Goal: Task Accomplishment & Management: Manage account settings

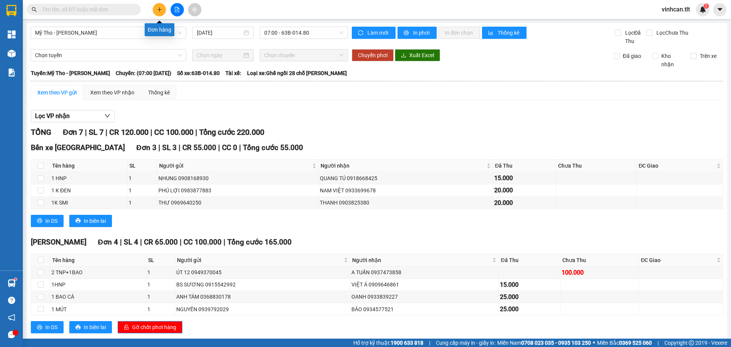
click at [156, 6] on button at bounding box center [159, 9] width 13 height 13
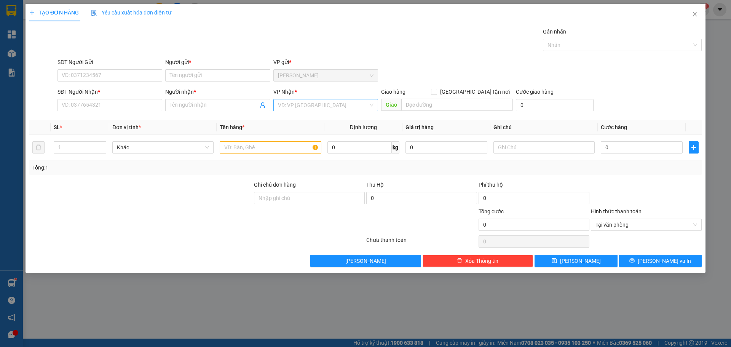
click at [301, 105] on input "search" at bounding box center [323, 104] width 90 height 11
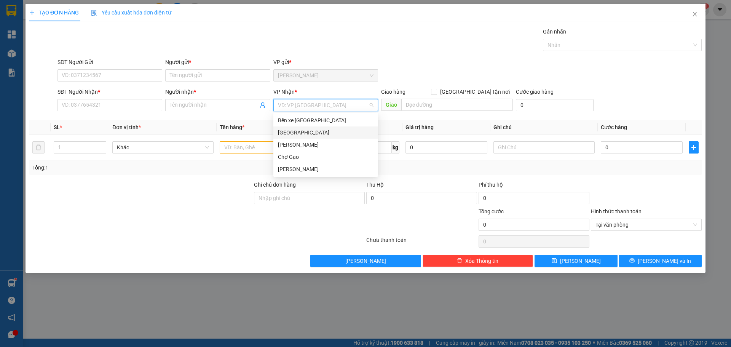
click at [284, 133] on div "[GEOGRAPHIC_DATA]" at bounding box center [326, 132] width 96 height 8
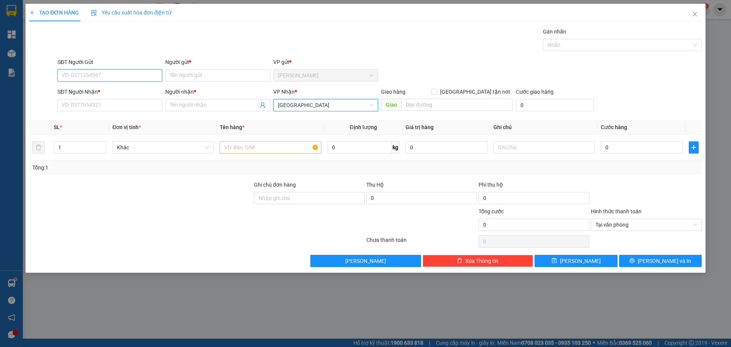
click at [109, 73] on input "SĐT Người Gửi" at bounding box center [110, 75] width 105 height 12
click at [97, 77] on input "SĐT Người Gửi" at bounding box center [110, 75] width 105 height 12
click at [89, 93] on div "0344804604 - ÚT" at bounding box center [110, 90] width 96 height 8
type input "0344804604"
type input "ÚT"
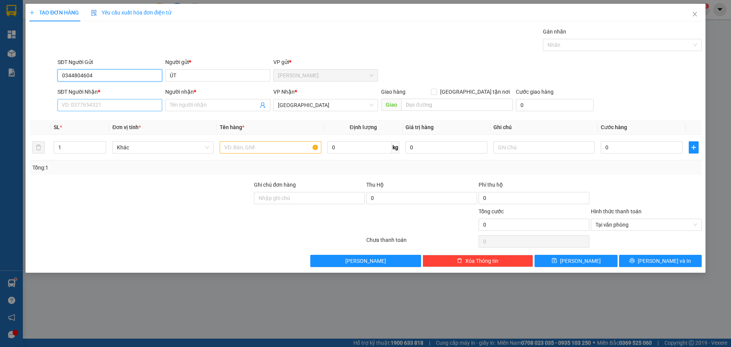
type input "0344804604"
click at [83, 109] on input "SĐT Người Nhận *" at bounding box center [110, 105] width 105 height 12
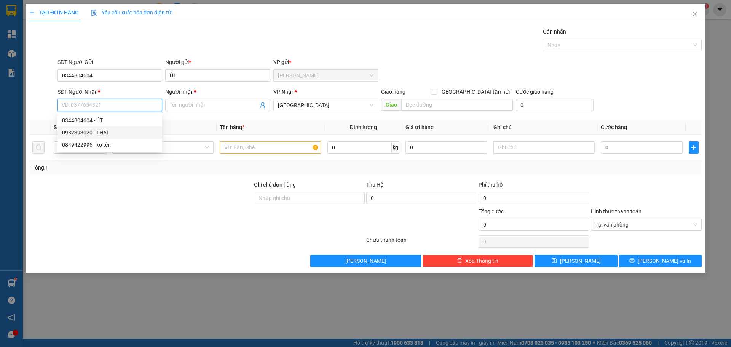
click at [70, 131] on div "0982393020 - THÁI" at bounding box center [110, 132] width 96 height 8
type input "0982393020"
type input "THÁI"
click at [253, 146] on input "text" at bounding box center [270, 147] width 101 height 12
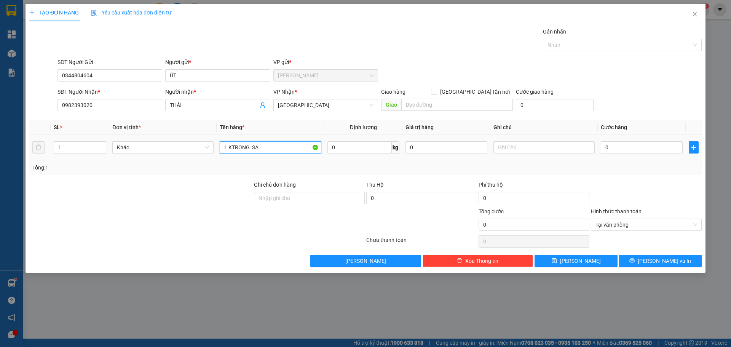
paste input "ĂT"
paste input "ẮT"
type input "1 KTRONG SẮT"
click at [628, 148] on input "0" at bounding box center [642, 147] width 82 height 12
type input "3"
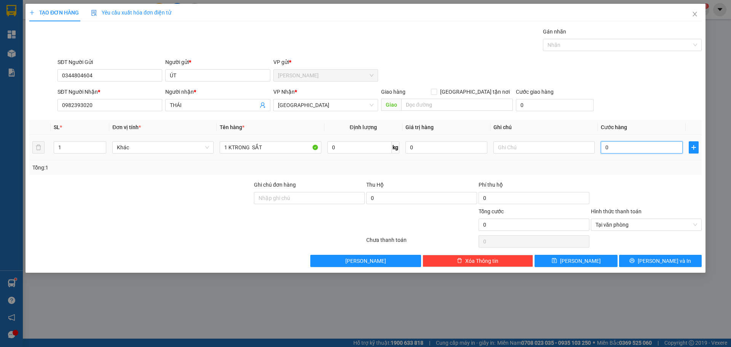
type input "3"
type input "30"
type input "30.000"
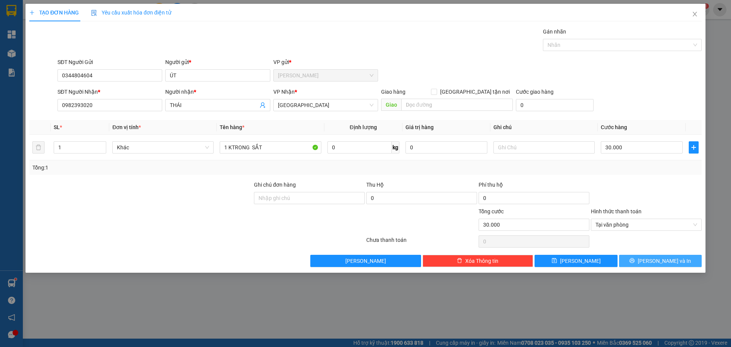
click at [633, 257] on button "[PERSON_NAME] và In" at bounding box center [660, 261] width 83 height 12
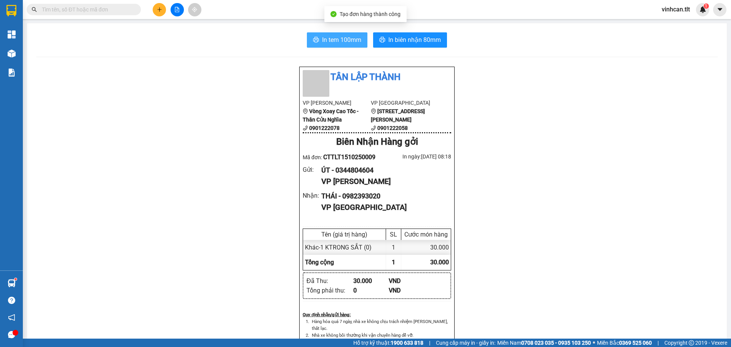
click at [347, 40] on span "In tem 100mm" at bounding box center [341, 40] width 39 height 10
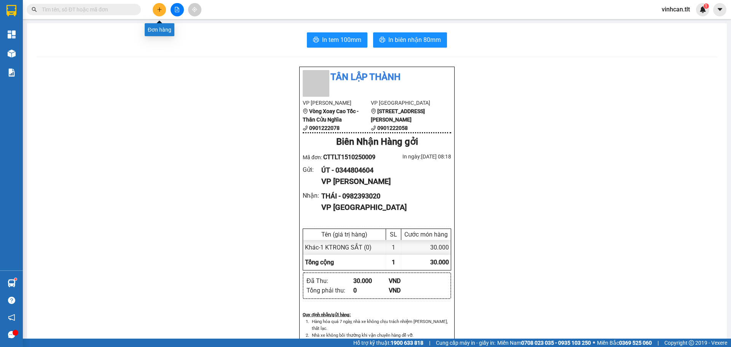
click at [158, 12] on icon "plus" at bounding box center [159, 9] width 5 height 5
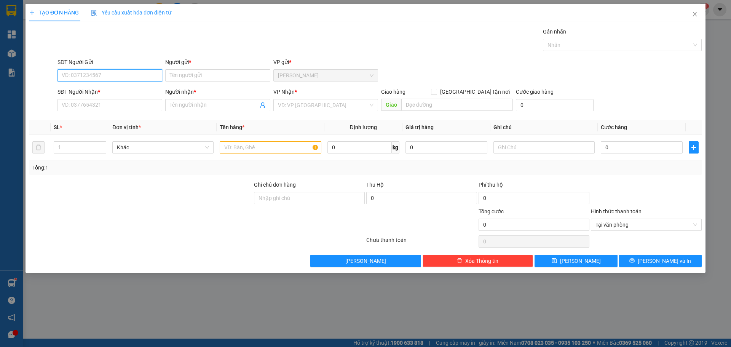
click at [110, 77] on input "SĐT Người Gửi" at bounding box center [110, 75] width 105 height 12
click at [86, 88] on div "0336697290 - LIÊM" at bounding box center [110, 90] width 96 height 8
type input "0336697290"
type input "LIÊM"
type input "0336697290"
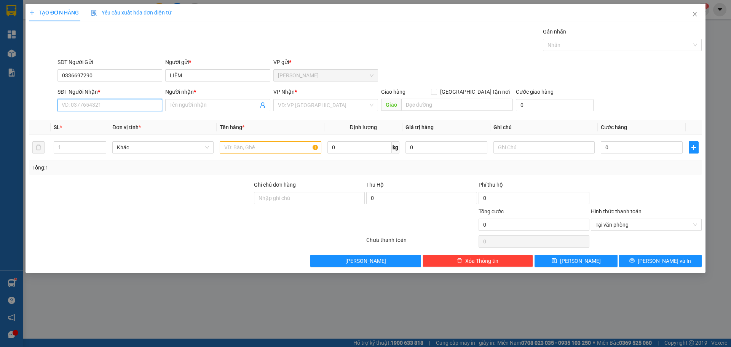
click at [86, 102] on input "SĐT Người Nhận *" at bounding box center [110, 105] width 105 height 12
click at [80, 133] on div "0789213501 - MẠNH" at bounding box center [110, 132] width 96 height 8
type input "0789213501"
type input "MẠNH"
click at [289, 103] on input "search" at bounding box center [323, 104] width 90 height 11
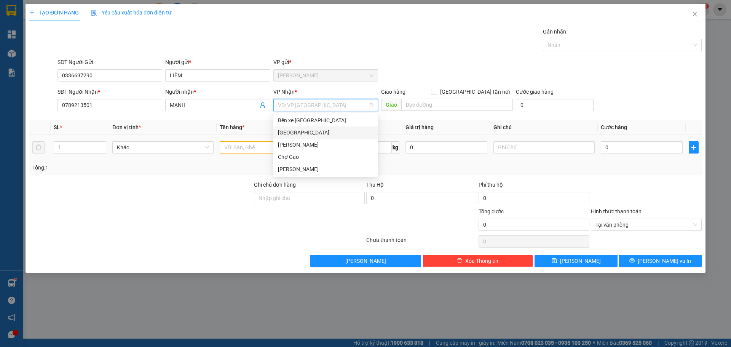
drag, startPoint x: 282, startPoint y: 135, endPoint x: 276, endPoint y: 137, distance: 6.3
click at [282, 135] on div "[GEOGRAPHIC_DATA]" at bounding box center [326, 132] width 96 height 8
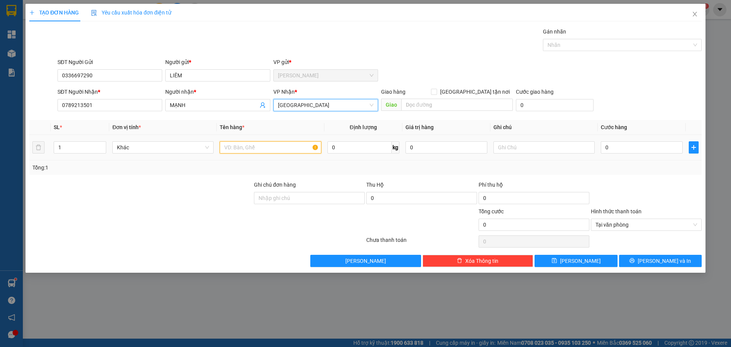
click at [242, 148] on input "text" at bounding box center [270, 147] width 101 height 12
paste input "Á"
type input "1 BAO CÁ"
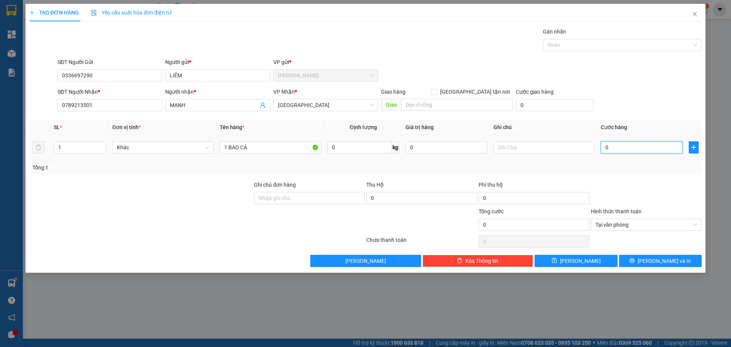
click at [640, 150] on input "0" at bounding box center [642, 147] width 82 height 12
type input "2"
type input "25"
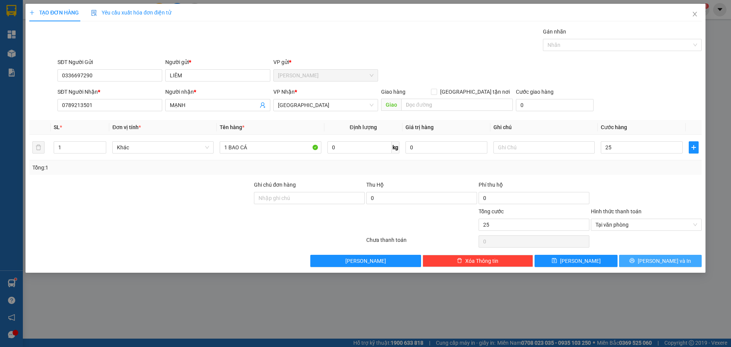
type input "25.000"
click at [668, 261] on span "[PERSON_NAME] và In" at bounding box center [664, 261] width 53 height 8
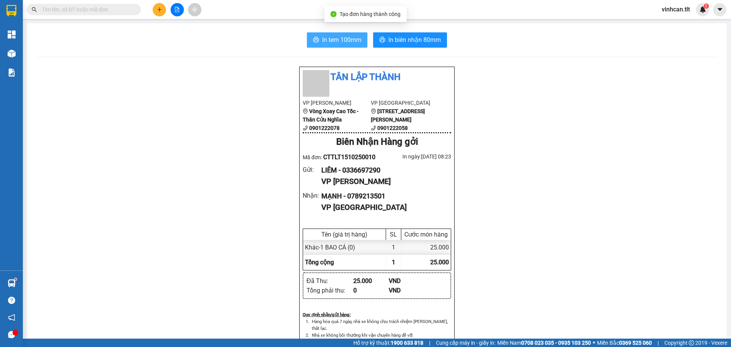
click at [327, 32] on div "In tem 100mm In biên nhận 80mm Tân Lập Thành VP Cao Tốc Vòng Xoay Cao Tốc - Thâ…" at bounding box center [377, 331] width 700 height 616
click at [332, 42] on span "In tem 100mm" at bounding box center [341, 40] width 39 height 10
click at [162, 9] on icon "plus" at bounding box center [159, 9] width 5 height 5
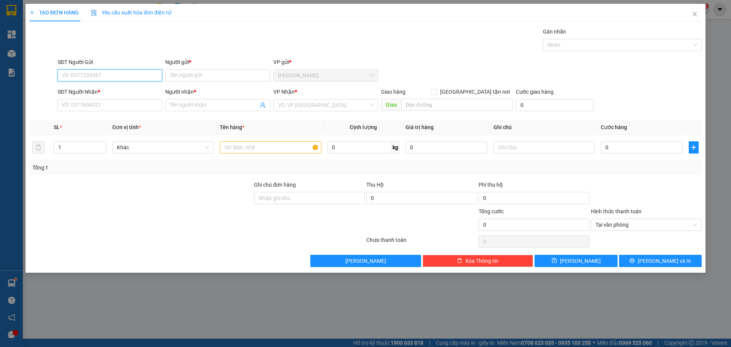
click at [95, 73] on input "SĐT Người Gửi" at bounding box center [110, 75] width 105 height 12
click at [72, 93] on div "0369524918 - QUÂN" at bounding box center [110, 90] width 96 height 8
type input "0369524918"
type input "QUÂN"
type input "0369524918"
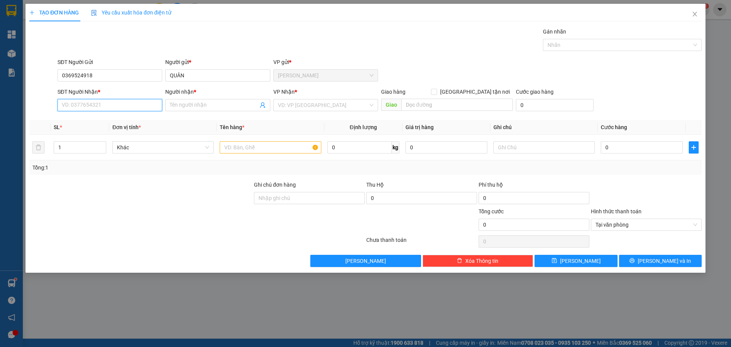
click at [78, 108] on input "SĐT Người Nhận *" at bounding box center [110, 105] width 105 height 12
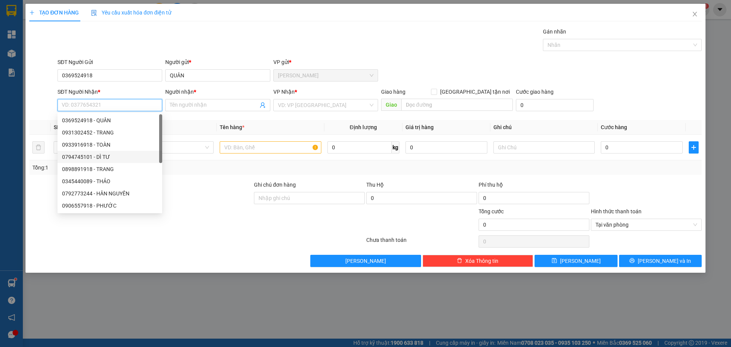
scroll to position [61, 0]
click at [95, 205] on div "0977925142 - SINH" at bounding box center [110, 205] width 96 height 8
type input "0977925142"
type input "SINH"
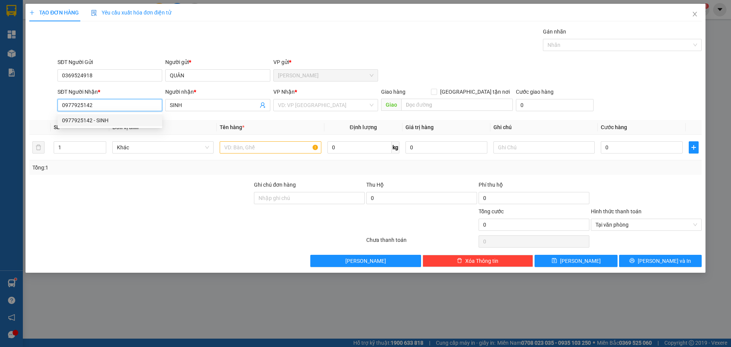
scroll to position [0, 0]
click at [293, 110] on input "search" at bounding box center [323, 104] width 90 height 11
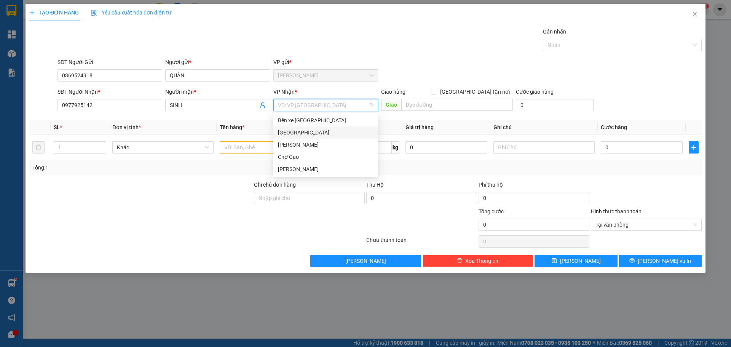
click at [280, 135] on div "[GEOGRAPHIC_DATA]" at bounding box center [326, 132] width 96 height 8
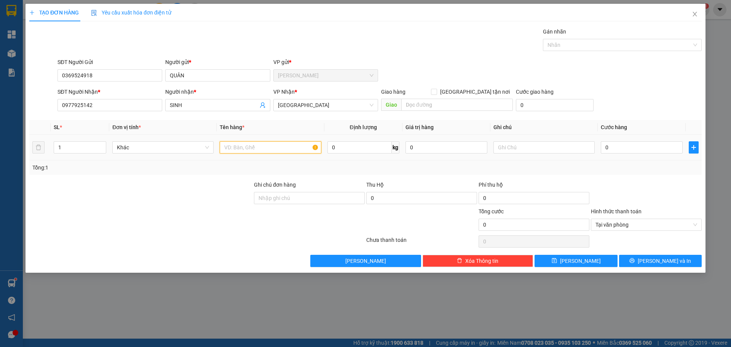
click at [235, 153] on input "text" at bounding box center [270, 147] width 101 height 12
type input "1 TNP"
click at [626, 148] on input "0" at bounding box center [642, 147] width 82 height 12
type input "3"
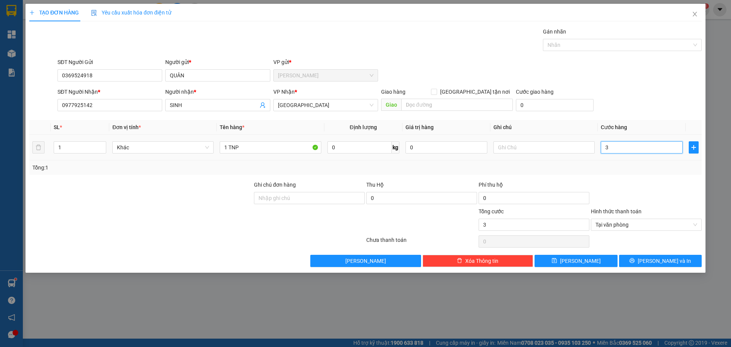
type input "30"
type input "30.000"
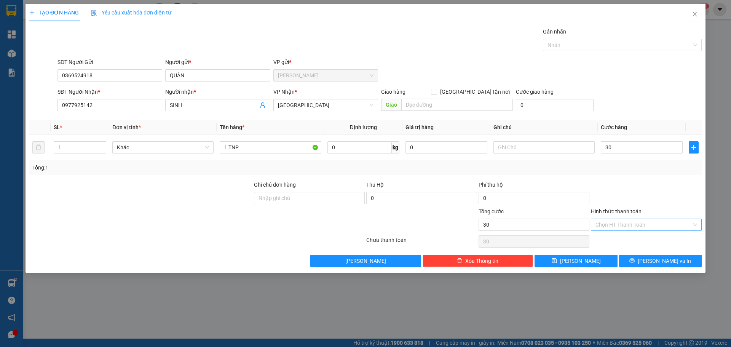
type input "30.000"
click at [681, 267] on div "TẠO ĐƠN HÀNG Yêu cầu xuất hóa đơn điện tử Transit Pickup Surcharge Ids Transit …" at bounding box center [366, 138] width 680 height 269
click at [679, 262] on button "[PERSON_NAME] và In" at bounding box center [660, 261] width 83 height 12
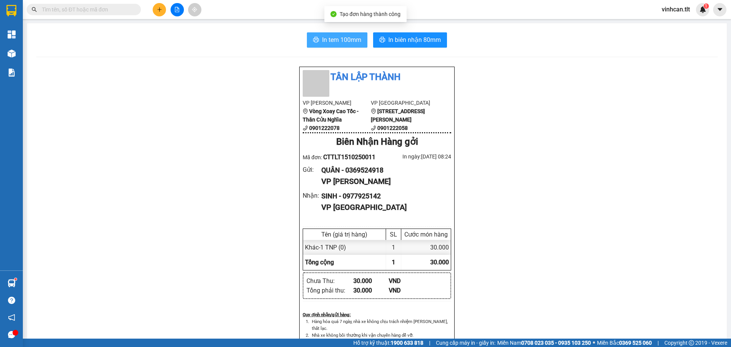
click at [336, 41] on span "In tem 100mm" at bounding box center [341, 40] width 39 height 10
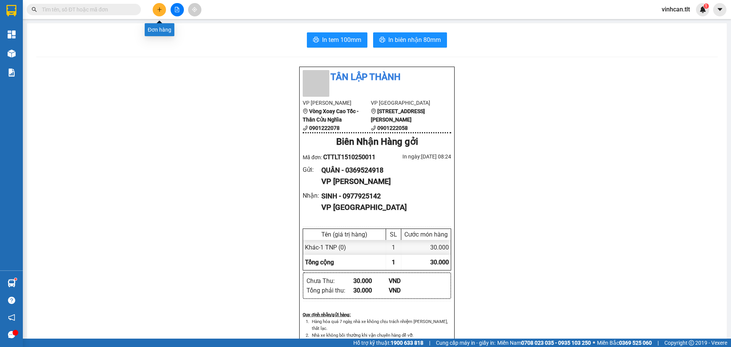
click at [161, 8] on icon "plus" at bounding box center [159, 9] width 5 height 5
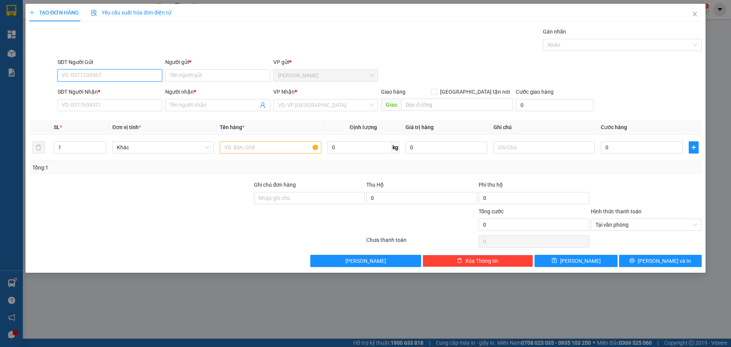
click at [80, 72] on input "SĐT Người Gửi" at bounding box center [110, 75] width 105 height 12
click at [83, 92] on div "0369524918 - QUÂN" at bounding box center [110, 90] width 96 height 8
type input "0369524918"
type input "QUÂN"
type input "0369524918"
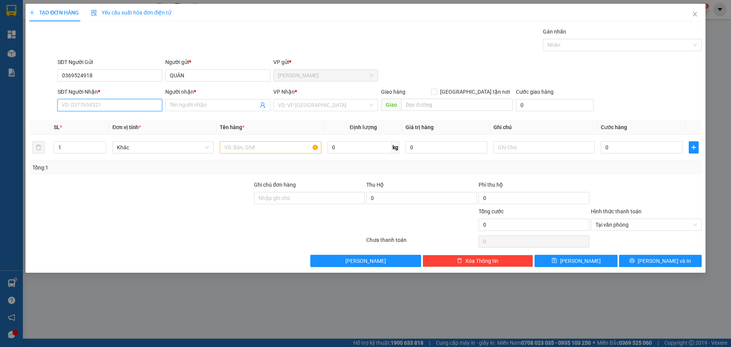
click at [80, 105] on input "SĐT Người Nhận *" at bounding box center [110, 105] width 105 height 12
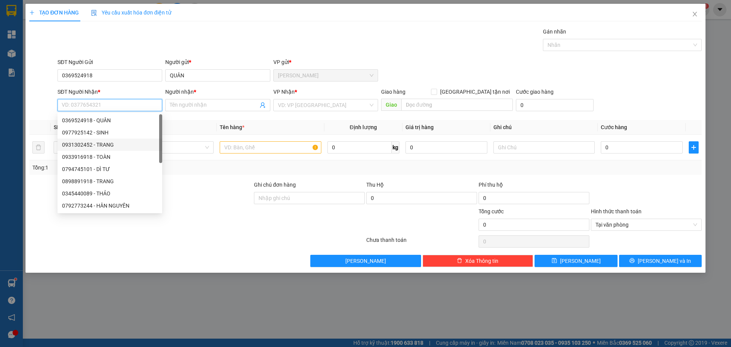
click at [92, 145] on div "0931302452 - TRANG" at bounding box center [110, 145] width 96 height 8
type input "0931302452"
type input "TRANG"
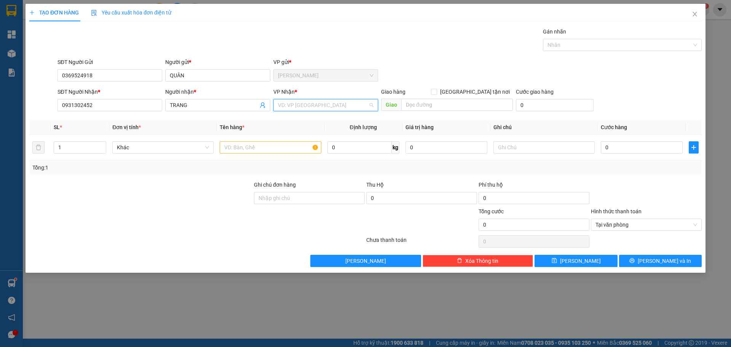
click at [289, 106] on input "search" at bounding box center [323, 104] width 90 height 11
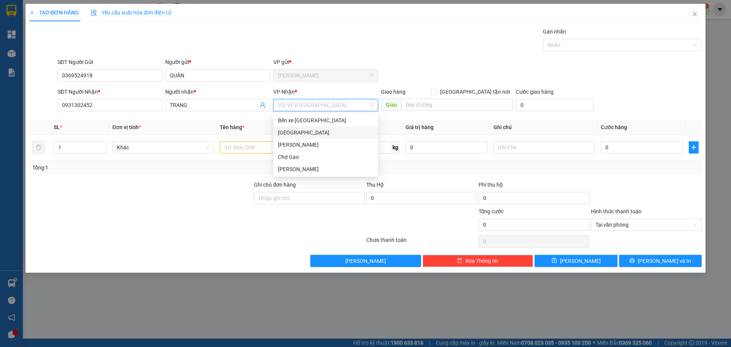
click at [277, 130] on div "[GEOGRAPHIC_DATA]" at bounding box center [325, 132] width 105 height 12
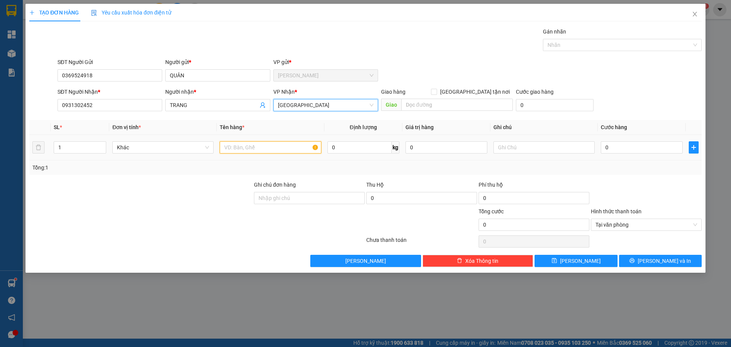
click at [250, 146] on input "text" at bounding box center [270, 147] width 101 height 12
type input "2 KTNP"
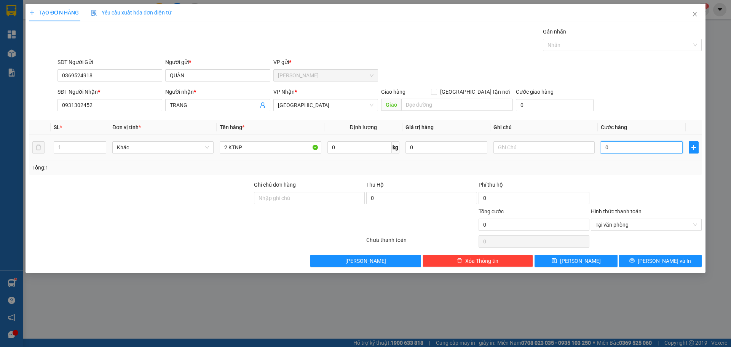
click at [644, 145] on input "0" at bounding box center [642, 147] width 82 height 12
type input "7"
type input "70"
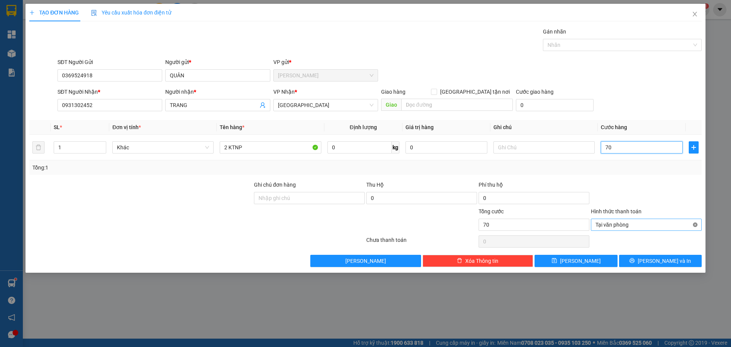
type input "70"
type input "70.000"
click at [688, 262] on button "[PERSON_NAME] và In" at bounding box center [660, 261] width 83 height 12
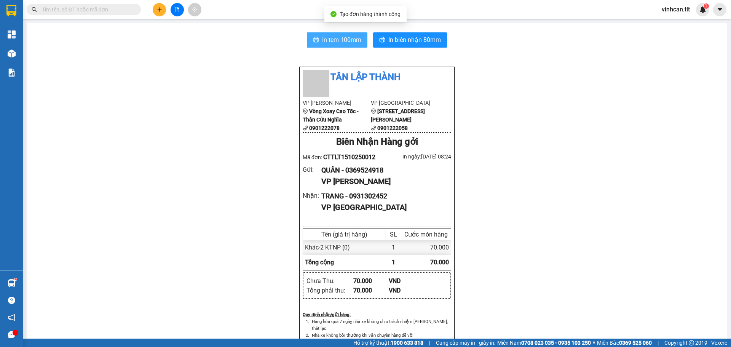
click at [319, 38] on button "In tem 100mm" at bounding box center [337, 39] width 61 height 15
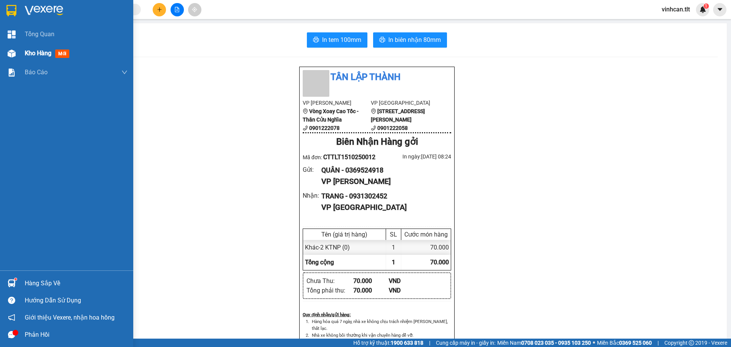
click at [35, 56] on span "Kho hàng" at bounding box center [38, 53] width 27 height 7
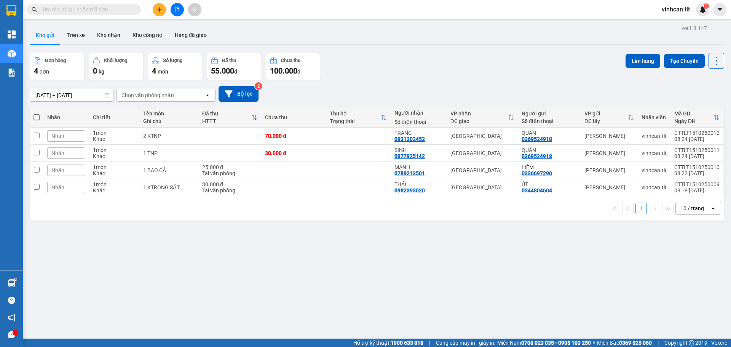
click at [38, 114] on span at bounding box center [37, 117] width 6 height 6
click at [37, 114] on input "checkbox" at bounding box center [37, 114] width 0 height 0
checkbox input "true"
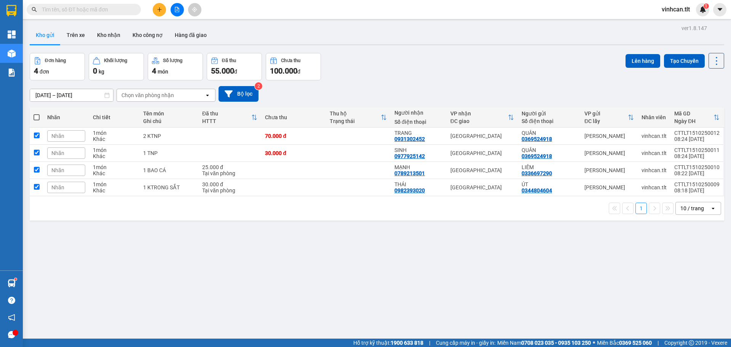
checkbox input "true"
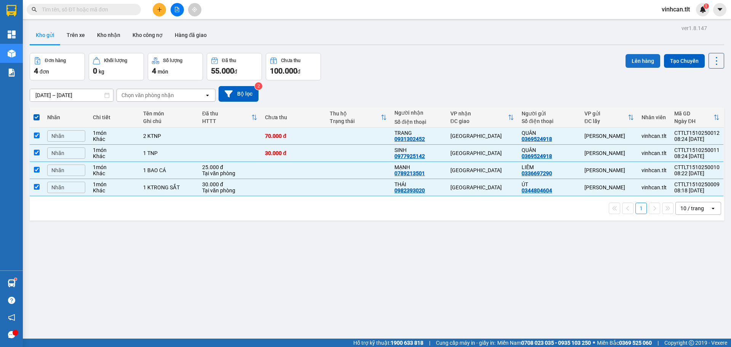
click at [633, 58] on button "Lên hàng" at bounding box center [643, 61] width 35 height 14
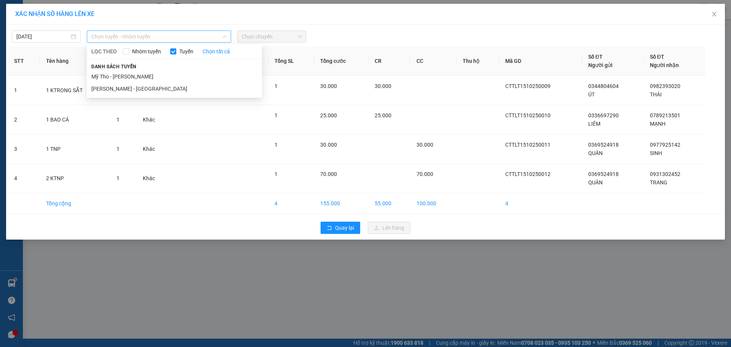
click at [170, 38] on span "Chọn tuyến - nhóm tuyến" at bounding box center [158, 36] width 135 height 11
drag, startPoint x: 138, startPoint y: 74, endPoint x: 152, endPoint y: 69, distance: 14.9
click at [138, 75] on li "Mỹ Tho - [PERSON_NAME]" at bounding box center [174, 76] width 175 height 12
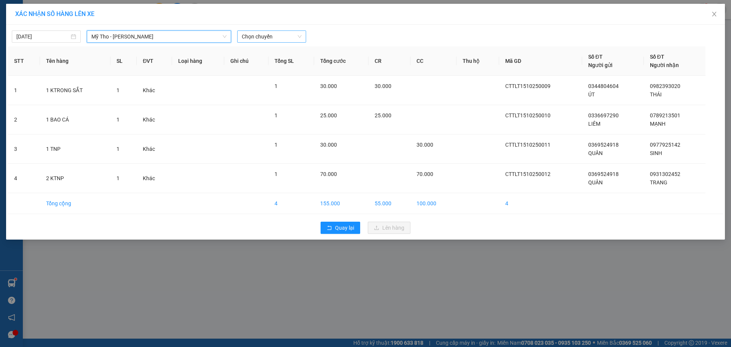
click at [267, 32] on span "Chọn chuyến" at bounding box center [272, 36] width 60 height 11
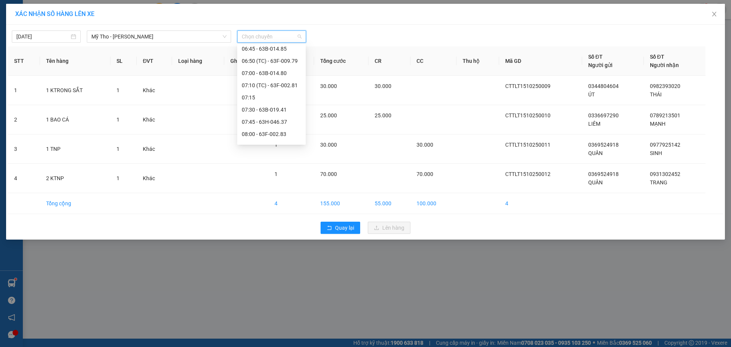
scroll to position [305, 0]
click at [260, 124] on div "09:30 - 63B-019.41" at bounding box center [271, 125] width 59 height 8
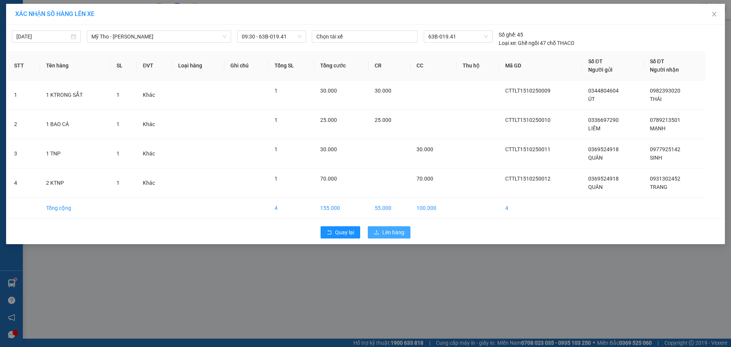
click at [383, 233] on span "Lên hàng" at bounding box center [393, 232] width 22 height 8
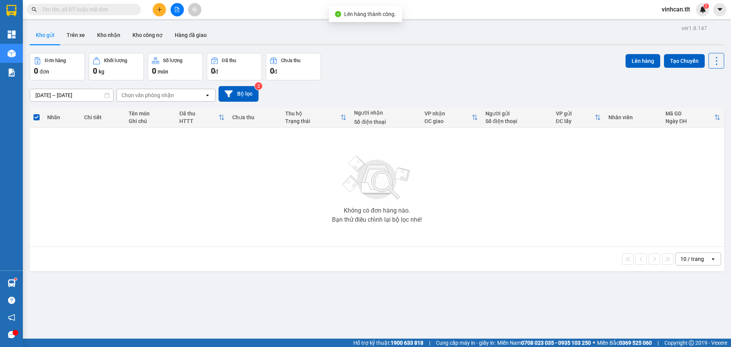
click at [232, 193] on div "Không có đơn hàng nào. Bạn thử điều chỉnh lại bộ lọc nhé!" at bounding box center [377, 187] width 687 height 114
click at [158, 13] on button at bounding box center [159, 9] width 13 height 13
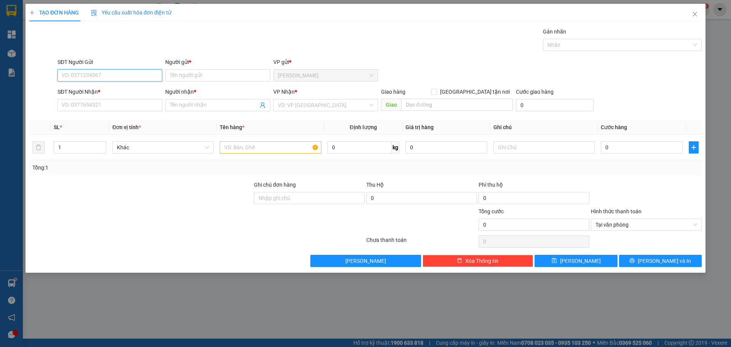
click at [116, 78] on input "SĐT Người Gửi" at bounding box center [110, 75] width 105 height 12
click at [104, 88] on div "0937747577 - QUỐC" at bounding box center [110, 90] width 96 height 8
type input "0937747577"
type input "QUỐC"
type input "0937747577"
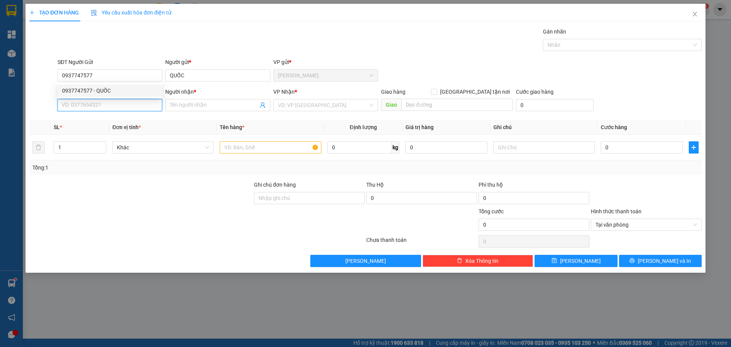
click at [99, 101] on input "SĐT Người Nhận *" at bounding box center [110, 105] width 105 height 12
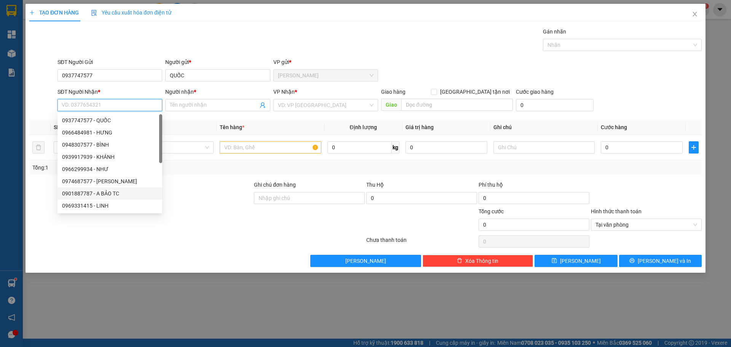
click at [97, 193] on div "0901887787 - A BẢO TC" at bounding box center [110, 193] width 96 height 8
type input "0901887787"
type input "A BẢO TC"
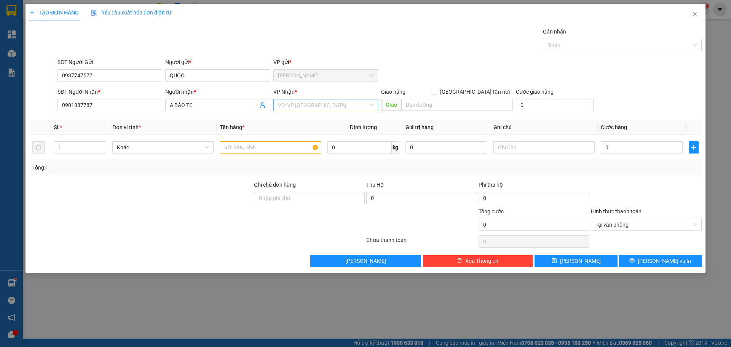
click at [309, 106] on input "search" at bounding box center [323, 104] width 90 height 11
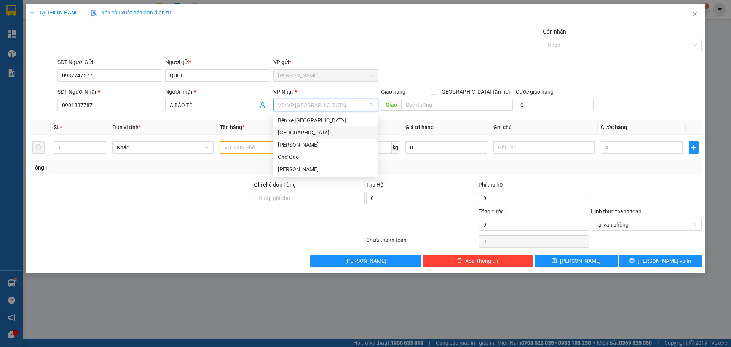
click at [286, 134] on div "[GEOGRAPHIC_DATA]" at bounding box center [326, 132] width 96 height 8
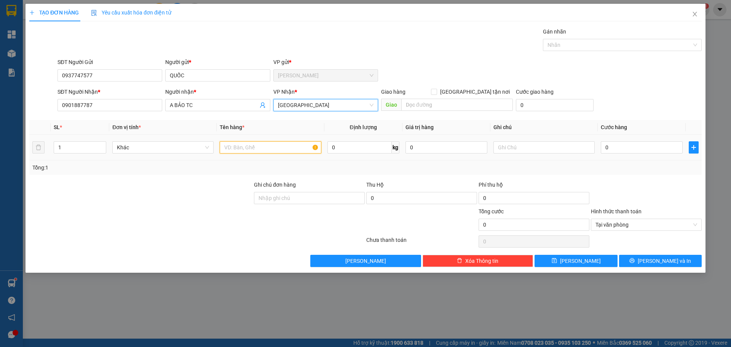
click at [244, 145] on input "text" at bounding box center [270, 147] width 101 height 12
paste input "Ó"
paste input "OS"
paste input "á"
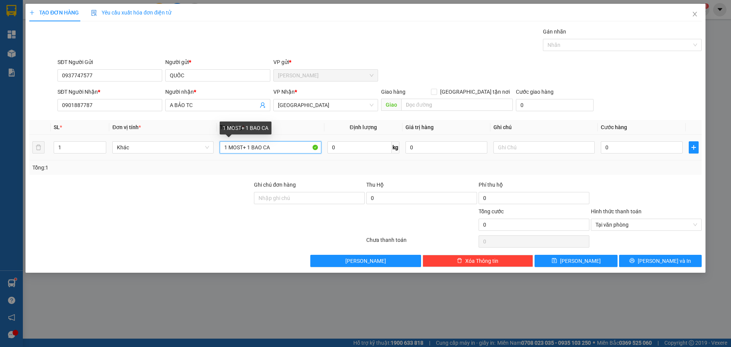
paste input "Á"
type input "1 MOST+ 1 BAO CÁ"
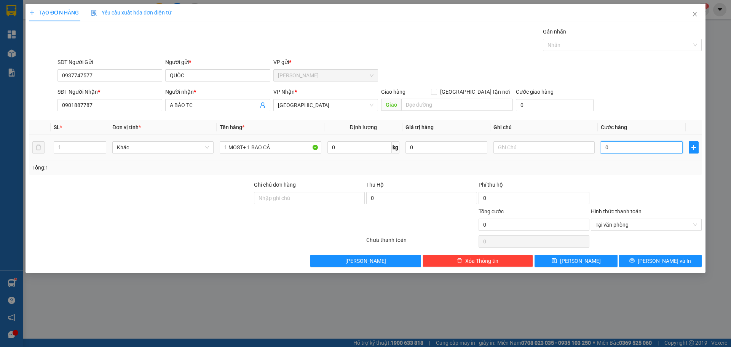
click at [611, 148] on input "0" at bounding box center [642, 147] width 82 height 12
type input "5"
type input "0"
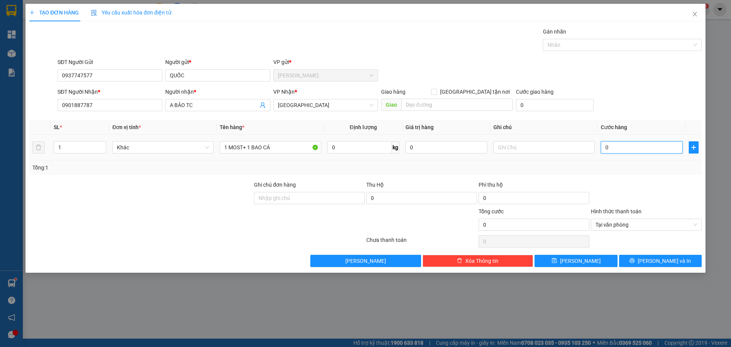
type input "07"
type input "7"
type input "075"
type input "75"
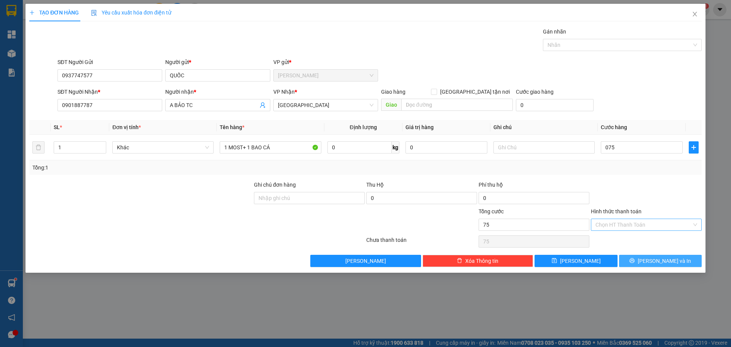
type input "75.000"
click at [676, 262] on button "[PERSON_NAME] và In" at bounding box center [660, 261] width 83 height 12
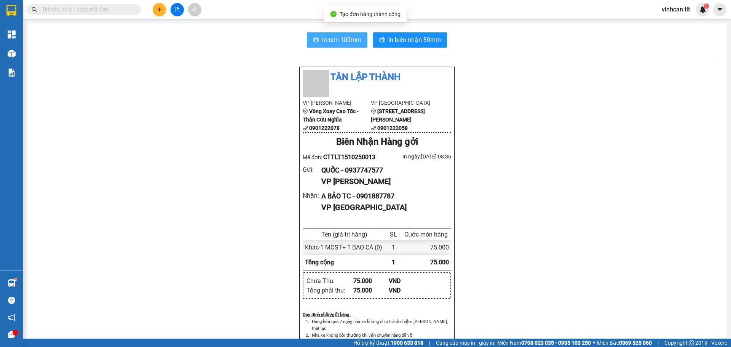
click at [355, 44] on span "In tem 100mm" at bounding box center [341, 40] width 39 height 10
click at [253, 270] on div "Tân Lập Thành VP Cao Tốc Vòng Xoay Cao Tốc - Thân Cửu Nghĩa 0901222078 VP [GEOG…" at bounding box center [377, 348] width 682 height 564
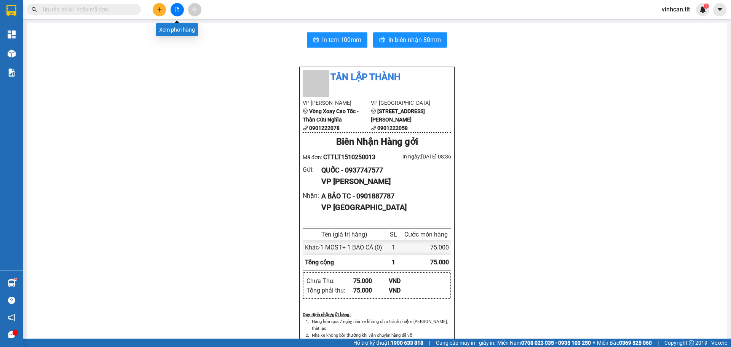
click at [179, 14] on button at bounding box center [177, 9] width 13 height 13
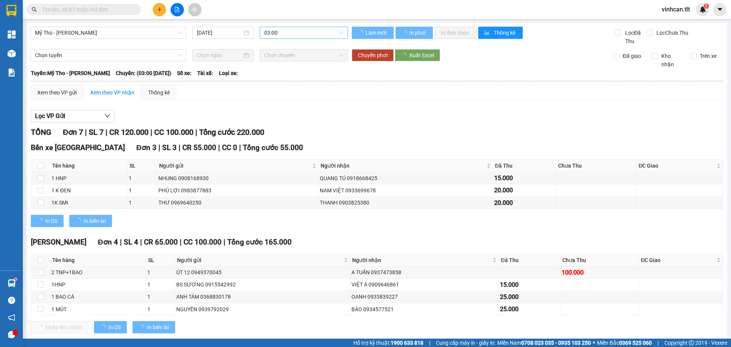
click at [280, 35] on span "03:00" at bounding box center [303, 32] width 79 height 11
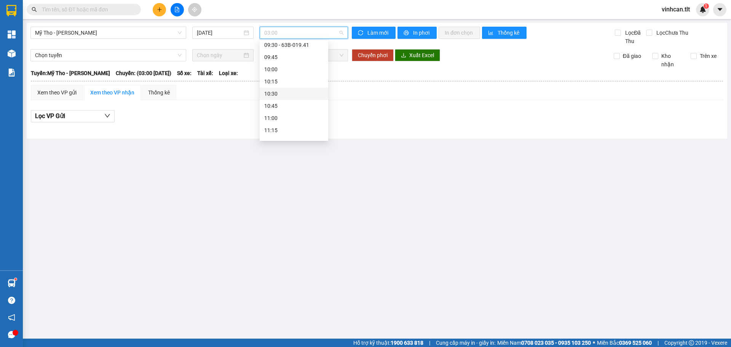
scroll to position [343, 0]
click at [287, 79] on div "09:30 - 63B-019.41" at bounding box center [293, 83] width 59 height 8
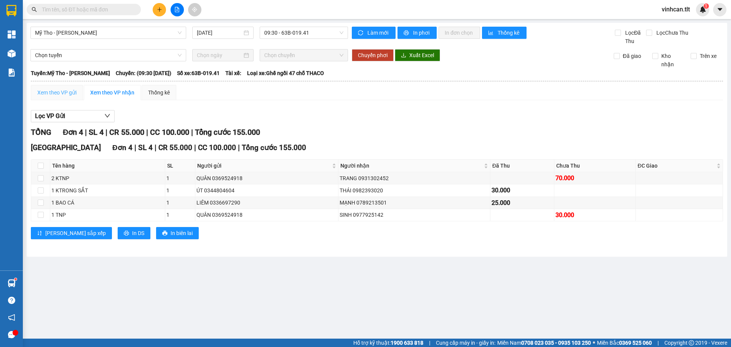
click at [67, 88] on div "Xem theo VP gửi" at bounding box center [57, 92] width 52 height 15
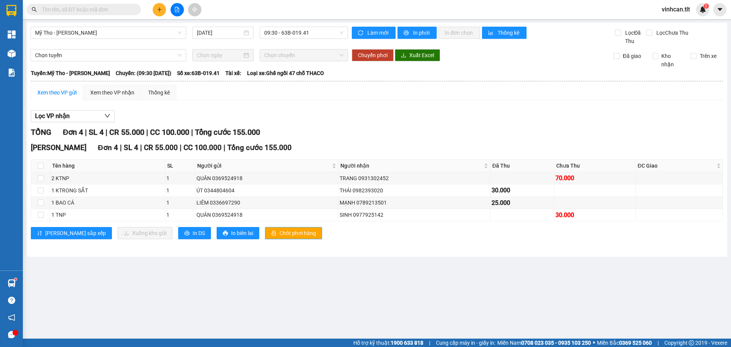
click at [265, 238] on button "Chốt phơi hàng" at bounding box center [293, 233] width 57 height 12
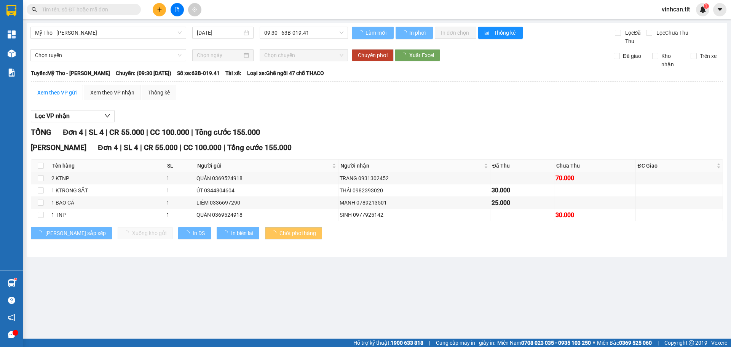
click at [265, 238] on button "Chốt phơi hàng" at bounding box center [293, 233] width 57 height 12
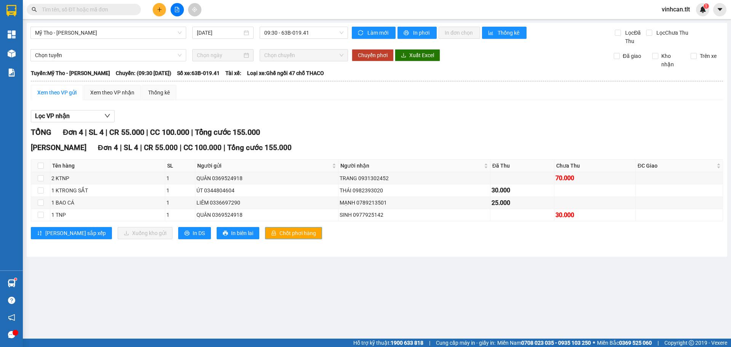
click at [265, 238] on button "Chốt phơi hàng" at bounding box center [293, 233] width 57 height 12
click at [323, 127] on div "TỔNG Đơn 4 | SL 4 | CR 55.000 | CC 100.000 | Tổng cước 155.000" at bounding box center [377, 132] width 692 height 12
click at [289, 37] on span "09:30 - 63B-019.41" at bounding box center [303, 32] width 79 height 11
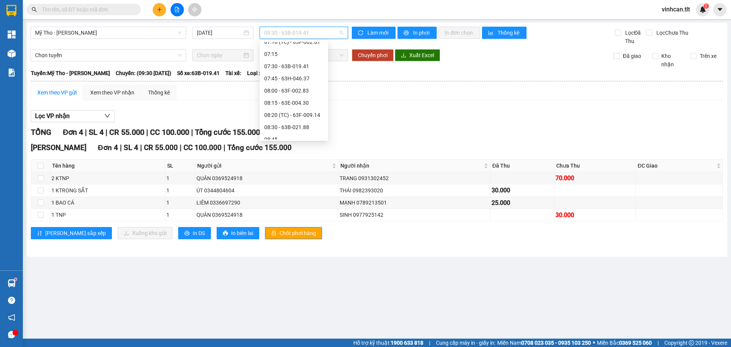
scroll to position [229, 0]
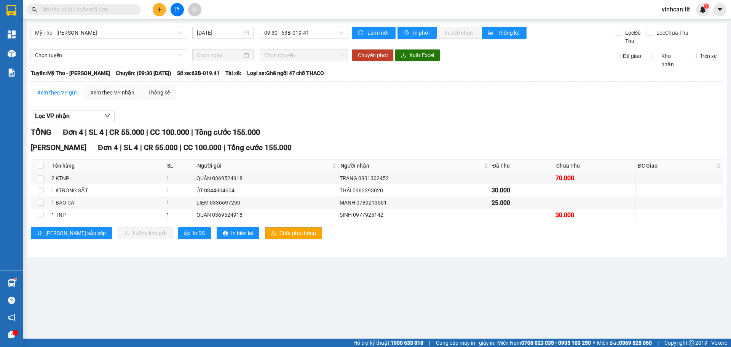
click at [403, 137] on div "TỔNG Đơn 4 | SL 4 | CR 55.000 | CC 100.000 | Tổng cước 155.000" at bounding box center [377, 132] width 692 height 12
click at [161, 8] on icon "plus" at bounding box center [159, 9] width 5 height 5
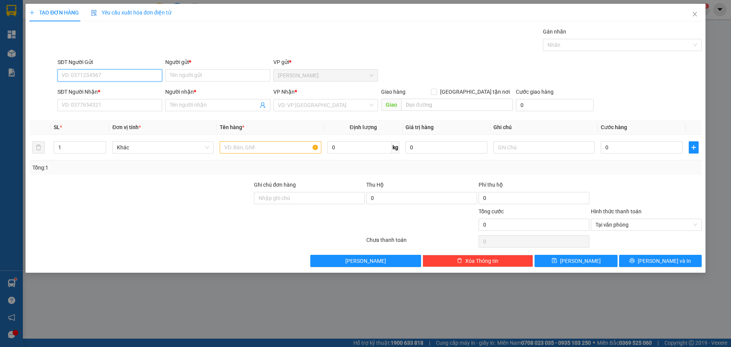
click at [113, 72] on input "SĐT Người Gửi" at bounding box center [110, 75] width 105 height 12
click at [82, 91] on div "0908722558 - 12" at bounding box center [110, 90] width 96 height 8
type input "0908722558"
type input "12"
type input "0908722558"
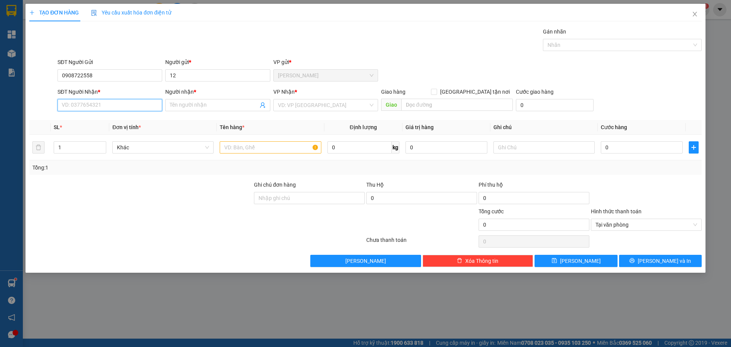
click at [83, 107] on input "SĐT Người Nhận *" at bounding box center [110, 105] width 105 height 12
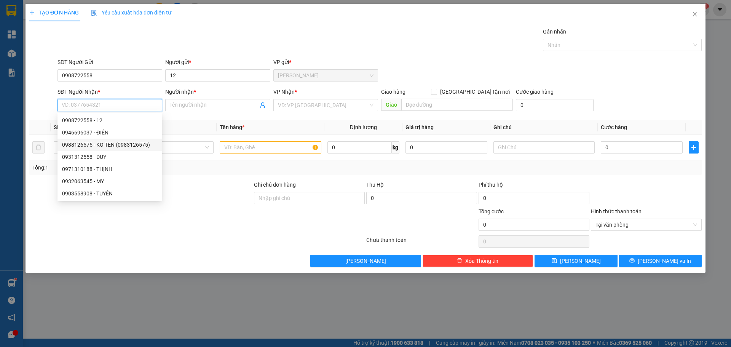
click at [90, 147] on div "0988126575 - KO TÊN (0983126575)" at bounding box center [110, 145] width 96 height 8
type input "0988126575"
type input "KO TÊN (0983126575)"
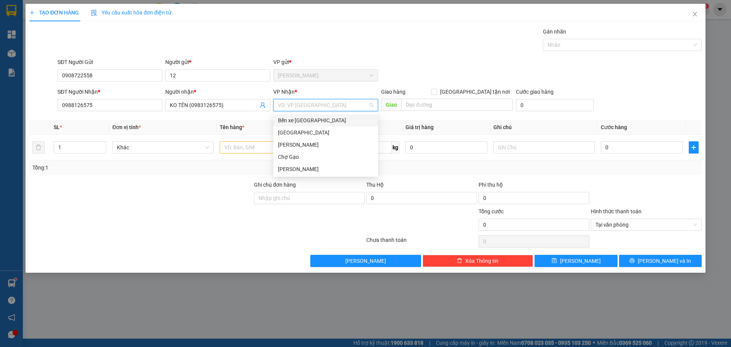
drag, startPoint x: 287, startPoint y: 101, endPoint x: 283, endPoint y: 114, distance: 13.7
click at [287, 101] on input "search" at bounding box center [323, 104] width 90 height 11
click at [286, 132] on div "[GEOGRAPHIC_DATA]" at bounding box center [326, 132] width 96 height 8
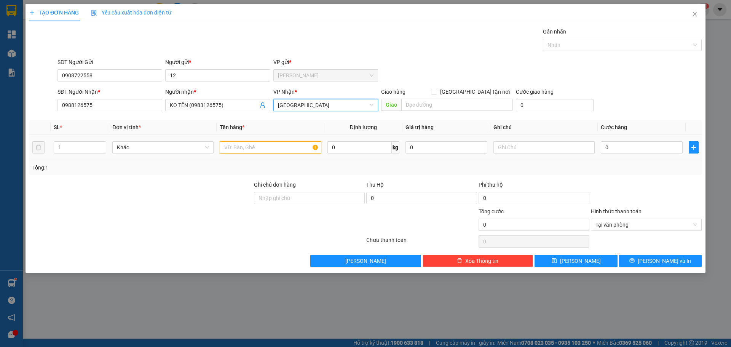
click at [250, 149] on input "text" at bounding box center [270, 147] width 101 height 12
paste input "Ê"
type input "1 BXANH DÊ"
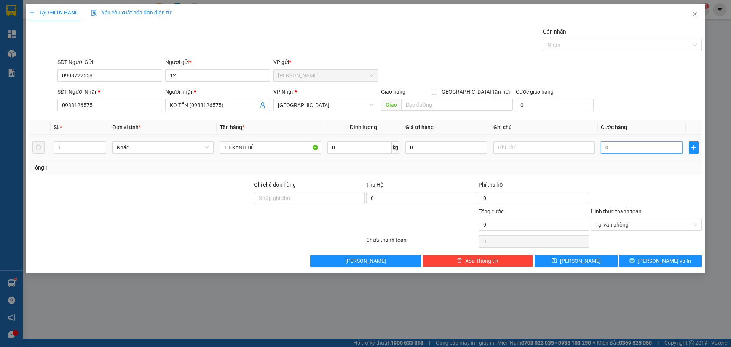
click at [608, 150] on input "0" at bounding box center [642, 147] width 82 height 12
type input "3"
type input "30"
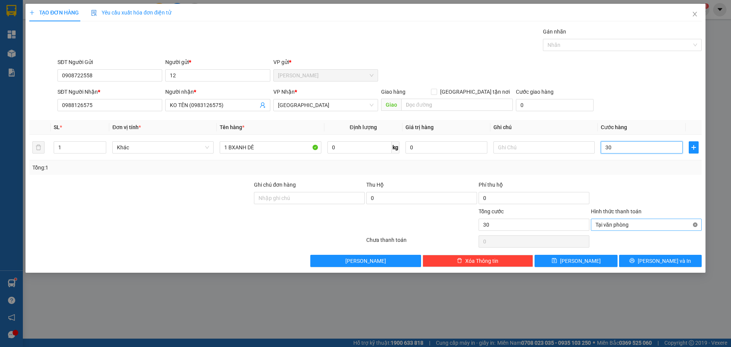
type input "30"
type input "30.000"
click at [673, 267] on div "TẠO ĐƠN HÀNG Yêu cầu xuất hóa đơn điện tử Transit Pickup Surcharge Ids Transit …" at bounding box center [366, 138] width 680 height 269
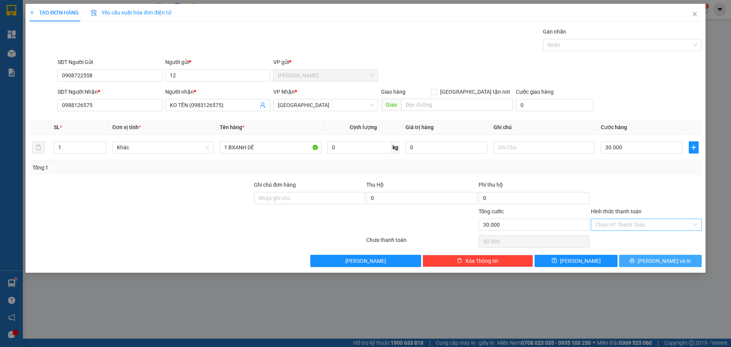
click at [672, 264] on span "[PERSON_NAME] và In" at bounding box center [664, 261] width 53 height 8
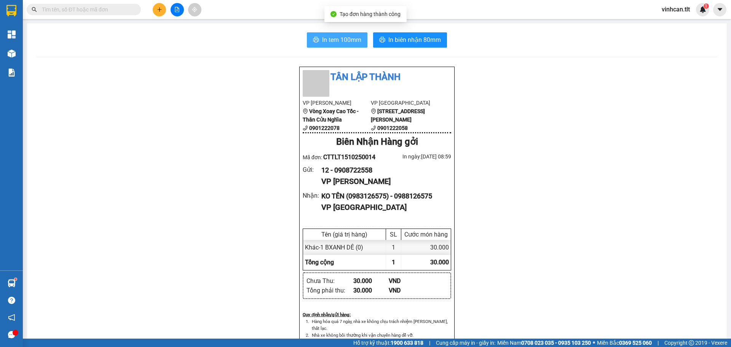
click at [325, 39] on span "In tem 100mm" at bounding box center [341, 40] width 39 height 10
click at [156, 10] on button at bounding box center [159, 9] width 13 height 13
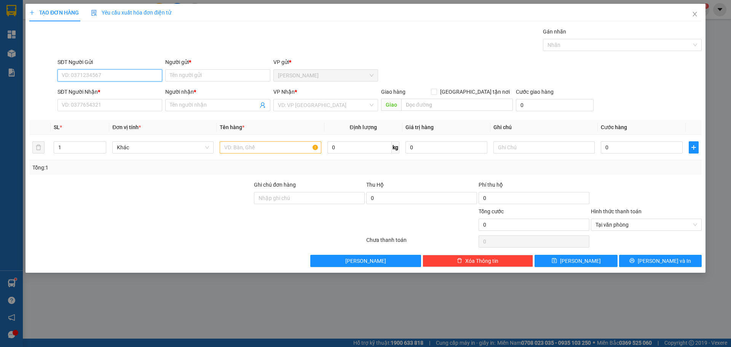
click at [115, 75] on input "SĐT Người Gửi" at bounding box center [110, 75] width 105 height 12
click at [99, 91] on div "0848686083 - TIẾN" at bounding box center [110, 90] width 96 height 8
type input "0848686083"
type input "TIẾN"
type input "0848686083"
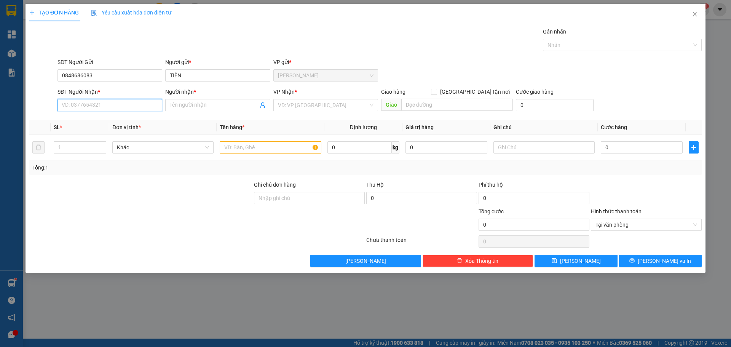
click at [95, 102] on input "SĐT Người Nhận *" at bounding box center [110, 105] width 105 height 12
click at [96, 133] on div "0907835735 - TRƯỜNG TC" at bounding box center [110, 132] width 96 height 8
type input "0907835735"
type input "TRƯỜNG TC"
click at [299, 109] on input "search" at bounding box center [323, 104] width 90 height 11
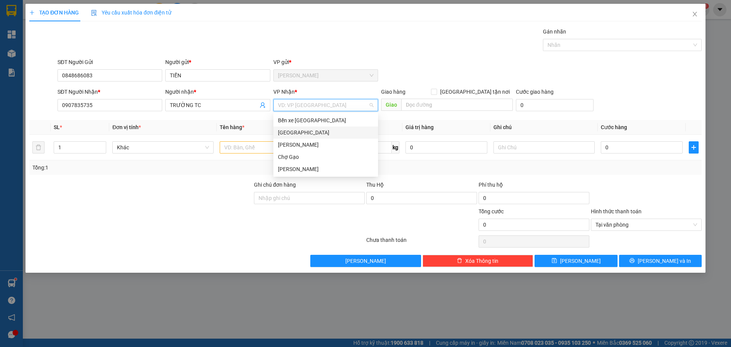
click at [289, 134] on div "[GEOGRAPHIC_DATA]" at bounding box center [326, 132] width 96 height 8
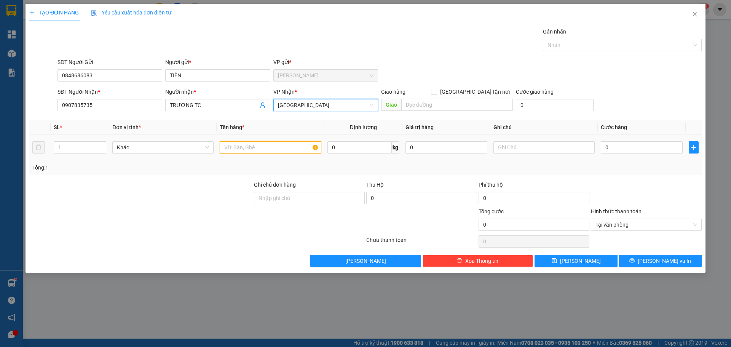
click at [231, 149] on input "text" at bounding box center [270, 147] width 101 height 12
paste input "Ỏ"
type input "1 GIỎ XANH"
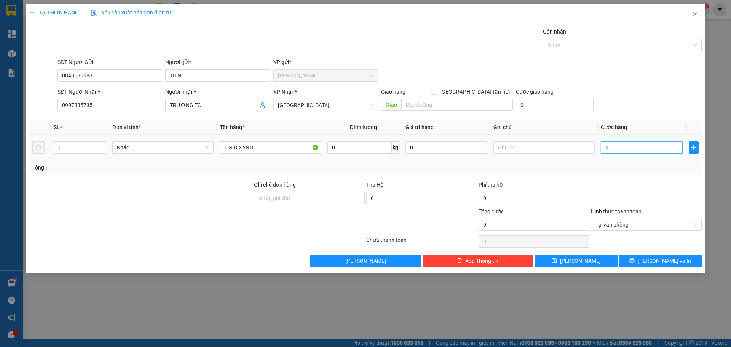
click at [625, 149] on input "0" at bounding box center [642, 147] width 82 height 12
type input "3"
type input "30"
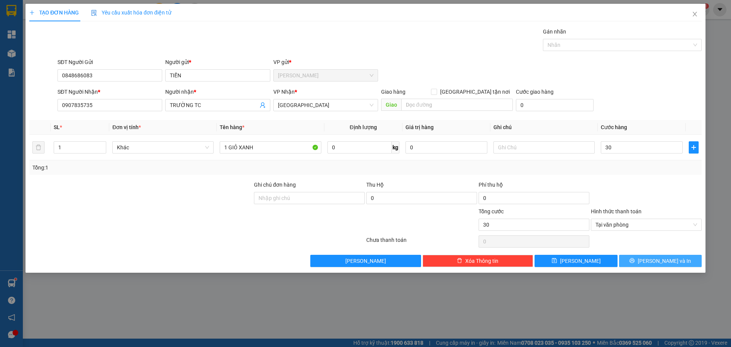
type input "30.000"
click at [635, 261] on button "[PERSON_NAME] và In" at bounding box center [660, 261] width 83 height 12
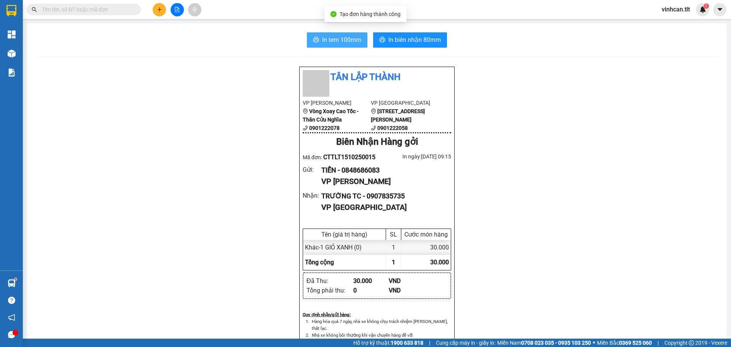
click at [351, 42] on span "In tem 100mm" at bounding box center [341, 40] width 39 height 10
click at [228, 134] on div "Tân Lập Thành VP Cao Tốc Vòng Xoay Cao Tốc - Thân Cửu Nghĩa 0901222078 VP [GEOG…" at bounding box center [377, 348] width 682 height 564
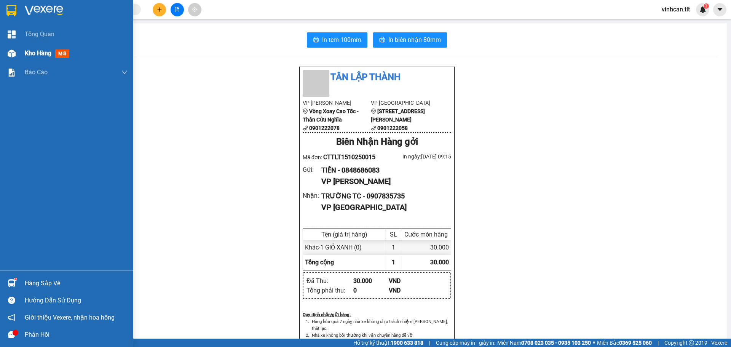
click at [25, 58] on div "Kho hàng mới" at bounding box center [49, 53] width 48 height 10
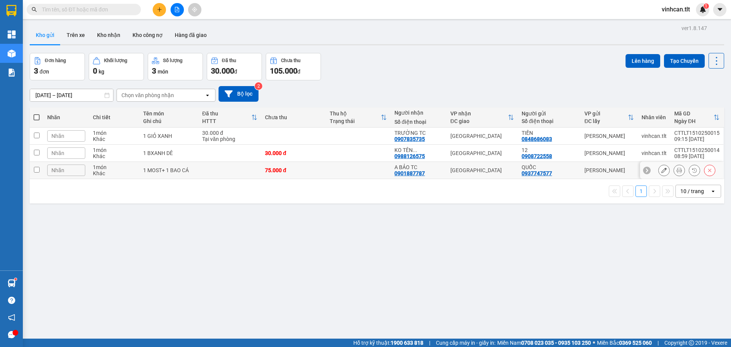
click at [232, 174] on td at bounding box center [229, 170] width 63 height 17
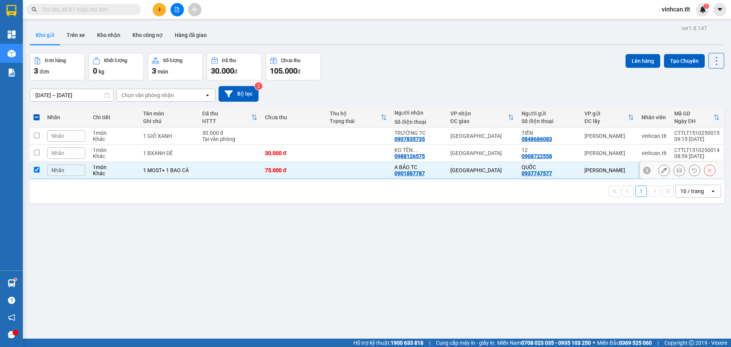
click at [219, 167] on td at bounding box center [229, 170] width 63 height 17
checkbox input "false"
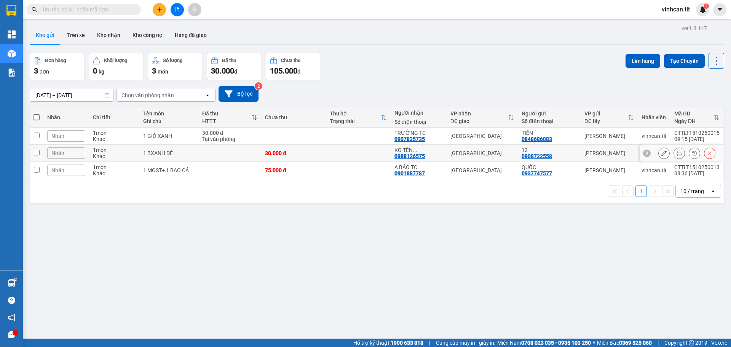
click at [215, 152] on td at bounding box center [229, 153] width 63 height 17
checkbox input "true"
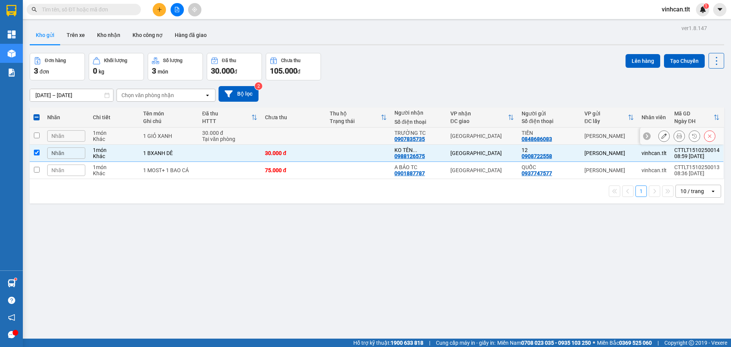
click at [246, 134] on div "30.000 đ" at bounding box center [229, 133] width 55 height 6
checkbox input "true"
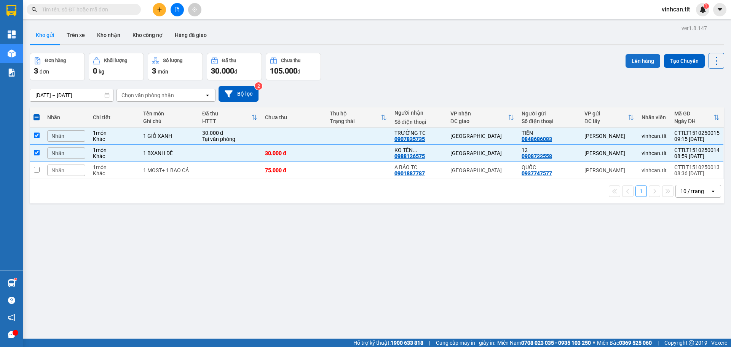
click at [631, 58] on button "Lên hàng" at bounding box center [643, 61] width 35 height 14
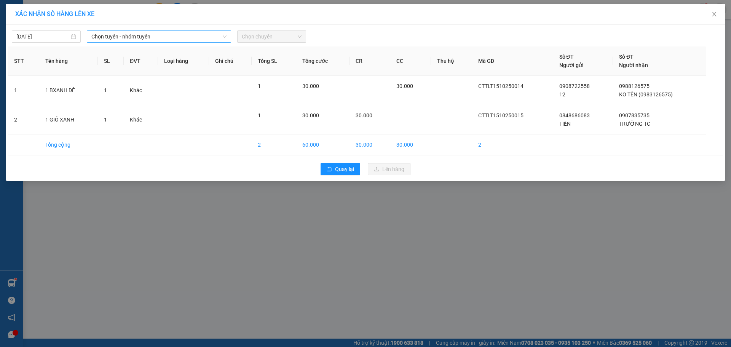
click at [132, 40] on span "Chọn tuyến - nhóm tuyến" at bounding box center [158, 36] width 135 height 11
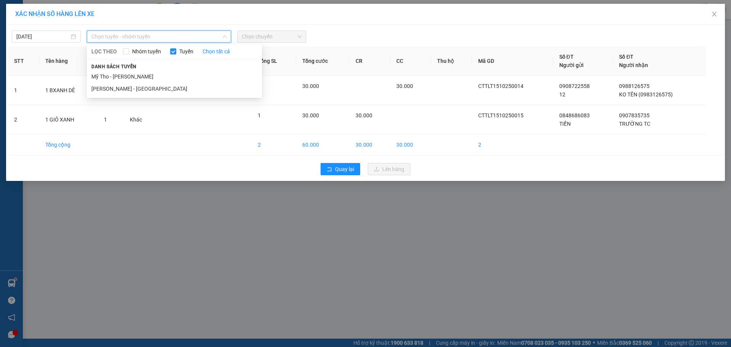
drag, startPoint x: 119, startPoint y: 73, endPoint x: 124, endPoint y: 72, distance: 4.6
click at [119, 73] on li "Mỹ Tho - [PERSON_NAME]" at bounding box center [174, 76] width 175 height 12
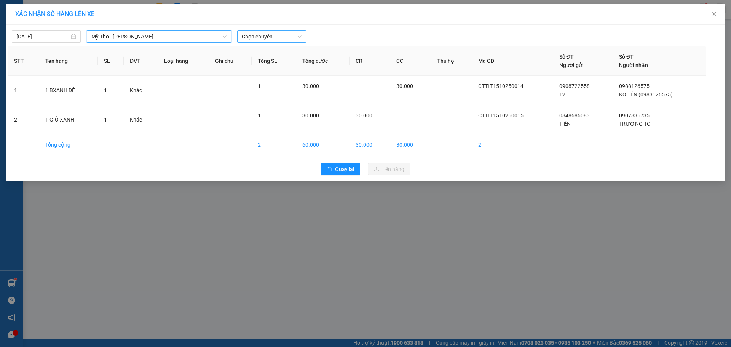
click at [248, 34] on span "Chọn chuyến" at bounding box center [272, 36] width 60 height 11
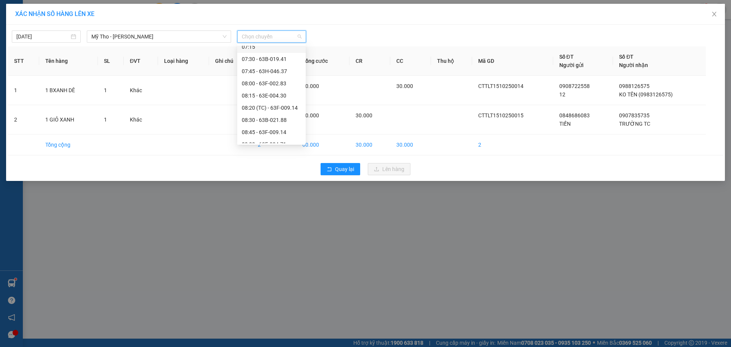
scroll to position [343, 0]
click at [278, 52] on div "08:45 - 63F-009.14" at bounding box center [271, 50] width 59 height 8
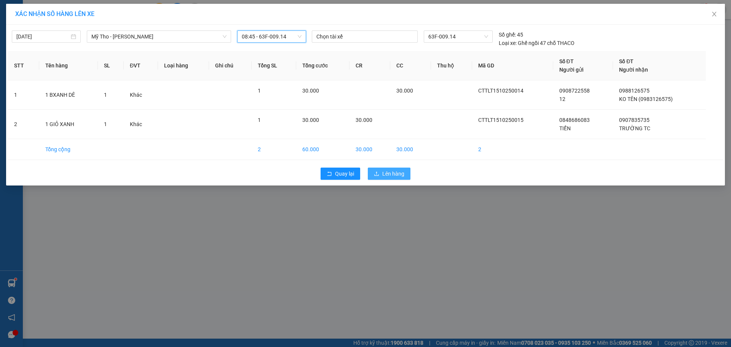
click at [383, 171] on span "Lên hàng" at bounding box center [393, 173] width 22 height 8
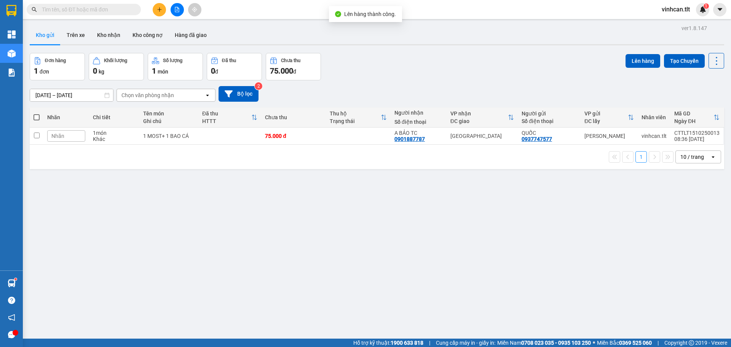
click at [379, 171] on div "ver 1.8.147 Kho gửi Trên xe Kho nhận Kho công nợ Hàng đã giao Đơn hàng 1 đơn Kh…" at bounding box center [377, 196] width 701 height 347
click at [320, 142] on td "75.000 đ" at bounding box center [293, 136] width 65 height 17
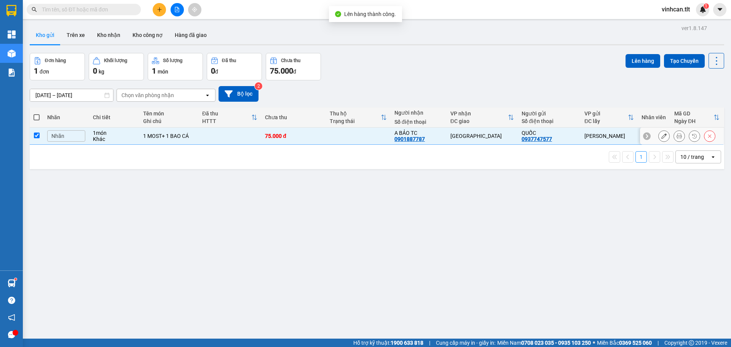
checkbox input "true"
click at [640, 59] on button "Lên hàng" at bounding box center [643, 61] width 35 height 14
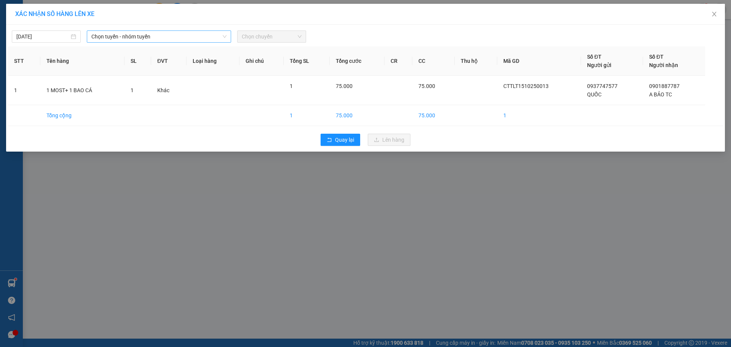
drag, startPoint x: 206, startPoint y: 37, endPoint x: 198, endPoint y: 42, distance: 9.8
click at [206, 37] on span "Chọn tuyến - nhóm tuyến" at bounding box center [158, 36] width 135 height 11
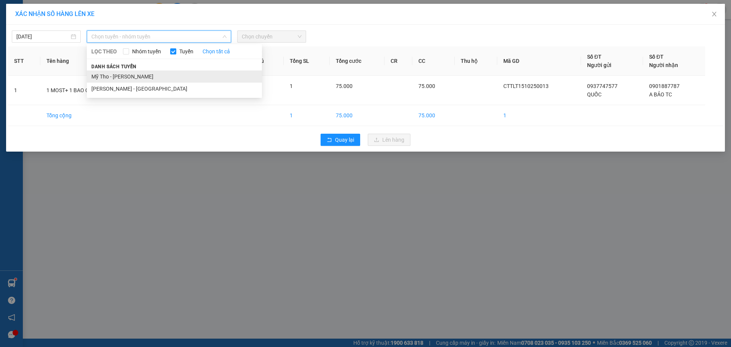
click at [136, 76] on li "Mỹ Tho - [PERSON_NAME]" at bounding box center [174, 76] width 175 height 12
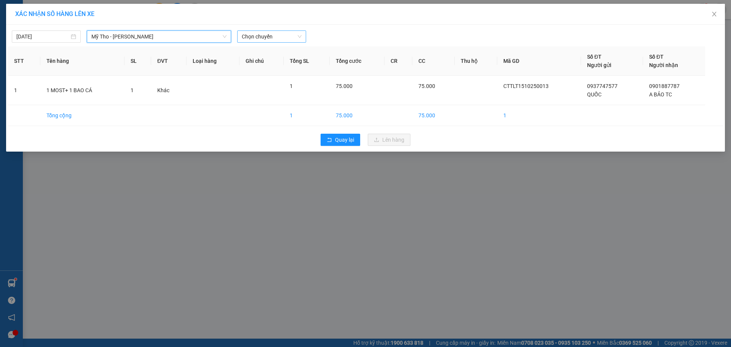
click at [260, 38] on span "Chọn chuyến" at bounding box center [272, 36] width 60 height 11
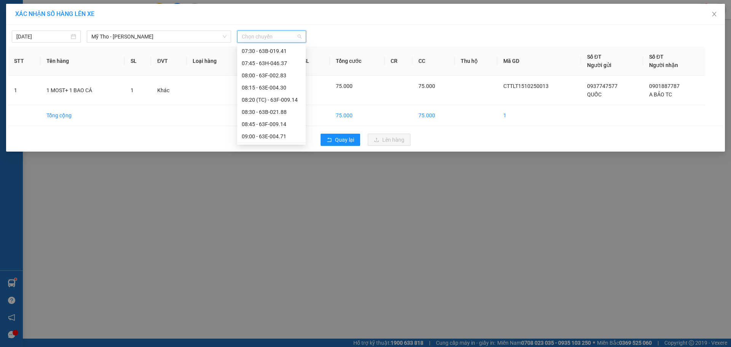
scroll to position [267, 0]
click at [271, 88] on div "08:15 - 63E-004.30" at bounding box center [271, 90] width 59 height 8
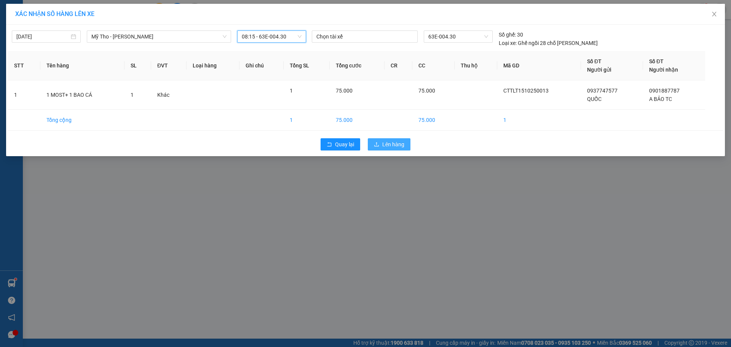
click at [381, 147] on button "Lên hàng" at bounding box center [389, 144] width 43 height 12
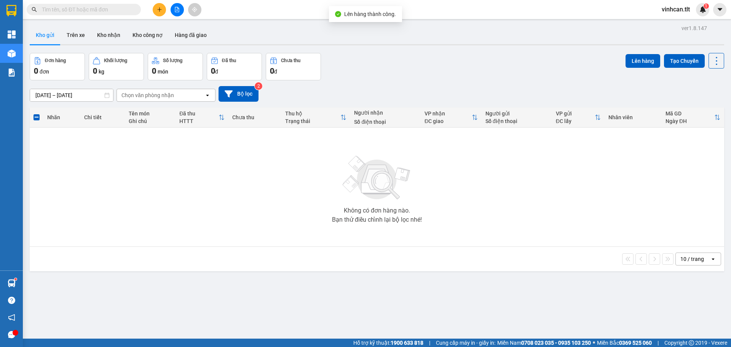
click at [175, 13] on button at bounding box center [177, 9] width 13 height 13
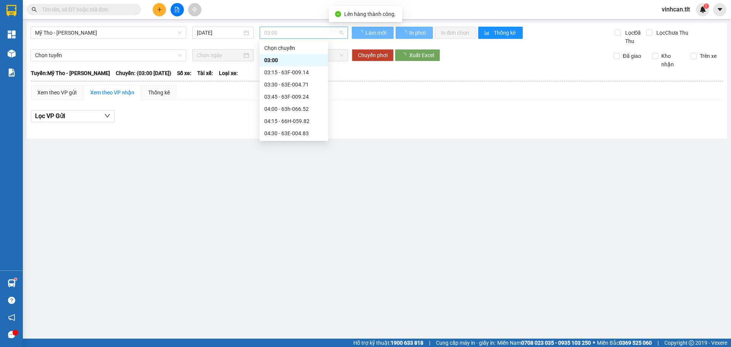
click at [280, 32] on span "03:00" at bounding box center [303, 32] width 79 height 11
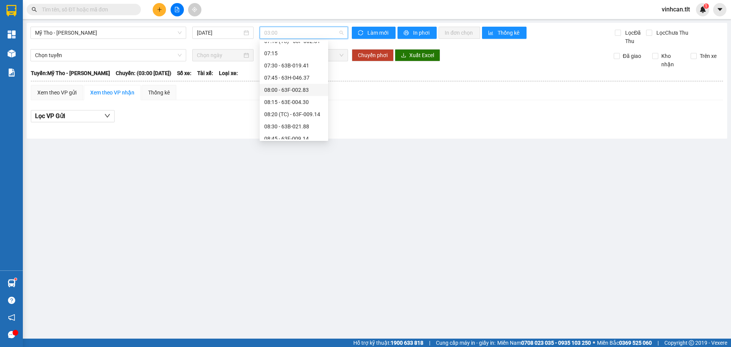
scroll to position [267, 0]
click at [294, 87] on div "08:15 - 63E-004.30" at bounding box center [293, 86] width 59 height 8
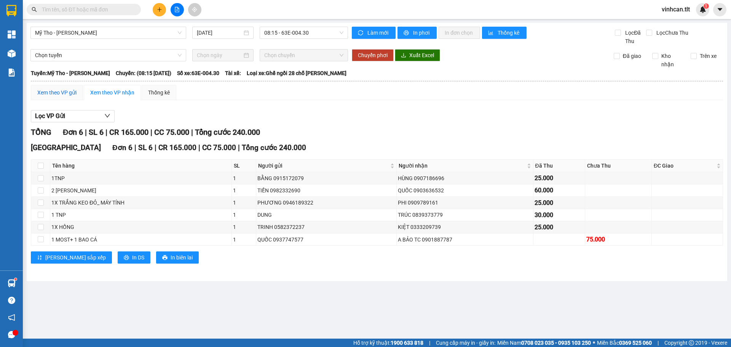
click at [47, 94] on div "Xem theo VP gửi" at bounding box center [56, 92] width 39 height 8
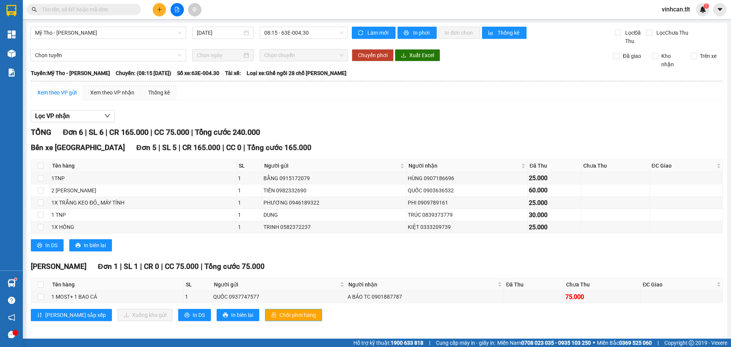
click at [280, 313] on span "Chốt phơi hàng" at bounding box center [298, 315] width 37 height 8
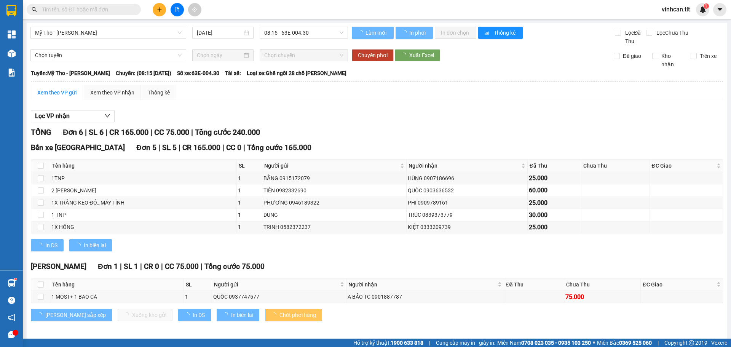
click at [280, 313] on span "Chốt phơi hàng" at bounding box center [298, 315] width 37 height 8
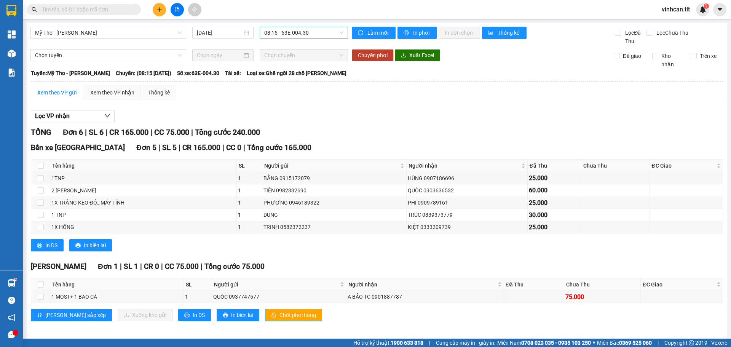
click at [281, 34] on span "08:15 - 63E-004.30" at bounding box center [303, 32] width 79 height 11
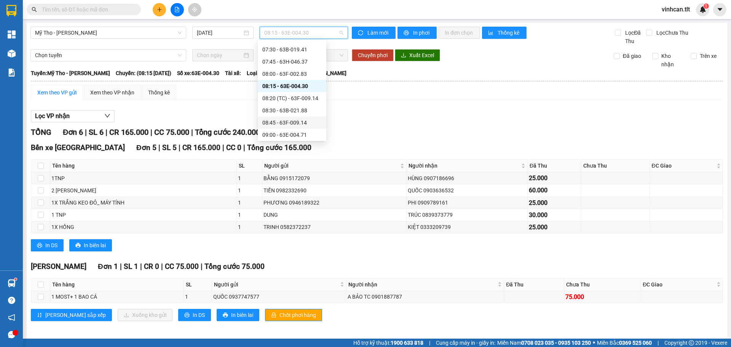
click at [302, 123] on div "08:45 - 63F-009.14" at bounding box center [291, 122] width 59 height 8
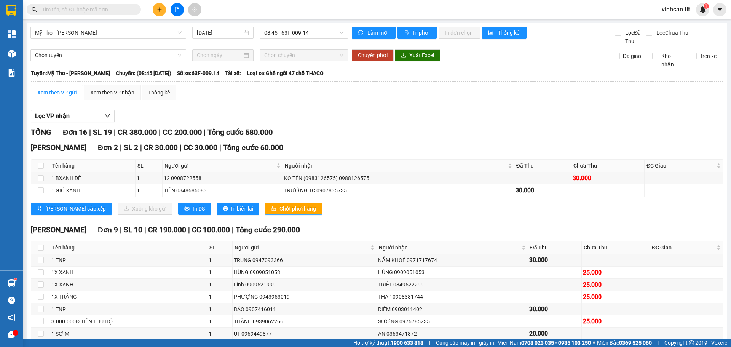
click at [280, 209] on span "Chốt phơi hàng" at bounding box center [298, 209] width 37 height 8
click at [333, 142] on div "Cao Tốc Đơn 2 | SL 2 | CR 30.000 | CC 30.000 | Tổng cước 60.000" at bounding box center [377, 147] width 692 height 11
click at [265, 210] on button "Chốt phơi hàng" at bounding box center [293, 209] width 57 height 12
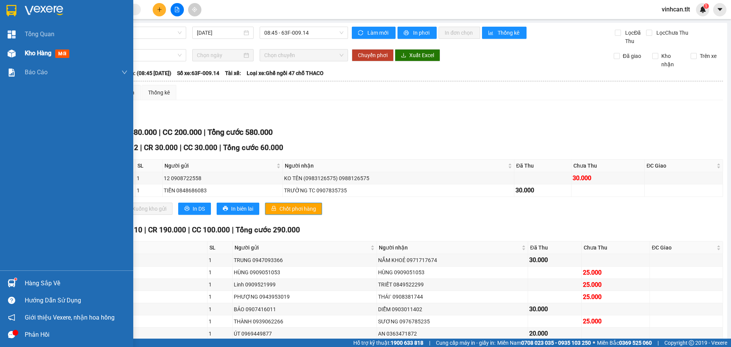
click at [21, 58] on div "Kho hàng mới" at bounding box center [66, 53] width 133 height 19
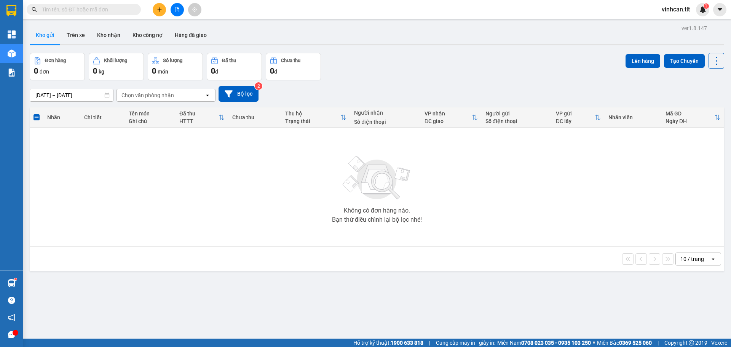
click at [267, 180] on div "Không có đơn hàng nào. Bạn thử điều chỉnh lại bộ lọc nhé!" at bounding box center [377, 187] width 687 height 114
click at [210, 214] on div "Không có đơn hàng nào. Bạn thử điều chỉnh lại bộ lọc nhé!" at bounding box center [377, 187] width 687 height 114
click at [161, 10] on icon "plus" at bounding box center [159, 9] width 5 height 5
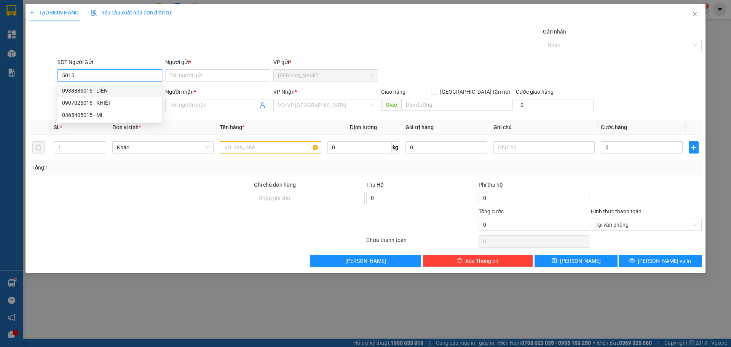
click at [91, 87] on div "0938885015 - LIÊN" at bounding box center [110, 90] width 96 height 8
type input "0938885015"
type input "LIÊN"
type input "0938885015"
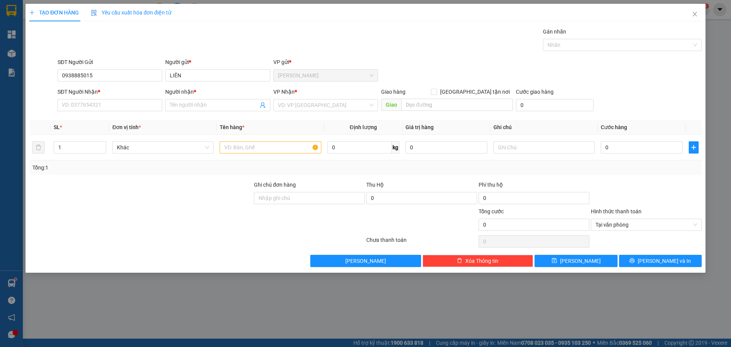
click at [93, 112] on div "SĐT Người Nhận * VD: 0377654321" at bounding box center [110, 101] width 105 height 27
click at [92, 106] on input "SĐT Người Nhận *" at bounding box center [110, 105] width 105 height 12
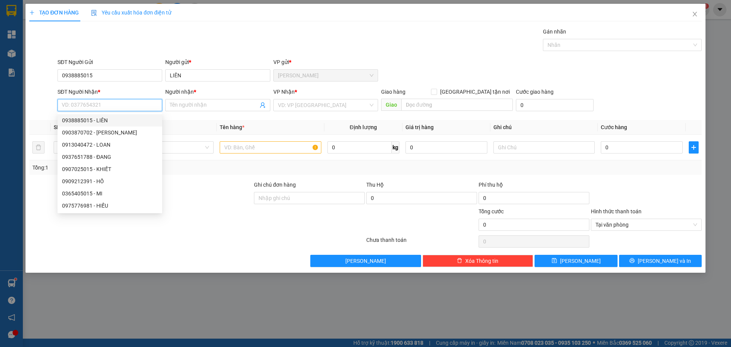
click at [81, 104] on input "SĐT Người Nhận *" at bounding box center [110, 105] width 105 height 12
click at [82, 122] on div "0913807416 - LIÊM" at bounding box center [110, 120] width 96 height 8
type input "0913807416"
type input "LIÊM"
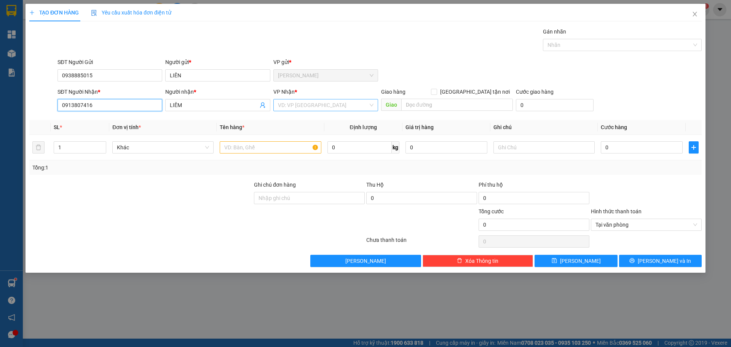
type input "0913807416"
click at [304, 104] on input "search" at bounding box center [323, 104] width 90 height 11
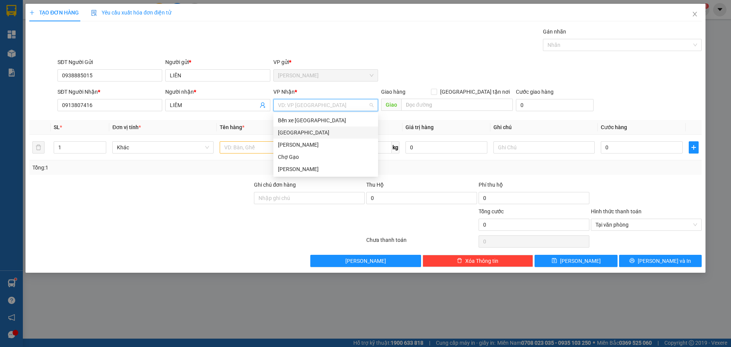
click at [291, 133] on div "[GEOGRAPHIC_DATA]" at bounding box center [326, 132] width 96 height 8
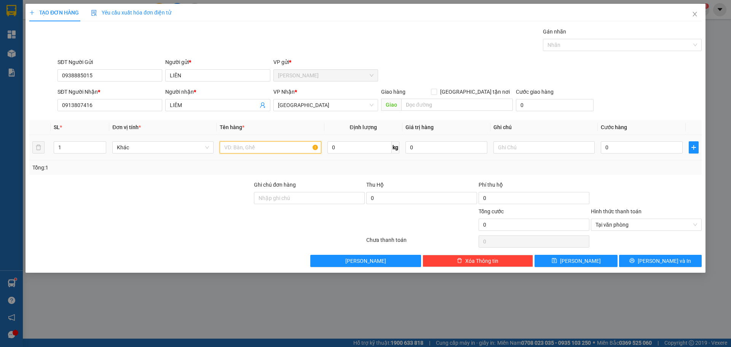
click at [267, 144] on input "text" at bounding box center [270, 147] width 101 height 12
type input "1 TNP"
click at [604, 144] on input "0" at bounding box center [642, 147] width 82 height 12
type input "3"
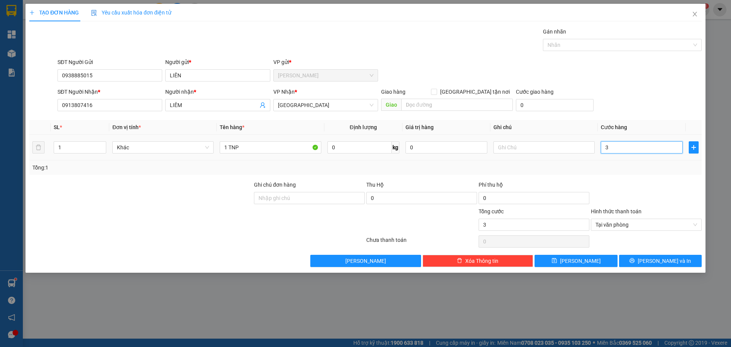
type input "35"
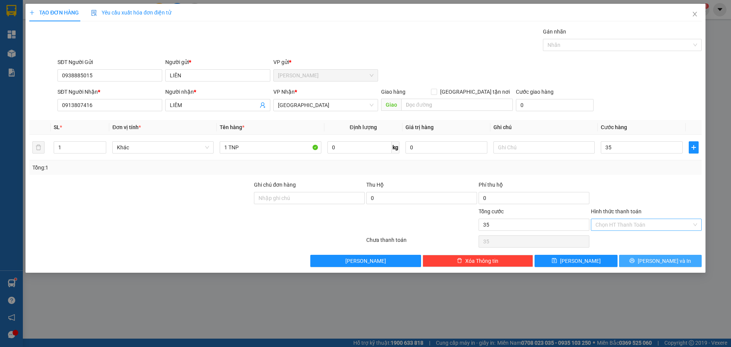
type input "35.000"
click at [692, 264] on button "[PERSON_NAME] và In" at bounding box center [660, 261] width 83 height 12
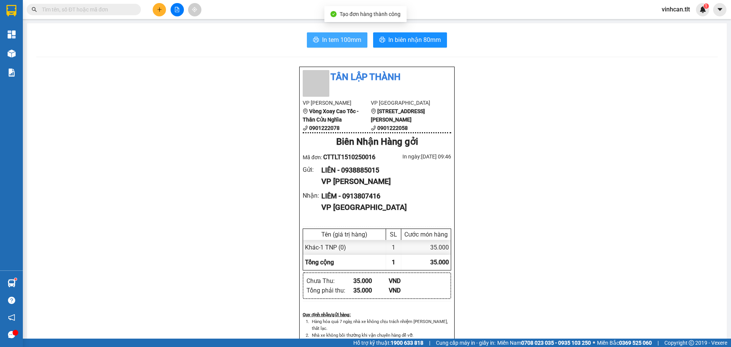
click at [348, 40] on span "In tem 100mm" at bounding box center [341, 40] width 39 height 10
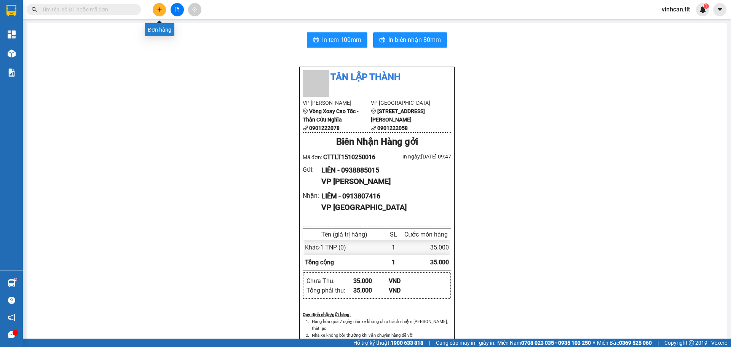
click at [159, 11] on icon "plus" at bounding box center [159, 9] width 5 height 5
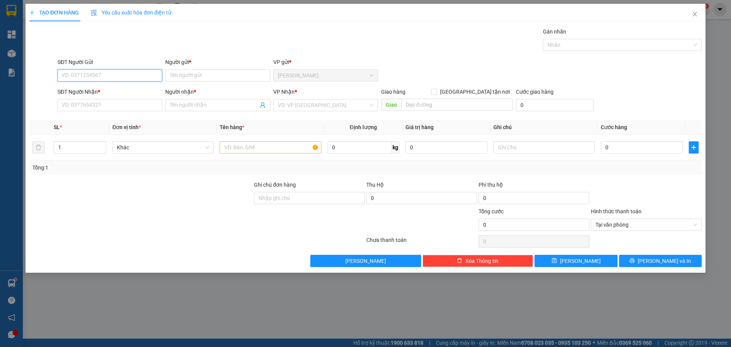
click at [96, 74] on input "SĐT Người Gửi" at bounding box center [110, 75] width 105 height 12
click at [87, 92] on div "0938885015 - LIÊN" at bounding box center [110, 90] width 96 height 8
type input "0938885015"
type input "LIÊN"
type input "0938885015"
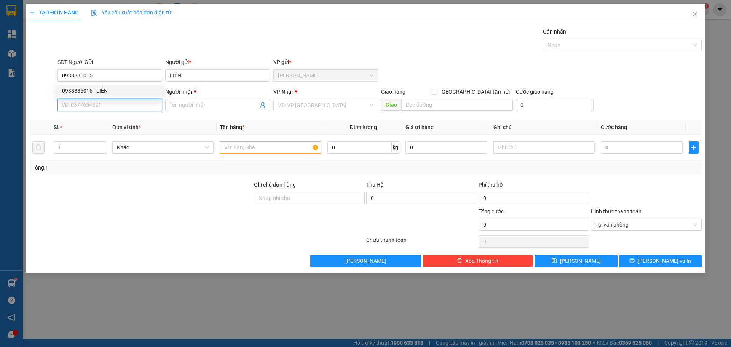
click at [88, 107] on input "SĐT Người Nhận *" at bounding box center [110, 105] width 105 height 12
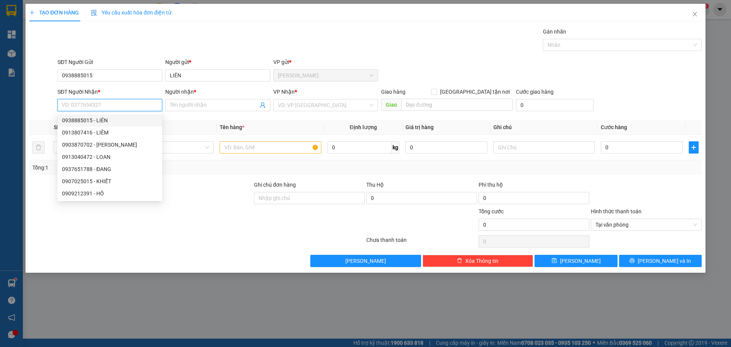
click at [95, 101] on input "SĐT Người Nhận *" at bounding box center [110, 105] width 105 height 12
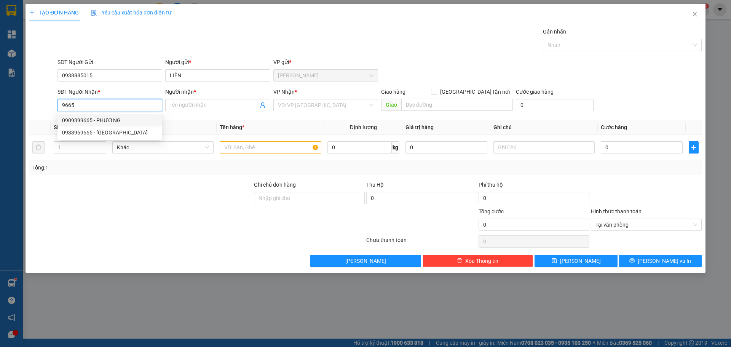
click at [98, 123] on div "0909399665 - PHƯƠNG" at bounding box center [110, 120] width 96 height 8
type input "0909399665"
type input "PHƯƠNG"
type input "0909399665"
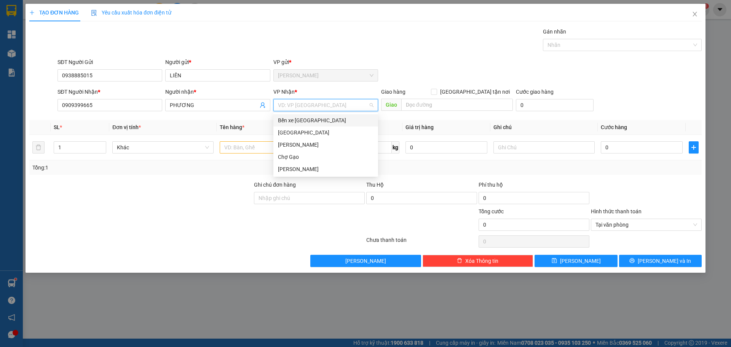
click at [313, 104] on input "search" at bounding box center [323, 104] width 90 height 11
click at [287, 128] on div "[GEOGRAPHIC_DATA]" at bounding box center [326, 132] width 96 height 8
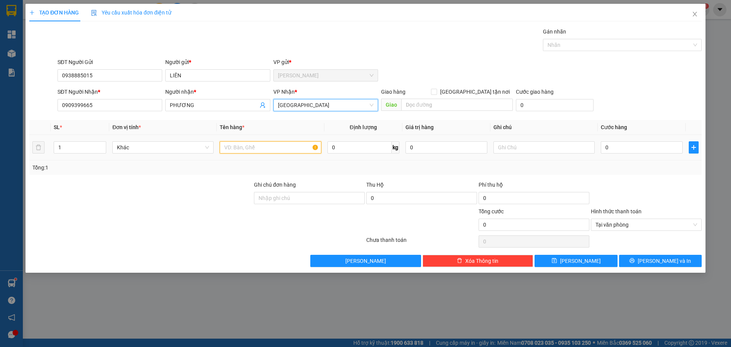
click at [260, 153] on input "text" at bounding box center [270, 147] width 101 height 12
click at [260, 152] on input "text" at bounding box center [270, 147] width 101 height 12
type input "1 TNP"
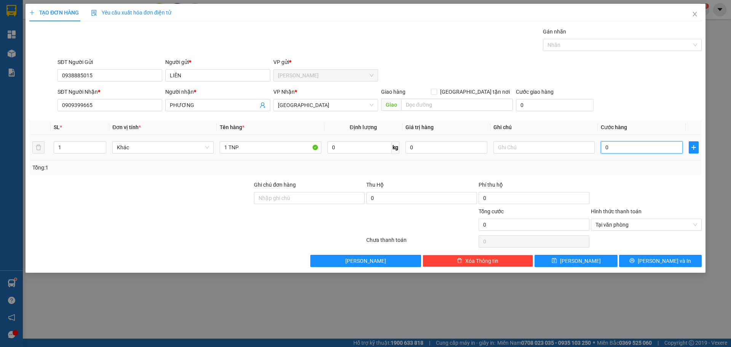
type input "3"
type input "35"
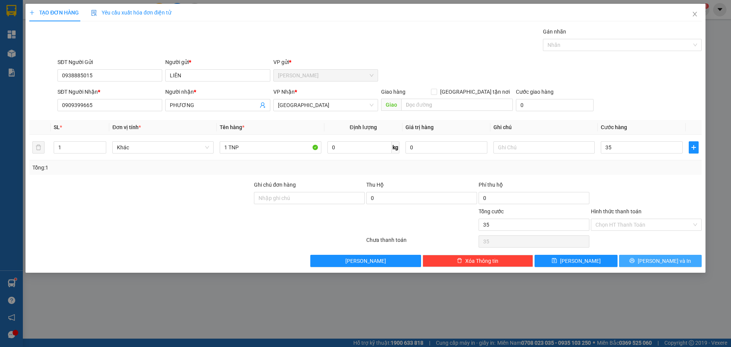
type input "35.000"
click at [685, 258] on button "[PERSON_NAME] và In" at bounding box center [660, 261] width 83 height 12
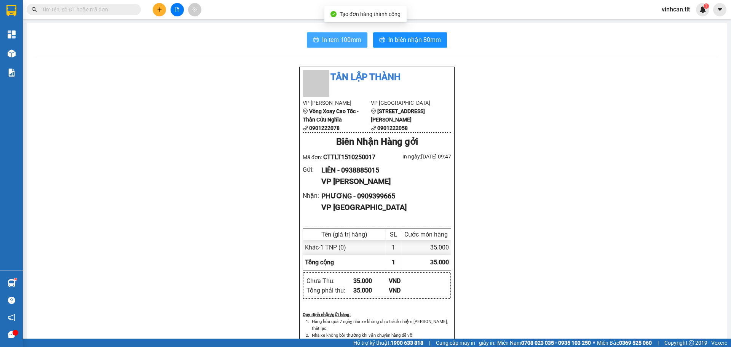
click at [326, 34] on button "In tem 100mm" at bounding box center [337, 39] width 61 height 15
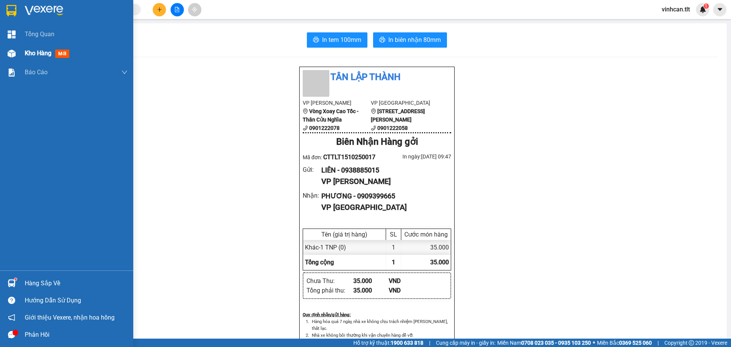
click at [38, 53] on span "Kho hàng" at bounding box center [38, 53] width 27 height 7
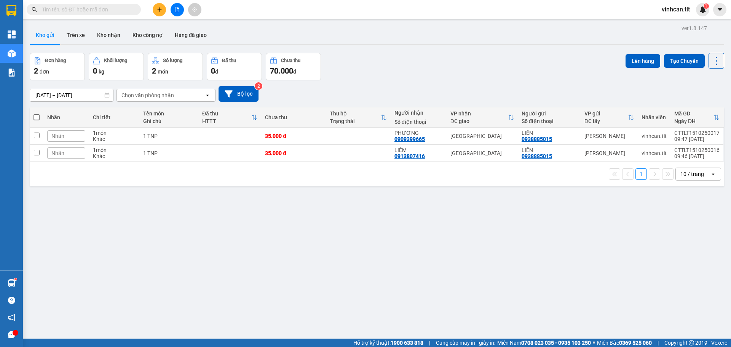
click at [254, 212] on div "ver 1.8.147 Kho gửi Trên xe Kho nhận Kho công nợ Hàng đã giao Đơn hàng 2 đơn Kh…" at bounding box center [377, 196] width 701 height 347
click at [194, 136] on div "1 TNP" at bounding box center [168, 136] width 51 height 6
checkbox input "true"
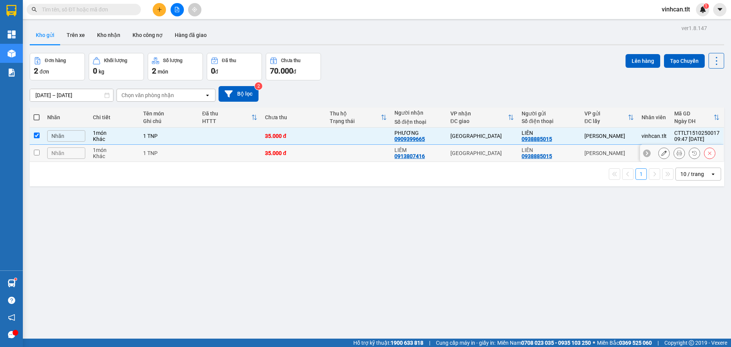
click at [197, 155] on td "1 TNP" at bounding box center [168, 153] width 59 height 17
checkbox input "true"
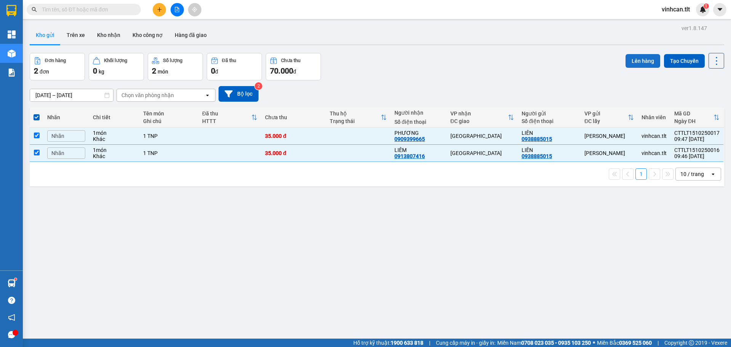
click at [640, 62] on button "Lên hàng" at bounding box center [643, 61] width 35 height 14
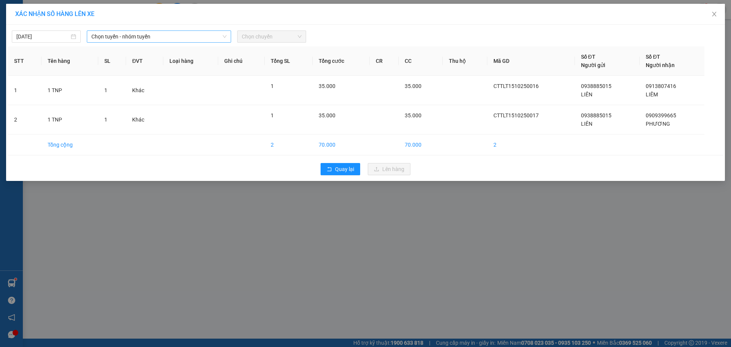
click at [179, 35] on span "Chọn tuyến - nhóm tuyến" at bounding box center [158, 36] width 135 height 11
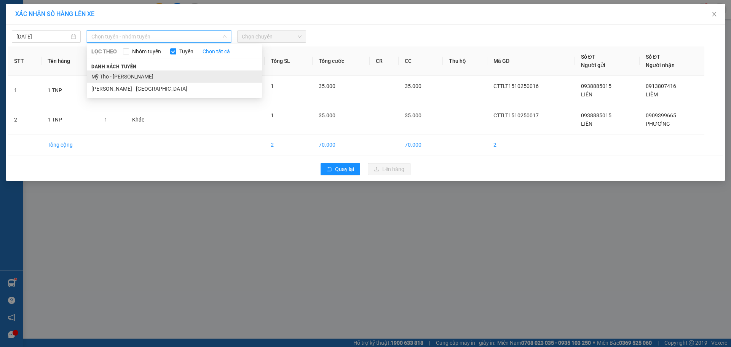
click at [133, 79] on li "Mỹ Tho - [PERSON_NAME]" at bounding box center [174, 76] width 175 height 12
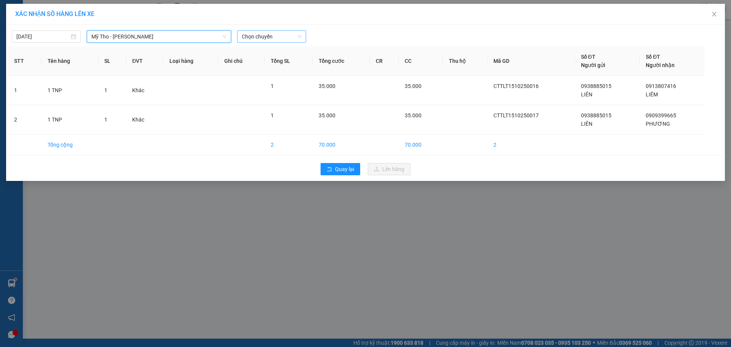
click at [251, 34] on span "Chọn chuyến" at bounding box center [272, 36] width 60 height 11
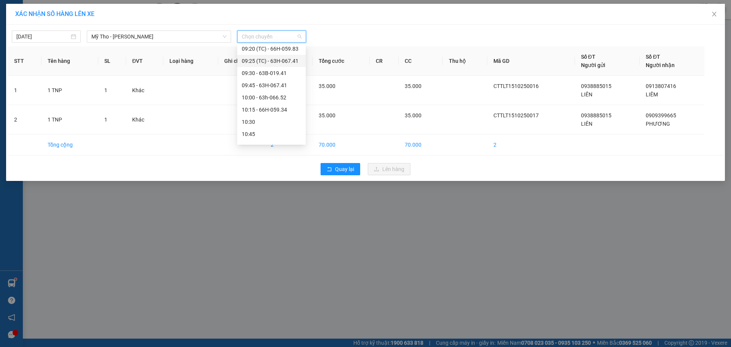
scroll to position [343, 0]
click at [275, 62] on div "09:00 - 63E-004.71" at bounding box center [271, 62] width 59 height 8
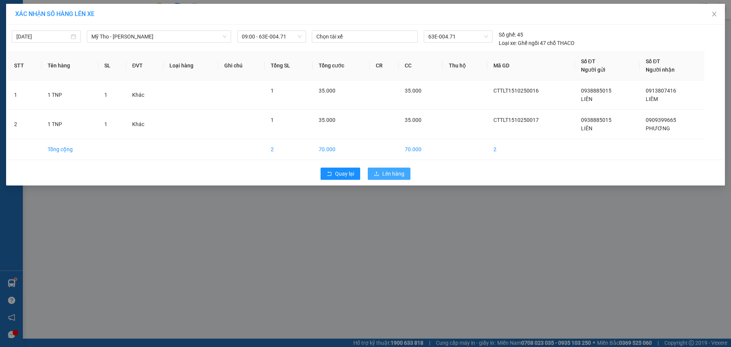
click at [386, 175] on span "Lên hàng" at bounding box center [393, 173] width 22 height 8
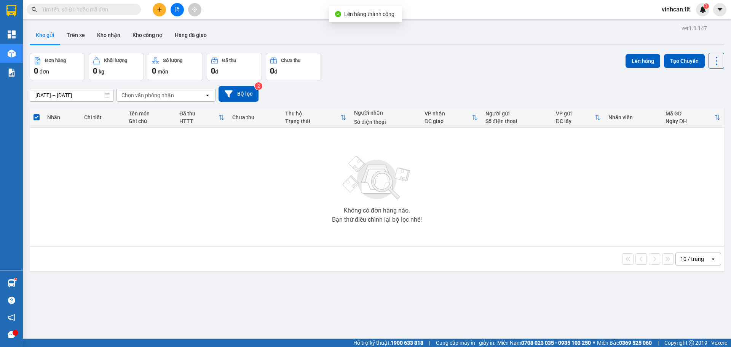
click at [175, 6] on button at bounding box center [177, 9] width 13 height 13
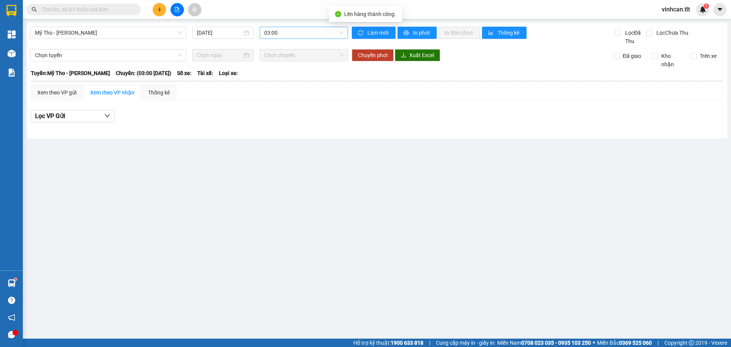
click at [276, 33] on span "03:00" at bounding box center [303, 32] width 79 height 11
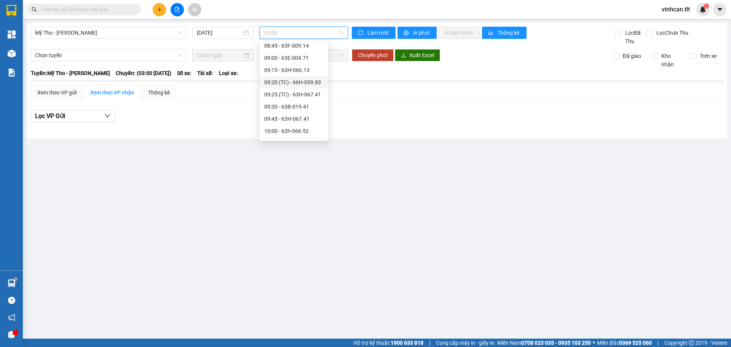
scroll to position [343, 0]
click at [288, 59] on div "09:00 - 63E-004.71" at bounding box center [293, 58] width 59 height 8
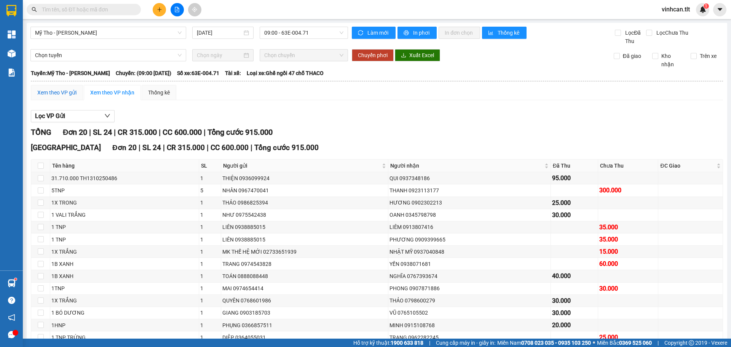
click at [48, 95] on div "Xem theo VP gửi" at bounding box center [56, 92] width 39 height 8
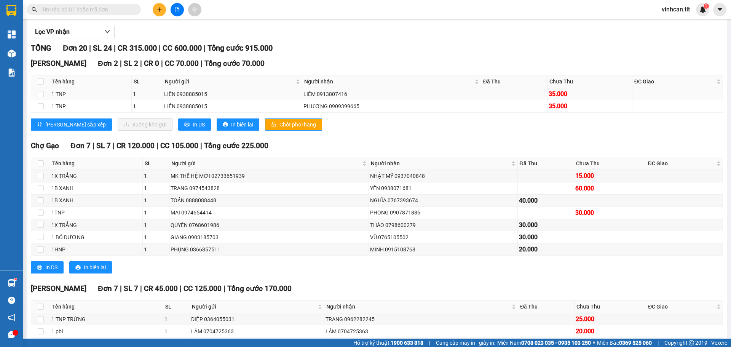
scroll to position [76, 0]
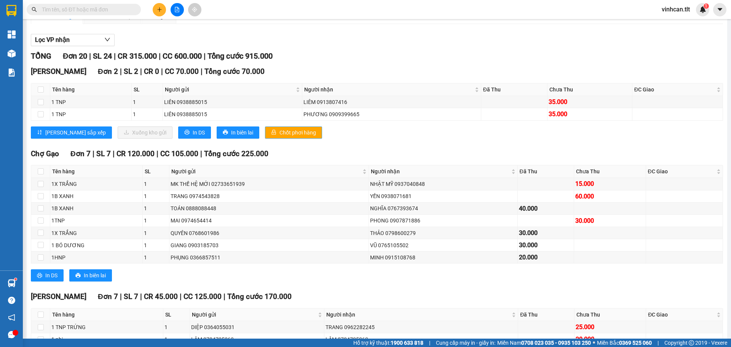
click at [265, 130] on button "Chốt phơi hàng" at bounding box center [293, 132] width 57 height 12
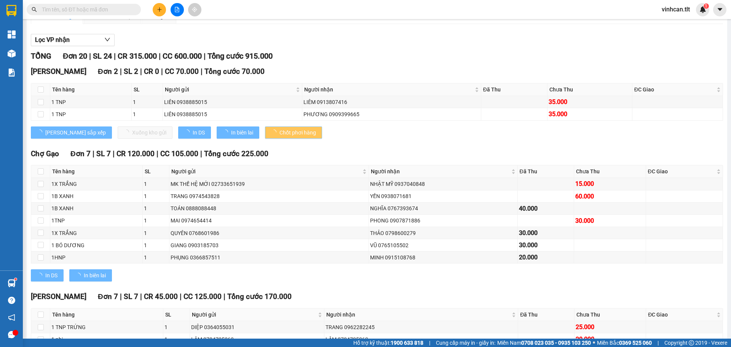
click at [265, 130] on button "Chốt phơi hàng" at bounding box center [293, 132] width 57 height 12
click at [265, 131] on button "Chốt phơi hàng" at bounding box center [293, 132] width 57 height 12
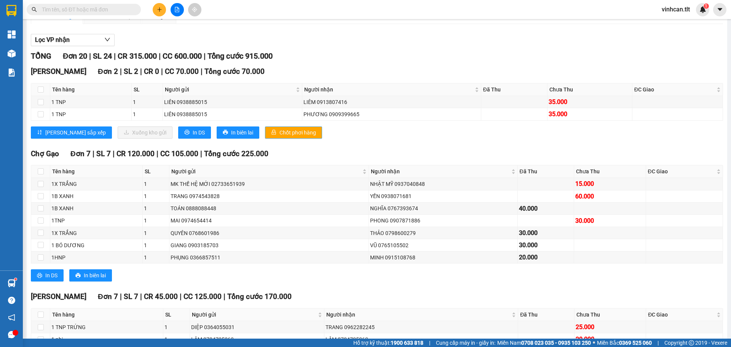
click at [351, 143] on div "Cao Tốc Đơn 2 | SL 2 | CR 0 | CC 70.000 | Tổng cước 70.000 Tên hàng SL Người gử…" at bounding box center [377, 105] width 692 height 78
click at [158, 10] on icon "plus" at bounding box center [159, 9] width 5 height 5
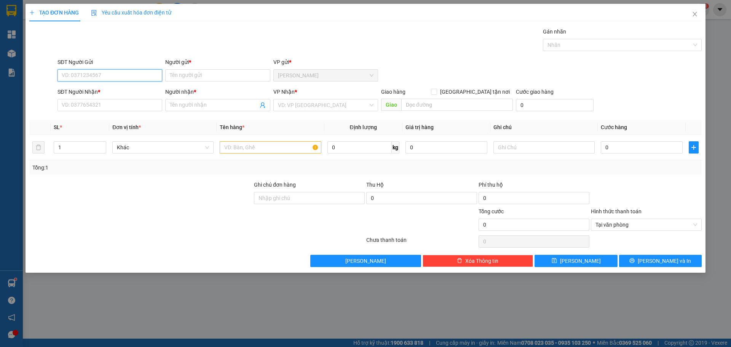
click at [99, 77] on input "SĐT Người Gửi" at bounding box center [110, 75] width 105 height 12
click at [90, 87] on div "02733935577 - [GEOGRAPHIC_DATA]" at bounding box center [110, 90] width 96 height 8
type input "02733935577"
type input "NK MỸ NHA"
type input "02733935577"
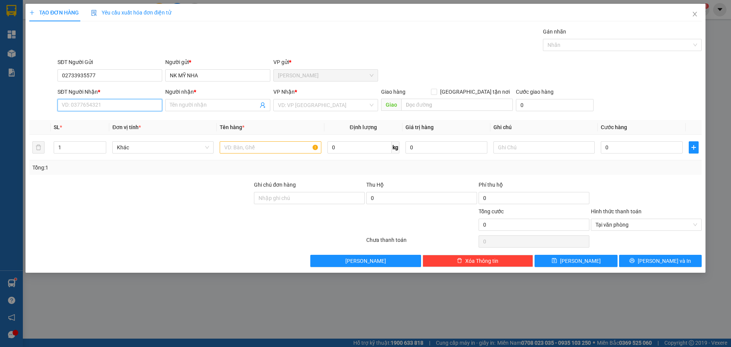
click at [88, 101] on input "SĐT Người Nhận *" at bounding box center [110, 105] width 105 height 12
click at [90, 120] on div "0901790368 - PRO DENTAL LAB" at bounding box center [110, 120] width 96 height 8
type input "0901790368"
type input "PRO DENTAL LAB"
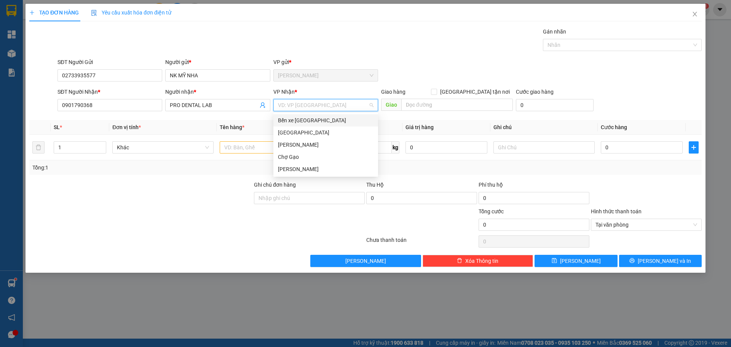
click at [308, 106] on input "search" at bounding box center [323, 104] width 90 height 11
click at [291, 133] on div "[GEOGRAPHIC_DATA]" at bounding box center [326, 132] width 96 height 8
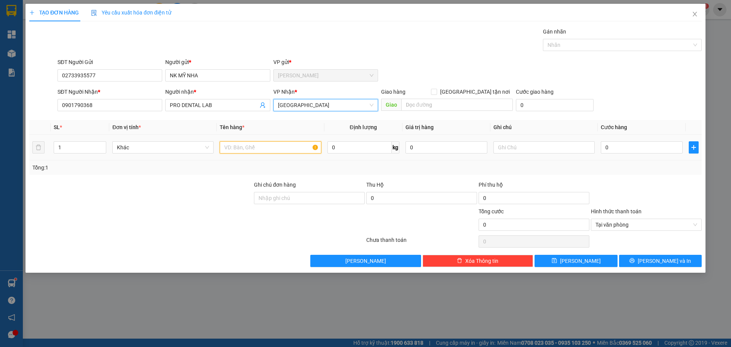
click at [261, 147] on input "text" at bounding box center [270, 147] width 101 height 12
type input "1 HNP"
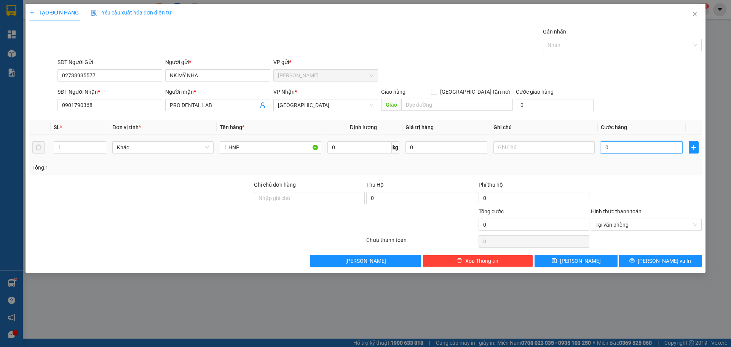
click at [615, 151] on input "0" at bounding box center [642, 147] width 82 height 12
type input "2"
type input "20"
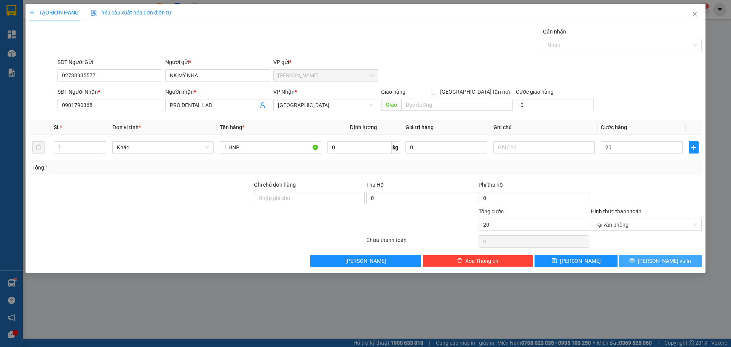
type input "20.000"
click at [646, 255] on button "[PERSON_NAME] và In" at bounding box center [660, 261] width 83 height 12
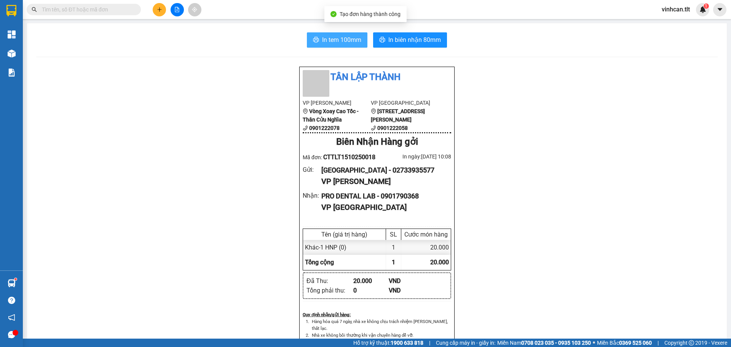
click at [350, 36] on span "In tem 100mm" at bounding box center [341, 40] width 39 height 10
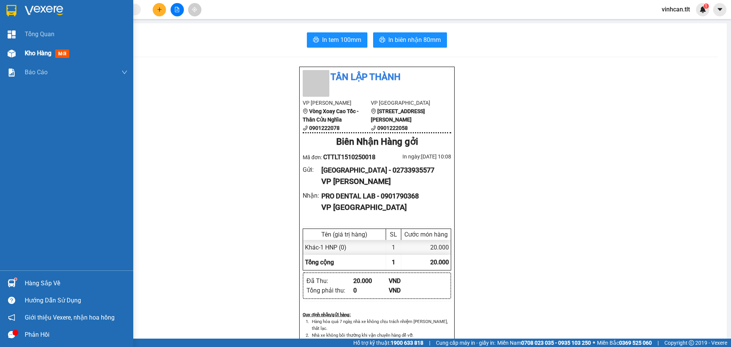
click at [29, 53] on span "Kho hàng" at bounding box center [38, 53] width 27 height 7
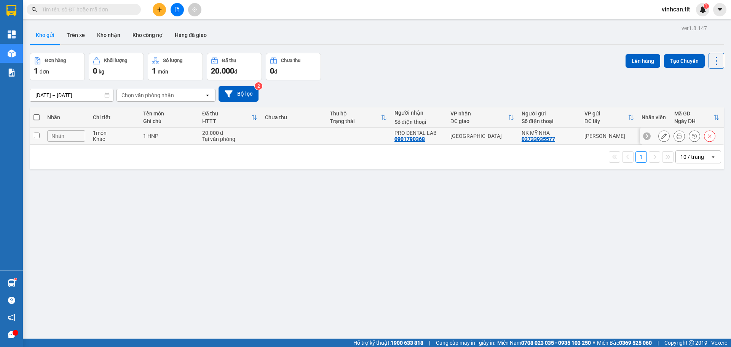
click at [264, 136] on td at bounding box center [293, 136] width 65 height 17
checkbox input "true"
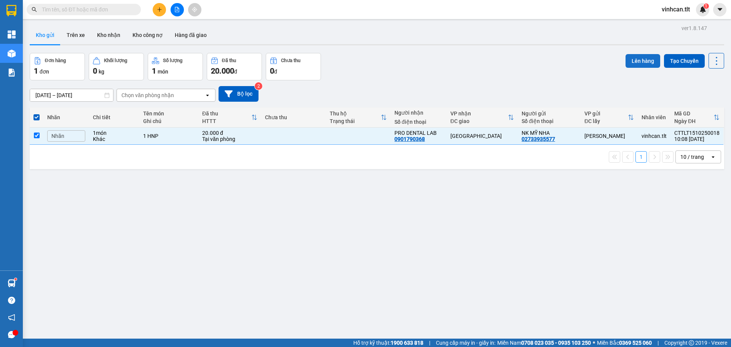
click at [640, 57] on button "Lên hàng" at bounding box center [643, 61] width 35 height 14
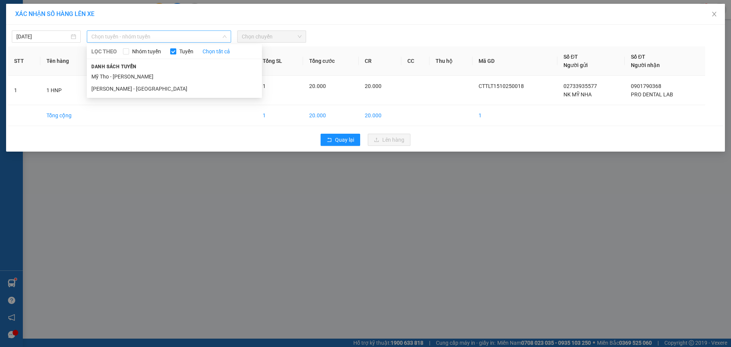
click at [167, 40] on span "Chọn tuyến - nhóm tuyến" at bounding box center [158, 36] width 135 height 11
click at [133, 75] on li "Mỹ Tho - [PERSON_NAME]" at bounding box center [174, 76] width 175 height 12
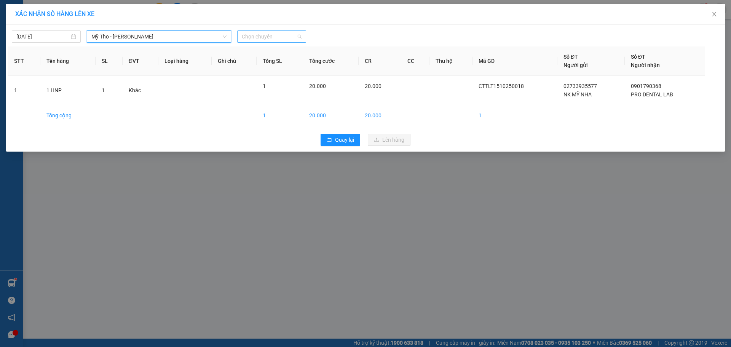
click at [248, 37] on span "Chọn chuyến" at bounding box center [272, 36] width 60 height 11
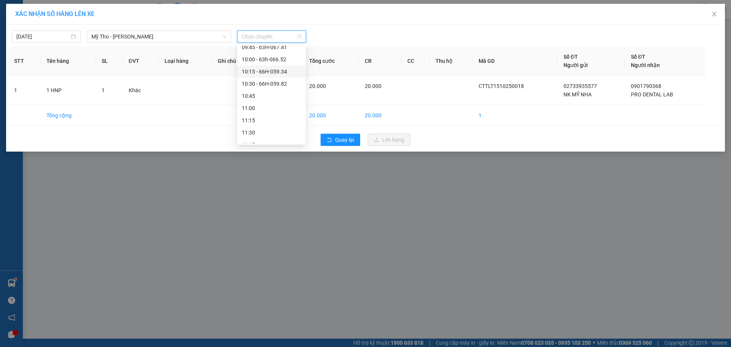
click at [267, 72] on div "10:15 - 66H-059.34" at bounding box center [271, 71] width 59 height 8
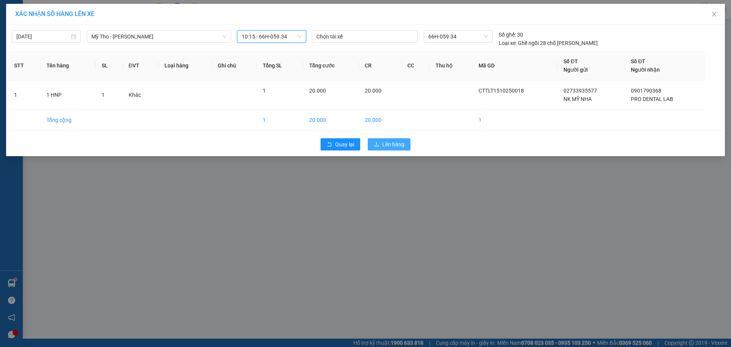
click at [388, 143] on span "Lên hàng" at bounding box center [393, 144] width 22 height 8
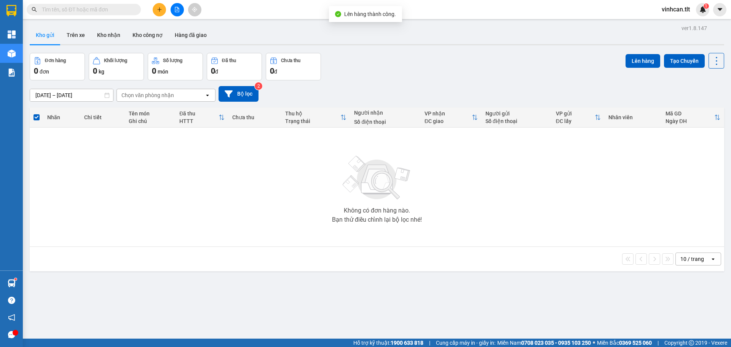
click at [173, 8] on button at bounding box center [177, 9] width 13 height 13
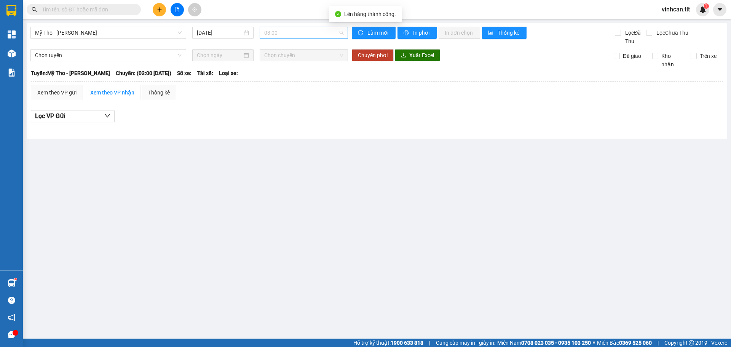
click at [294, 29] on span "03:00" at bounding box center [303, 32] width 79 height 11
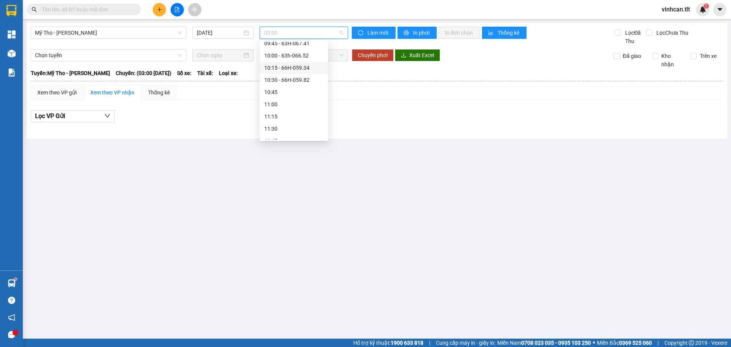
click at [294, 68] on div "10:15 - 66H-059.34" at bounding box center [293, 68] width 59 height 8
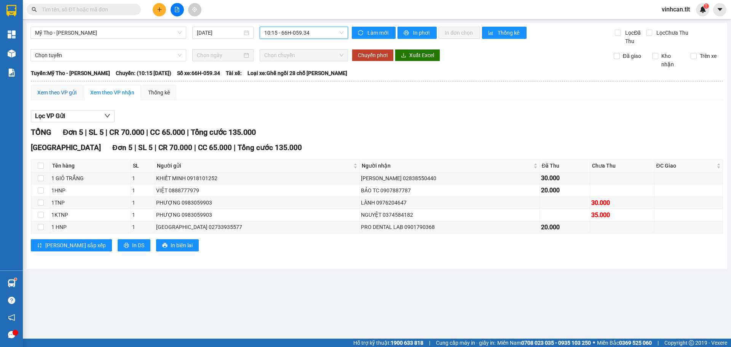
click at [60, 95] on div "Xem theo VP gửi" at bounding box center [56, 92] width 39 height 8
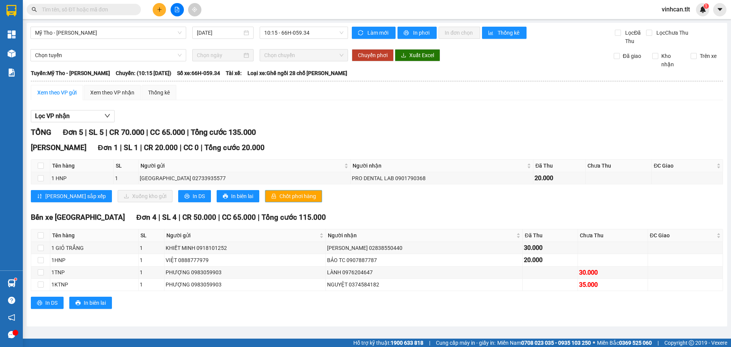
click at [280, 195] on span "Chốt phơi hàng" at bounding box center [298, 196] width 37 height 8
click at [296, 144] on div "Cao Tốc Đơn 1 | SL 1 | CR 20.000 | CC 0 | Tổng cước 20.000" at bounding box center [377, 147] width 692 height 11
click at [158, 14] on button at bounding box center [159, 9] width 13 height 13
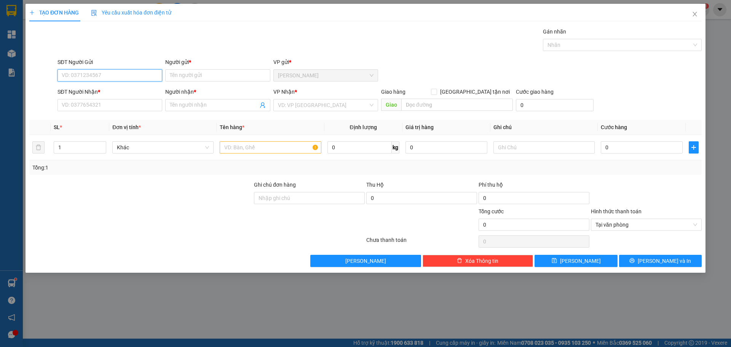
click at [99, 77] on input "SĐT Người Gửi" at bounding box center [110, 75] width 105 height 12
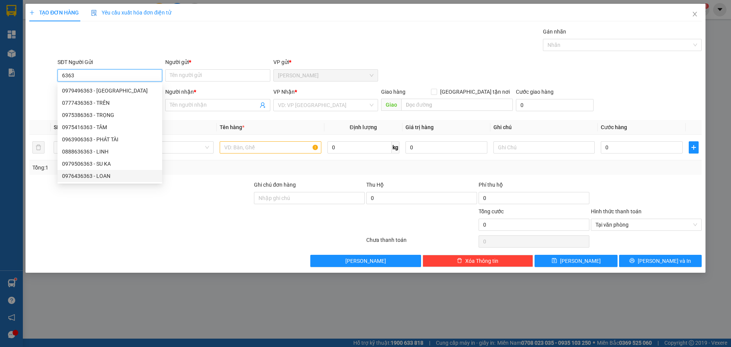
click at [99, 177] on div "0976436363 - LOAN" at bounding box center [110, 176] width 96 height 8
type input "0976436363"
type input "LOAN"
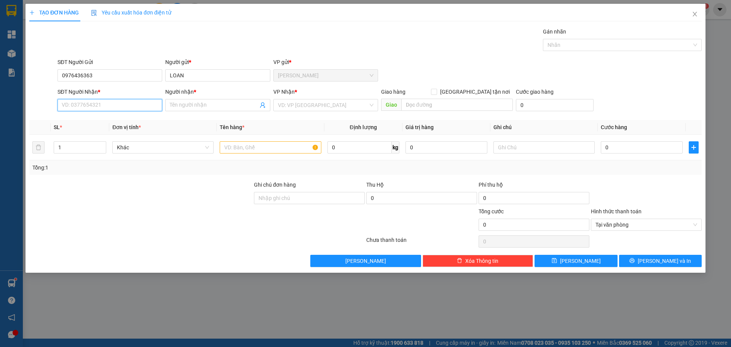
click at [96, 108] on input "SĐT Người Nhận *" at bounding box center [110, 105] width 105 height 12
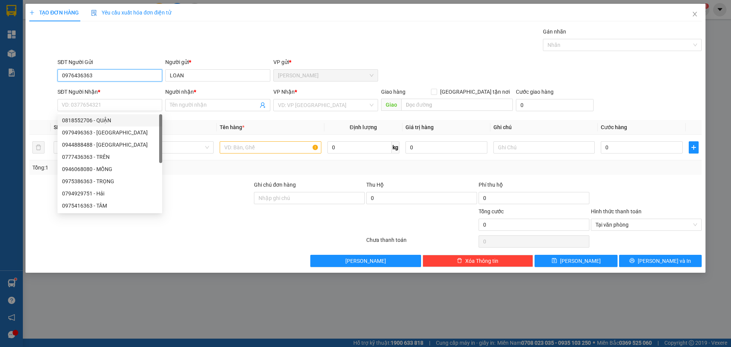
click at [124, 72] on input "0976436363" at bounding box center [110, 75] width 105 height 12
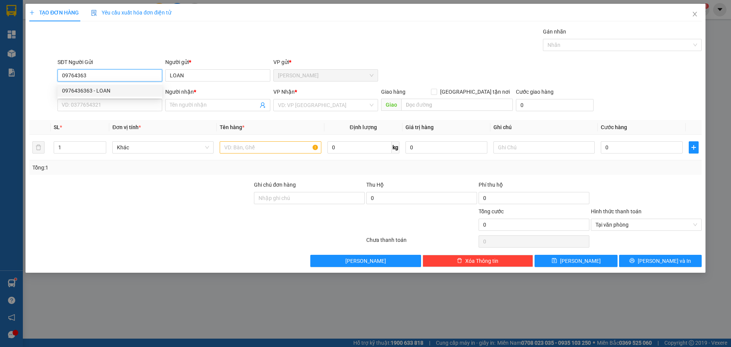
click at [102, 90] on div "0976436363 - LOAN" at bounding box center [110, 90] width 96 height 8
type input "0976436363"
click at [104, 109] on input "SĐT Người Nhận *" at bounding box center [110, 105] width 105 height 12
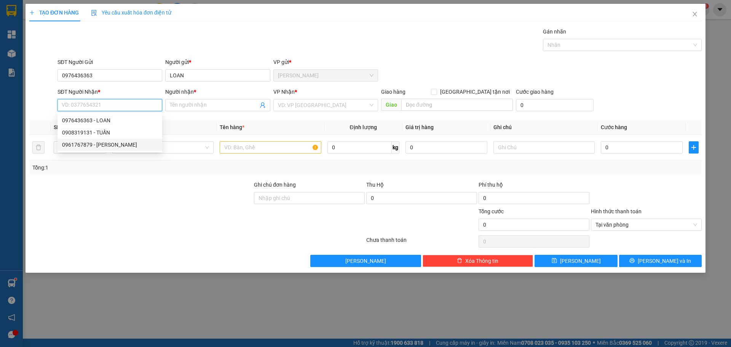
click at [104, 142] on div "0961767879 - [PERSON_NAME]" at bounding box center [110, 145] width 96 height 8
type input "0961767879"
type input "[PERSON_NAME]"
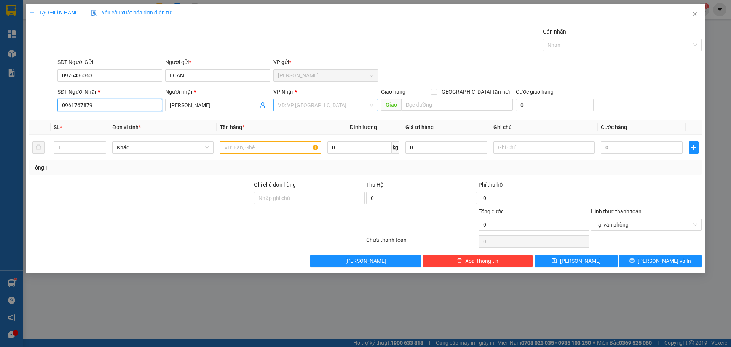
click at [275, 105] on div "VD: VP [GEOGRAPHIC_DATA]" at bounding box center [325, 105] width 105 height 12
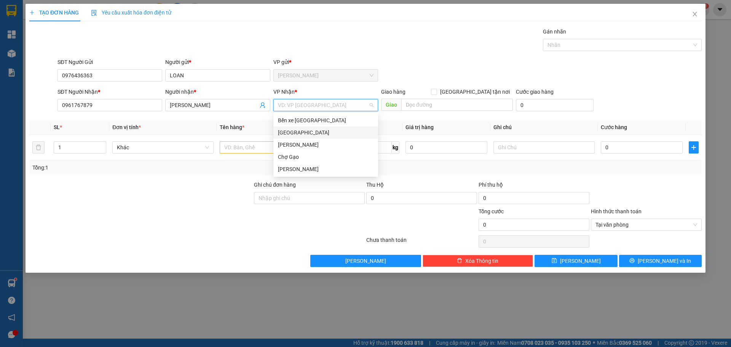
click at [278, 133] on div "[GEOGRAPHIC_DATA]" at bounding box center [325, 132] width 105 height 12
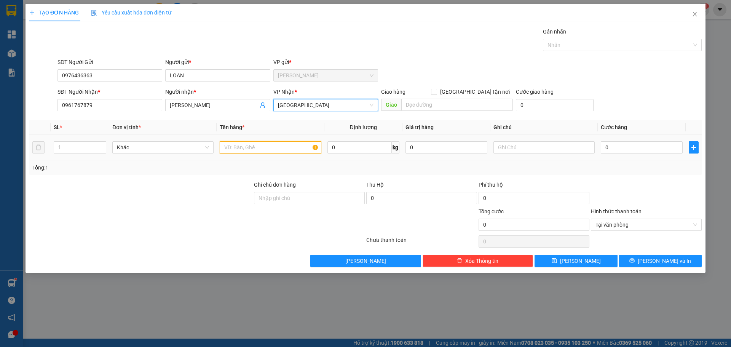
click at [236, 150] on input "text" at bounding box center [270, 147] width 101 height 12
type input "1 TNP"
click at [619, 148] on td "0" at bounding box center [642, 148] width 88 height 26
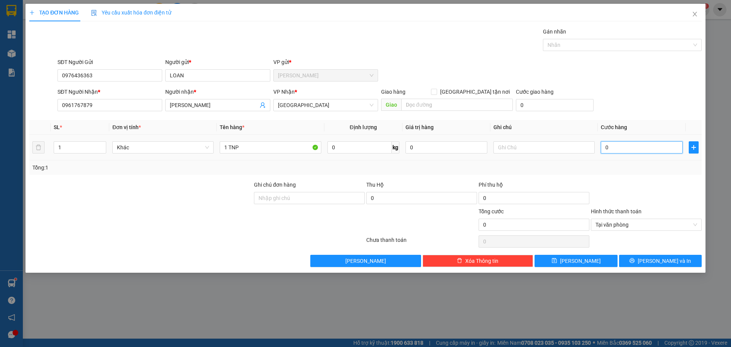
click at [618, 147] on input "0" at bounding box center [642, 147] width 82 height 12
type input "3"
type input "30"
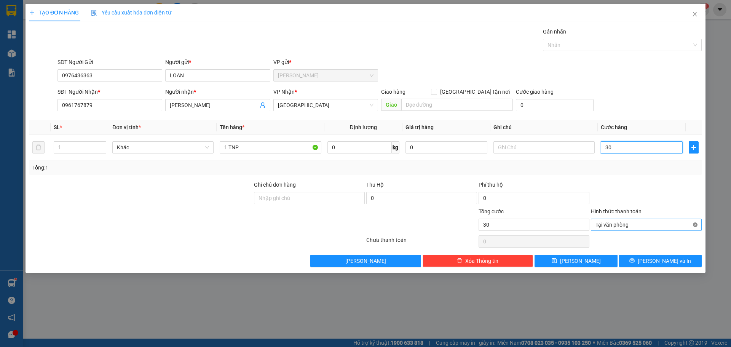
type input "30"
type input "30.000"
click at [677, 259] on button "[PERSON_NAME] và In" at bounding box center [660, 261] width 83 height 12
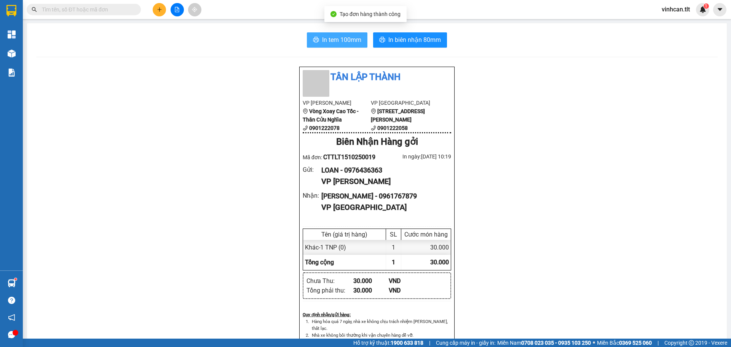
click at [322, 43] on span "In tem 100mm" at bounding box center [341, 40] width 39 height 10
click at [157, 11] on icon "plus" at bounding box center [159, 9] width 5 height 5
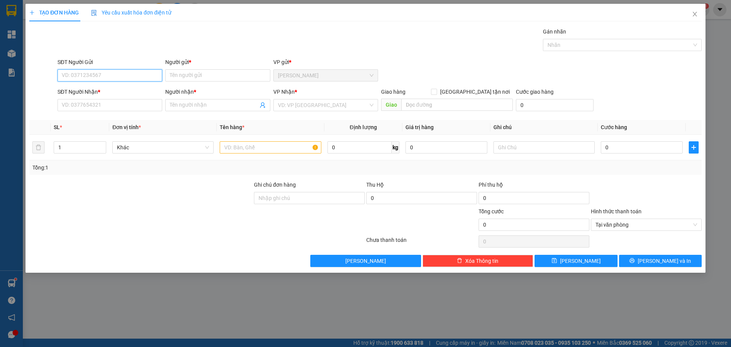
click at [109, 71] on input "SĐT Người Gửi" at bounding box center [110, 75] width 105 height 12
click at [105, 90] on div "0968044637 - PHƯỚC" at bounding box center [110, 90] width 96 height 8
type input "0968044637"
type input "PHƯỚC"
type input "0968044637"
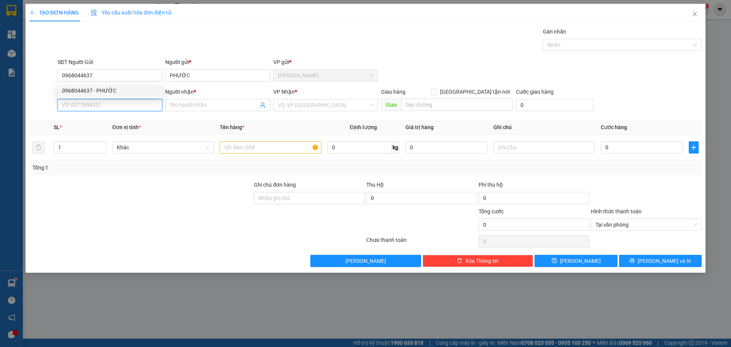
click at [102, 108] on input "SĐT Người Nhận *" at bounding box center [110, 105] width 105 height 12
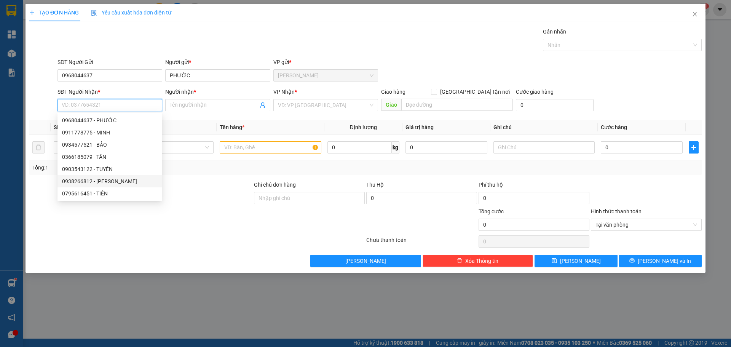
click at [91, 179] on div "0938266812 - [PERSON_NAME]" at bounding box center [110, 181] width 96 height 8
type input "0938266812"
type input "TUẤN ANH"
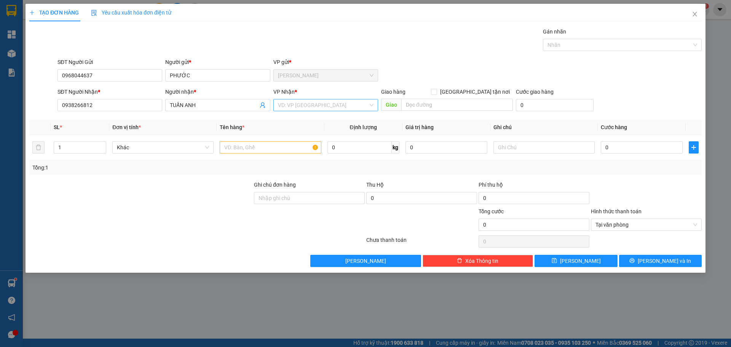
click at [305, 102] on input "search" at bounding box center [323, 104] width 90 height 11
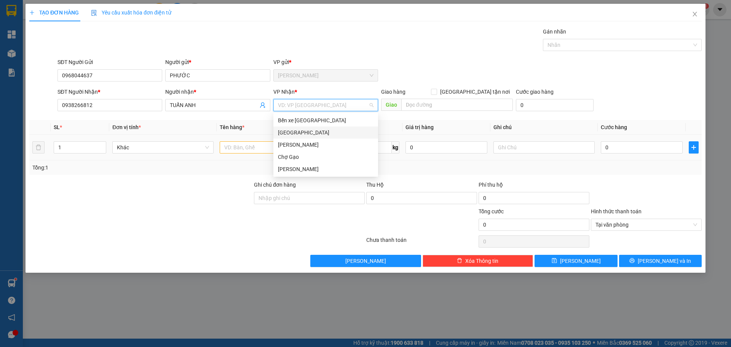
click at [299, 136] on div "[GEOGRAPHIC_DATA]" at bounding box center [326, 132] width 96 height 8
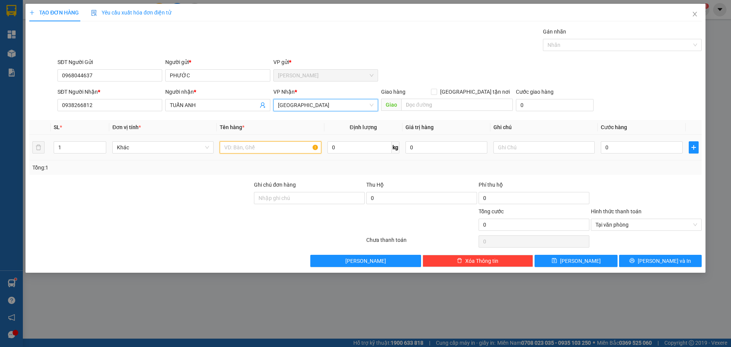
click at [264, 147] on input "text" at bounding box center [270, 147] width 101 height 12
paste input "Á"
type input "1 TNP CÁ"
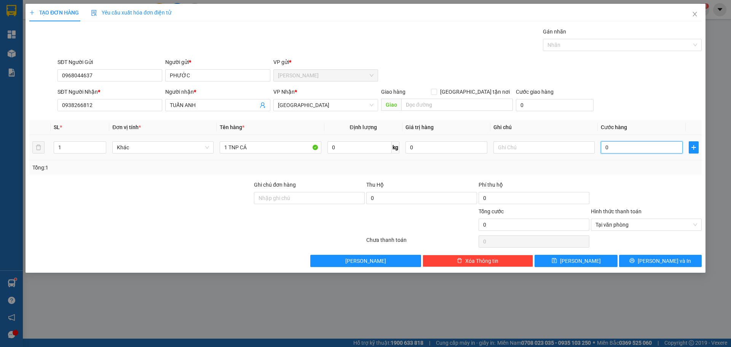
click at [629, 143] on input "0" at bounding box center [642, 147] width 82 height 12
type input "2"
type input "25"
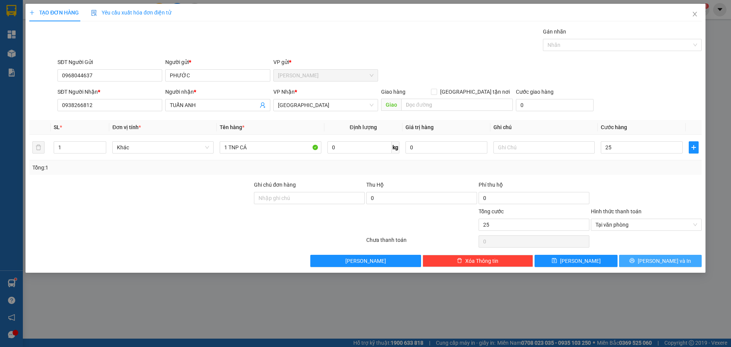
type input "25.000"
click at [637, 260] on button "[PERSON_NAME] và In" at bounding box center [660, 261] width 83 height 12
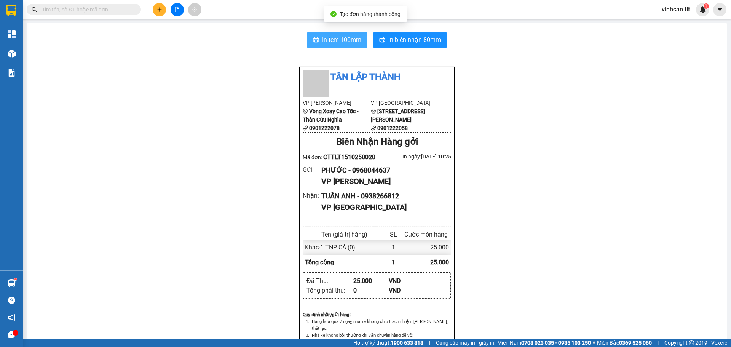
click at [337, 42] on span "In tem 100mm" at bounding box center [341, 40] width 39 height 10
click at [161, 5] on button at bounding box center [159, 9] width 13 height 13
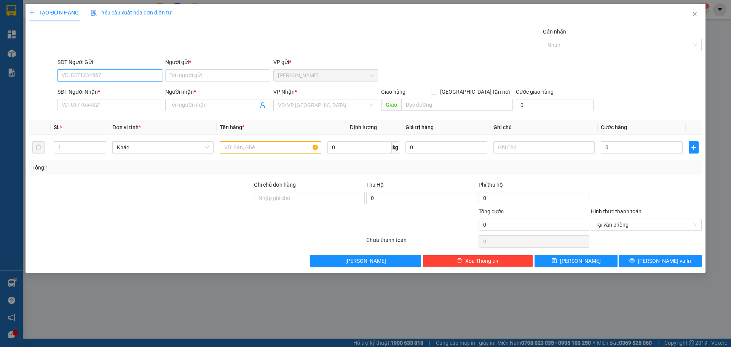
click at [102, 80] on input "SĐT Người Gửi" at bounding box center [110, 75] width 105 height 12
click at [78, 90] on div "0968044637 - PHƯỚC" at bounding box center [110, 90] width 96 height 8
type input "0968044637"
type input "PHƯỚC"
type input "0968044637"
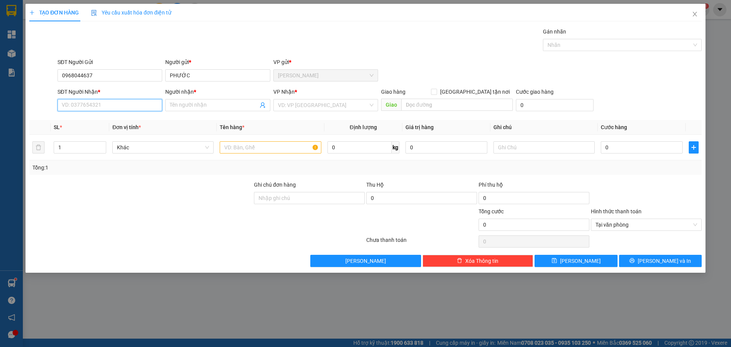
click at [79, 105] on input "SĐT Người Nhận *" at bounding box center [110, 105] width 105 height 12
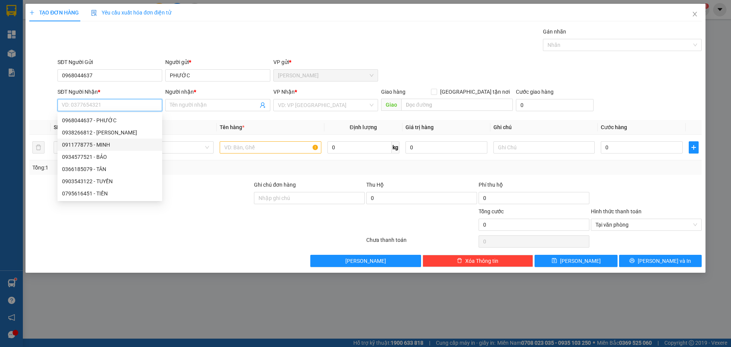
click at [80, 145] on div "0911778775 - MINH" at bounding box center [110, 145] width 96 height 8
type input "0911778775"
type input "MINH"
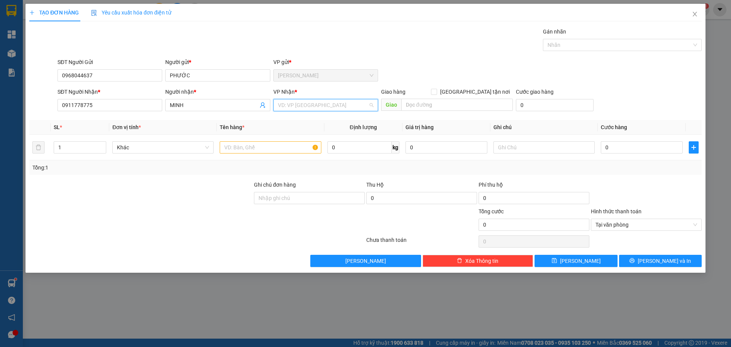
click at [287, 105] on input "search" at bounding box center [323, 104] width 90 height 11
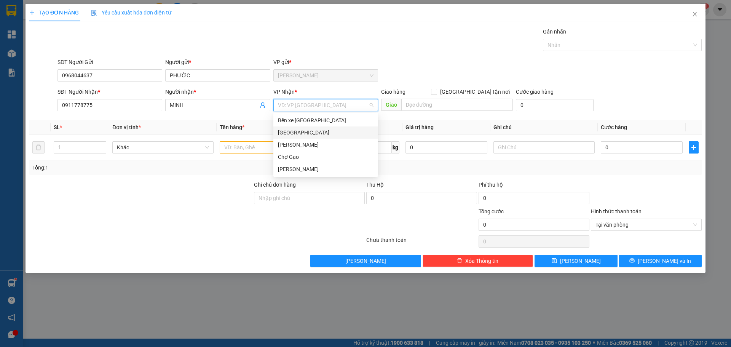
click at [284, 133] on div "[GEOGRAPHIC_DATA]" at bounding box center [326, 132] width 96 height 8
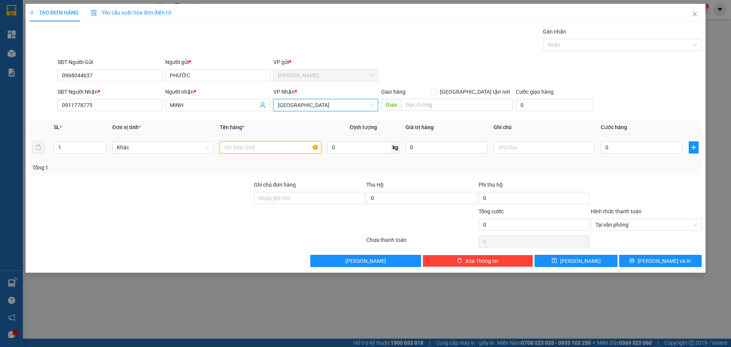
click at [250, 149] on input "text" at bounding box center [270, 147] width 101 height 12
paste input "Á"
type input "1 TNP CÁ"
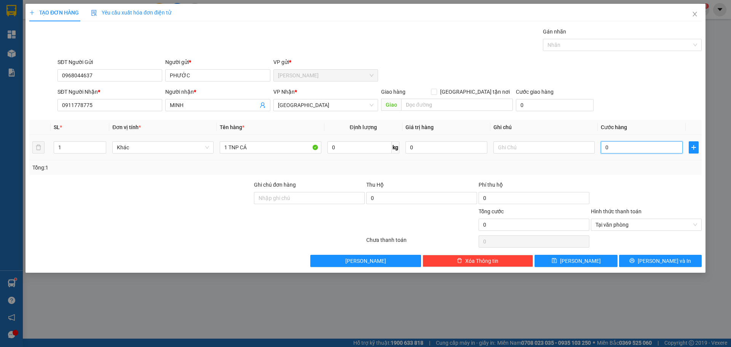
click at [614, 145] on input "0" at bounding box center [642, 147] width 82 height 12
type input "2"
type input "25"
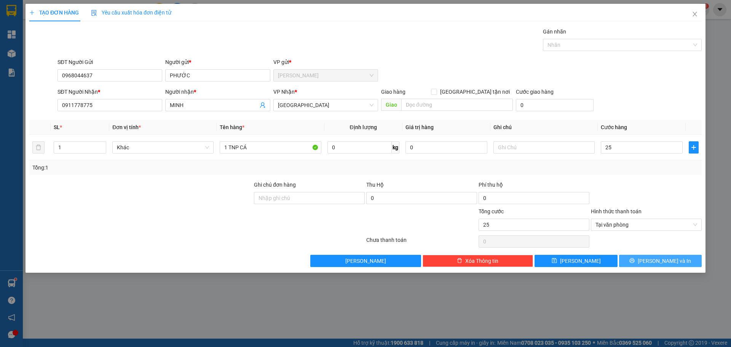
type input "25.000"
click at [638, 257] on button "[PERSON_NAME] và In" at bounding box center [660, 261] width 83 height 12
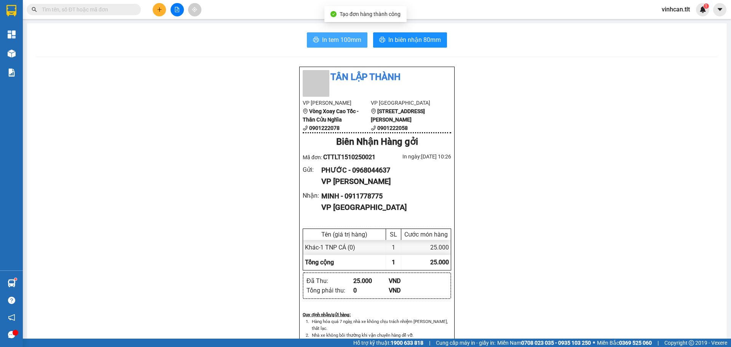
click at [345, 40] on span "In tem 100mm" at bounding box center [341, 40] width 39 height 10
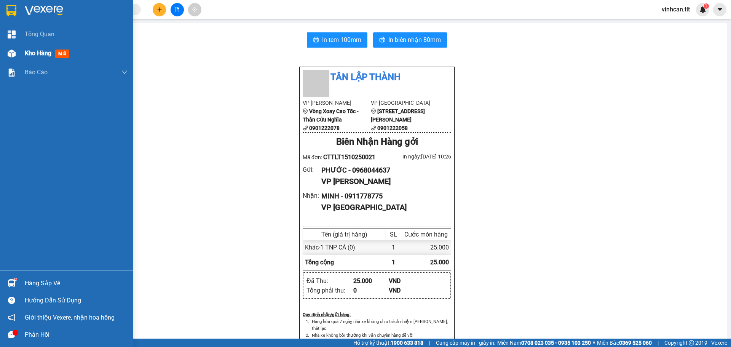
click at [25, 54] on div "Kho hàng mới" at bounding box center [66, 53] width 133 height 19
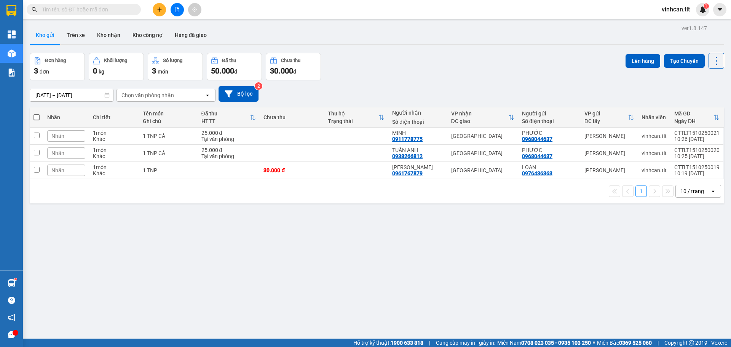
click at [278, 200] on div "1 10 / trang open" at bounding box center [377, 191] width 695 height 24
click at [158, 14] on button at bounding box center [159, 9] width 13 height 13
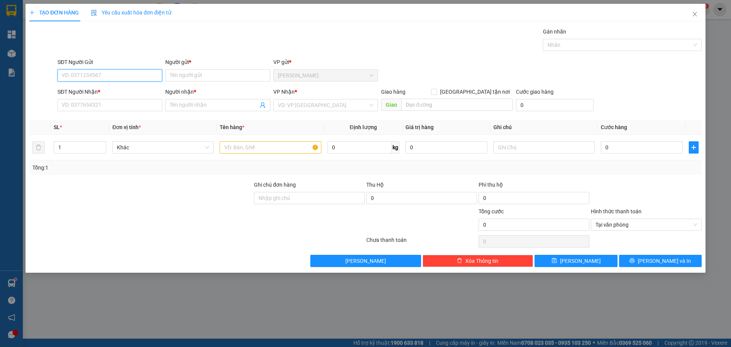
click at [117, 77] on input "SĐT Người Gửi" at bounding box center [110, 75] width 105 height 12
click at [97, 91] on div "0369524918 - QUÂN" at bounding box center [110, 90] width 96 height 8
type input "0369524918"
type input "QUÂN"
type input "0369524918"
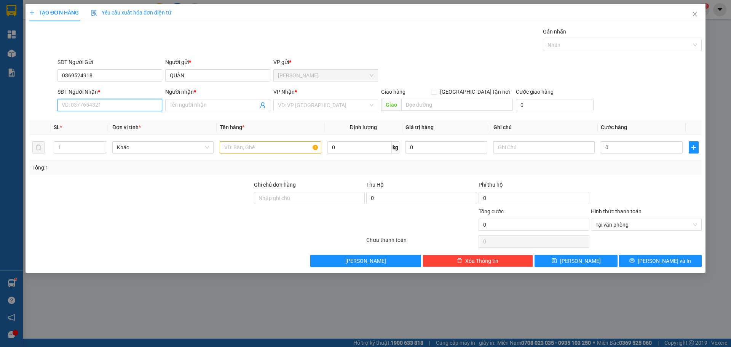
click at [90, 109] on input "SĐT Người Nhận *" at bounding box center [110, 105] width 105 height 12
click at [74, 122] on div "0937110354 - PHƯƠNG" at bounding box center [110, 120] width 96 height 8
type input "0937110354"
type input "PHƯƠNG"
type input "0937110354"
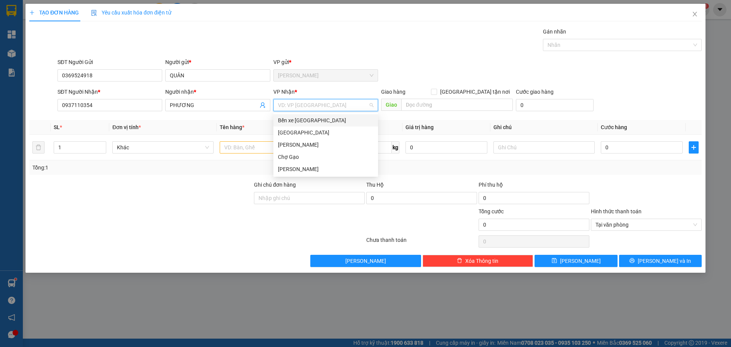
click at [285, 106] on input "search" at bounding box center [323, 104] width 90 height 11
drag, startPoint x: 286, startPoint y: 131, endPoint x: 280, endPoint y: 134, distance: 6.7
click at [285, 131] on div "[GEOGRAPHIC_DATA]" at bounding box center [326, 132] width 96 height 8
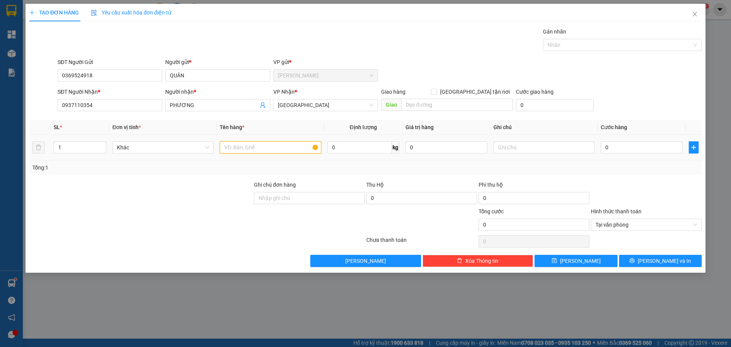
click at [228, 152] on input "text" at bounding box center [270, 147] width 101 height 12
paste input "Ó"
paste input "OS"
type input "1 MOST"
click at [620, 147] on input "0" at bounding box center [642, 147] width 82 height 12
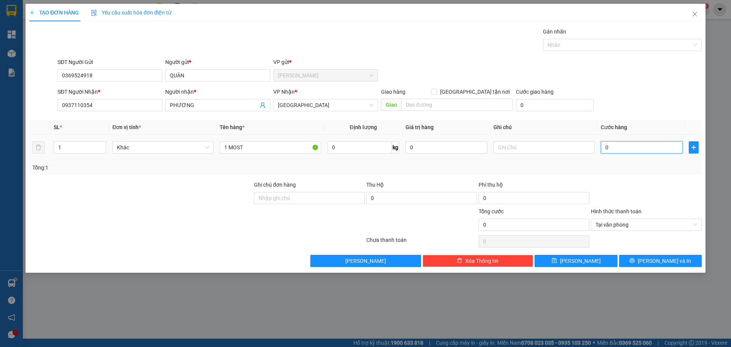
type input "7"
type input "70"
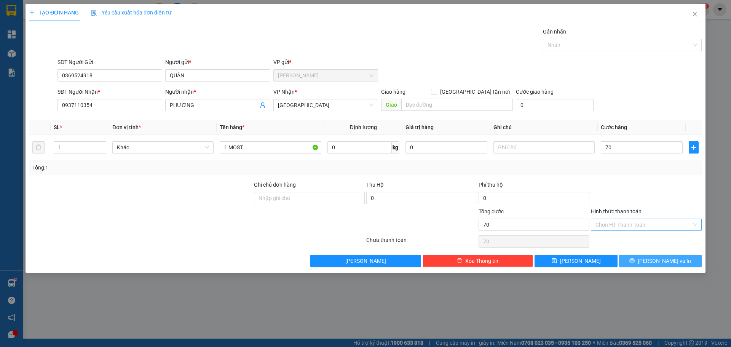
type input "70.000"
click at [673, 258] on span "[PERSON_NAME] và In" at bounding box center [664, 261] width 53 height 8
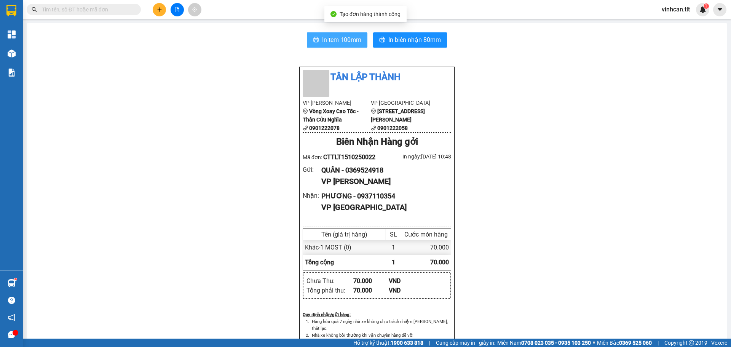
click at [341, 32] on button "In tem 100mm" at bounding box center [337, 39] width 61 height 15
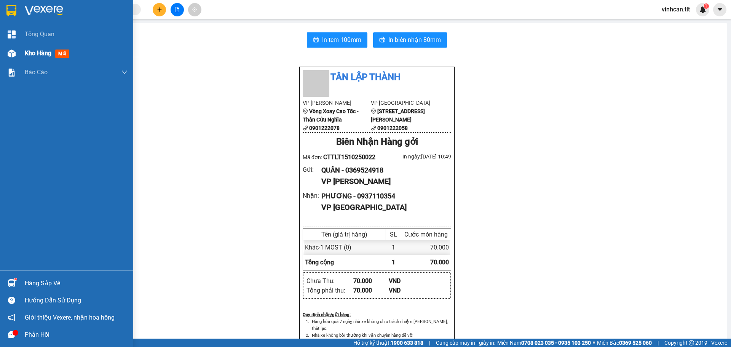
click at [45, 58] on div "Kho hàng mới" at bounding box center [49, 53] width 48 height 10
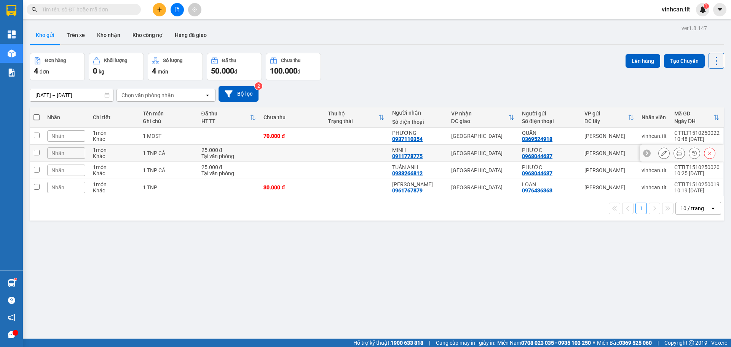
click at [251, 152] on div "25.000 đ" at bounding box center [228, 150] width 55 height 6
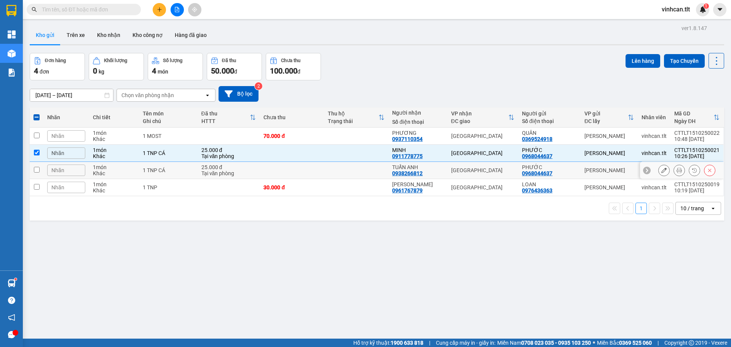
click at [252, 173] on div "Tại văn phòng" at bounding box center [228, 173] width 55 height 6
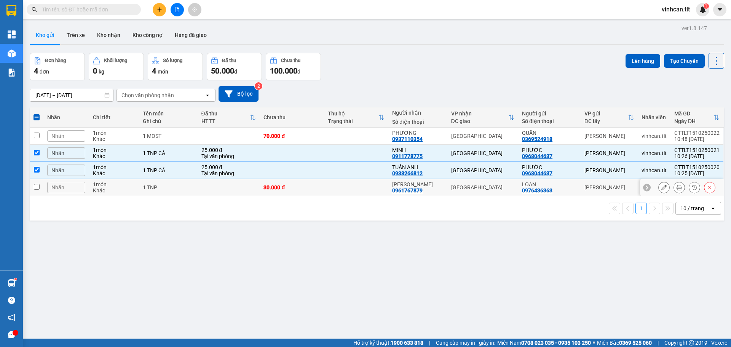
click at [249, 190] on td at bounding box center [229, 187] width 62 height 17
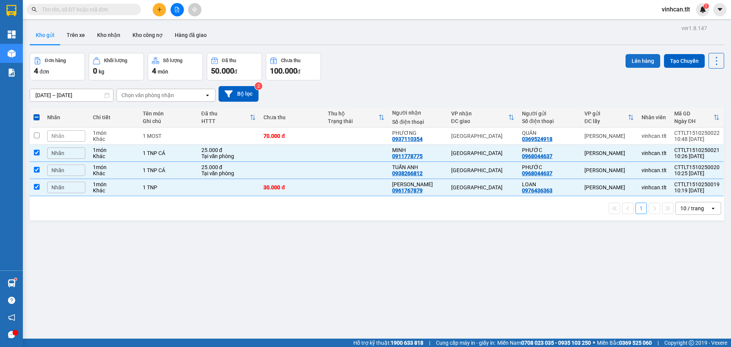
click at [631, 58] on button "Lên hàng" at bounding box center [643, 61] width 35 height 14
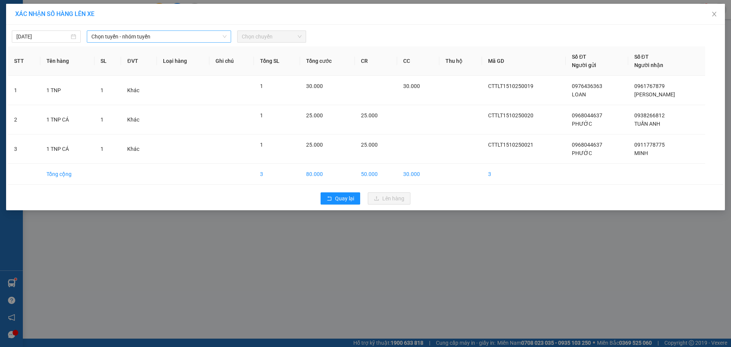
click at [161, 37] on span "Chọn tuyến - nhóm tuyến" at bounding box center [158, 36] width 135 height 11
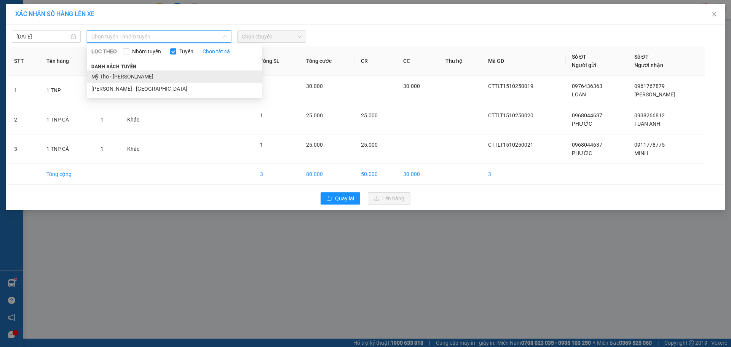
click at [131, 77] on li "Mỹ Tho - [PERSON_NAME]" at bounding box center [174, 76] width 175 height 12
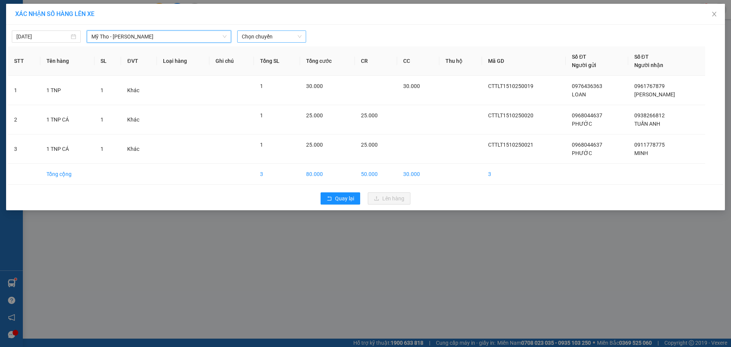
click at [262, 34] on span "Chọn chuyến" at bounding box center [272, 36] width 60 height 11
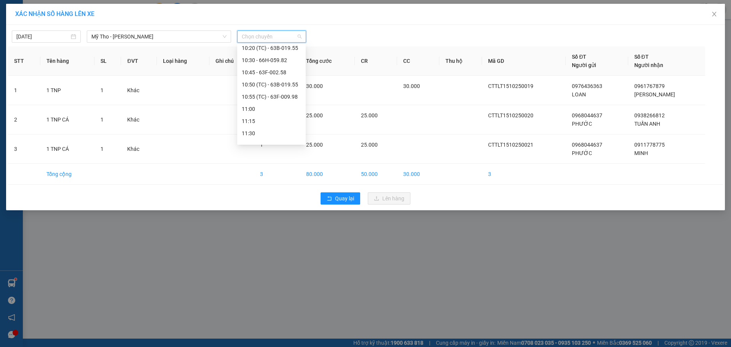
scroll to position [457, 0]
click at [251, 108] on div "11:00" at bounding box center [271, 106] width 59 height 8
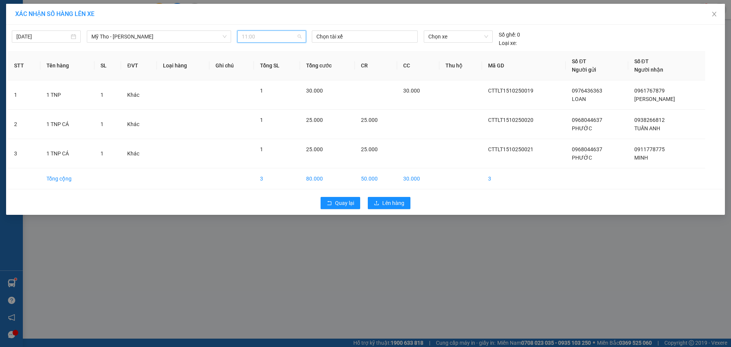
click at [259, 38] on span "11:00" at bounding box center [272, 36] width 60 height 11
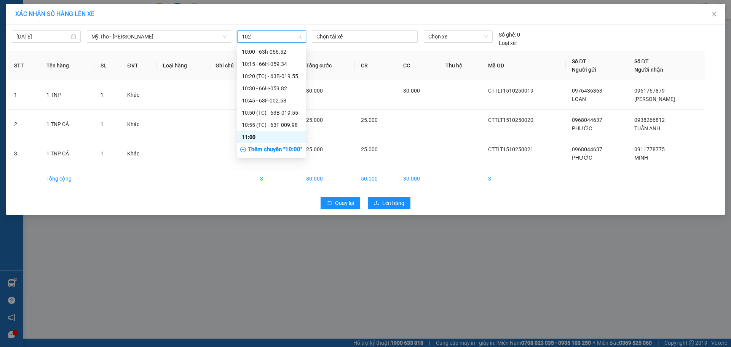
scroll to position [0, 0]
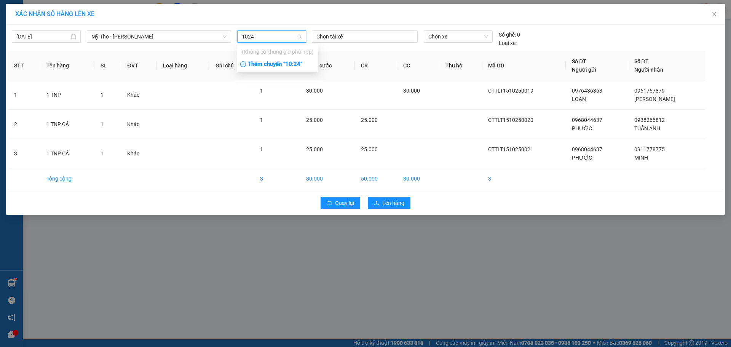
click at [290, 65] on div "Thêm chuyến " 10:24 "" at bounding box center [277, 64] width 81 height 13
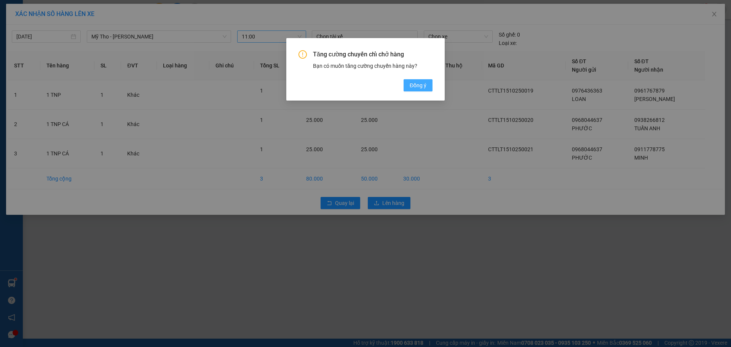
click at [420, 86] on span "Đồng ý" at bounding box center [418, 85] width 17 height 8
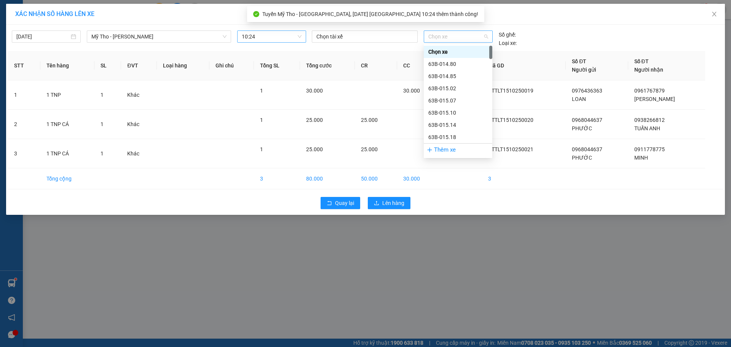
click at [443, 34] on span "Chọn xe" at bounding box center [457, 36] width 59 height 11
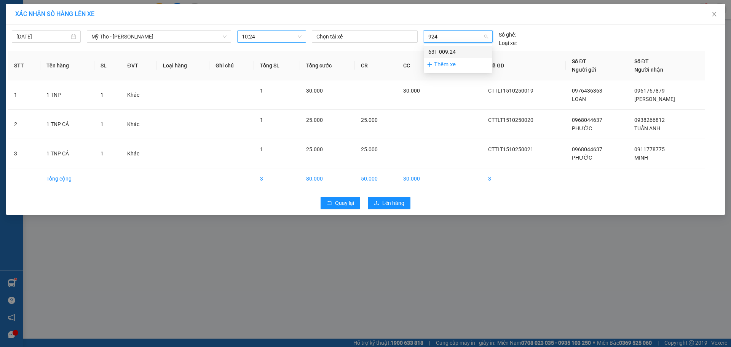
click at [448, 52] on div "63F-009.24" at bounding box center [457, 52] width 59 height 8
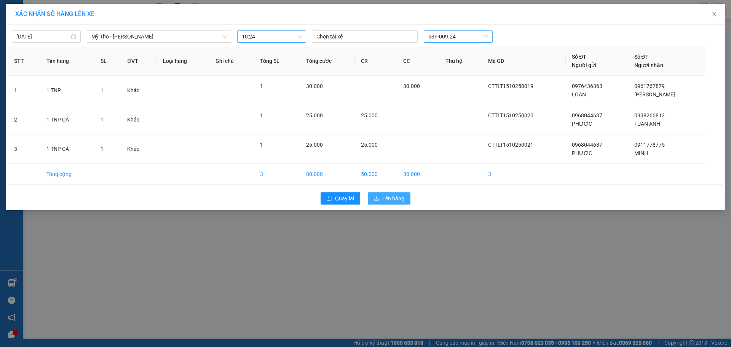
click at [385, 203] on button "Lên hàng" at bounding box center [389, 198] width 43 height 12
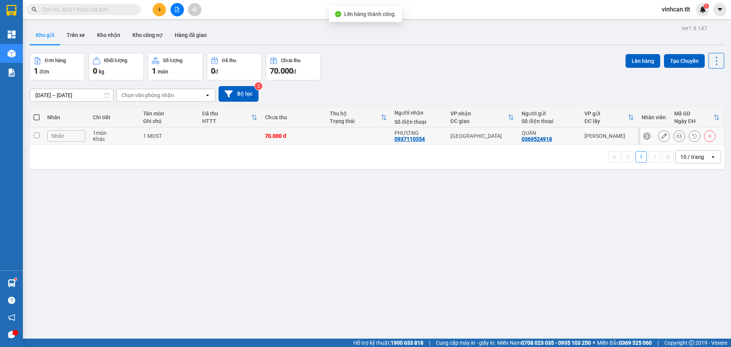
click at [317, 142] on td "70.000 đ" at bounding box center [293, 136] width 65 height 17
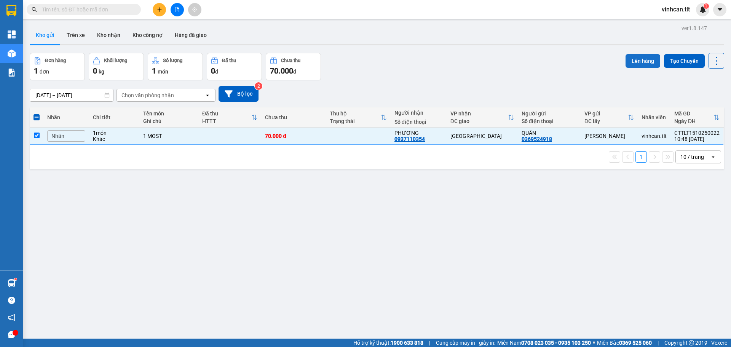
click at [626, 59] on button "Lên hàng" at bounding box center [643, 61] width 35 height 14
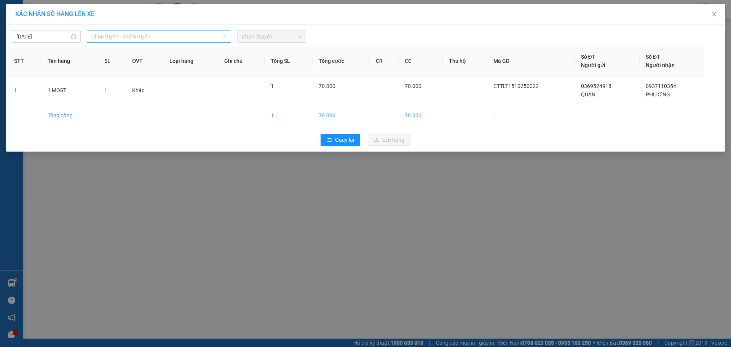
click at [168, 34] on span "Chọn tuyến - nhóm tuyến" at bounding box center [158, 36] width 135 height 11
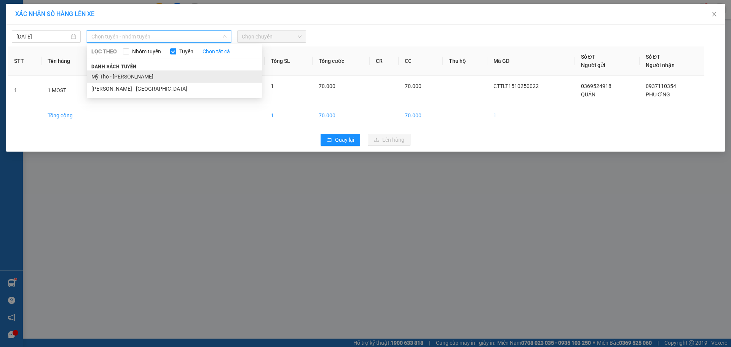
click at [126, 75] on li "Mỹ Tho - [PERSON_NAME]" at bounding box center [174, 76] width 175 height 12
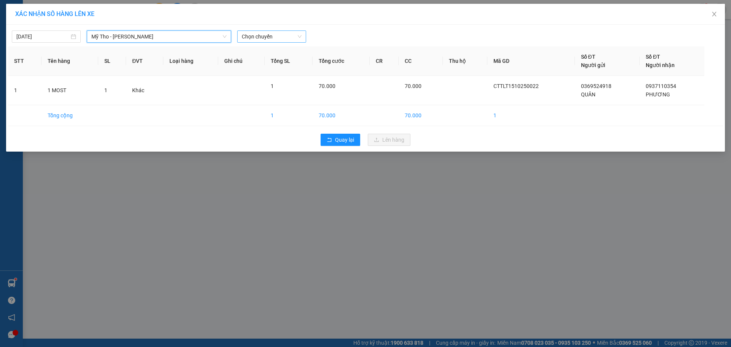
click at [256, 39] on span "Chọn chuyến" at bounding box center [272, 36] width 60 height 11
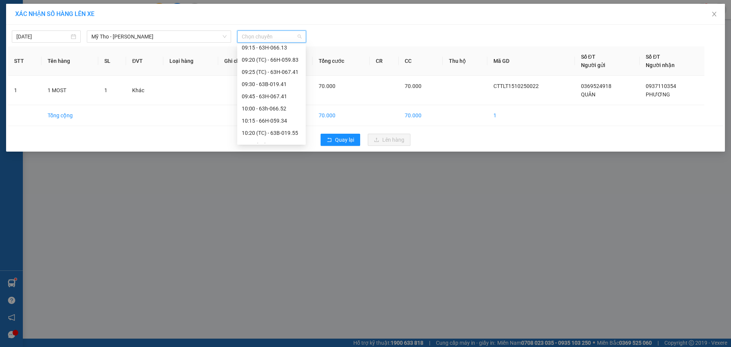
scroll to position [381, 0]
click at [270, 96] on div "10:00 - 63h-066.52" at bounding box center [271, 97] width 59 height 8
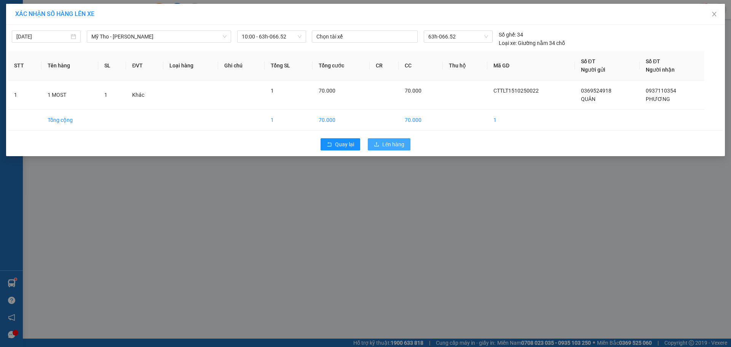
click at [395, 147] on span "Lên hàng" at bounding box center [393, 144] width 22 height 8
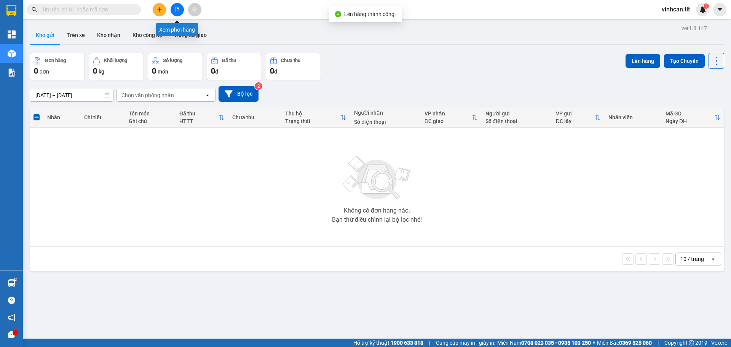
click at [176, 10] on icon "file-add" at bounding box center [176, 9] width 5 height 5
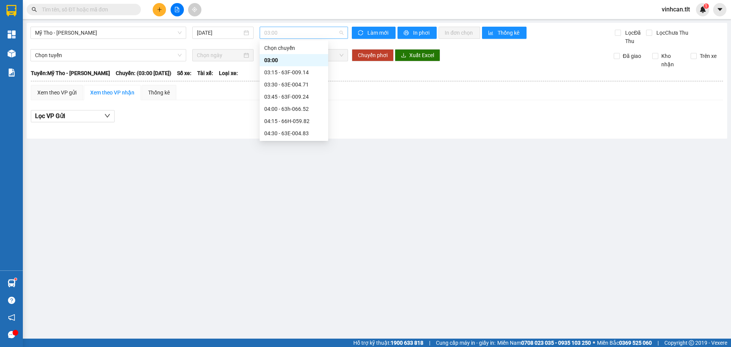
click at [285, 34] on span "03:00" at bounding box center [303, 32] width 79 height 11
click at [304, 134] on div "10:00 - 63h-066.52" at bounding box center [293, 132] width 59 height 8
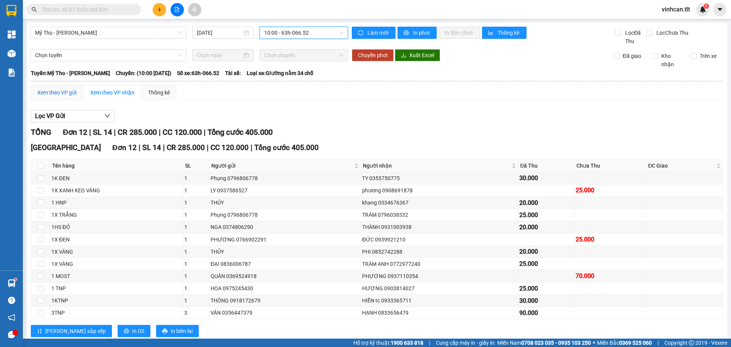
click at [67, 90] on div "Xem theo VP gửi" at bounding box center [56, 92] width 39 height 8
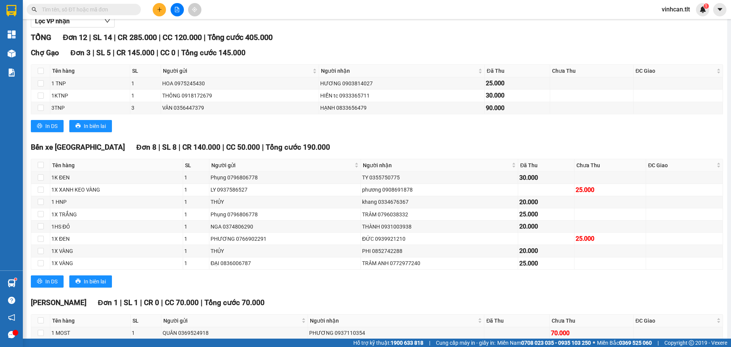
scroll to position [135, 0]
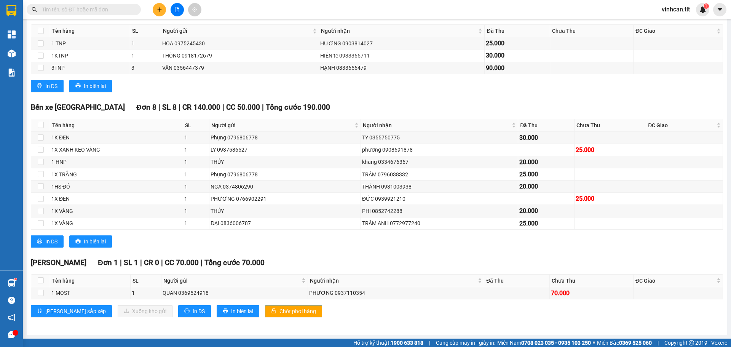
click at [280, 315] on span "Chốt phơi hàng" at bounding box center [298, 311] width 37 height 8
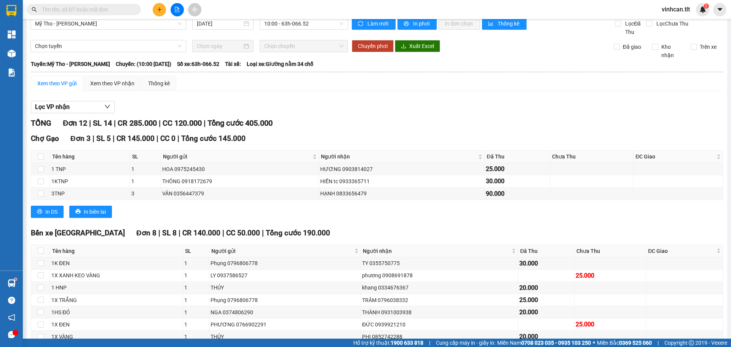
scroll to position [0, 0]
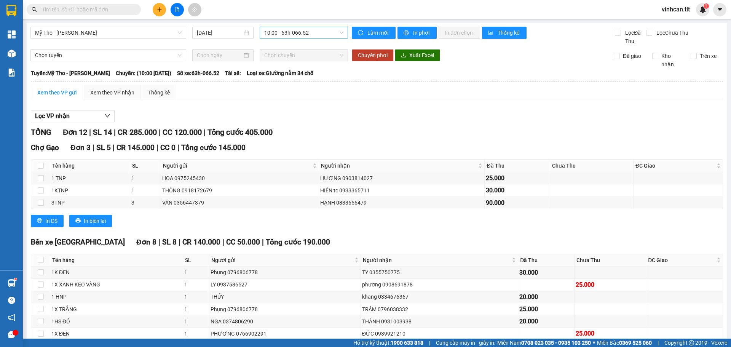
click at [269, 27] on span "10:00 - 63h-066.52" at bounding box center [303, 32] width 79 height 11
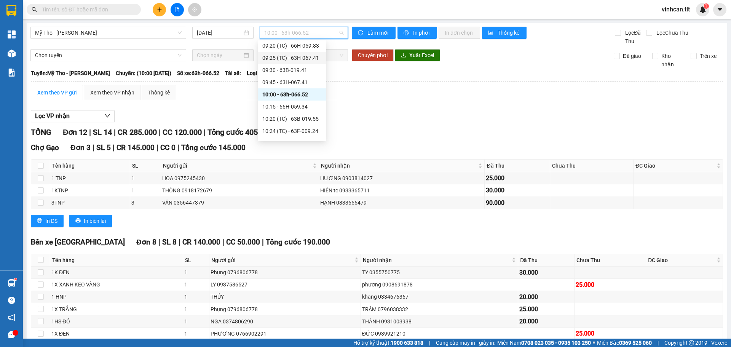
scroll to position [381, 0]
click at [280, 125] on div "10:24 (TC) - 63F-009.24" at bounding box center [292, 130] width 69 height 12
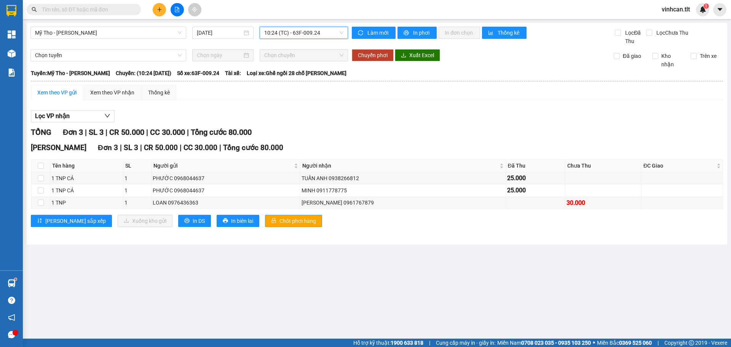
click at [280, 221] on span "Chốt phơi hàng" at bounding box center [298, 221] width 37 height 8
click at [280, 220] on span "Chốt phơi hàng" at bounding box center [298, 221] width 37 height 8
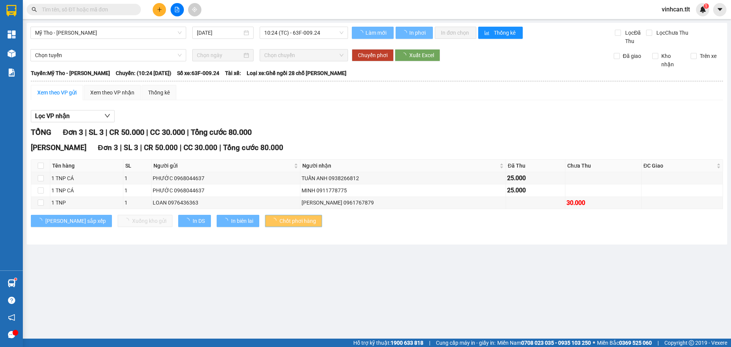
click at [294, 137] on div "TỔNG Đơn 3 | SL 3 | CR 50.000 | CC 30.000 | Tổng cước 80.000" at bounding box center [377, 132] width 692 height 12
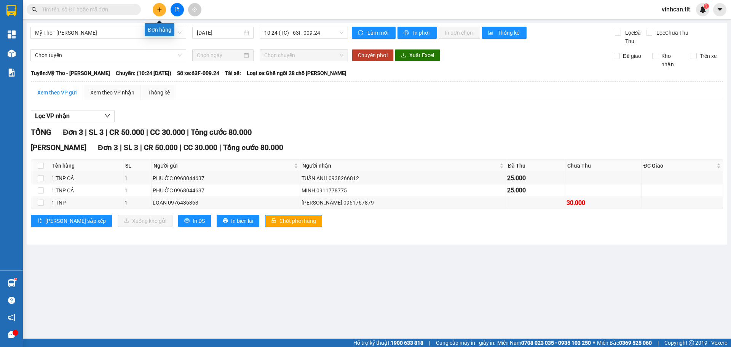
click at [160, 10] on icon "plus" at bounding box center [159, 9] width 4 height 0
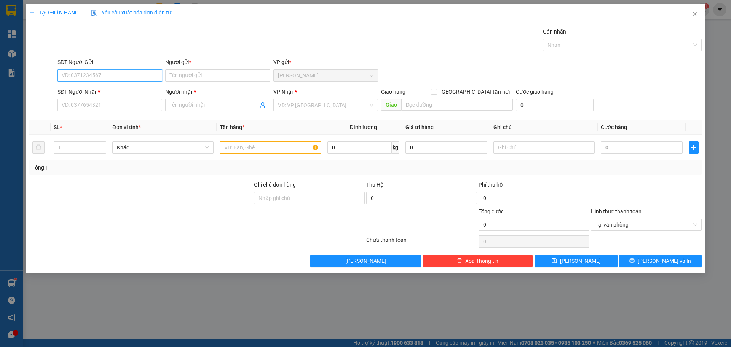
click at [93, 76] on input "SĐT Người Gửi" at bounding box center [110, 75] width 105 height 12
click at [86, 88] on div "0389636945 - TRÂN" at bounding box center [110, 90] width 96 height 8
click at [86, 106] on input "SĐT Người Nhận *" at bounding box center [110, 105] width 105 height 12
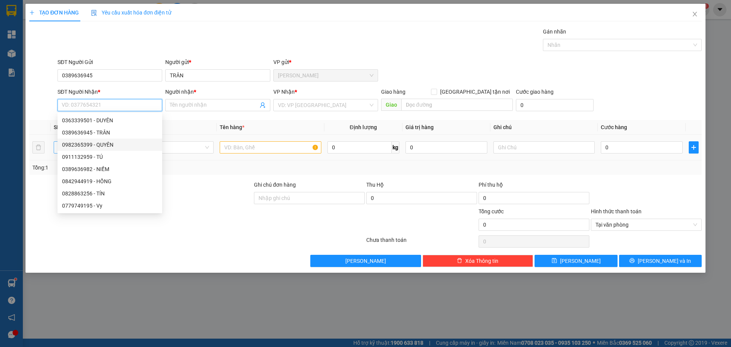
click at [82, 145] on div "0982365399 - QUYÊN" at bounding box center [110, 145] width 96 height 8
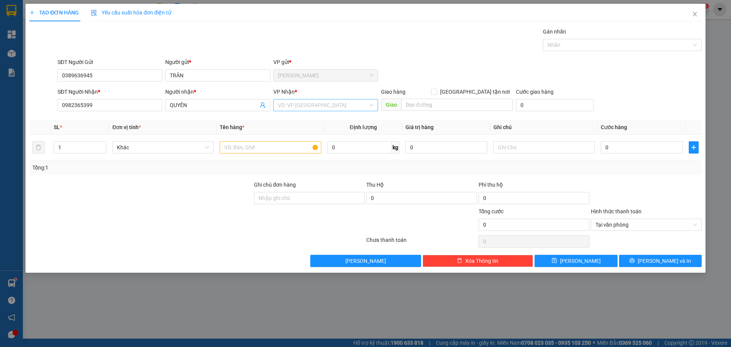
click at [278, 106] on input "search" at bounding box center [323, 104] width 90 height 11
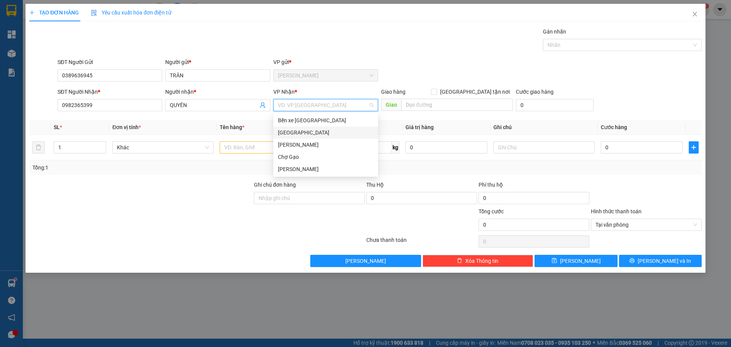
click at [284, 134] on div "[GEOGRAPHIC_DATA]" at bounding box center [326, 132] width 96 height 8
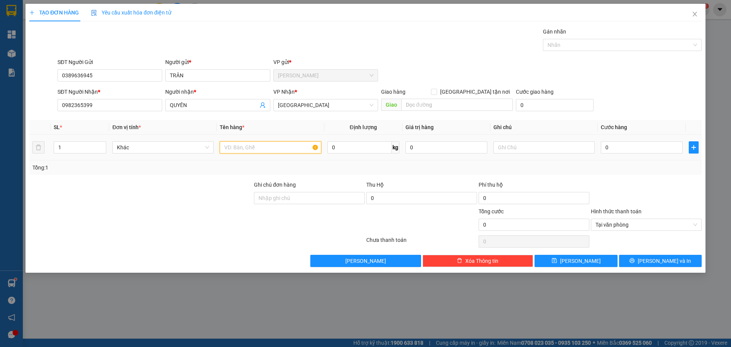
click at [251, 147] on input "text" at bounding box center [270, 147] width 101 height 12
click at [625, 152] on input "0" at bounding box center [642, 147] width 82 height 12
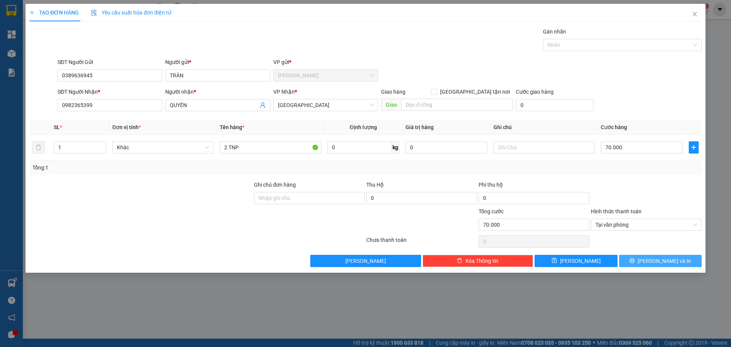
click at [635, 260] on icon "printer" at bounding box center [632, 260] width 5 height 5
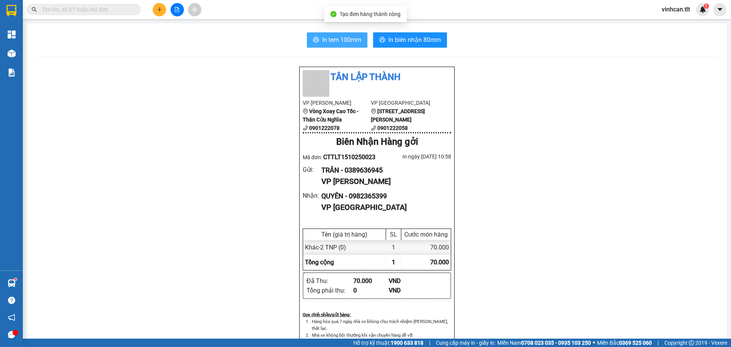
click at [350, 42] on span "In tem 100mm" at bounding box center [341, 40] width 39 height 10
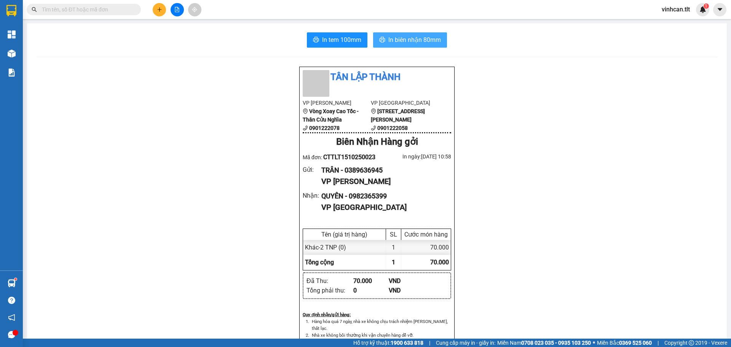
click at [396, 43] on span "In biên nhận 80mm" at bounding box center [414, 40] width 53 height 10
click at [314, 33] on button "In tem 100mm" at bounding box center [337, 39] width 61 height 15
click at [230, 268] on div "Tân Lập Thành VP Cao Tốc Vòng Xoay Cao Tốc - Thân Cửu Nghĩa 0901222078 VP [GEOG…" at bounding box center [377, 348] width 682 height 564
click at [160, 9] on icon "plus" at bounding box center [159, 9] width 5 height 5
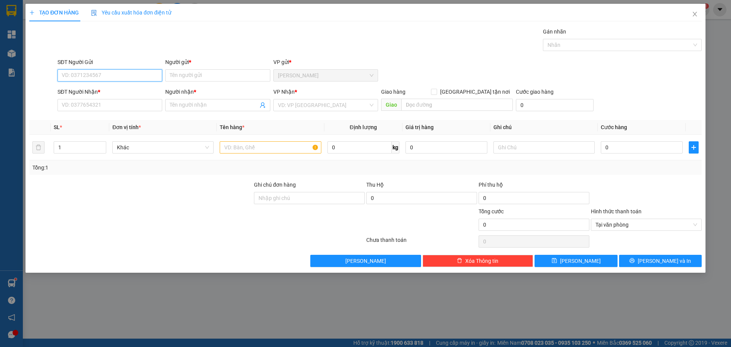
click at [96, 73] on input "SĐT Người Gửi" at bounding box center [110, 75] width 105 height 12
click at [94, 92] on div "0376617425 - TOÀN" at bounding box center [110, 90] width 96 height 8
click at [93, 99] on input "SĐT Người Nhận *" at bounding box center [110, 105] width 105 height 12
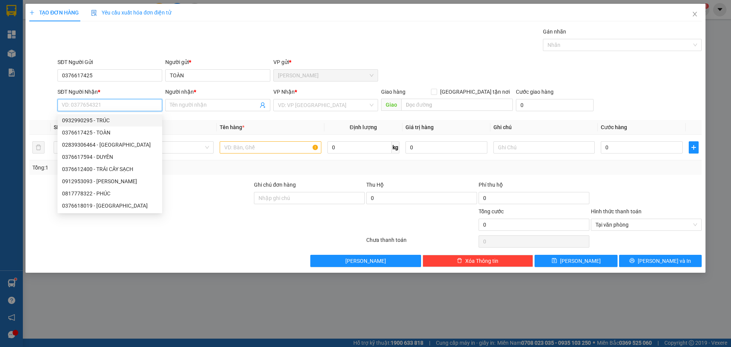
click at [81, 118] on div "0932990295 - TRÚC" at bounding box center [110, 120] width 96 height 8
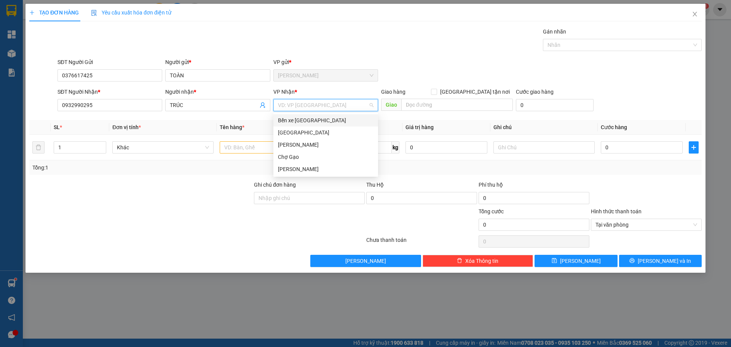
click at [294, 102] on input "search" at bounding box center [323, 104] width 90 height 11
click at [288, 133] on div "[GEOGRAPHIC_DATA]" at bounding box center [326, 132] width 96 height 8
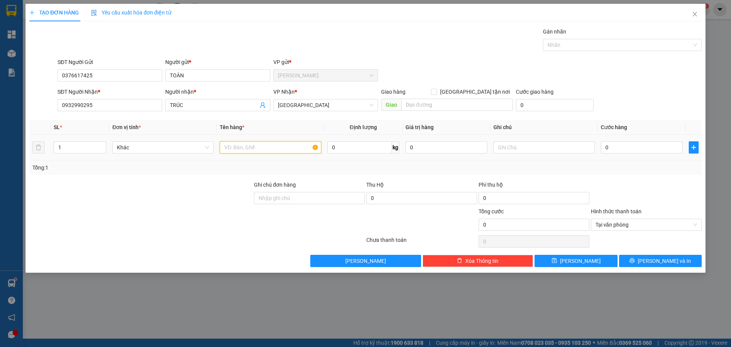
click at [245, 150] on input "text" at bounding box center [270, 147] width 101 height 12
paste input "Ó"
paste input "OS"
click at [621, 146] on input "0" at bounding box center [642, 147] width 82 height 12
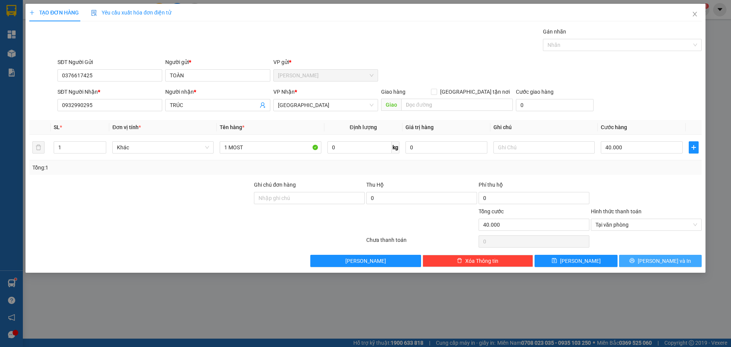
click at [653, 262] on button "[PERSON_NAME] và In" at bounding box center [660, 261] width 83 height 12
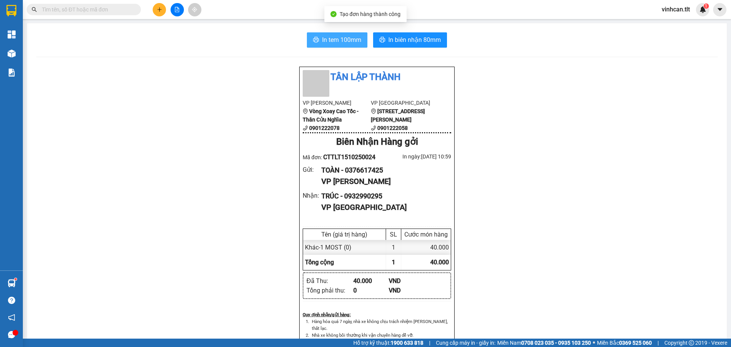
click at [353, 36] on span "In tem 100mm" at bounding box center [341, 40] width 39 height 10
click at [225, 187] on div "Tân Lập Thành VP Cao Tốc Vòng Xoay Cao Tốc - Thân Cửu Nghĩa 0901222078 VP [GEOG…" at bounding box center [377, 348] width 682 height 564
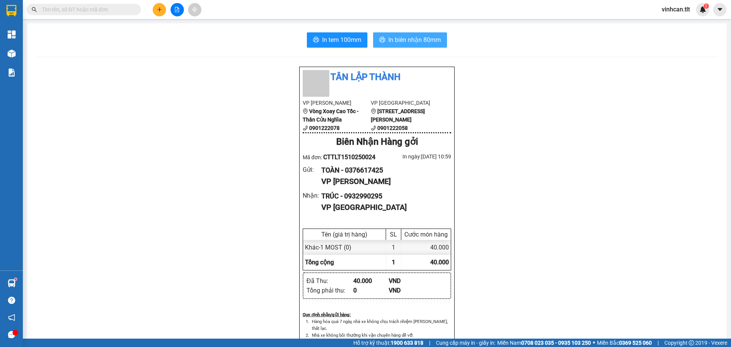
click at [407, 44] on span "In biên nhận 80mm" at bounding box center [414, 40] width 53 height 10
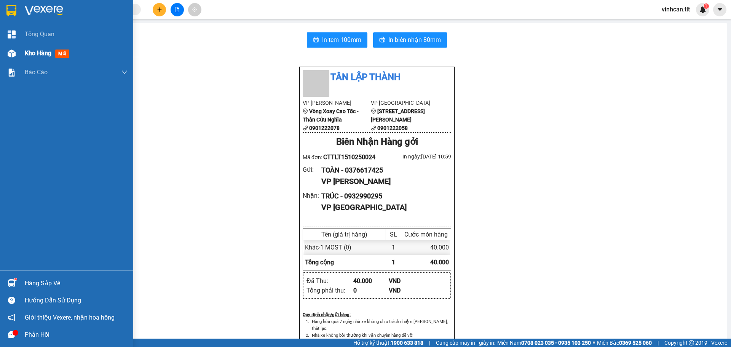
click at [38, 54] on span "Kho hàng" at bounding box center [38, 53] width 27 height 7
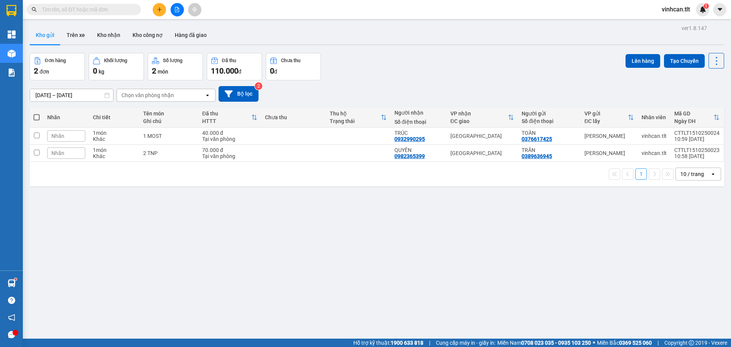
click at [35, 117] on span at bounding box center [37, 117] width 6 height 6
click at [37, 114] on input "checkbox" at bounding box center [37, 114] width 0 height 0
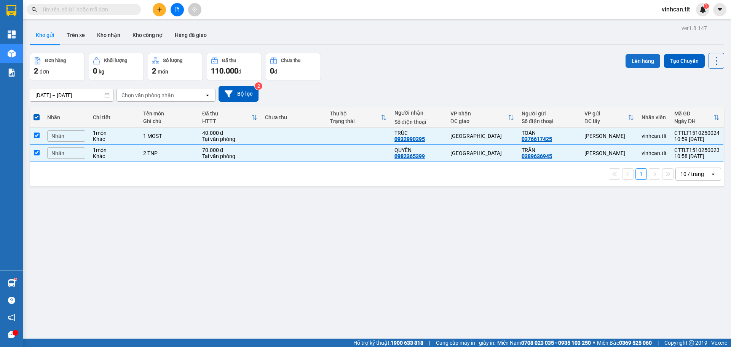
click at [633, 61] on button "Lên hàng" at bounding box center [643, 61] width 35 height 14
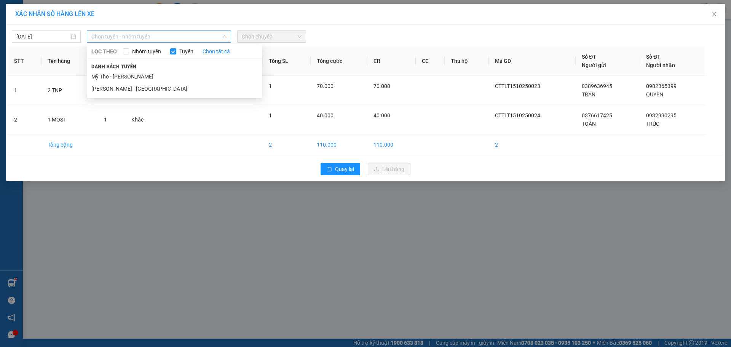
click at [104, 40] on span "Chọn tuyến - nhóm tuyến" at bounding box center [158, 36] width 135 height 11
click at [101, 81] on li "Mỹ Tho - [PERSON_NAME]" at bounding box center [174, 76] width 175 height 12
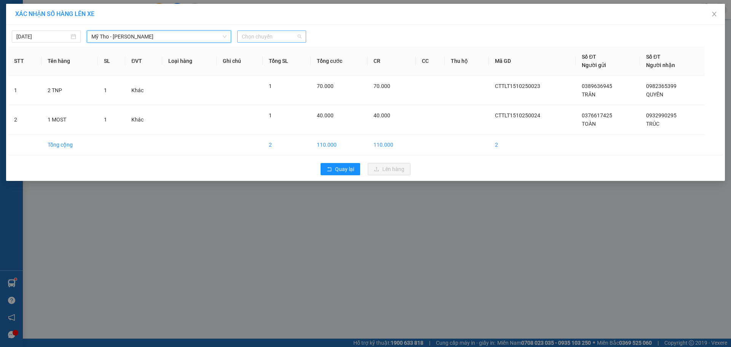
click at [254, 36] on span "Chọn chuyến" at bounding box center [272, 36] width 60 height 11
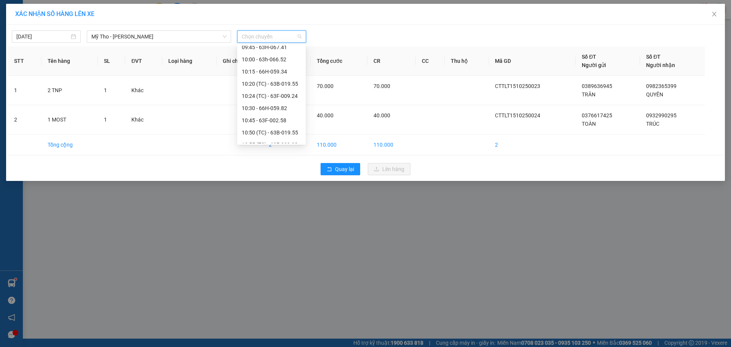
scroll to position [457, 0]
click at [257, 82] on div "10:45 - 63F-002.58" at bounding box center [271, 82] width 59 height 8
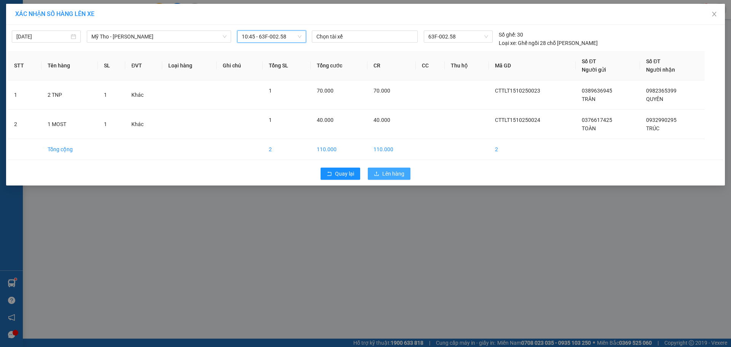
click at [375, 171] on icon "upload" at bounding box center [376, 173] width 5 height 5
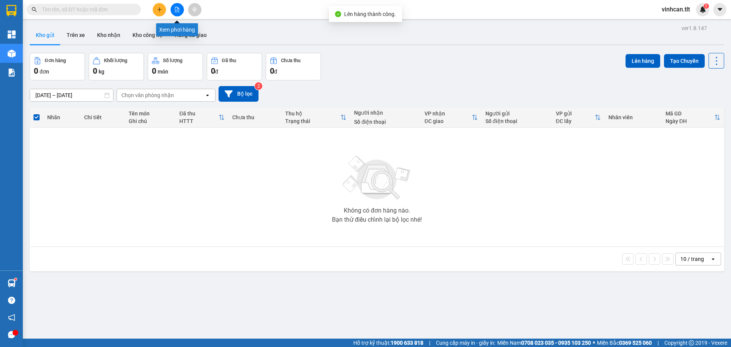
click at [171, 7] on button at bounding box center [177, 9] width 13 height 13
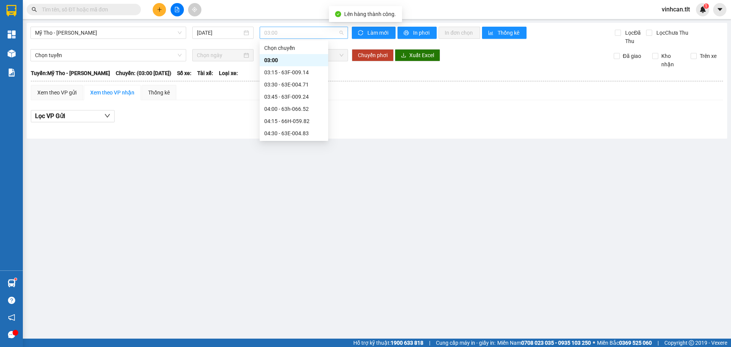
click at [268, 35] on span "03:00" at bounding box center [303, 32] width 79 height 11
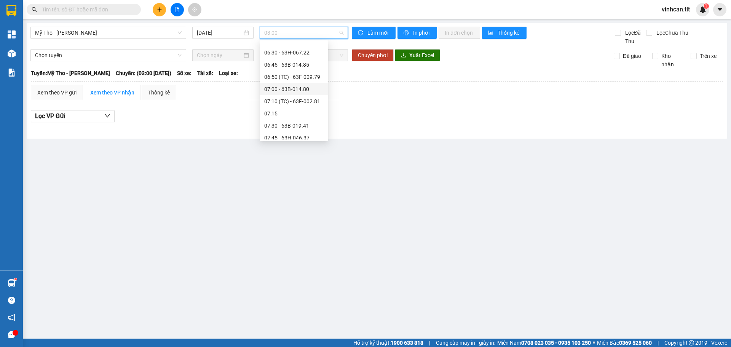
click at [273, 90] on div "07:00 - 63B-014.80" at bounding box center [293, 89] width 59 height 8
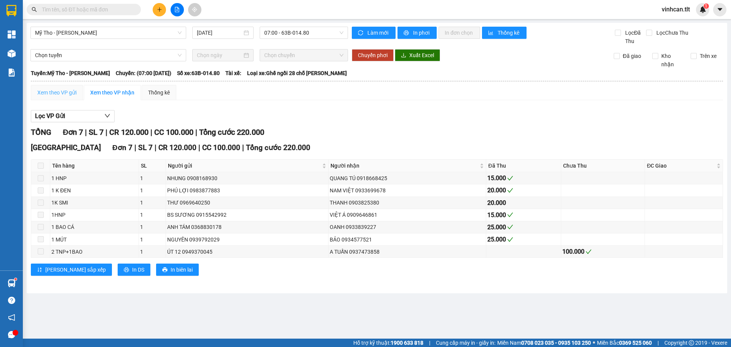
click at [61, 85] on div "Xem theo VP gửi" at bounding box center [57, 92] width 52 height 15
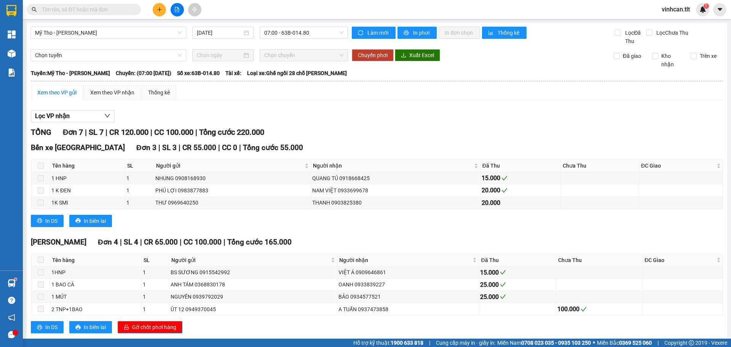
click at [286, 30] on span "07:00 - 63B-014.80" at bounding box center [303, 32] width 79 height 11
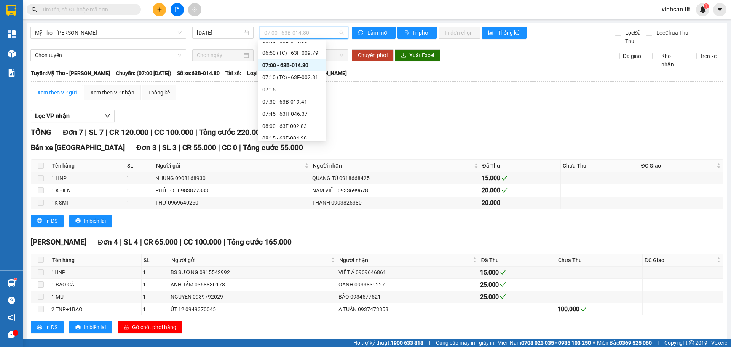
scroll to position [229, 0]
click at [284, 85] on div "07:30 - 63B-019.41" at bounding box center [291, 87] width 59 height 8
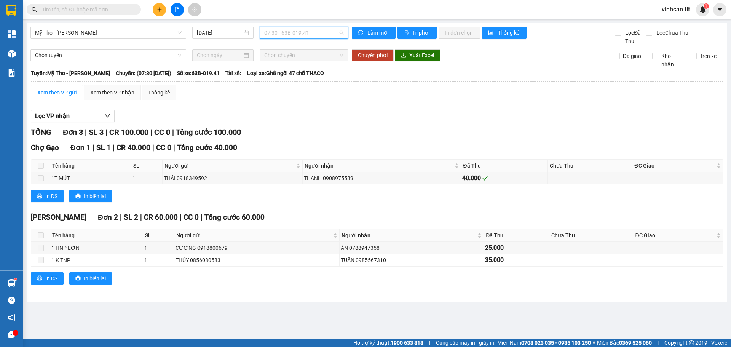
drag, startPoint x: 283, startPoint y: 38, endPoint x: 284, endPoint y: 48, distance: 10.3
click at [284, 38] on span "07:30 - 63B-019.41" at bounding box center [303, 32] width 79 height 11
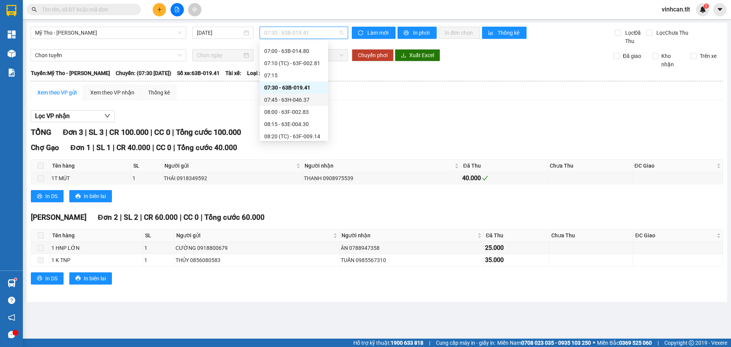
click at [291, 104] on div "07:45 - 63H-046.37" at bounding box center [293, 100] width 59 height 8
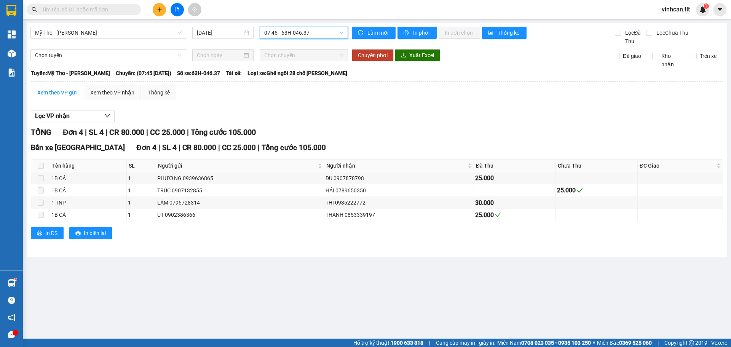
click at [277, 34] on span "07:45 - 63H-046.37" at bounding box center [303, 32] width 79 height 11
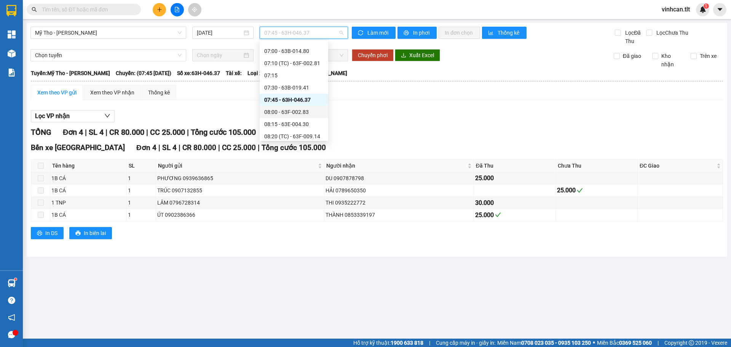
click at [276, 109] on div "08:00 - 63F-002.83" at bounding box center [293, 112] width 59 height 8
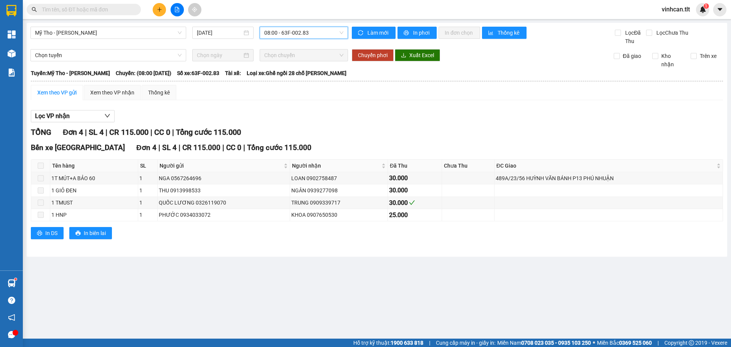
click at [290, 39] on div "Mỹ Tho - [PERSON_NAME] [DATE] 08:00 08:00 - 63F-002.83" at bounding box center [189, 36] width 318 height 19
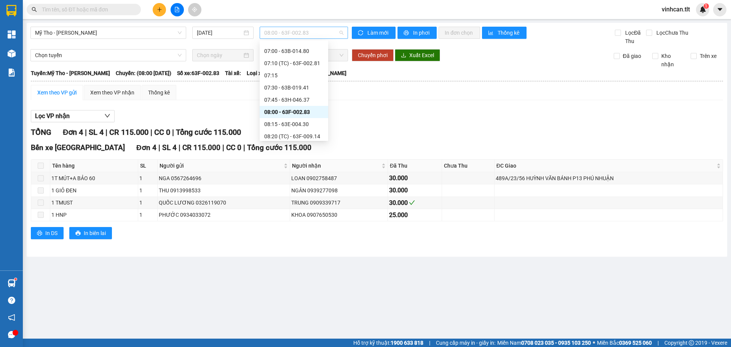
click at [290, 37] on span "08:00 - 63F-002.83" at bounding box center [303, 32] width 79 height 11
click at [290, 123] on div "08:15 - 63E-004.30" at bounding box center [293, 124] width 59 height 8
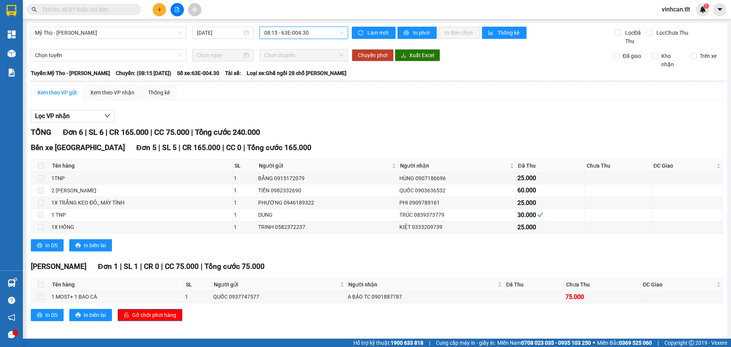
click at [297, 30] on span "08:15 - 63E-004.30" at bounding box center [303, 32] width 79 height 11
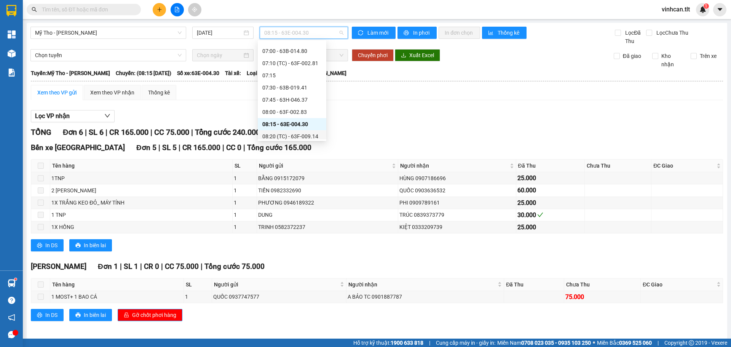
click at [297, 137] on div "08:20 (TC) - 63F-009.14" at bounding box center [291, 136] width 59 height 8
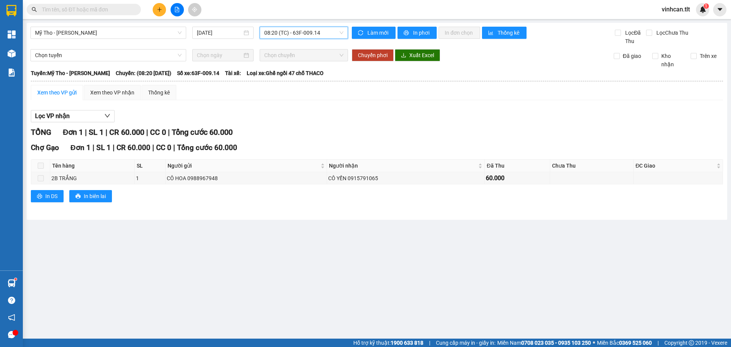
click at [284, 32] on span "08:20 (TC) - 63F-009.14" at bounding box center [303, 32] width 79 height 11
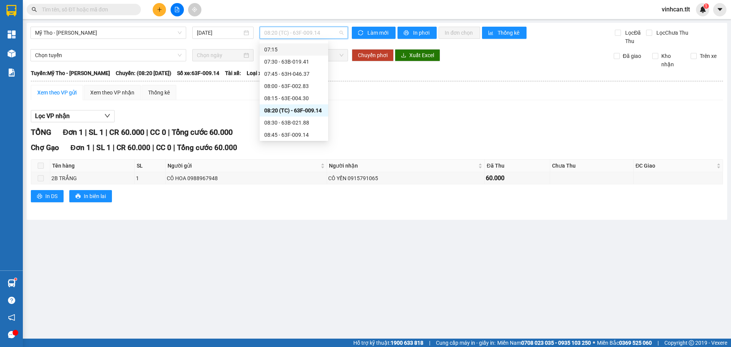
scroll to position [270, 0]
click at [281, 107] on div "08:30 - 63B-021.88" at bounding box center [293, 107] width 59 height 8
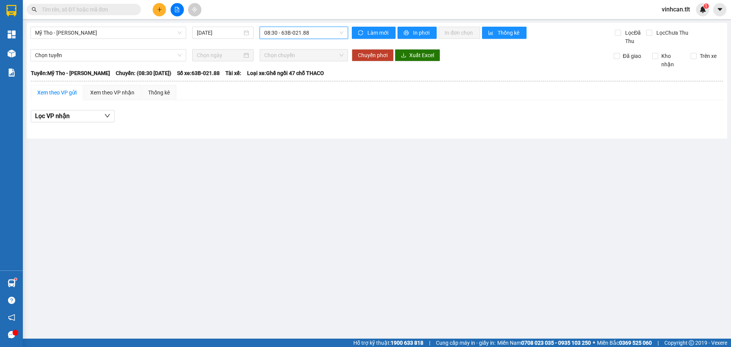
click at [280, 30] on span "08:30 - 63B-021.88" at bounding box center [303, 32] width 79 height 11
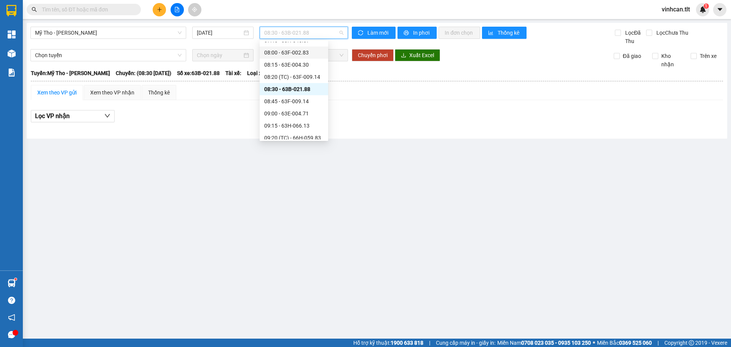
scroll to position [308, 0]
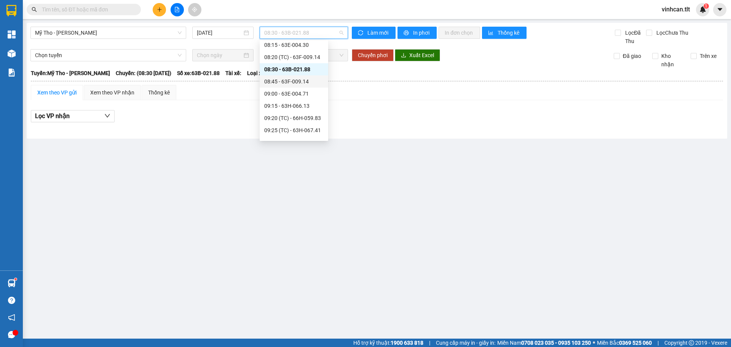
click at [282, 85] on div "08:45 - 63F-009.14" at bounding box center [293, 81] width 59 height 8
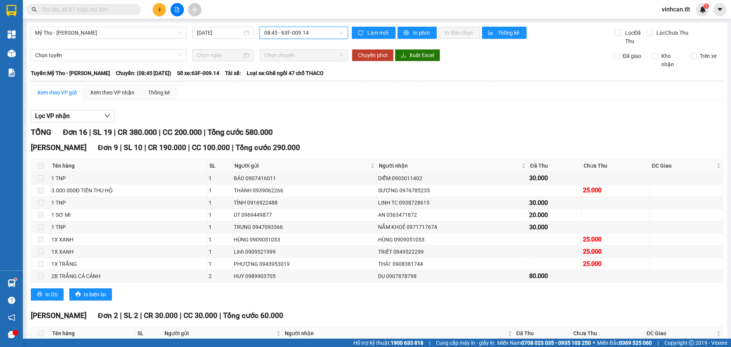
click at [287, 37] on span "08:45 - 63F-009.14" at bounding box center [303, 32] width 79 height 11
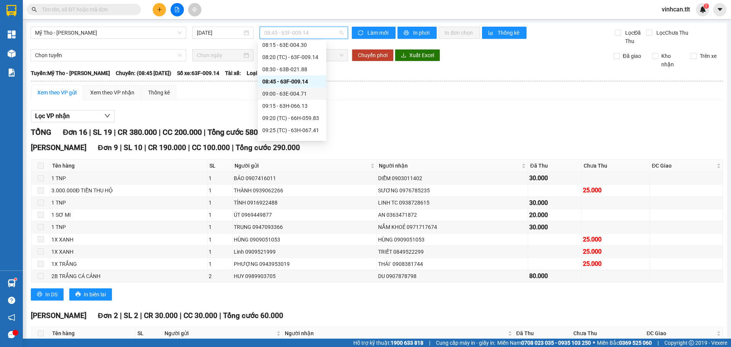
click at [283, 94] on div "09:00 - 63E-004.71" at bounding box center [291, 94] width 59 height 8
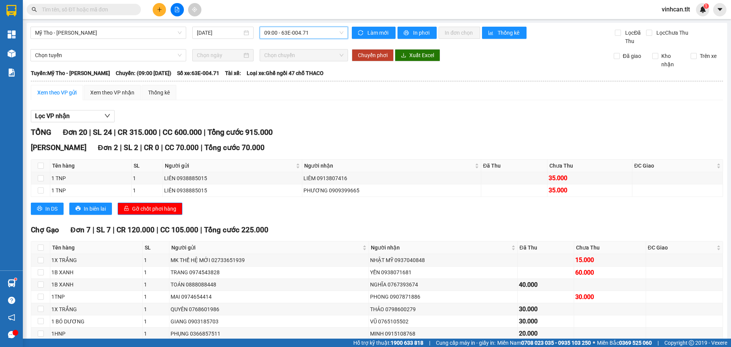
click at [266, 33] on span "09:00 - 63E-004.71" at bounding box center [303, 32] width 79 height 11
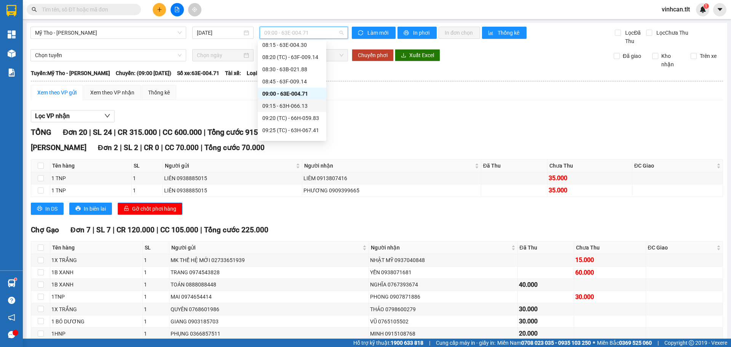
click at [278, 104] on div "09:15 - 63H-066.13" at bounding box center [291, 106] width 59 height 8
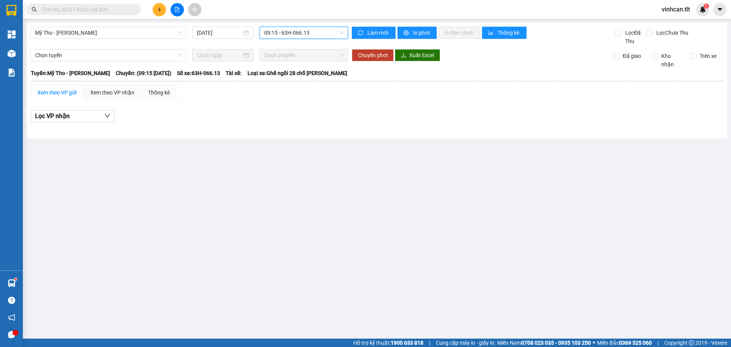
click at [280, 33] on span "09:15 - 63H-066.13" at bounding box center [303, 32] width 79 height 11
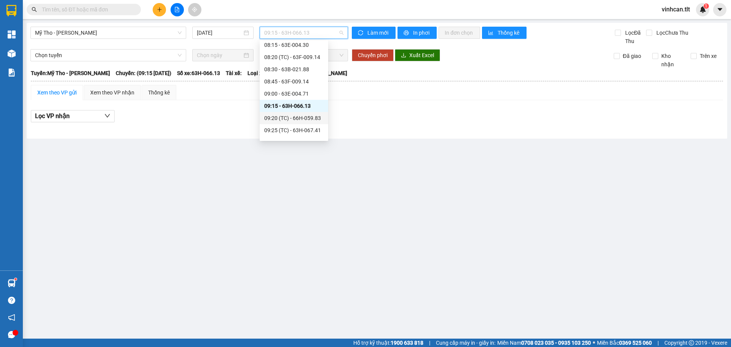
click at [283, 114] on div "09:20 (TC) - 66H-059.83" at bounding box center [293, 118] width 59 height 8
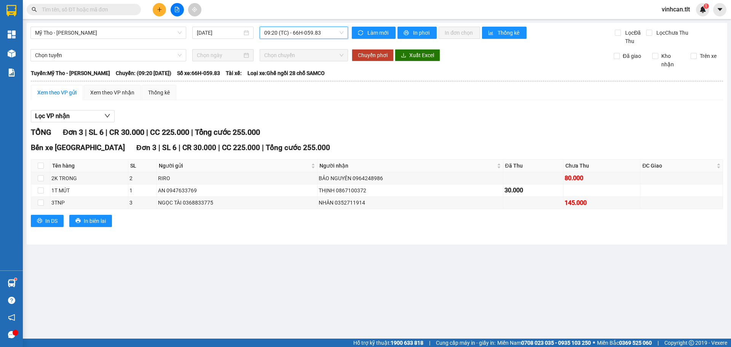
click at [280, 37] on span "09:20 (TC) - 66H-059.83" at bounding box center [303, 32] width 79 height 11
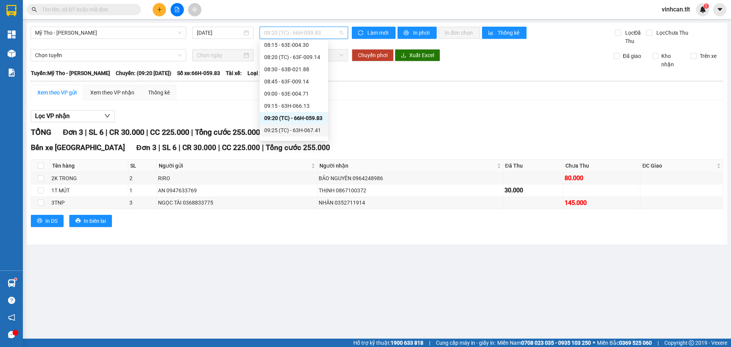
click at [285, 128] on div "09:25 (TC) - 63H-067.41" at bounding box center [293, 130] width 59 height 8
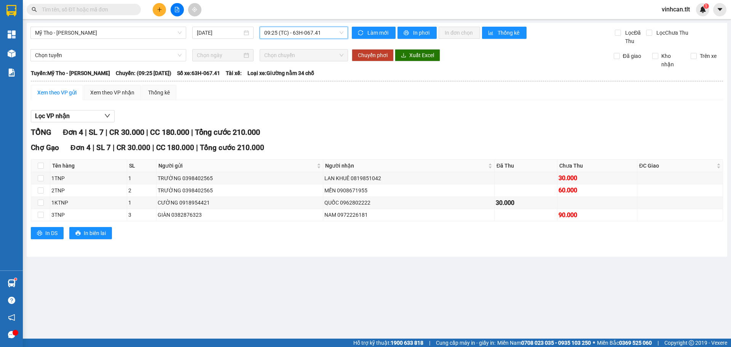
click at [274, 29] on span "09:25 (TC) - 63H-067.41" at bounding box center [303, 32] width 79 height 11
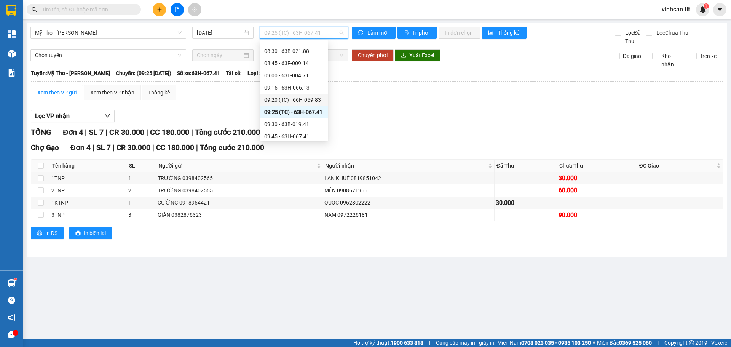
scroll to position [346, 0]
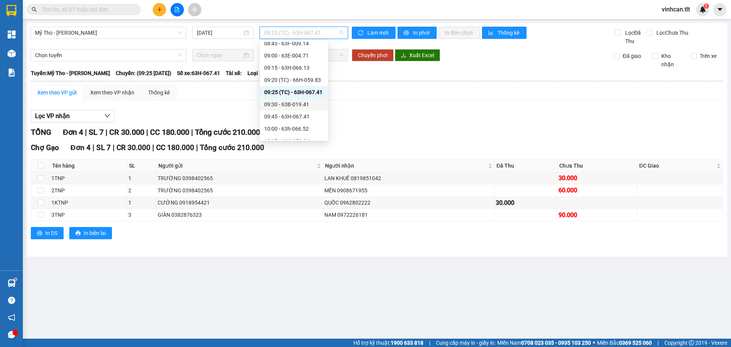
click at [282, 102] on div "09:30 - 63B-019.41" at bounding box center [293, 104] width 59 height 8
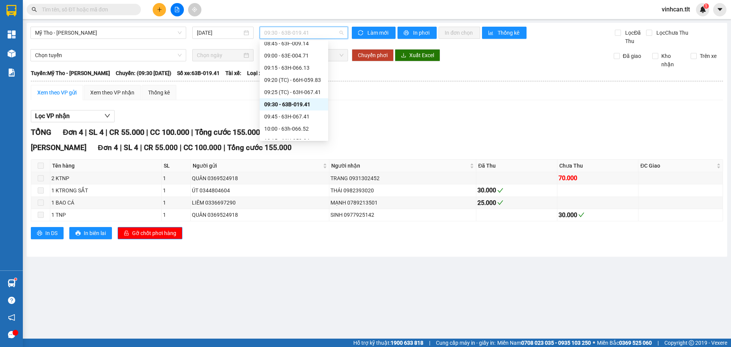
click at [273, 30] on span "09:30 - 63B-019.41" at bounding box center [303, 32] width 79 height 11
click at [273, 113] on div "09:45 - 63H-067.41" at bounding box center [293, 116] width 59 height 8
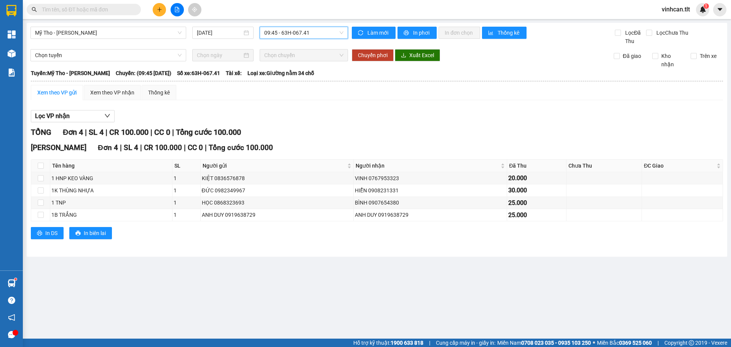
click at [273, 36] on span "09:45 - 63H-067.41" at bounding box center [303, 32] width 79 height 11
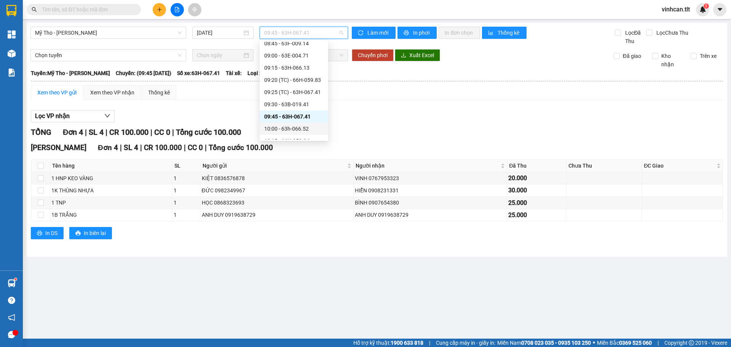
click at [281, 126] on div "10:00 - 63h-066.52" at bounding box center [293, 129] width 59 height 8
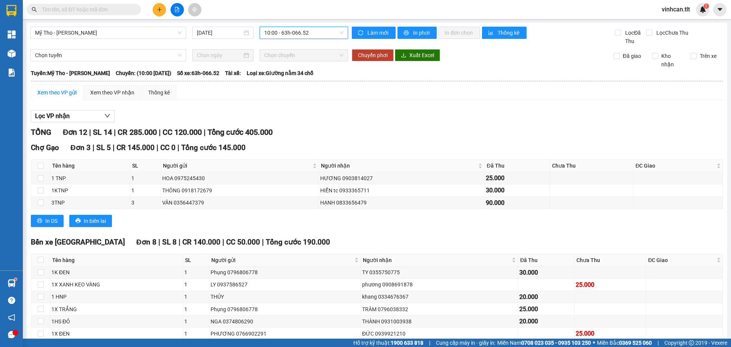
click at [280, 37] on span "10:00 - 63h-066.52" at bounding box center [303, 32] width 79 height 11
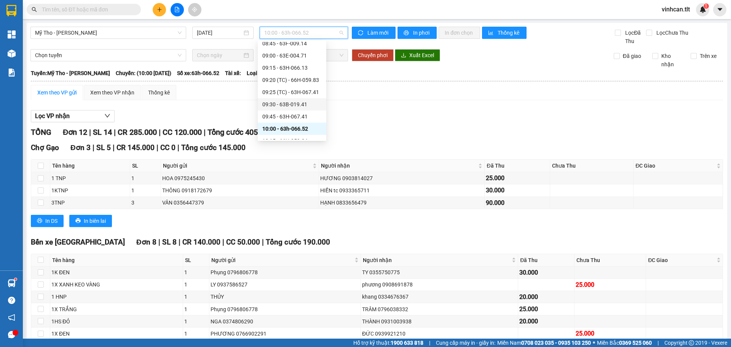
scroll to position [384, 0]
click at [284, 100] on div "10:15 - 66H-059.34" at bounding box center [291, 103] width 59 height 8
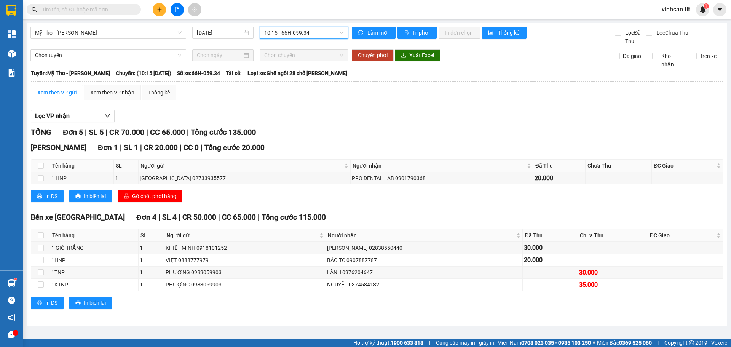
click at [282, 35] on span "10:15 - 66H-059.34" at bounding box center [303, 32] width 79 height 11
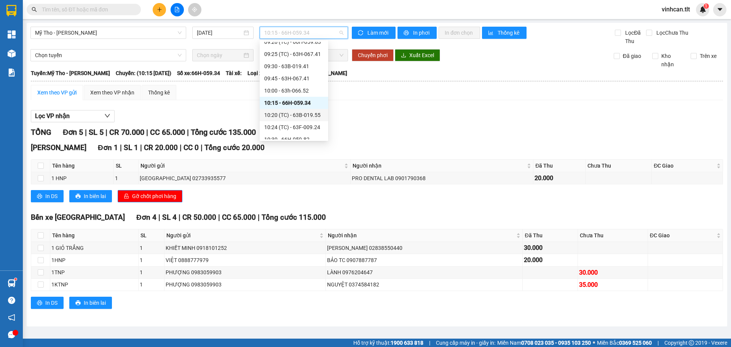
click at [287, 117] on div "10:20 (TC) - 63B-019.55" at bounding box center [293, 115] width 59 height 8
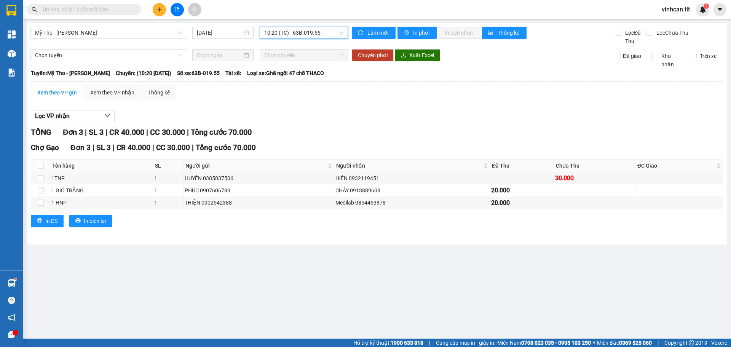
click at [280, 31] on span "10:20 (TC) - 63B-019.55" at bounding box center [303, 32] width 79 height 11
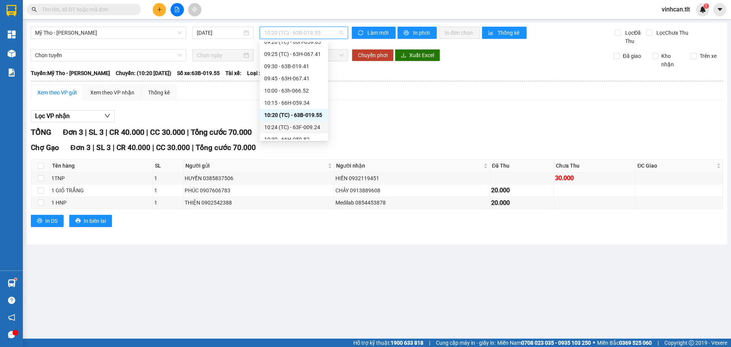
click at [282, 125] on div "10:24 (TC) - 63F-009.24" at bounding box center [293, 127] width 59 height 8
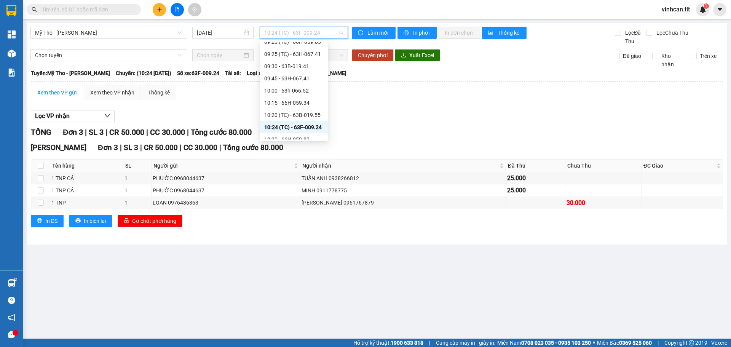
click at [270, 30] on span "10:24 (TC) - 63F-009.24" at bounding box center [303, 32] width 79 height 11
click at [271, 101] on div "10:30 - 66H-059.82" at bounding box center [293, 101] width 59 height 8
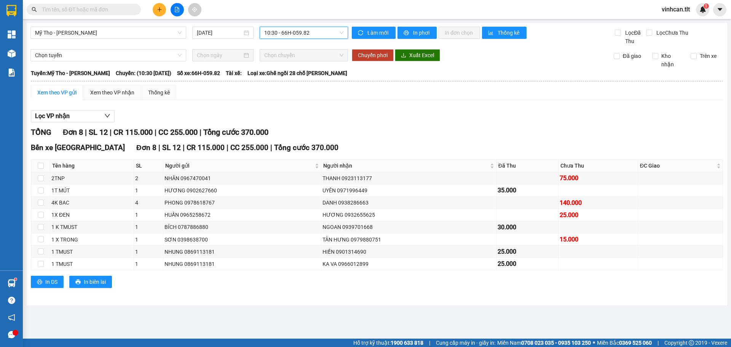
click at [267, 33] on span "10:30 - 66H-059.82" at bounding box center [303, 32] width 79 height 11
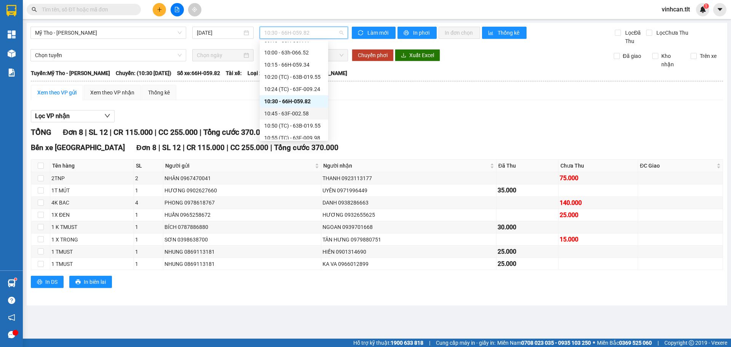
click at [275, 112] on div "10:45 - 63F-002.58" at bounding box center [293, 113] width 59 height 8
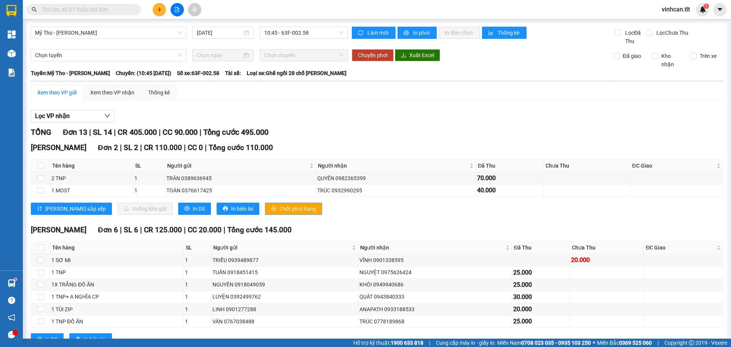
click at [280, 206] on span "Chốt phơi hàng" at bounding box center [298, 209] width 37 height 8
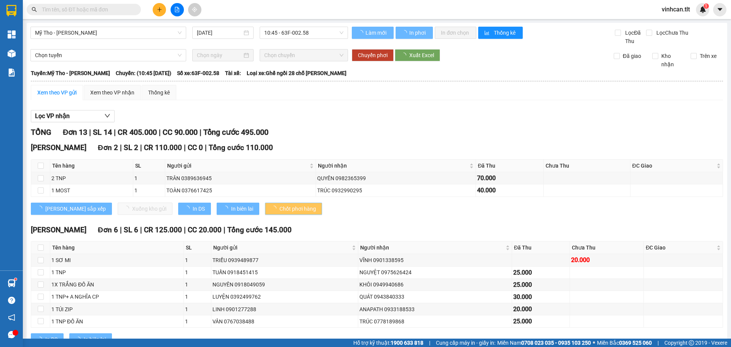
click at [280, 206] on span "Chốt phơi hàng" at bounding box center [298, 209] width 37 height 8
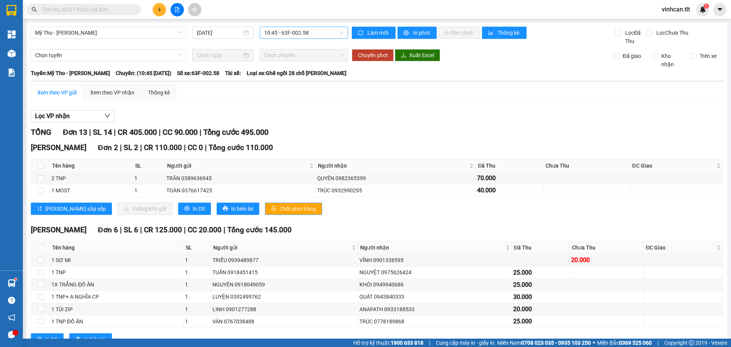
click at [280, 37] on span "10:45 - 63F-002.58" at bounding box center [303, 32] width 79 height 11
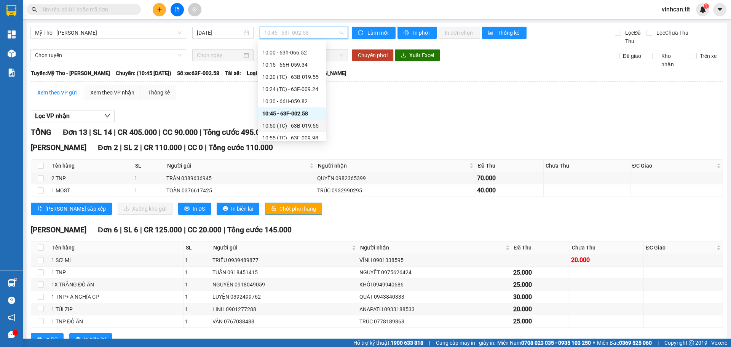
click at [288, 123] on div "10:50 (TC) - 63B-019.55" at bounding box center [291, 126] width 59 height 8
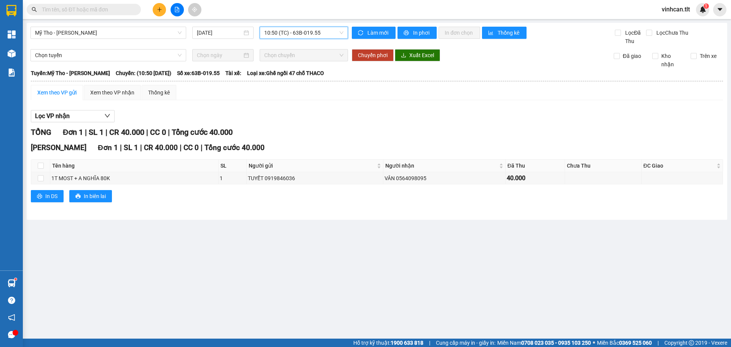
click at [291, 32] on span "10:50 (TC) - 63B-019.55" at bounding box center [303, 32] width 79 height 11
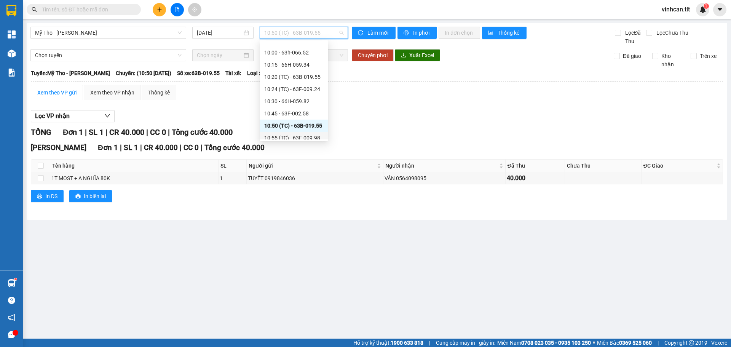
click at [290, 135] on div "10:55 (TC) - 63F-009.98" at bounding box center [293, 138] width 59 height 8
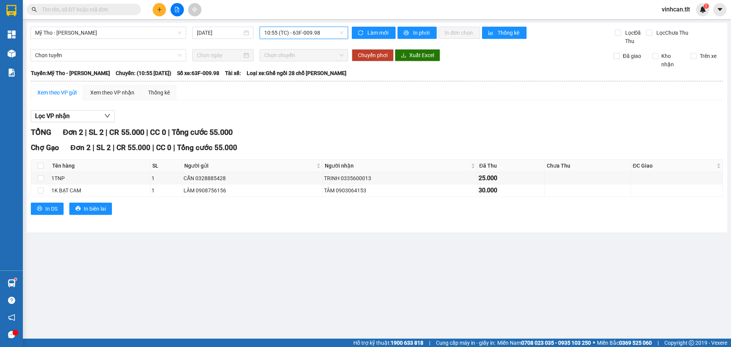
click at [158, 10] on icon "plus" at bounding box center [159, 9] width 5 height 5
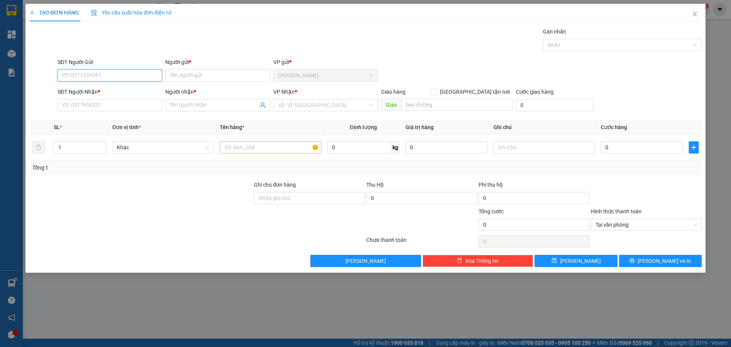
click at [103, 77] on input "SĐT Người Gửi" at bounding box center [110, 75] width 105 height 12
click at [92, 92] on div "0383435300 - TÍN NHÂN" at bounding box center [110, 90] width 96 height 8
click at [91, 105] on input "SĐT Người Nhận *" at bounding box center [110, 105] width 105 height 12
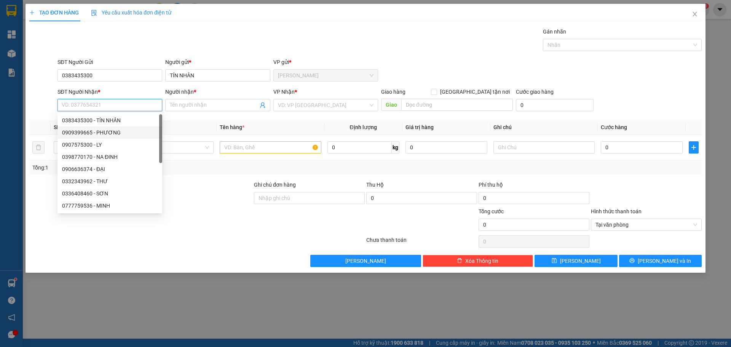
click at [96, 132] on div "0909399665 - PHƯƠNG" at bounding box center [110, 132] width 96 height 8
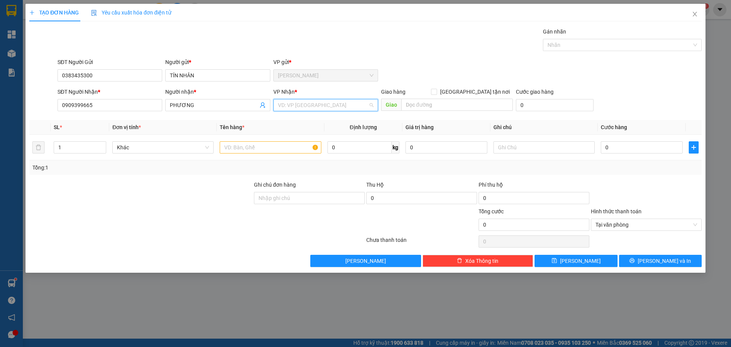
click at [305, 104] on input "search" at bounding box center [323, 104] width 90 height 11
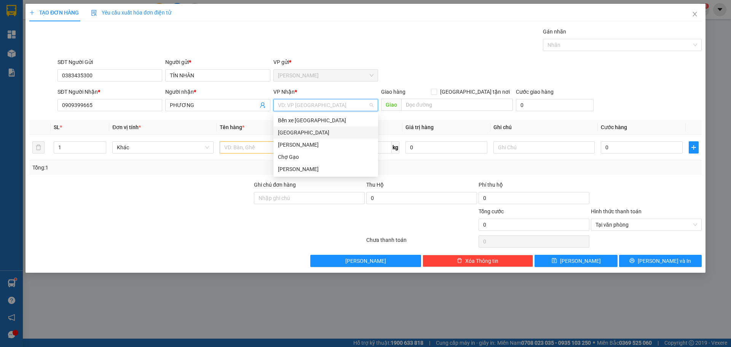
click at [289, 131] on div "[GEOGRAPHIC_DATA]" at bounding box center [326, 132] width 96 height 8
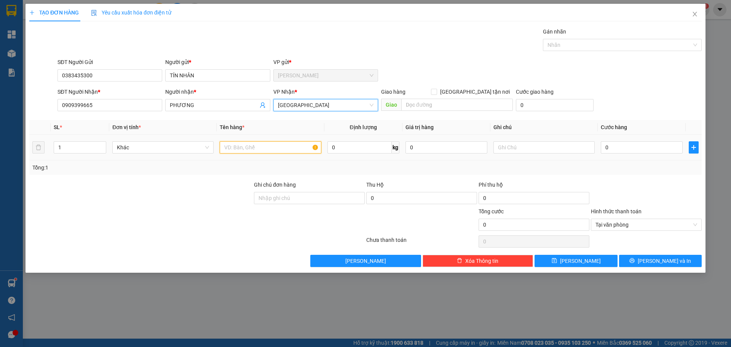
click at [261, 147] on input "text" at bounding box center [270, 147] width 101 height 12
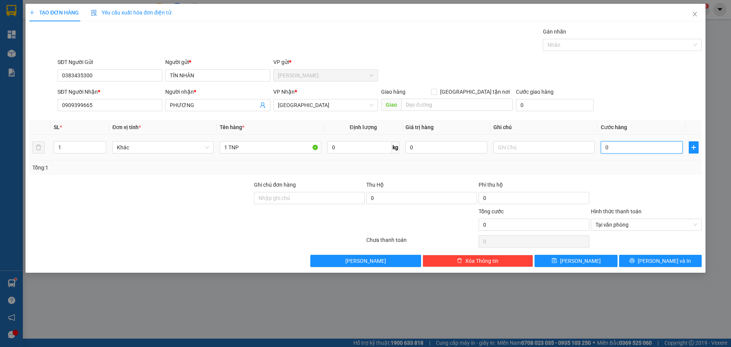
click at [626, 147] on input "0" at bounding box center [642, 147] width 82 height 12
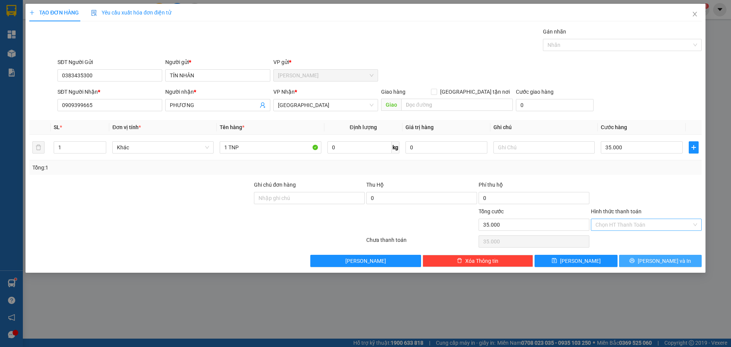
drag, startPoint x: 684, startPoint y: 258, endPoint x: 680, endPoint y: 253, distance: 6.2
click at [683, 258] on button "[PERSON_NAME] và In" at bounding box center [660, 261] width 83 height 12
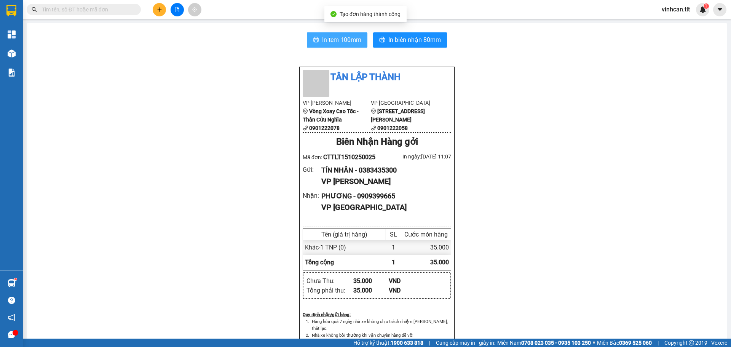
click at [325, 39] on span "In tem 100mm" at bounding box center [341, 40] width 39 height 10
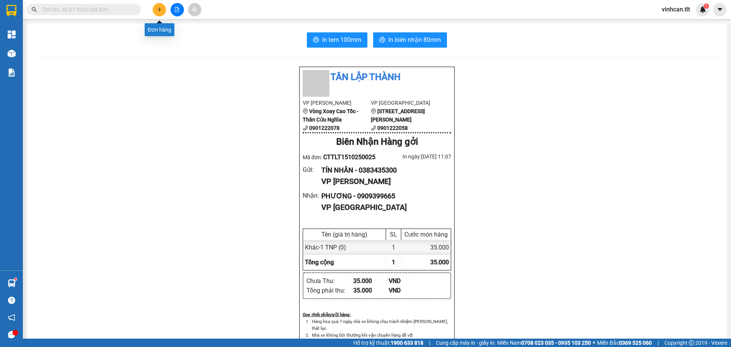
click at [158, 10] on icon "plus" at bounding box center [159, 9] width 5 height 5
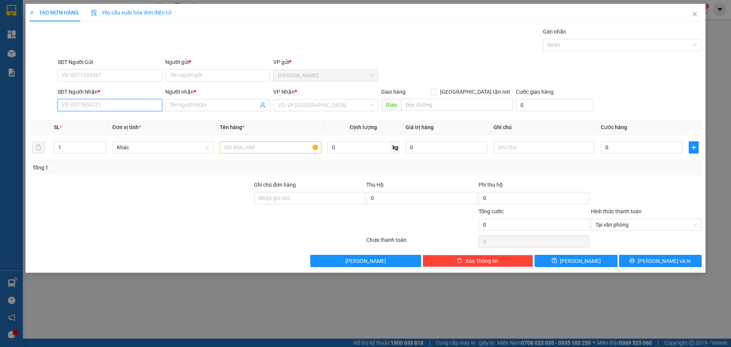
click at [90, 108] on input "SĐT Người Nhận *" at bounding box center [110, 105] width 105 height 12
click at [90, 122] on div "0906922167 - HÙNG" at bounding box center [110, 120] width 96 height 8
click at [90, 77] on input "SĐT Người Gửi" at bounding box center [110, 75] width 105 height 12
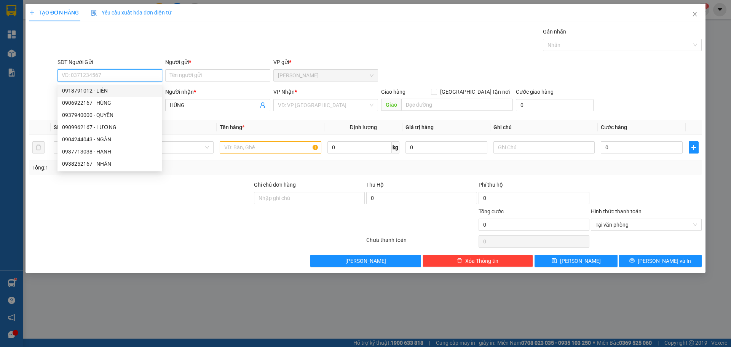
drag, startPoint x: 92, startPoint y: 91, endPoint x: 124, endPoint y: 91, distance: 32.4
click at [92, 91] on div "0918791012 - LIỀN" at bounding box center [110, 90] width 96 height 8
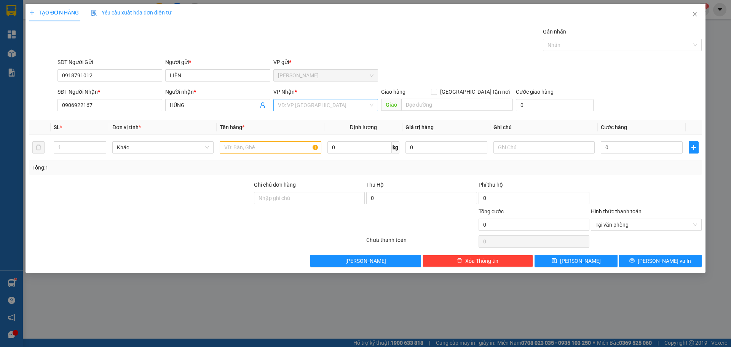
click at [303, 108] on input "search" at bounding box center [323, 104] width 90 height 11
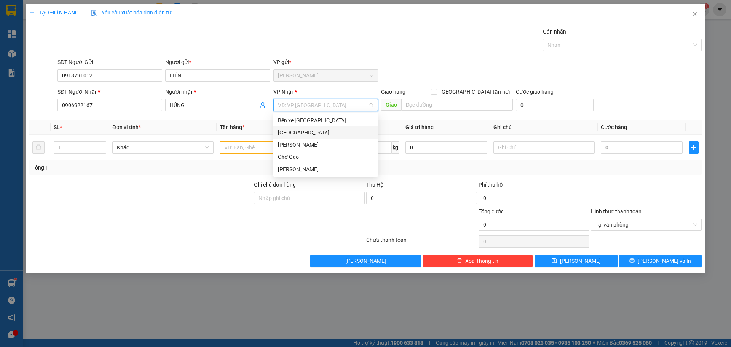
click at [288, 129] on div "[GEOGRAPHIC_DATA]" at bounding box center [326, 132] width 96 height 8
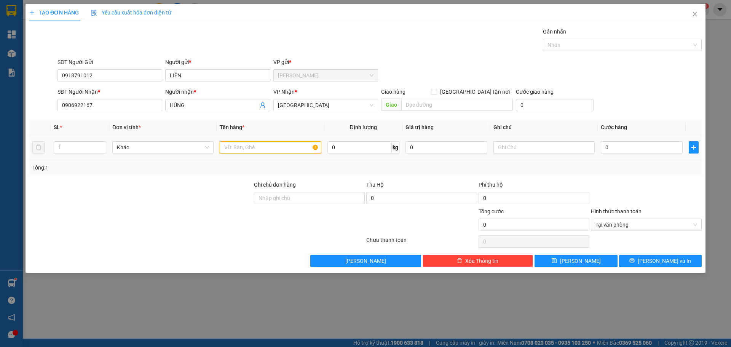
click at [258, 149] on input "text" at bounding box center [270, 147] width 101 height 12
click at [619, 149] on input "0" at bounding box center [642, 147] width 82 height 12
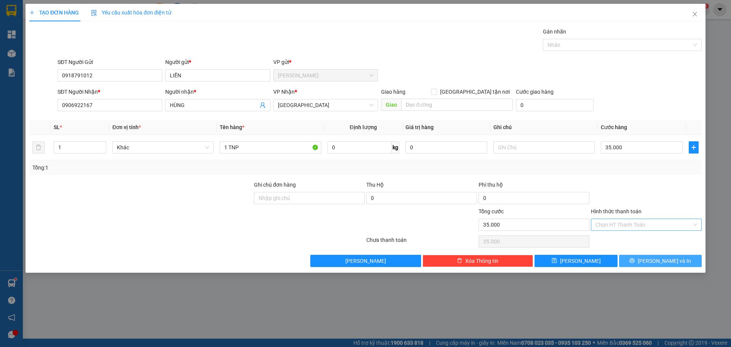
click at [669, 264] on span "[PERSON_NAME] và In" at bounding box center [664, 261] width 53 height 8
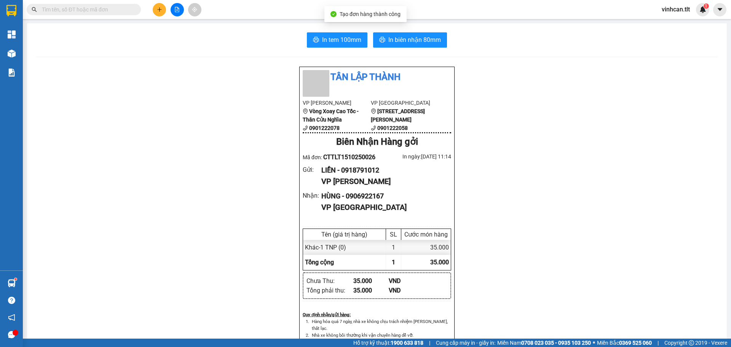
click at [327, 28] on div "In tem 100mm In biên nhận 80mm Tân Lập Thành VP Cao Tốc Vòng Xoay Cao Tốc - Thâ…" at bounding box center [377, 331] width 700 height 616
click at [328, 40] on span "In tem 100mm" at bounding box center [341, 40] width 39 height 10
click at [160, 8] on icon "plus" at bounding box center [159, 9] width 0 height 4
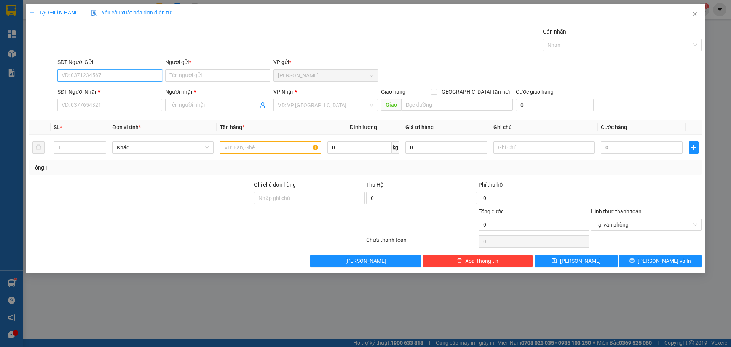
click at [90, 77] on input "SĐT Người Gửi" at bounding box center [110, 75] width 105 height 12
click at [60, 75] on input "9424" at bounding box center [110, 75] width 105 height 12
click at [61, 77] on input "99424" at bounding box center [110, 75] width 105 height 12
click at [69, 106] on div "0915499424 - OANH" at bounding box center [110, 103] width 96 height 8
click at [117, 100] on input "SĐT Người Nhận *" at bounding box center [110, 105] width 105 height 12
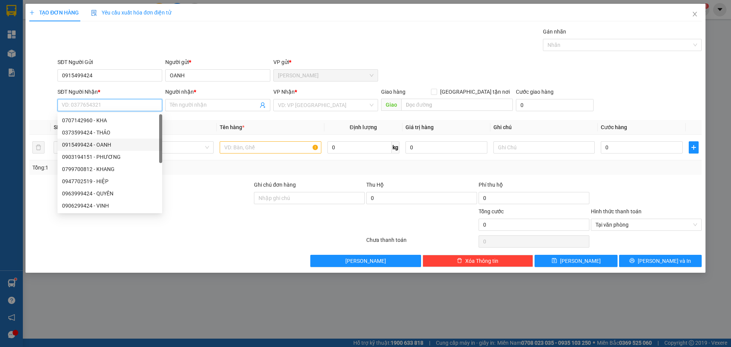
click at [93, 146] on div "0915499424 - OANH" at bounding box center [110, 145] width 96 height 8
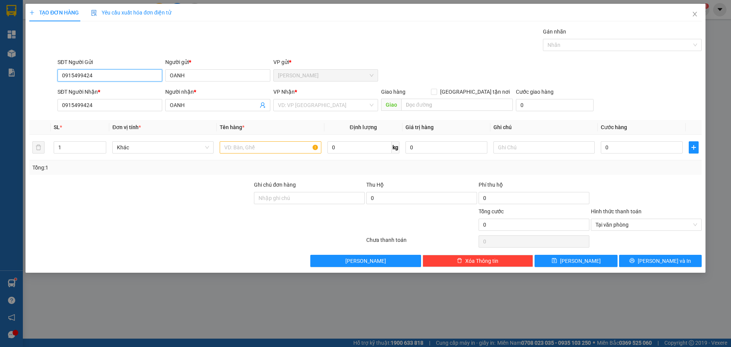
click at [100, 73] on input "0915499424" at bounding box center [110, 75] width 105 height 12
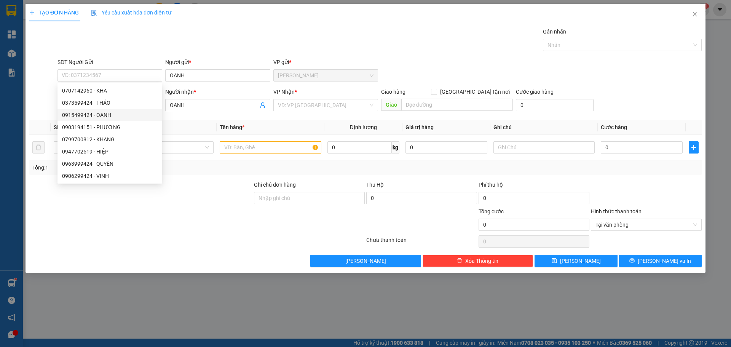
drag, startPoint x: 231, startPoint y: 123, endPoint x: 226, endPoint y: 125, distance: 5.2
click at [230, 123] on th "Tên hàng *" at bounding box center [270, 127] width 107 height 15
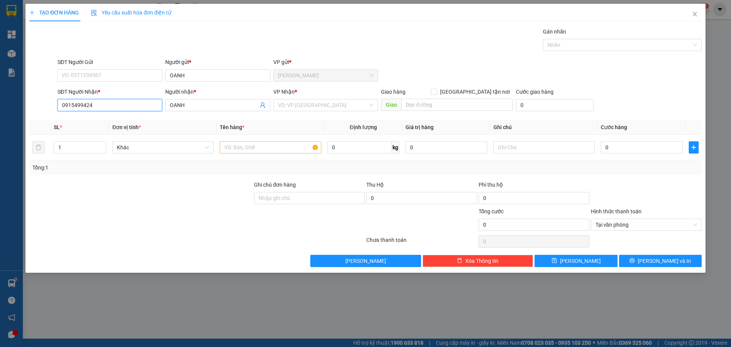
click at [148, 107] on input "0915499424" at bounding box center [110, 105] width 105 height 12
click at [102, 121] on div "0915499424 - OANH" at bounding box center [110, 120] width 96 height 8
click at [105, 75] on input "SĐT Người Gửi" at bounding box center [110, 75] width 105 height 12
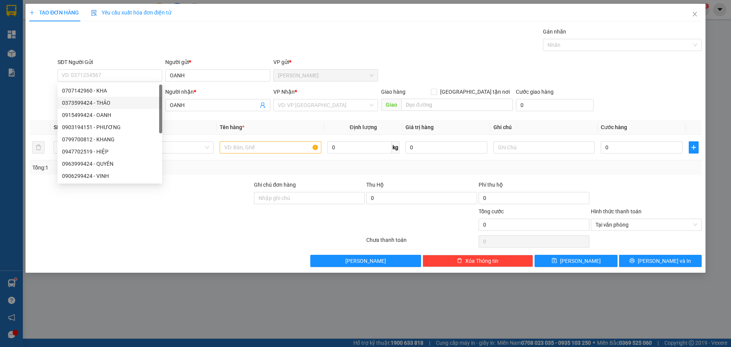
click at [200, 130] on th "Đơn vị tính *" at bounding box center [162, 127] width 107 height 15
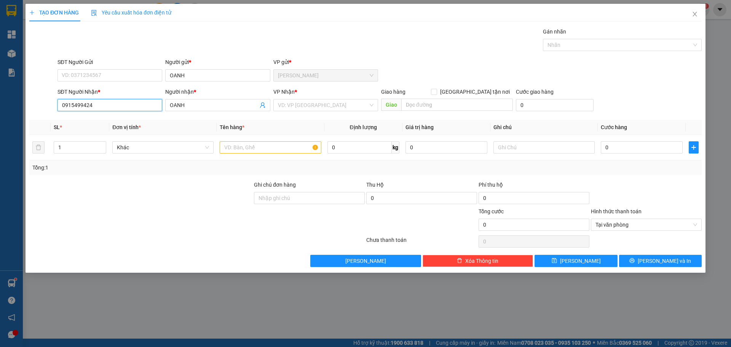
click at [116, 109] on input "0915499424" at bounding box center [110, 105] width 105 height 12
click at [106, 119] on div "0915499424 - OANH" at bounding box center [110, 120] width 96 height 8
click at [109, 74] on input "SĐT Người Gửi" at bounding box center [110, 75] width 105 height 12
click at [207, 75] on input "OANH" at bounding box center [217, 75] width 105 height 12
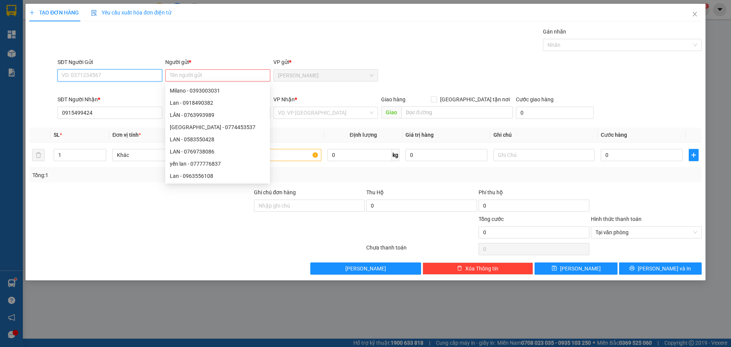
click at [126, 73] on input "SĐT Người Gửi" at bounding box center [110, 75] width 105 height 12
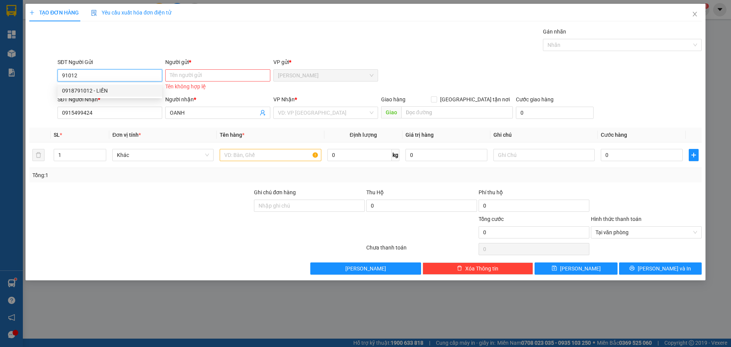
click at [107, 88] on div "0918791012 - LIỀN" at bounding box center [110, 90] width 96 height 8
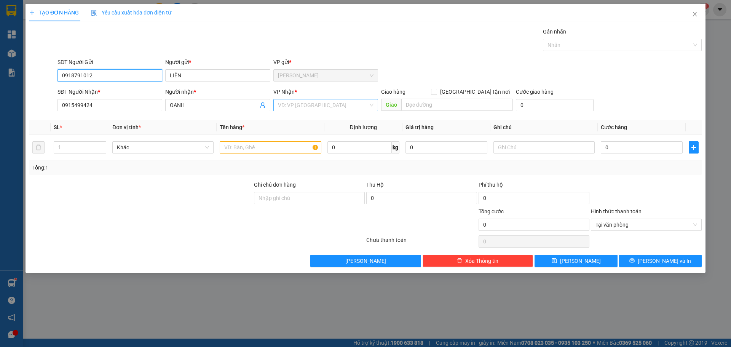
click at [314, 99] on div "VD: VP [GEOGRAPHIC_DATA]" at bounding box center [325, 105] width 105 height 12
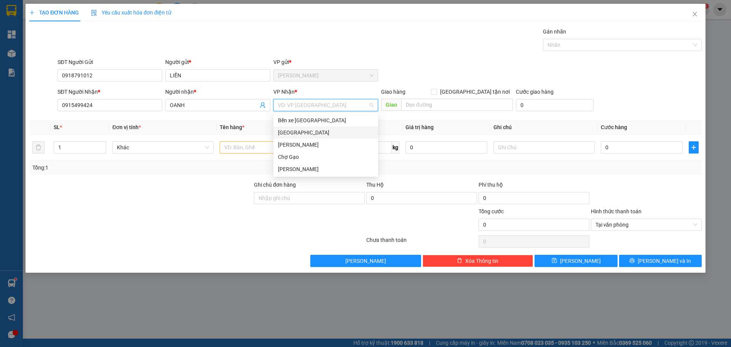
click at [285, 131] on div "[GEOGRAPHIC_DATA]" at bounding box center [326, 132] width 96 height 8
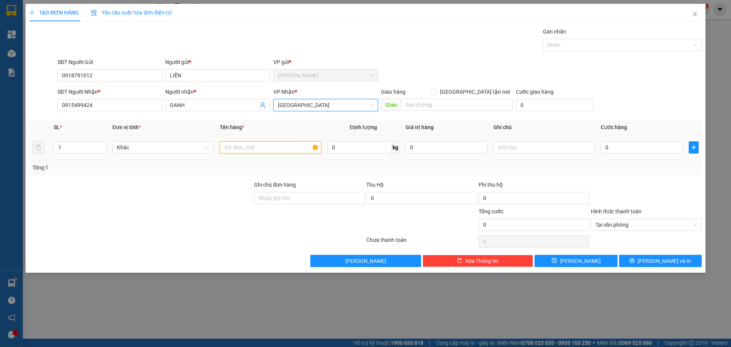
click at [223, 148] on input "text" at bounding box center [270, 147] width 101 height 12
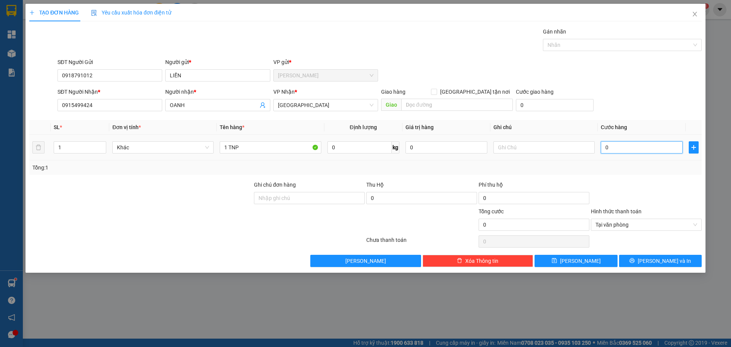
click at [616, 149] on input "0" at bounding box center [642, 147] width 82 height 12
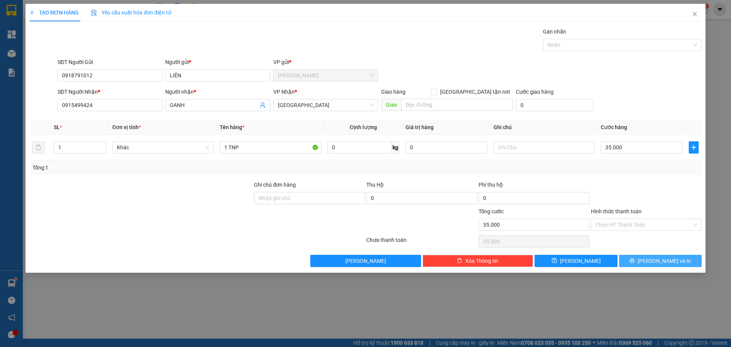
click at [671, 259] on span "[PERSON_NAME] và In" at bounding box center [664, 261] width 53 height 8
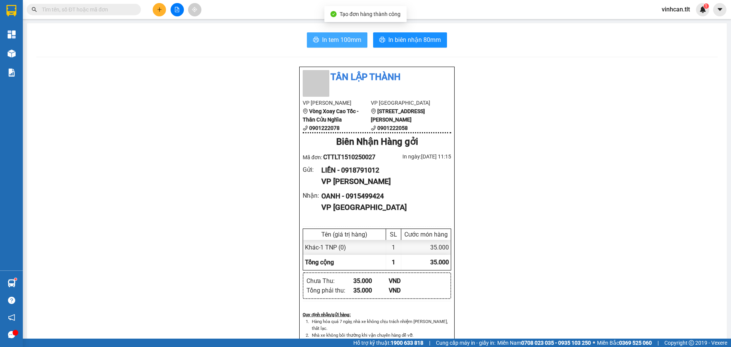
click at [317, 44] on button "In tem 100mm" at bounding box center [337, 39] width 61 height 15
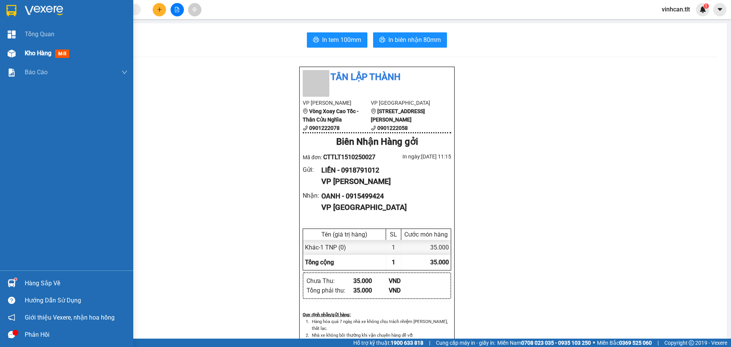
click at [38, 50] on span "Kho hàng" at bounding box center [38, 53] width 27 height 7
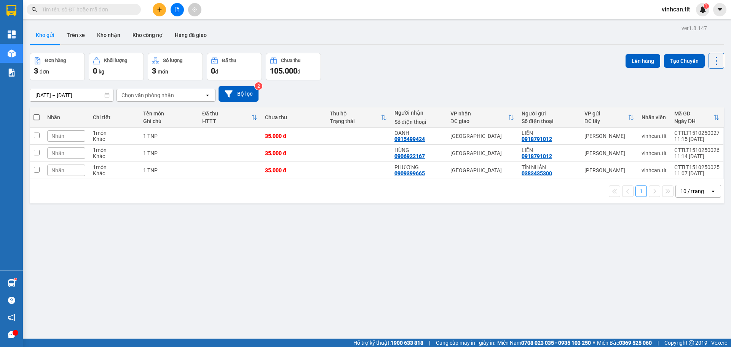
click at [164, 207] on div "ver 1.8.147 Kho gửi Trên xe Kho nhận Kho công nợ Hàng đã giao Đơn hàng 3 đơn Kh…" at bounding box center [377, 196] width 701 height 347
click at [36, 120] on span at bounding box center [37, 117] width 6 height 6
click at [37, 114] on input "checkbox" at bounding box center [37, 114] width 0 height 0
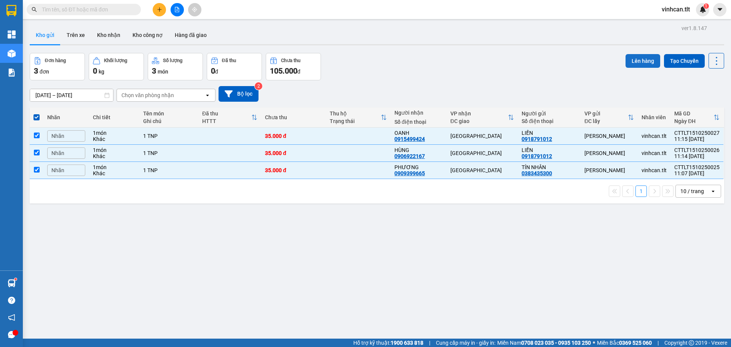
click at [639, 61] on button "Lên hàng" at bounding box center [643, 61] width 35 height 14
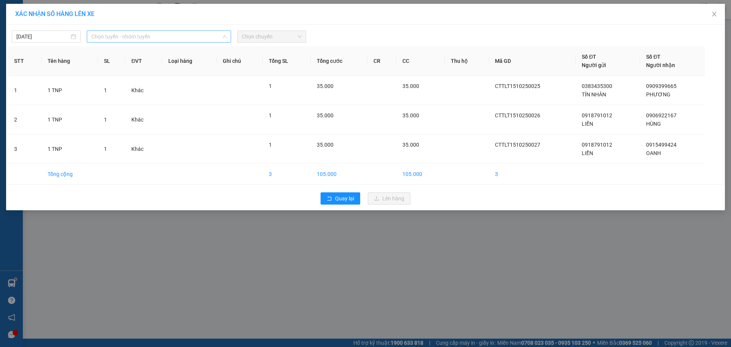
click at [149, 37] on span "Chọn tuyến - nhóm tuyến" at bounding box center [158, 36] width 135 height 11
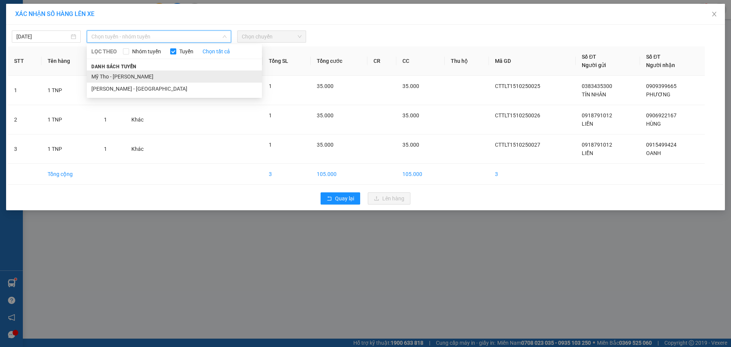
click at [126, 75] on li "Mỹ Tho - [PERSON_NAME]" at bounding box center [174, 76] width 175 height 12
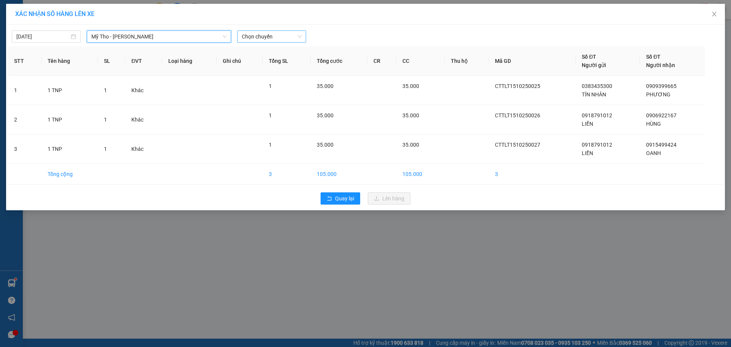
click at [249, 35] on span "Chọn chuyến" at bounding box center [272, 36] width 60 height 11
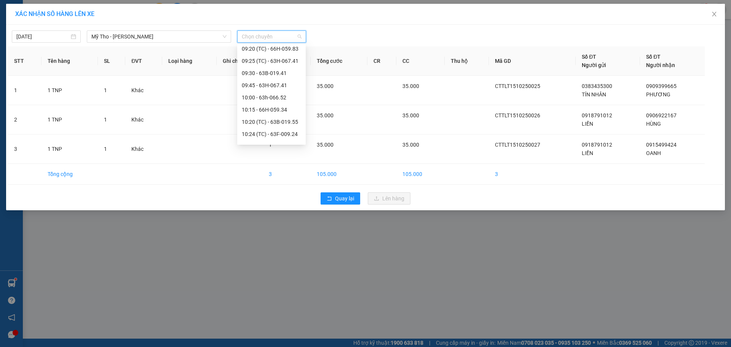
scroll to position [419, 0]
click at [287, 136] on div "10:50 (TC) - 63B-019.55" at bounding box center [271, 132] width 59 height 8
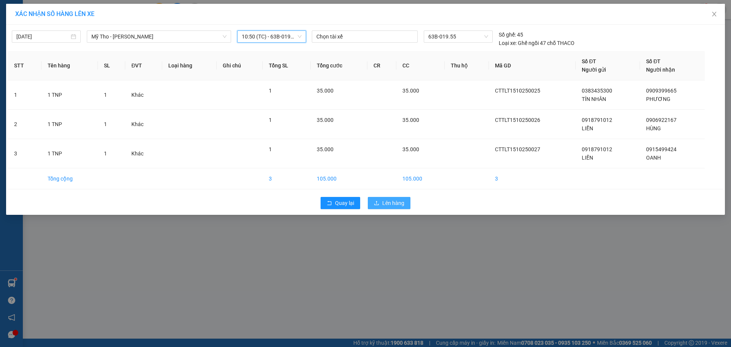
click at [390, 204] on span "Lên hàng" at bounding box center [393, 203] width 22 height 8
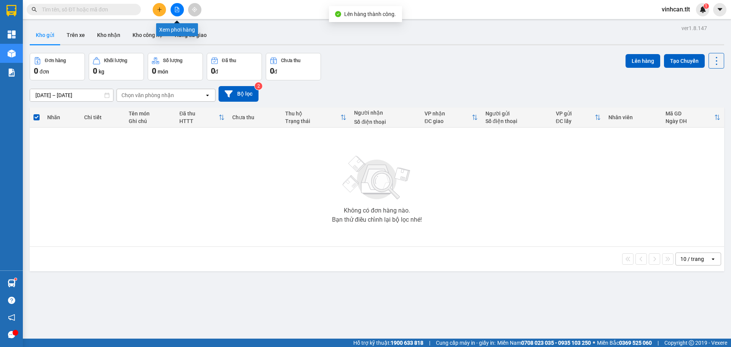
click at [177, 10] on icon "file-add" at bounding box center [177, 9] width 4 height 5
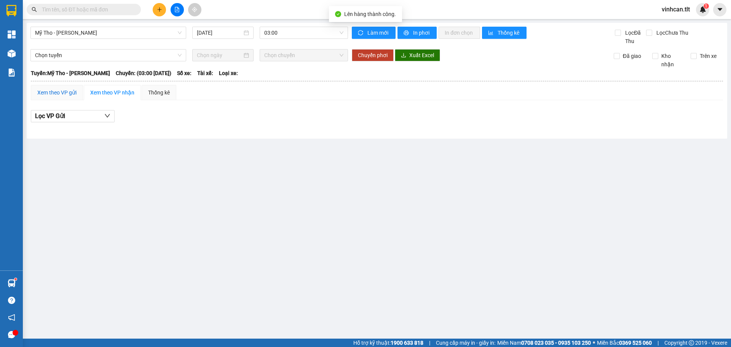
click at [52, 90] on div "Xem theo VP gửi" at bounding box center [56, 92] width 39 height 8
click at [282, 34] on span "03:00" at bounding box center [303, 32] width 79 height 11
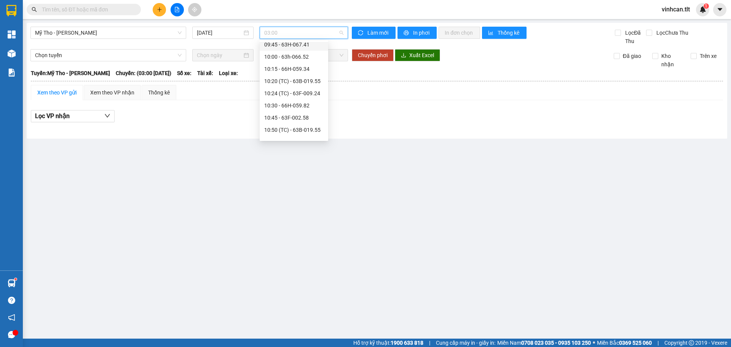
scroll to position [457, 0]
click at [304, 96] on div "10:50 (TC) - 63B-019.55" at bounding box center [294, 91] width 69 height 12
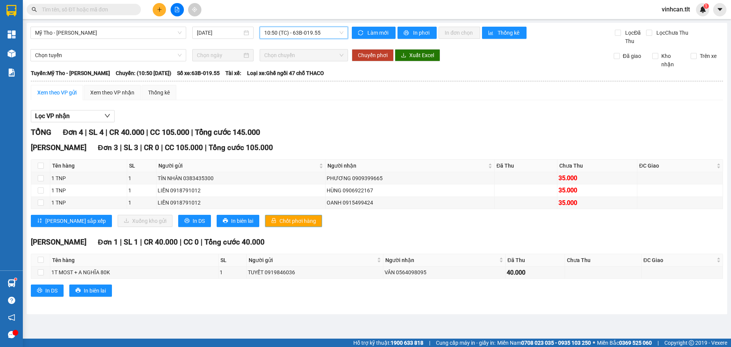
click at [280, 218] on span "Chốt phơi hàng" at bounding box center [298, 221] width 37 height 8
click at [306, 118] on div "Lọc VP nhận" at bounding box center [377, 116] width 692 height 13
click at [280, 224] on span "Chốt phơi hàng" at bounding box center [298, 221] width 37 height 8
click at [290, 38] on span "10:50 (TC) - 63B-019.55" at bounding box center [303, 32] width 79 height 11
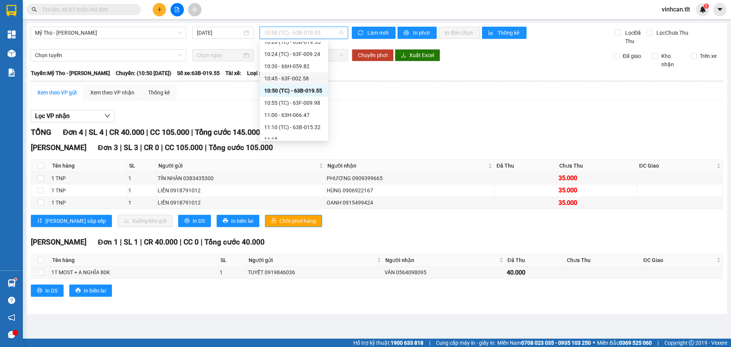
click at [289, 73] on div "10:45 - 63F-002.58" at bounding box center [294, 78] width 69 height 12
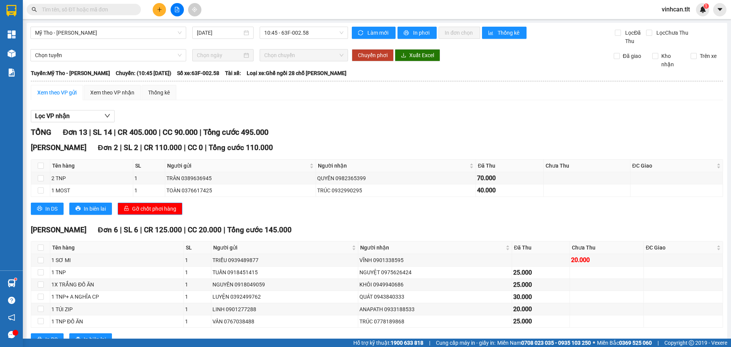
click at [150, 209] on span "Gỡ chốt phơi hàng" at bounding box center [154, 209] width 44 height 8
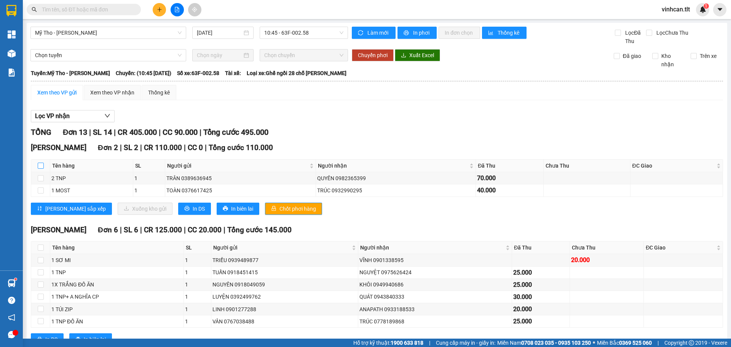
click at [43, 163] on input "checkbox" at bounding box center [41, 166] width 6 height 6
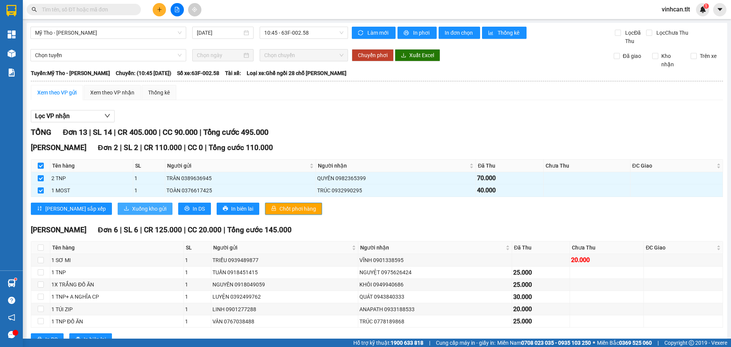
click at [132, 208] on span "Xuống kho gửi" at bounding box center [149, 209] width 34 height 8
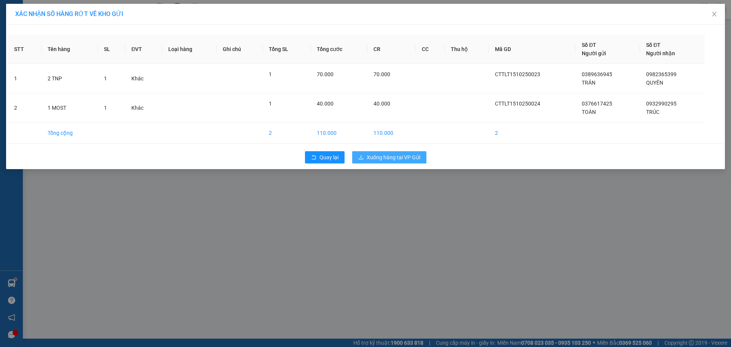
click at [393, 157] on span "Xuống hàng tại VP Gửi" at bounding box center [394, 157] width 54 height 8
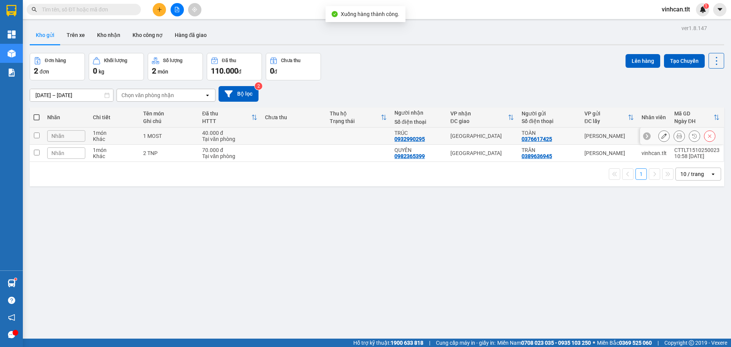
click at [318, 140] on td at bounding box center [293, 136] width 65 height 17
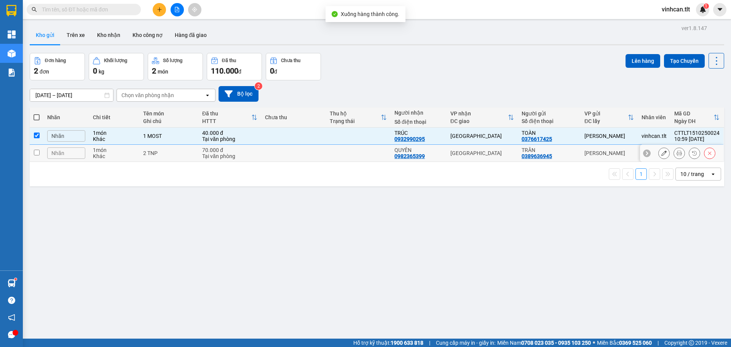
click at [315, 152] on td at bounding box center [293, 153] width 65 height 17
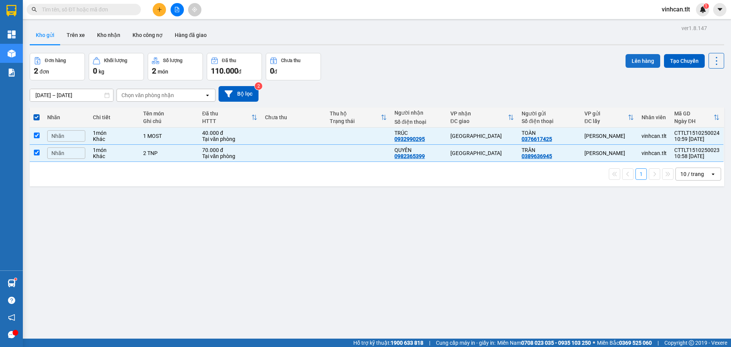
click at [627, 57] on button "Lên hàng" at bounding box center [643, 61] width 35 height 14
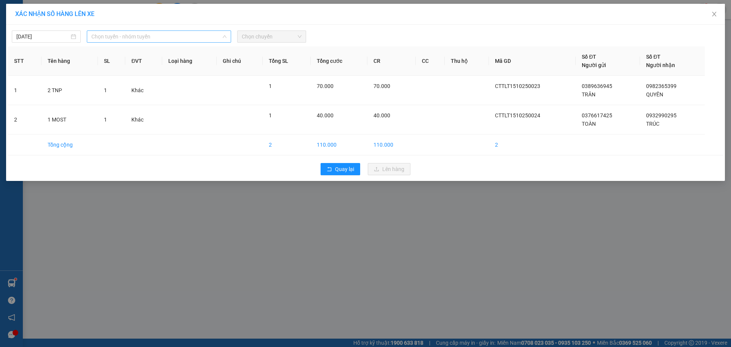
click at [171, 34] on span "Chọn tuyến - nhóm tuyến" at bounding box center [158, 36] width 135 height 11
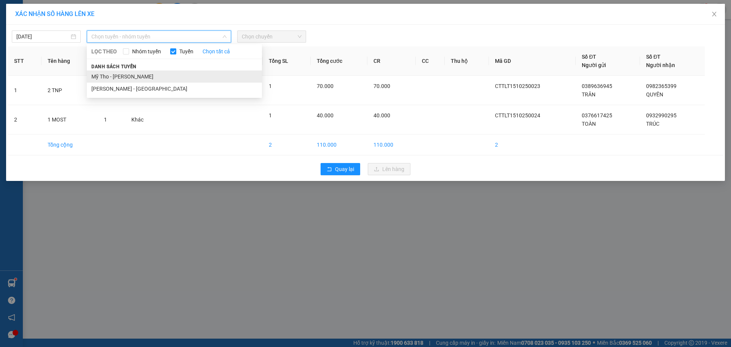
click at [136, 79] on li "Mỹ Tho - [PERSON_NAME]" at bounding box center [174, 76] width 175 height 12
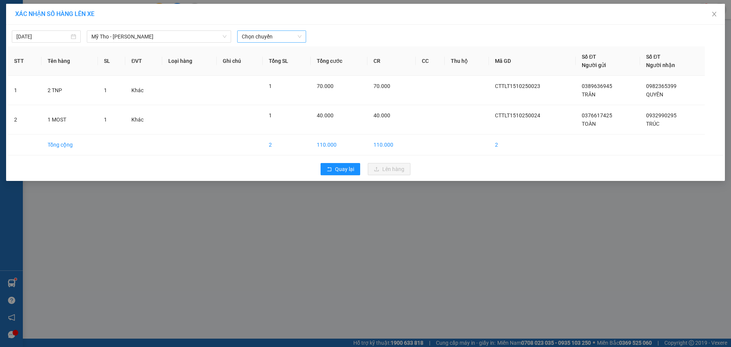
click at [260, 38] on div "[DATE] [GEOGRAPHIC_DATA] - [GEOGRAPHIC_DATA] LỌC THEO Nhóm tuyến Tuyến Chọn tất…" at bounding box center [365, 103] width 719 height 156
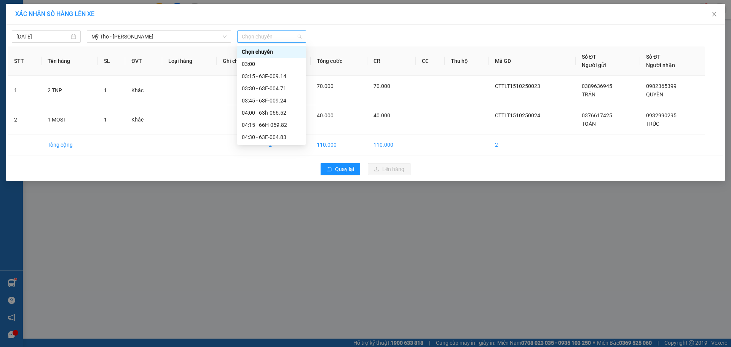
click at [260, 37] on span "Chọn chuyến" at bounding box center [272, 36] width 60 height 11
click at [271, 92] on div "10:50 (TC) - 63B-019.55" at bounding box center [271, 94] width 59 height 8
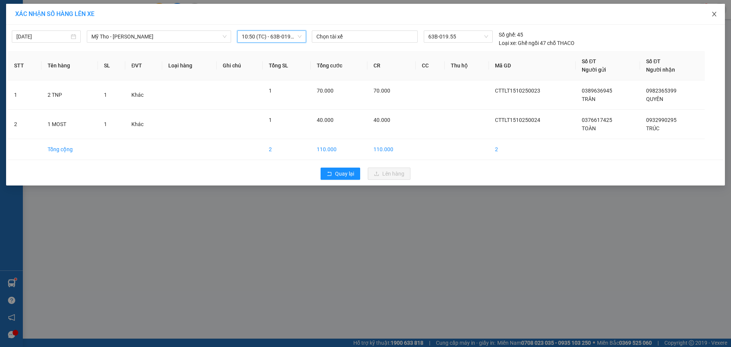
click at [715, 11] on icon "close" at bounding box center [714, 14] width 6 height 6
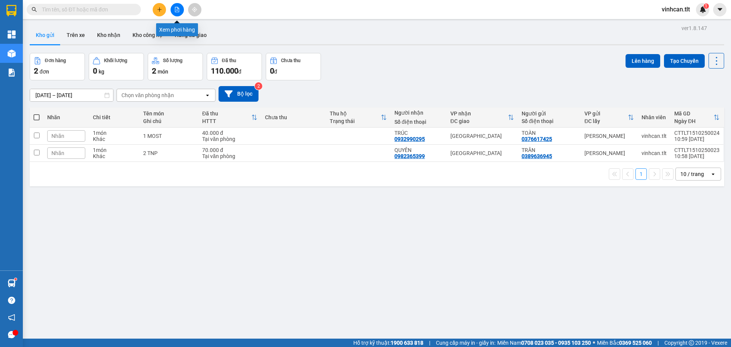
click at [175, 13] on button at bounding box center [177, 9] width 13 height 13
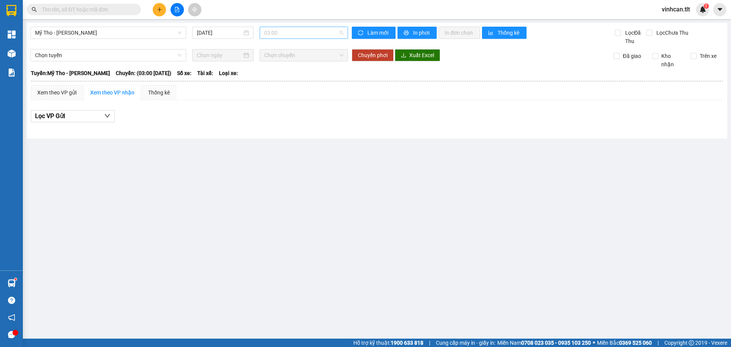
drag, startPoint x: 307, startPoint y: 36, endPoint x: 313, endPoint y: 35, distance: 6.3
click at [311, 35] on span "03:00" at bounding box center [303, 32] width 79 height 11
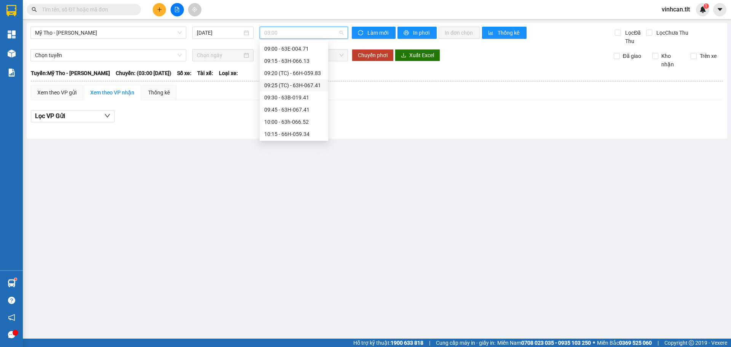
scroll to position [419, 0]
click at [304, 128] on div "10:50 (TC) - 63B-019.55" at bounding box center [293, 129] width 59 height 8
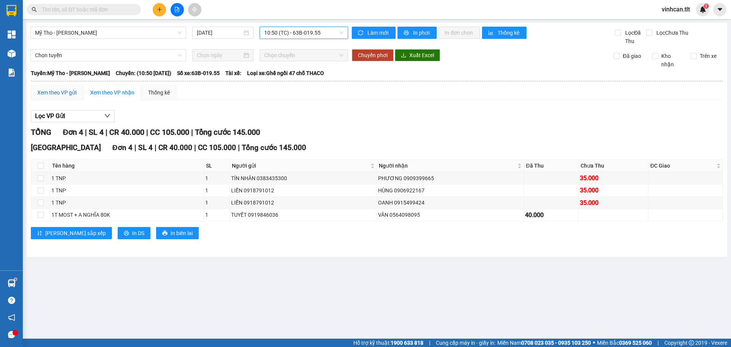
click at [69, 95] on div "Xem theo VP gửi" at bounding box center [56, 92] width 39 height 8
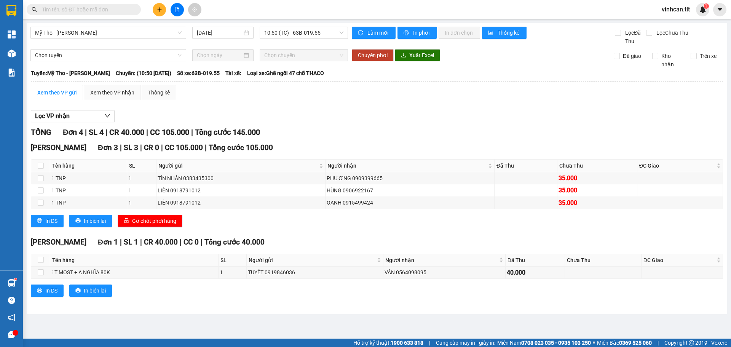
click at [158, 217] on span "Gỡ chốt phơi hàng" at bounding box center [154, 221] width 44 height 8
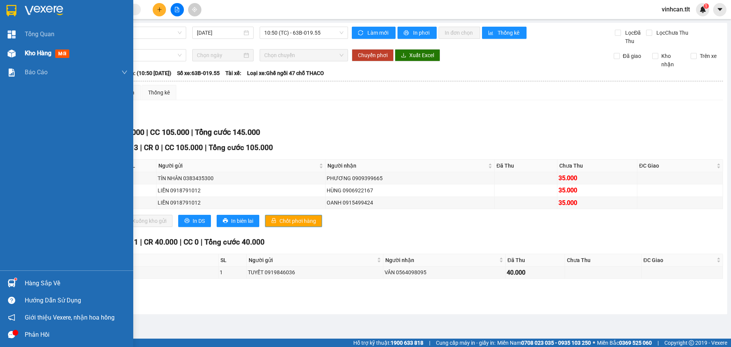
click at [29, 57] on span "Kho hàng" at bounding box center [38, 53] width 27 height 7
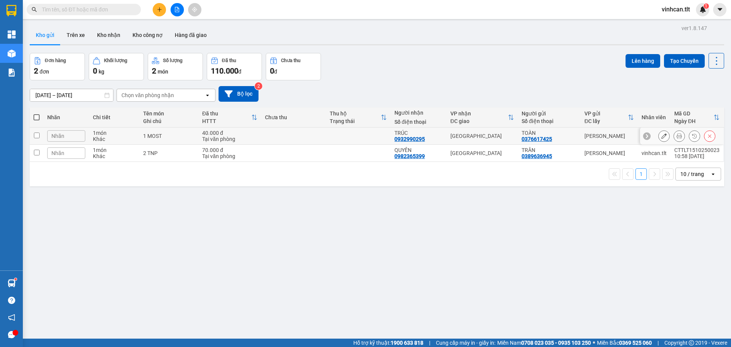
click at [285, 137] on td at bounding box center [293, 136] width 65 height 17
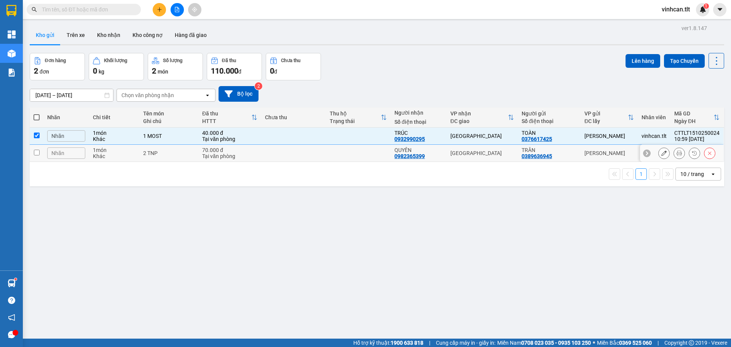
click at [283, 150] on td at bounding box center [293, 153] width 65 height 17
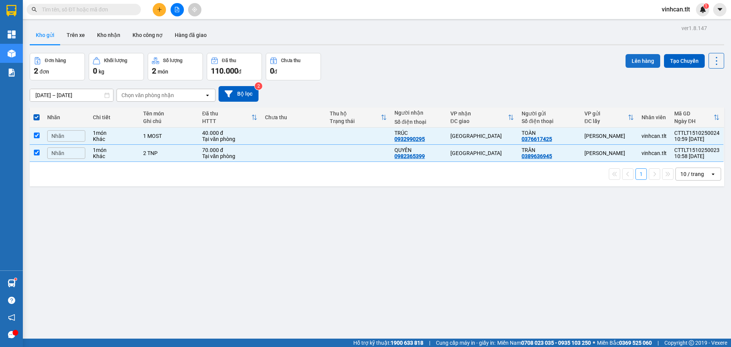
click at [626, 62] on button "Lên hàng" at bounding box center [643, 61] width 35 height 14
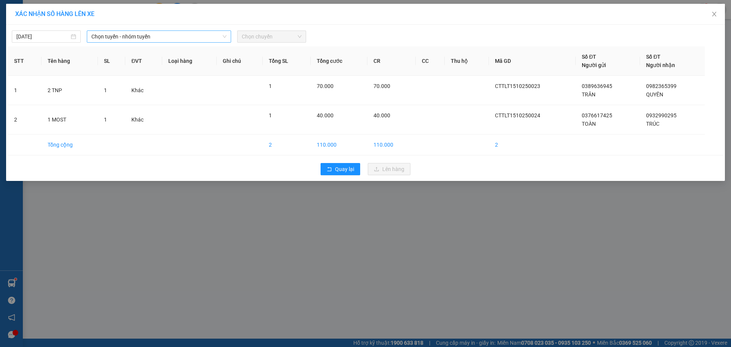
click at [125, 34] on span "Chọn tuyến - nhóm tuyến" at bounding box center [158, 36] width 135 height 11
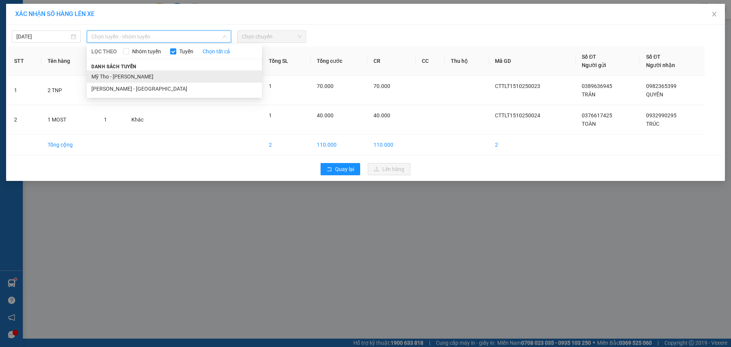
click at [114, 76] on li "Mỹ Tho - [PERSON_NAME]" at bounding box center [174, 76] width 175 height 12
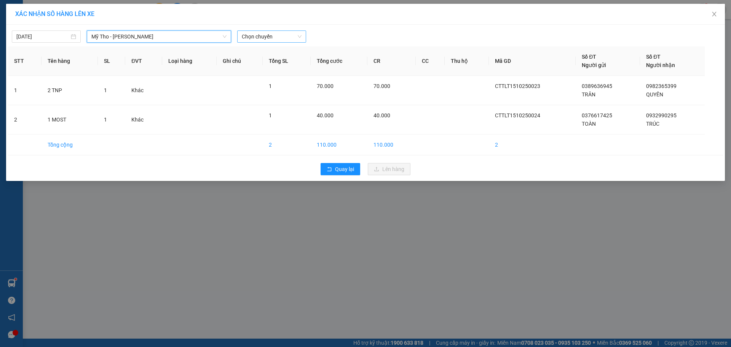
click at [259, 37] on span "Chọn chuyến" at bounding box center [272, 36] width 60 height 11
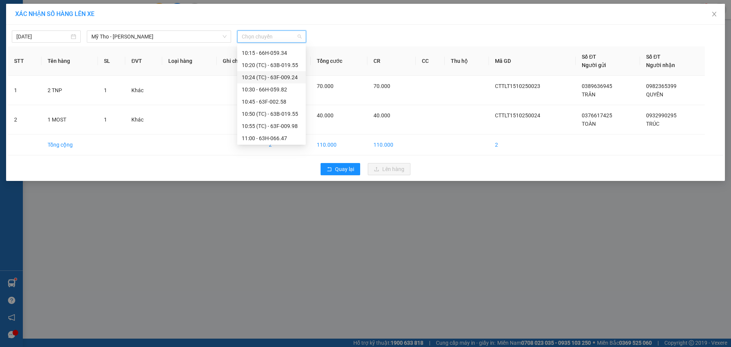
scroll to position [457, 0]
click at [275, 95] on div "10:50 (TC) - 63B-019.55" at bounding box center [271, 94] width 59 height 8
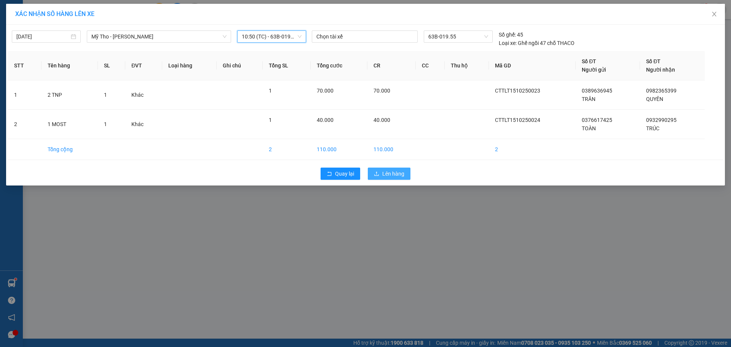
click at [384, 173] on span "Lên hàng" at bounding box center [393, 173] width 22 height 8
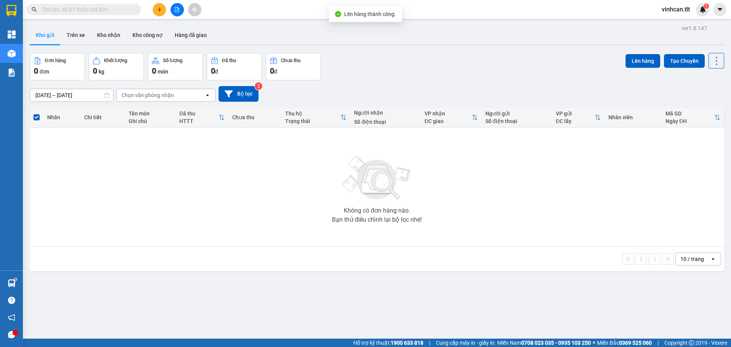
click at [176, 5] on button at bounding box center [177, 9] width 13 height 13
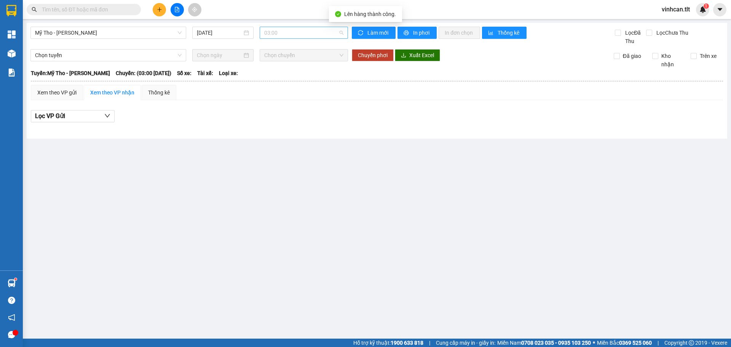
click at [277, 37] on span "03:00" at bounding box center [303, 32] width 79 height 11
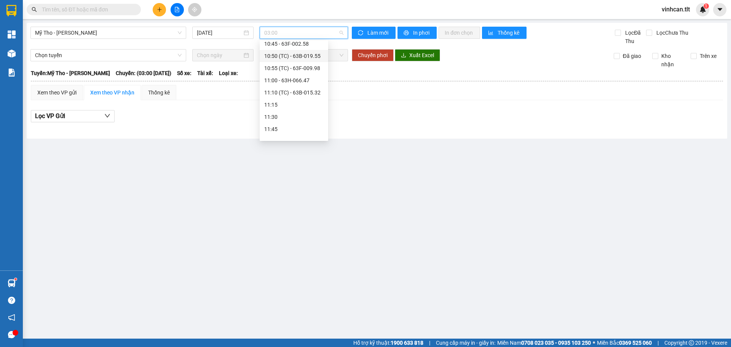
scroll to position [495, 0]
click at [293, 51] on div "10:50 (TC) - 63B-019.55" at bounding box center [293, 52] width 59 height 8
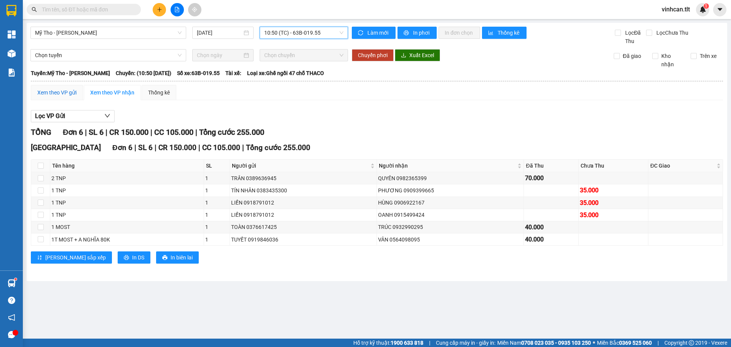
click at [53, 90] on div "Xem theo VP gửi" at bounding box center [56, 92] width 39 height 8
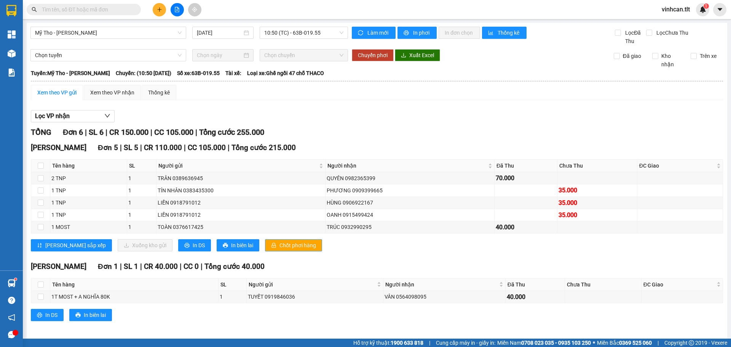
click at [271, 243] on icon "lock" at bounding box center [273, 245] width 5 height 5
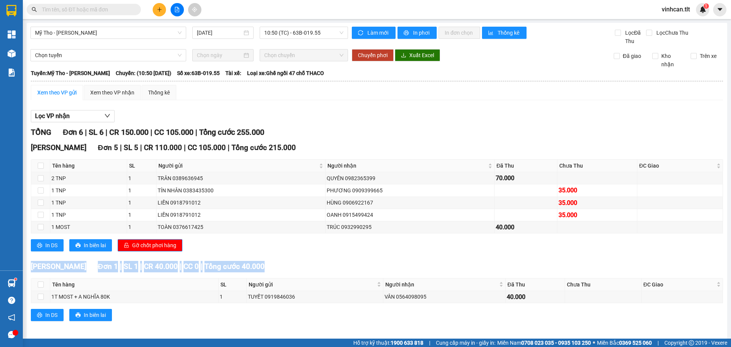
click at [243, 242] on div "In DS In biên lai Gỡ chốt phơi hàng" at bounding box center [377, 245] width 692 height 12
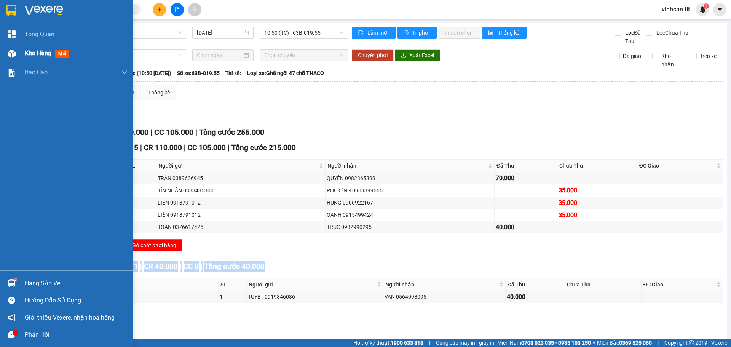
click at [30, 54] on span "Kho hàng" at bounding box center [38, 53] width 27 height 7
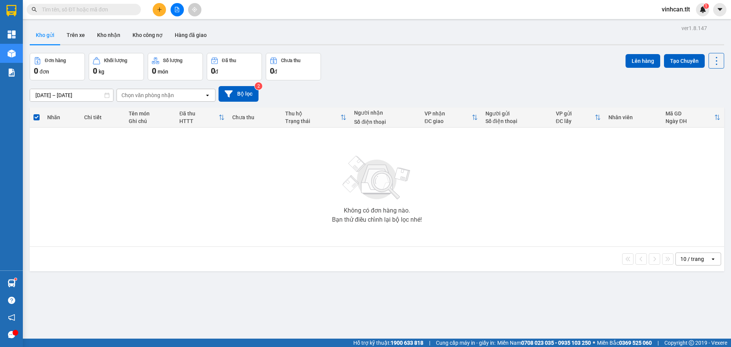
click at [199, 170] on div "Không có đơn hàng nào. Bạn thử điều chỉnh lại bộ lọc nhé!" at bounding box center [377, 187] width 687 height 114
click at [160, 9] on icon "plus" at bounding box center [159, 9] width 5 height 5
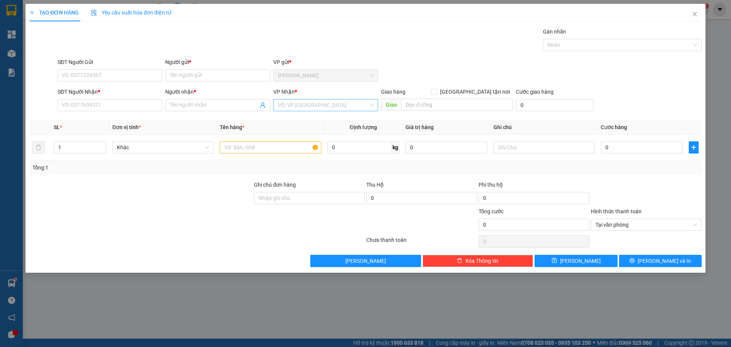
drag, startPoint x: 318, startPoint y: 111, endPoint x: 315, endPoint y: 109, distance: 4.0
click at [318, 111] on div "VP Nhận * VD: VP [GEOGRAPHIC_DATA]" at bounding box center [325, 101] width 105 height 27
click at [314, 107] on input "search" at bounding box center [323, 104] width 90 height 11
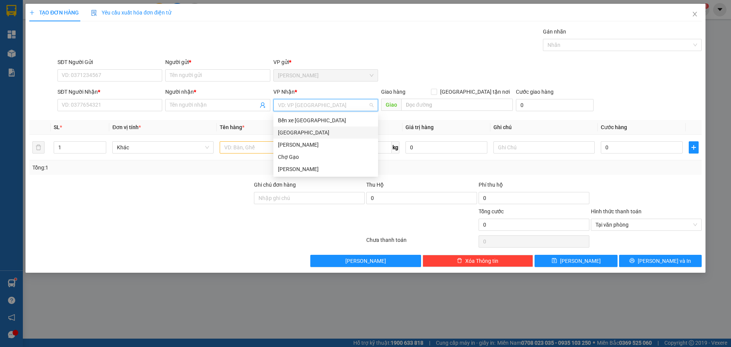
drag, startPoint x: 297, startPoint y: 134, endPoint x: 274, endPoint y: 127, distance: 24.1
click at [297, 134] on div "[GEOGRAPHIC_DATA]" at bounding box center [326, 132] width 96 height 8
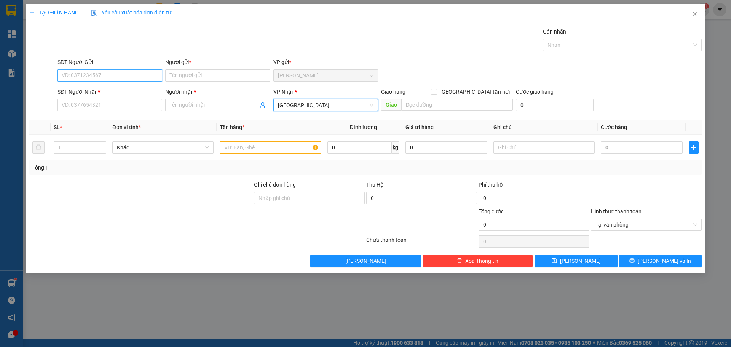
click at [105, 77] on input "SĐT Người Gửi" at bounding box center [110, 75] width 105 height 12
click at [102, 85] on div "0984999937 - HẢI" at bounding box center [110, 91] width 105 height 12
click at [93, 104] on input "SĐT Người Nhận *" at bounding box center [110, 105] width 105 height 12
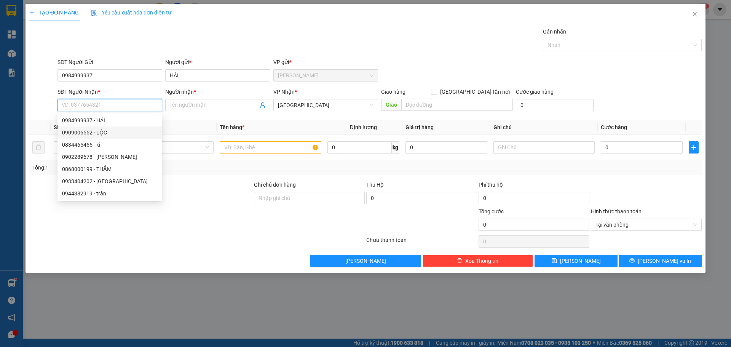
click at [87, 134] on div "0909006552 - LỘC" at bounding box center [110, 132] width 96 height 8
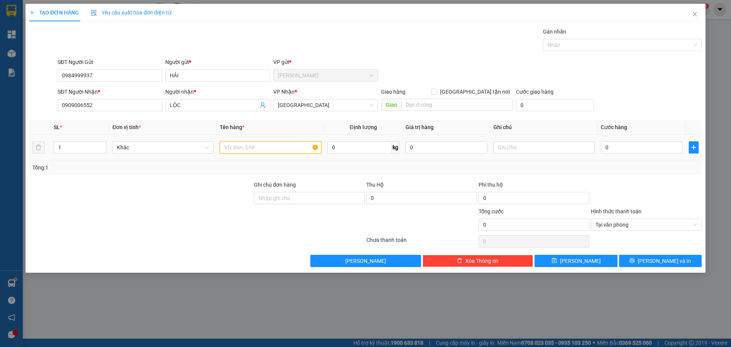
click at [269, 150] on input "text" at bounding box center [270, 147] width 101 height 12
click at [638, 145] on input "0" at bounding box center [642, 147] width 82 height 12
click at [679, 270] on div "TẠO ĐƠN HÀNG Yêu cầu xuất hóa đơn điện tử Transit Pickup Surcharge Ids Transit …" at bounding box center [366, 138] width 680 height 269
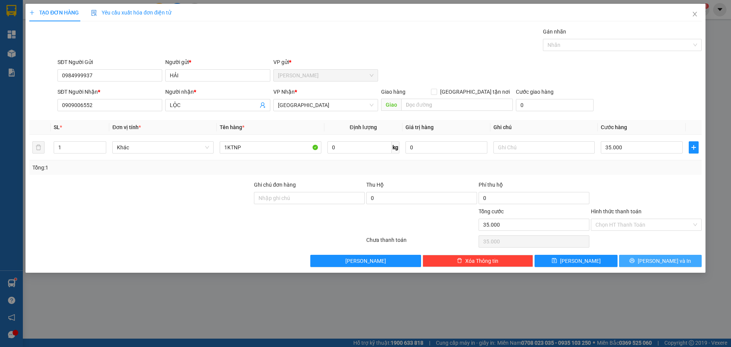
click at [677, 264] on button "[PERSON_NAME] và In" at bounding box center [660, 261] width 83 height 12
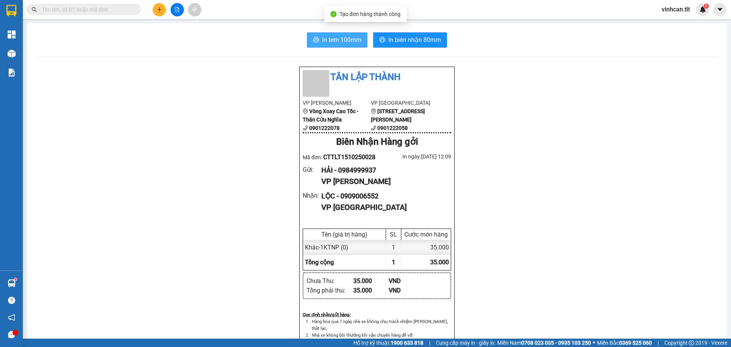
click at [332, 39] on span "In tem 100mm" at bounding box center [341, 40] width 39 height 10
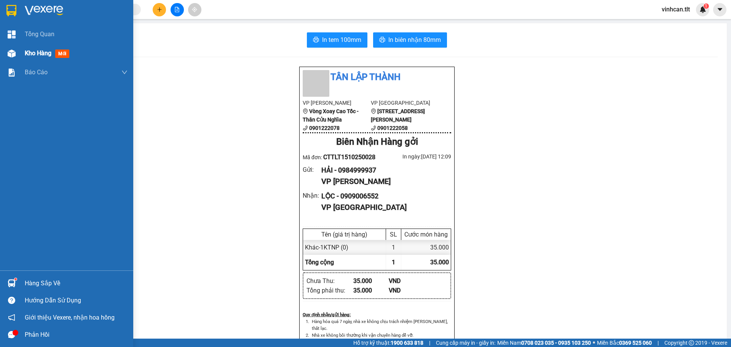
click at [0, 54] on div "Kho hàng mới" at bounding box center [66, 53] width 133 height 19
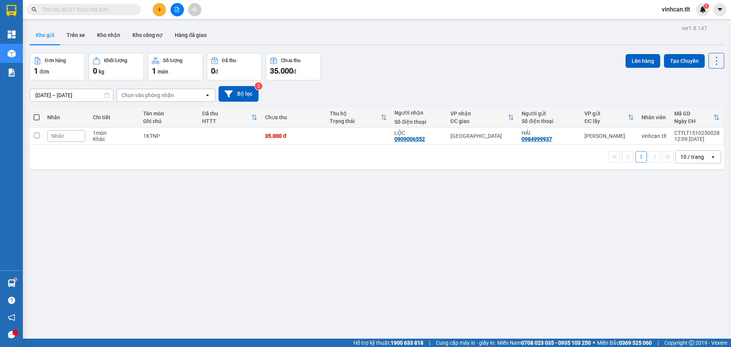
click at [38, 115] on span at bounding box center [37, 117] width 6 height 6
click at [37, 114] on input "checkbox" at bounding box center [37, 114] width 0 height 0
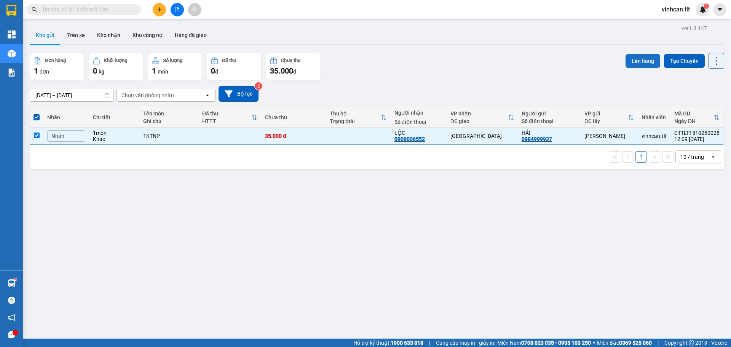
click at [632, 61] on button "Lên hàng" at bounding box center [643, 61] width 35 height 14
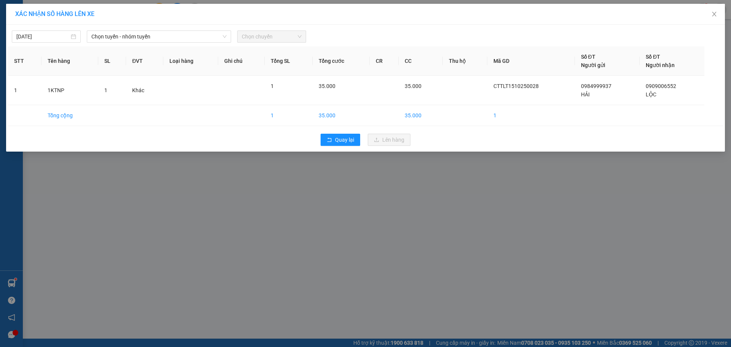
click at [141, 44] on div "[DATE] Chọn tuyến - nhóm tuyến Chọn chuyến STT Tên hàng SL ĐVT Loại hàng Ghi ch…" at bounding box center [365, 88] width 719 height 127
click at [144, 41] on span "Chọn tuyến - nhóm tuyến" at bounding box center [158, 36] width 135 height 11
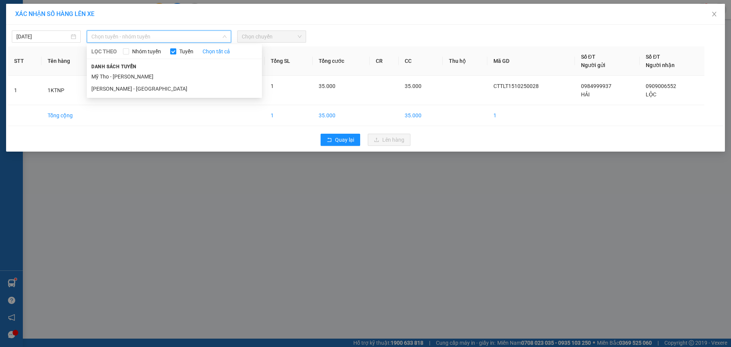
click at [133, 67] on span "Danh sách tuyến" at bounding box center [114, 66] width 54 height 7
click at [133, 71] on div "Danh sách tuyến Mỹ Tho - [GEOGRAPHIC_DATA][PERSON_NAME] - [GEOGRAPHIC_DATA]" at bounding box center [174, 78] width 175 height 33
drag, startPoint x: 133, startPoint y: 73, endPoint x: 141, endPoint y: 67, distance: 9.5
click at [134, 73] on li "Mỹ Tho - [PERSON_NAME]" at bounding box center [174, 76] width 175 height 12
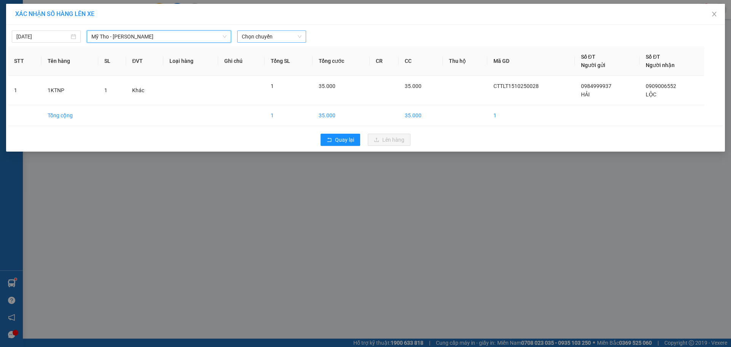
click at [266, 32] on span "Chọn chuyến" at bounding box center [272, 36] width 60 height 11
click at [259, 64] on div "11:30 - 63B-015.32" at bounding box center [271, 64] width 59 height 8
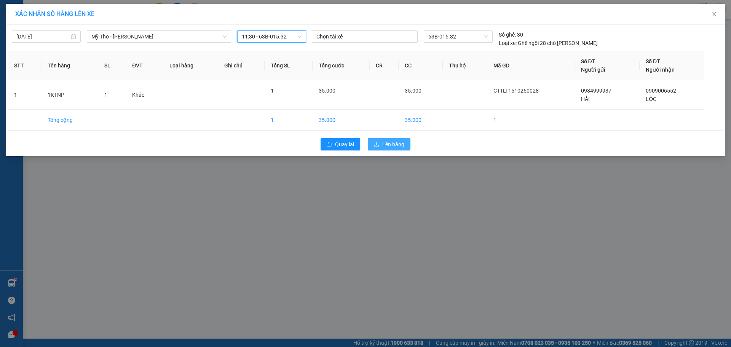
click at [395, 145] on span "Lên hàng" at bounding box center [393, 144] width 22 height 8
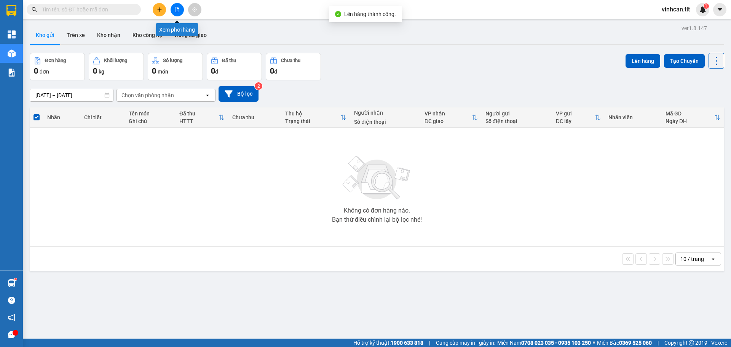
drag, startPoint x: 174, startPoint y: 10, endPoint x: 224, endPoint y: 19, distance: 50.4
click at [174, 10] on icon "file-add" at bounding box center [176, 9] width 5 height 5
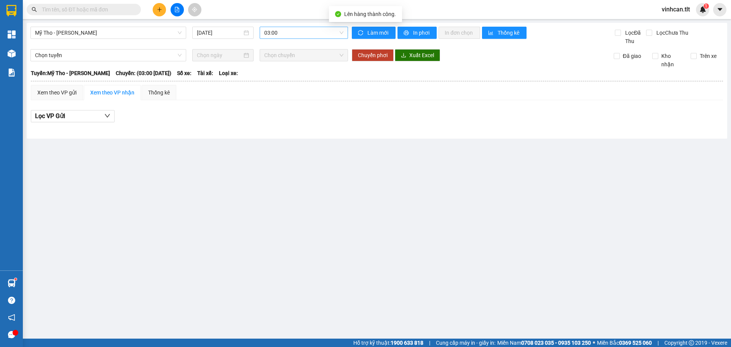
drag, startPoint x: 261, startPoint y: 30, endPoint x: 266, endPoint y: 31, distance: 5.0
click at [261, 30] on div "03:00" at bounding box center [304, 33] width 88 height 12
click at [299, 59] on div "11:30 - 63B-015.32" at bounding box center [293, 60] width 59 height 8
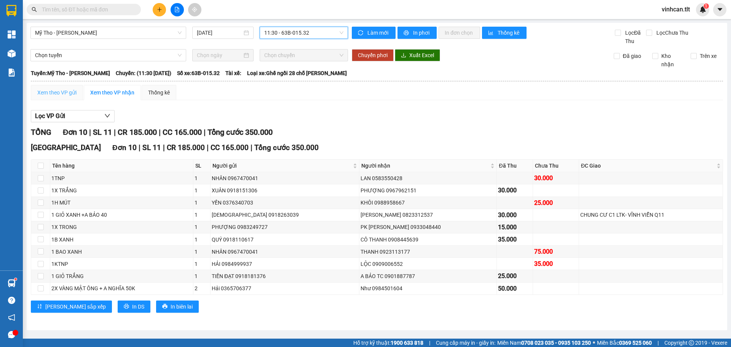
click at [78, 94] on div "Xem theo VP gửi" at bounding box center [57, 92] width 52 height 15
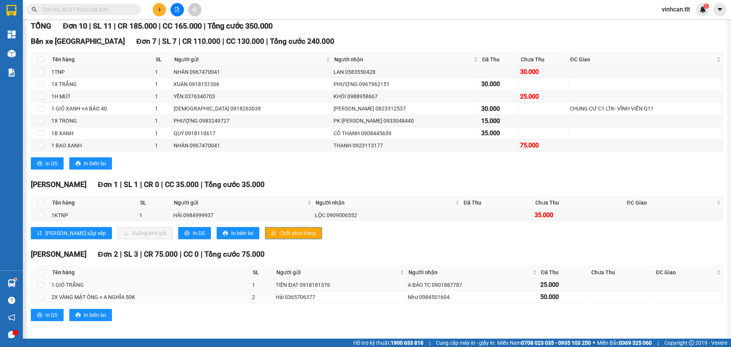
scroll to position [110, 0]
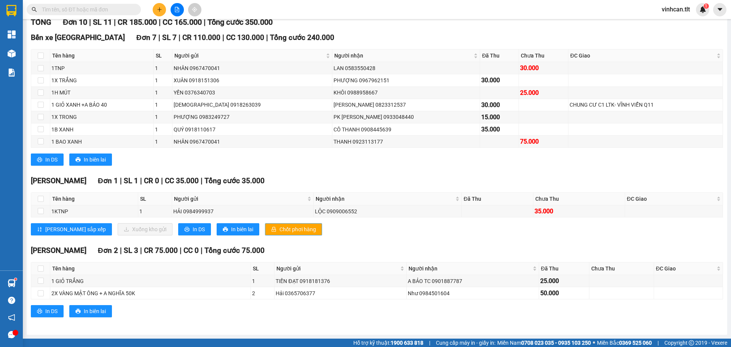
click at [280, 233] on span "Chốt phơi hàng" at bounding box center [298, 229] width 37 height 8
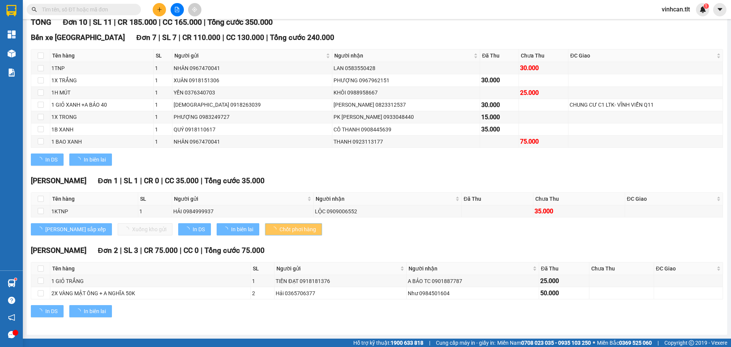
click at [280, 233] on span "Chốt phơi hàng" at bounding box center [298, 229] width 37 height 8
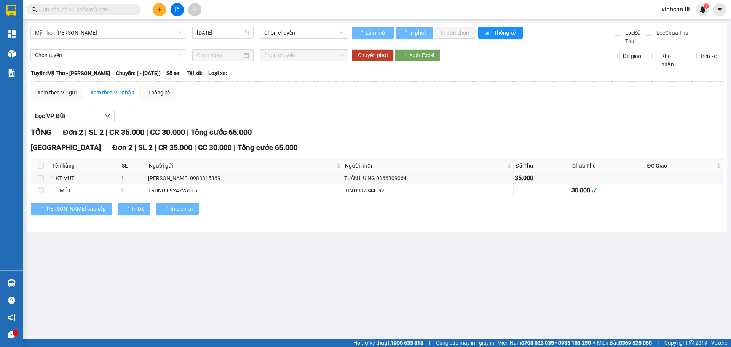
type input "[DATE]"
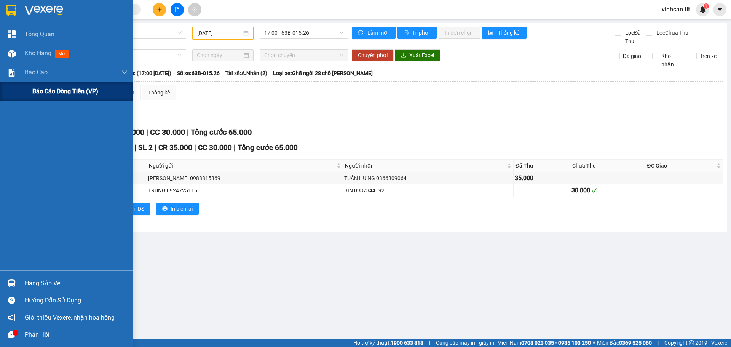
click at [34, 91] on span "Báo cáo dòng tiền (VP)" at bounding box center [65, 91] width 66 height 10
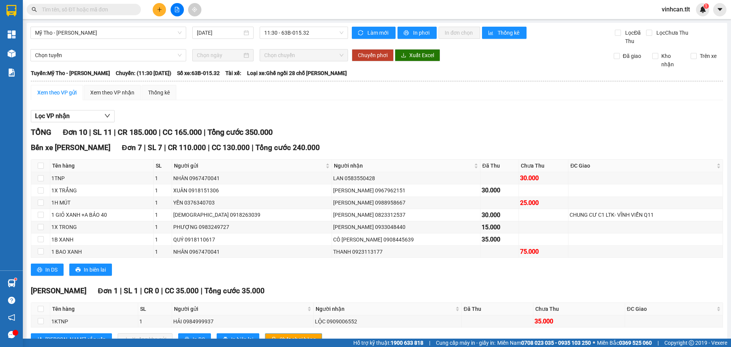
scroll to position [110, 0]
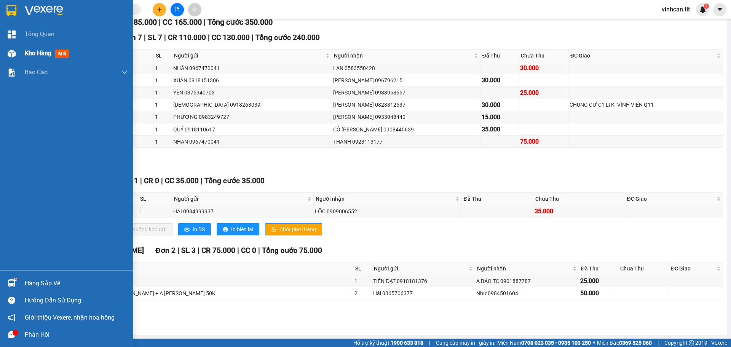
click at [22, 54] on div "Kho hàng mới" at bounding box center [66, 53] width 133 height 19
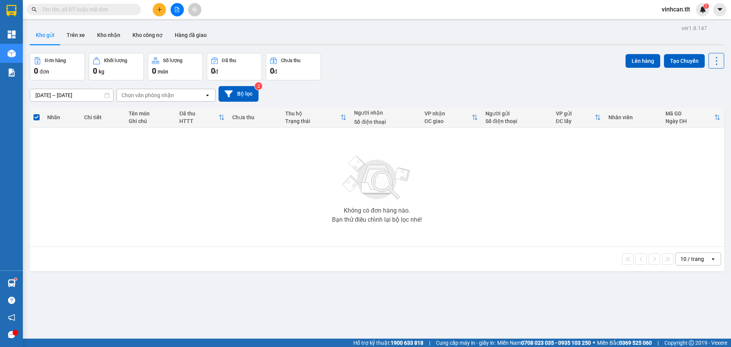
click at [157, 9] on icon "plus" at bounding box center [159, 9] width 5 height 5
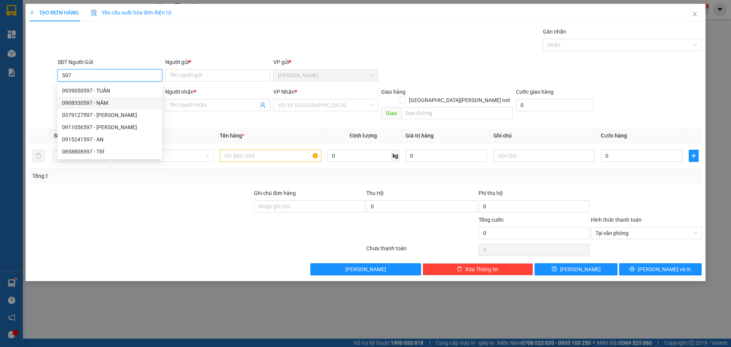
click at [109, 101] on div "0908330597 - NĂM" at bounding box center [110, 103] width 96 height 8
type input "0908330597"
type input "NĂM"
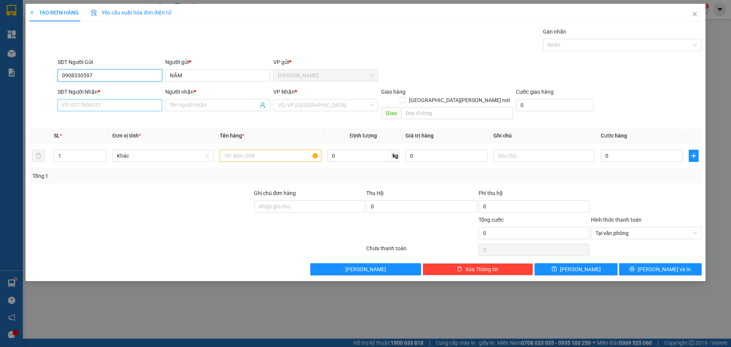
type input "0908330597"
click at [114, 103] on input "SĐT Người Nhận *" at bounding box center [110, 105] width 105 height 12
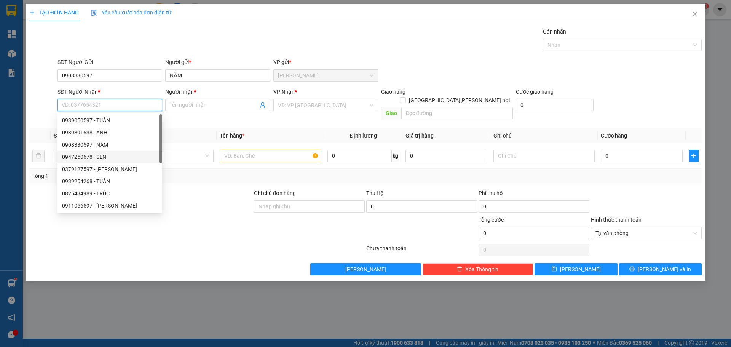
click at [106, 157] on div "0947250678 - SEN" at bounding box center [110, 157] width 96 height 8
type input "0947250678"
type input "SEN"
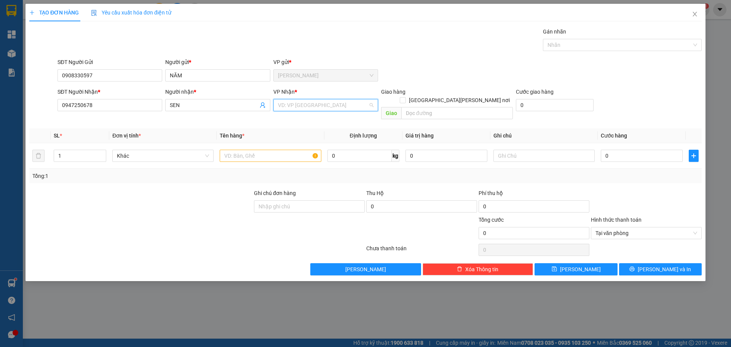
click at [292, 108] on input "search" at bounding box center [323, 104] width 90 height 11
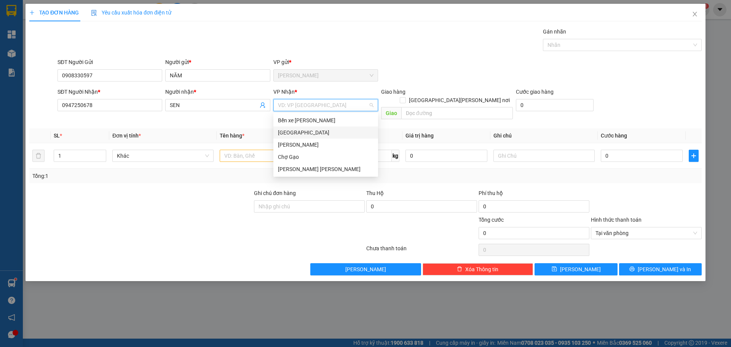
click at [289, 131] on div "[GEOGRAPHIC_DATA]" at bounding box center [326, 132] width 96 height 8
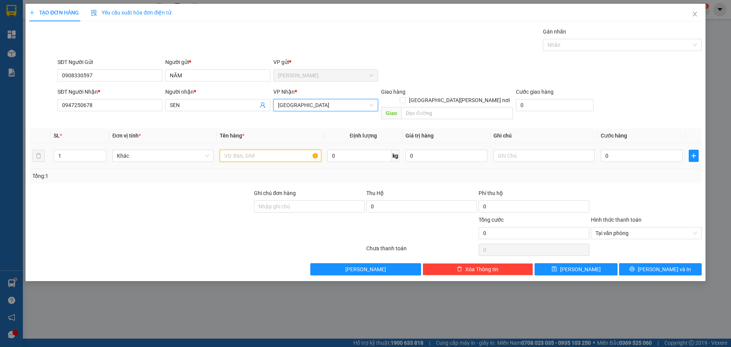
click at [256, 150] on input "text" at bounding box center [270, 156] width 101 height 12
type input "1SOMI"
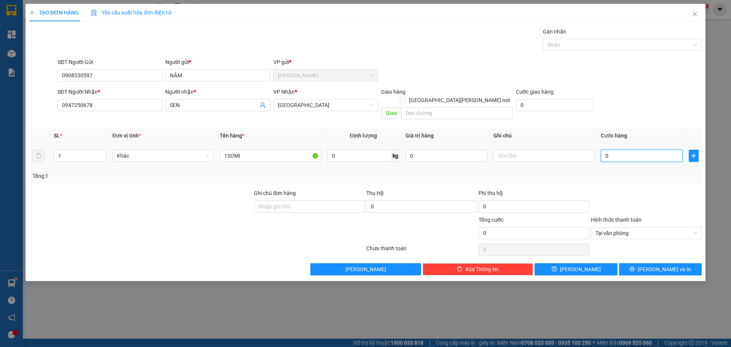
click at [624, 150] on input "0" at bounding box center [642, 156] width 82 height 12
type input "2"
type input "20"
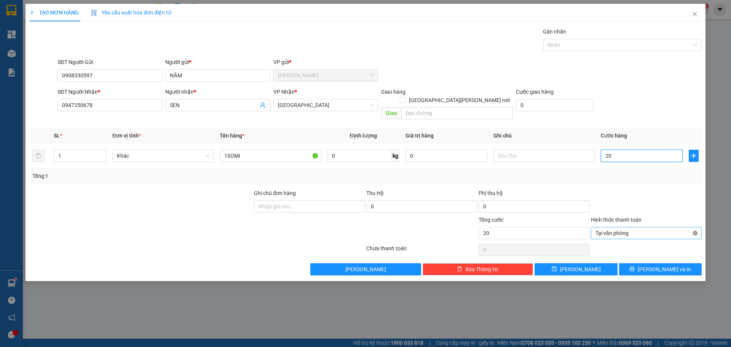
type input "20"
type input "20.000"
click at [683, 264] on button "[PERSON_NAME] và In" at bounding box center [660, 269] width 83 height 12
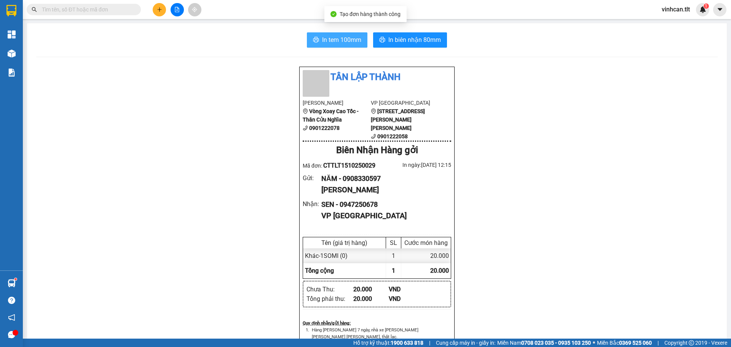
click at [308, 37] on button "In tem 100mm" at bounding box center [337, 39] width 61 height 15
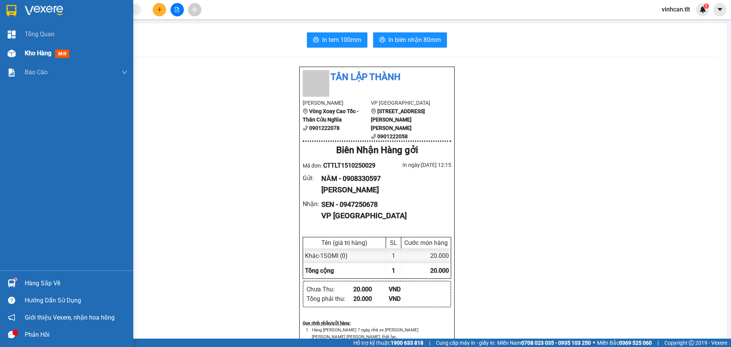
click at [21, 56] on div "Kho hàng mới" at bounding box center [66, 53] width 133 height 19
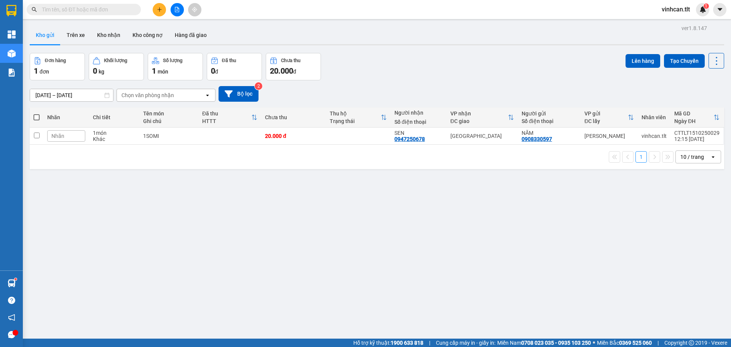
click at [35, 118] on span at bounding box center [37, 117] width 6 height 6
click at [37, 114] on input "checkbox" at bounding box center [37, 114] width 0 height 0
checkbox input "true"
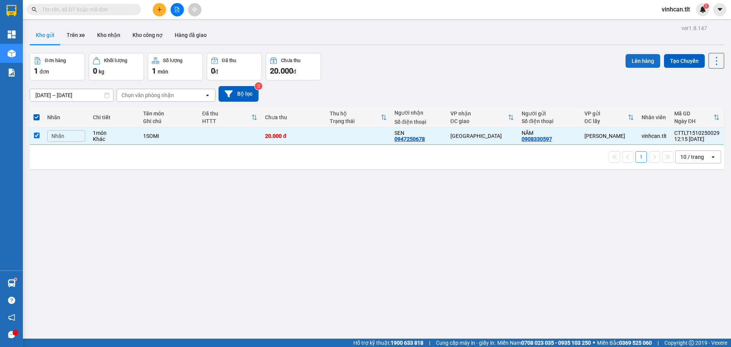
click at [635, 61] on button "Lên hàng" at bounding box center [643, 61] width 35 height 14
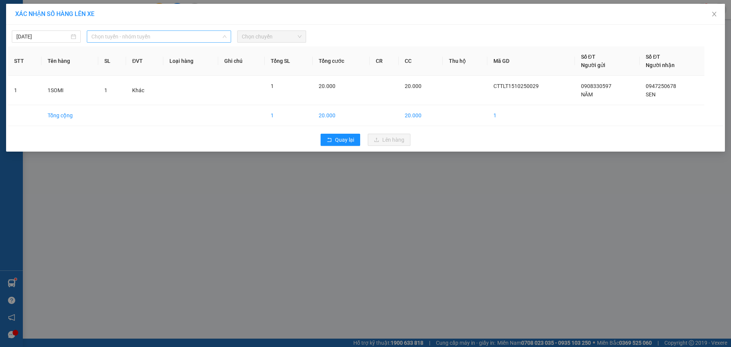
click at [174, 37] on span "Chọn tuyến - nhóm tuyến" at bounding box center [158, 36] width 135 height 11
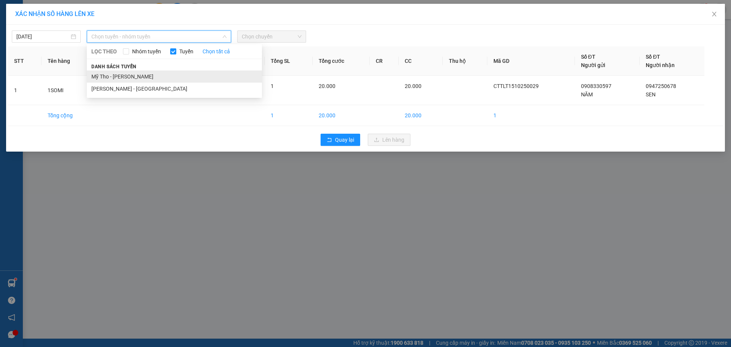
click at [128, 79] on li "Mỹ Tho - [PERSON_NAME]" at bounding box center [174, 76] width 175 height 12
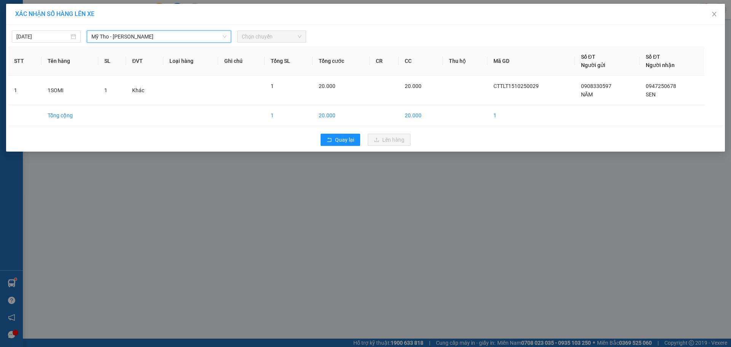
click at [275, 37] on span "Chọn chuyến" at bounding box center [272, 36] width 60 height 11
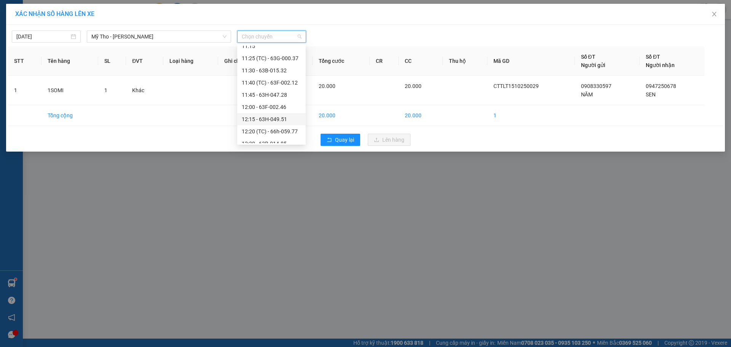
scroll to position [533, 0]
click at [295, 78] on div "11:25 (TC) - 63G-000.37" at bounding box center [271, 79] width 59 height 8
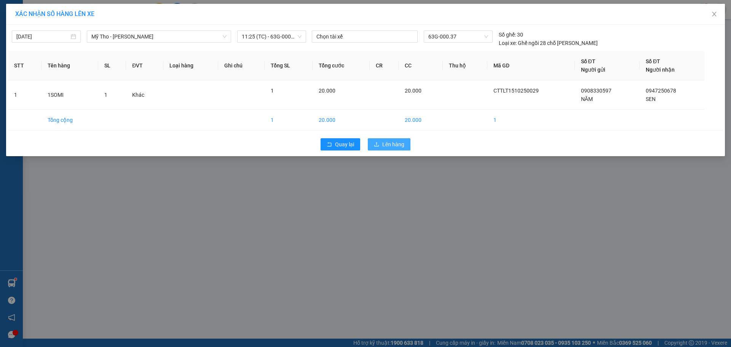
click at [392, 142] on span "Lên hàng" at bounding box center [393, 144] width 22 height 8
click at [452, 38] on span "63G-000.37" at bounding box center [457, 36] width 59 height 11
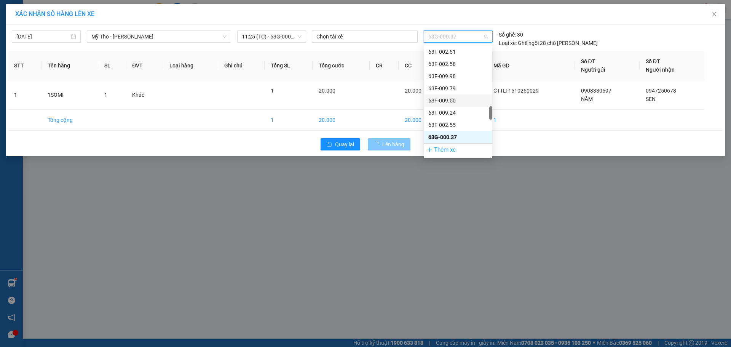
click at [394, 147] on span "Lên hàng" at bounding box center [393, 144] width 22 height 8
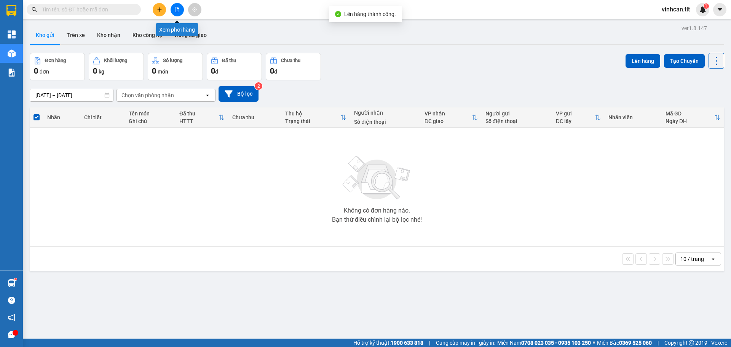
click at [175, 3] on button at bounding box center [177, 9] width 13 height 13
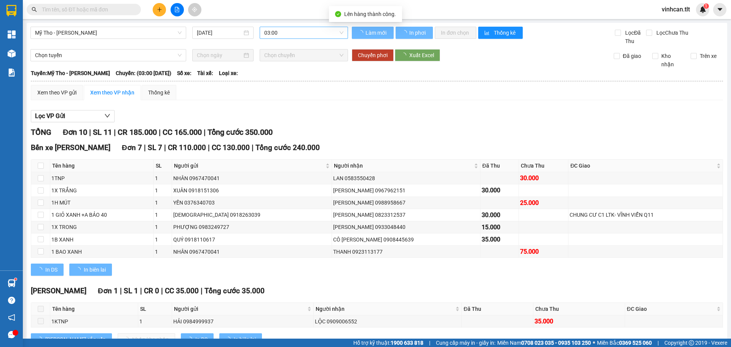
click at [297, 29] on span "03:00" at bounding box center [303, 32] width 79 height 11
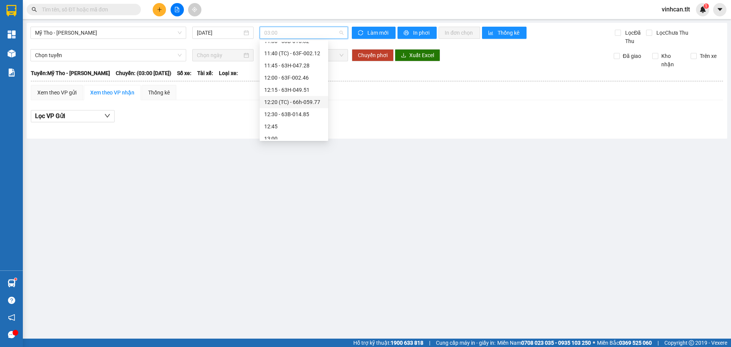
scroll to position [533, 0]
click at [303, 78] on div "11:25 (TC) - 63G-000.37" at bounding box center [293, 75] width 59 height 8
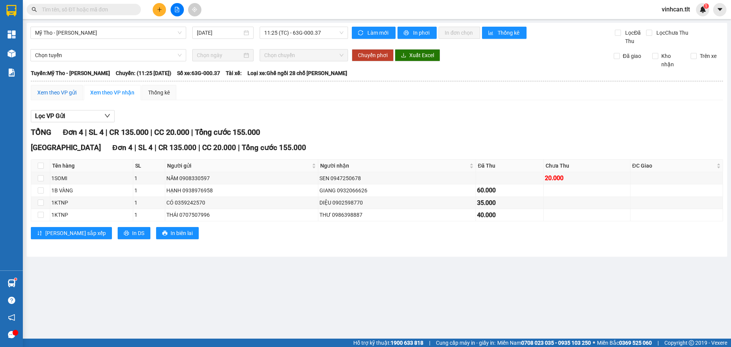
click at [73, 94] on div "Xem theo VP gửi" at bounding box center [56, 92] width 39 height 8
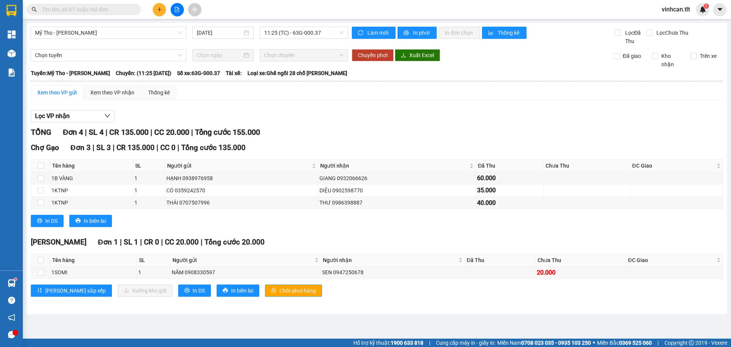
drag, startPoint x: 267, startPoint y: 282, endPoint x: 269, endPoint y: 287, distance: 5.1
click at [268, 282] on div "Cao Tốc Đơn 1 | SL 1 | CR 0 | CC 20.000 | Tổng cước 20.000 Tên hàng SL Người gử…" at bounding box center [377, 270] width 692 height 66
click at [280, 288] on span "Chốt phơi hàng" at bounding box center [298, 290] width 37 height 8
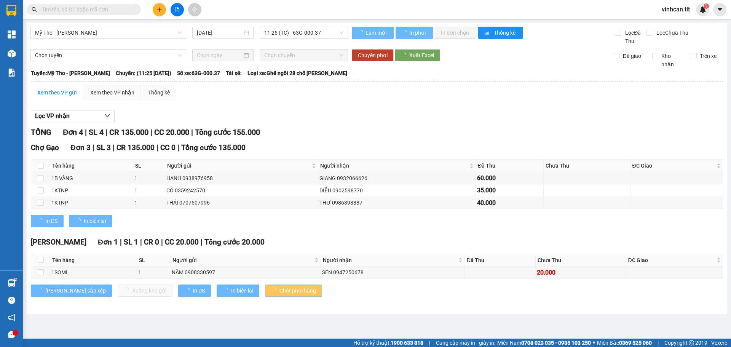
click at [280, 288] on span "Chốt phơi hàng" at bounding box center [298, 290] width 37 height 8
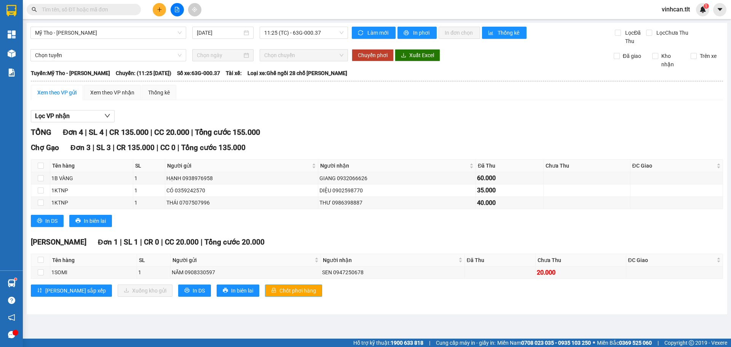
click at [280, 288] on span "Chốt phơi hàng" at bounding box center [298, 290] width 37 height 8
click at [164, 10] on button at bounding box center [159, 9] width 13 height 13
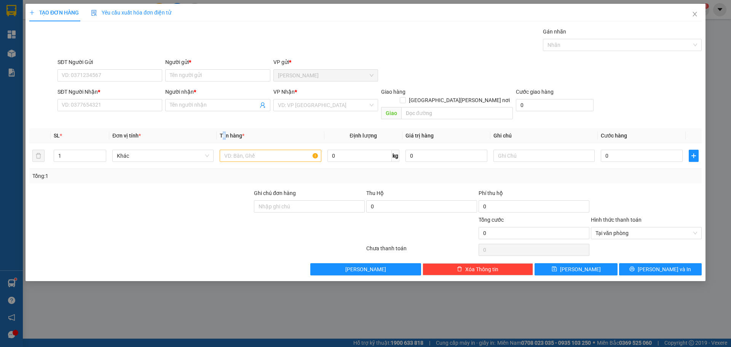
drag, startPoint x: 224, startPoint y: 125, endPoint x: 219, endPoint y: 126, distance: 4.3
click at [221, 128] on th "Tên hàng *" at bounding box center [270, 135] width 107 height 15
drag, startPoint x: 215, startPoint y: 137, endPoint x: 142, endPoint y: 123, distance: 74.0
click at [176, 143] on td "Khác" at bounding box center [162, 156] width 107 height 26
drag, startPoint x: 142, startPoint y: 125, endPoint x: 97, endPoint y: 81, distance: 63.0
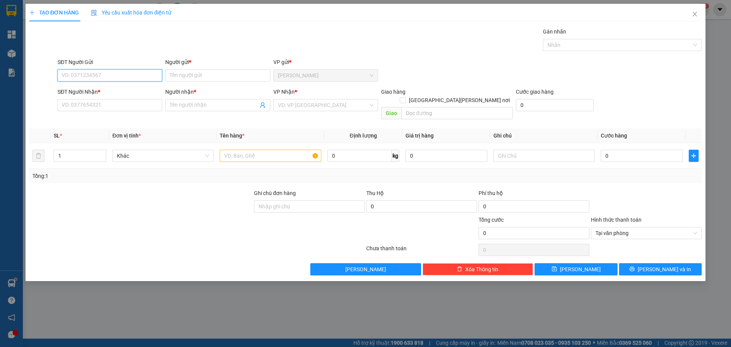
click at [97, 81] on input "SĐT Người Gửi" at bounding box center [110, 75] width 105 height 12
click at [101, 75] on input "SĐT Người Gửi" at bounding box center [110, 75] width 105 height 12
type input "0908942634"
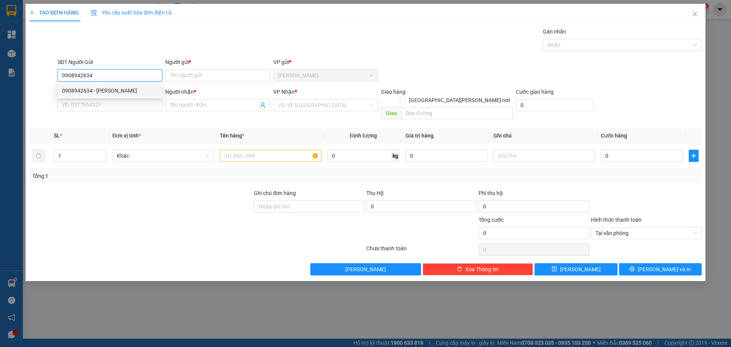
click at [90, 89] on div "0908942634 - THÀNH" at bounding box center [110, 90] width 96 height 8
type input "THÀNH"
type input "0908942634"
click at [93, 104] on input "SĐT Người Nhận *" at bounding box center [110, 105] width 105 height 12
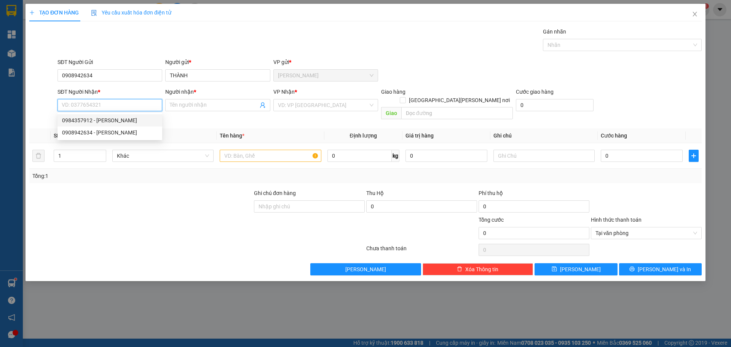
click at [97, 119] on div "0984357912 - TUYẾN" at bounding box center [110, 120] width 96 height 8
type input "0984357912"
type input "TUYẾN"
click at [290, 102] on input "search" at bounding box center [323, 104] width 90 height 11
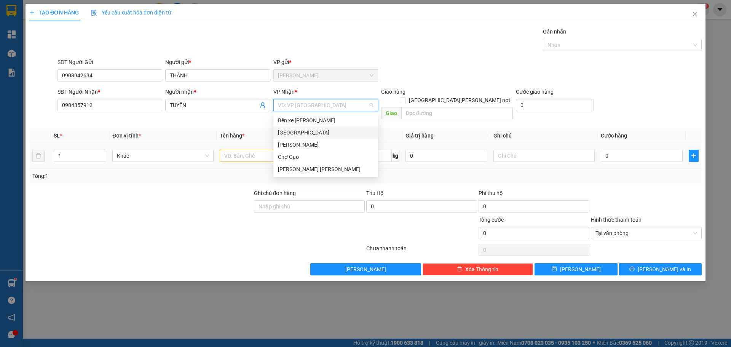
drag, startPoint x: 295, startPoint y: 131, endPoint x: 261, endPoint y: 139, distance: 35.3
click at [294, 131] on div "[GEOGRAPHIC_DATA]" at bounding box center [326, 132] width 96 height 8
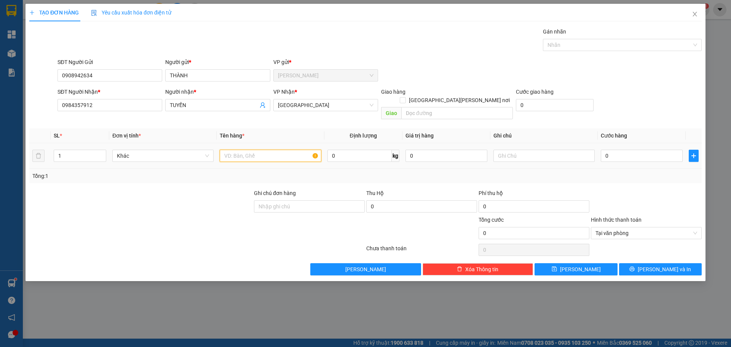
click at [245, 150] on input "text" at bounding box center [270, 156] width 101 height 12
type input "2KTNP"
click at [657, 150] on input "0" at bounding box center [642, 156] width 82 height 12
type input "6"
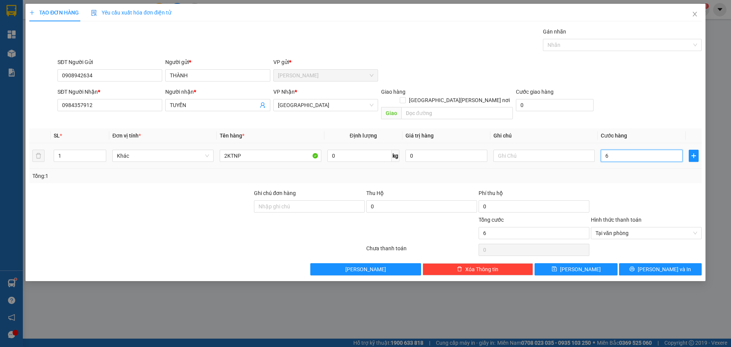
type input "65"
type input "65.000"
click at [653, 263] on button "[PERSON_NAME] và In" at bounding box center [660, 269] width 83 height 12
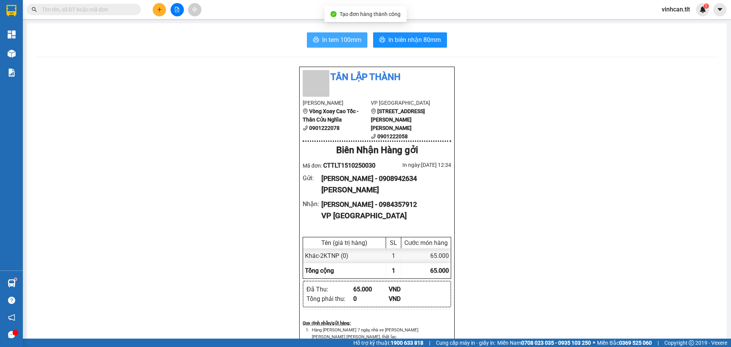
click at [364, 45] on div "In tem 100mm In biên nhận 80mm" at bounding box center [377, 39] width 682 height 15
click at [351, 39] on span "In tem 100mm" at bounding box center [341, 40] width 39 height 10
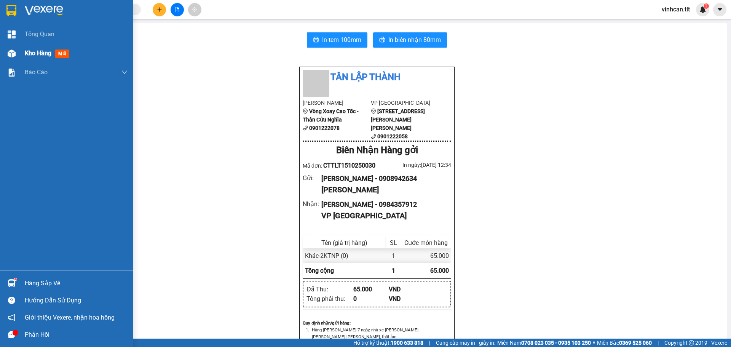
click at [19, 54] on div "Kho hàng mới" at bounding box center [66, 53] width 133 height 19
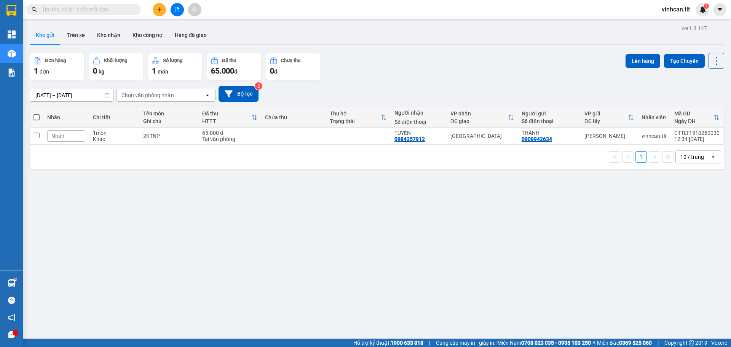
click at [38, 117] on span at bounding box center [37, 117] width 6 height 6
click at [37, 114] on input "checkbox" at bounding box center [37, 114] width 0 height 0
checkbox input "true"
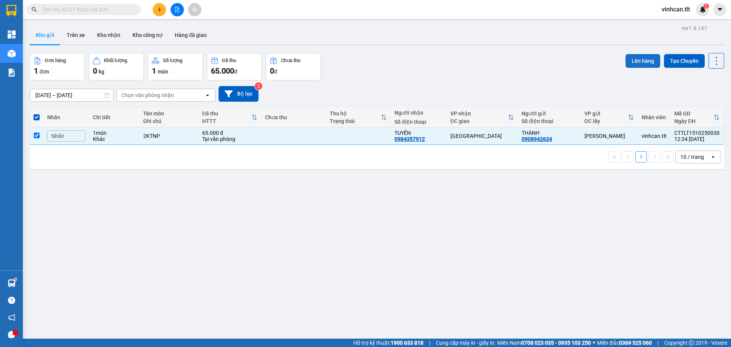
click at [640, 61] on button "Lên hàng" at bounding box center [643, 61] width 35 height 14
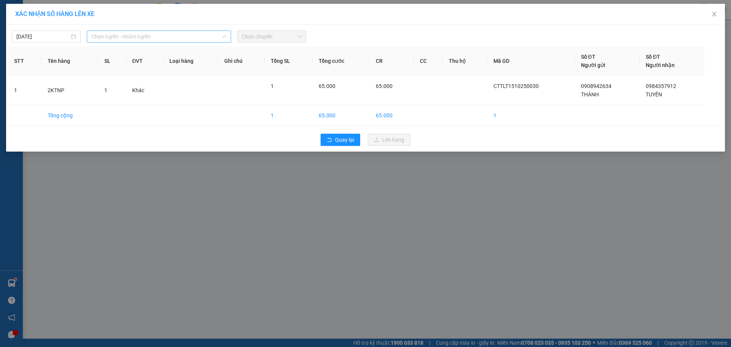
click at [125, 37] on span "Chọn tuyến - nhóm tuyến" at bounding box center [158, 36] width 135 height 11
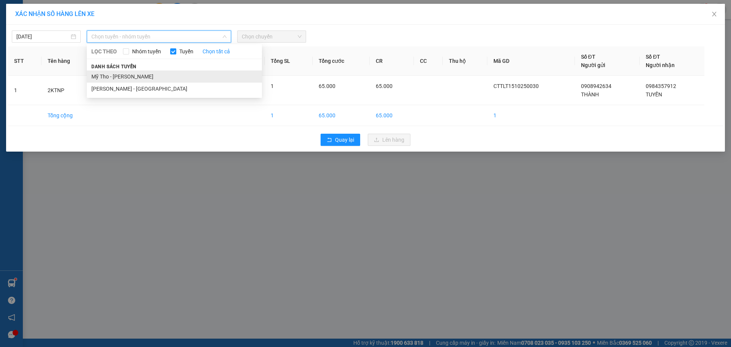
click at [121, 74] on li "Mỹ Tho - [PERSON_NAME]" at bounding box center [174, 76] width 175 height 12
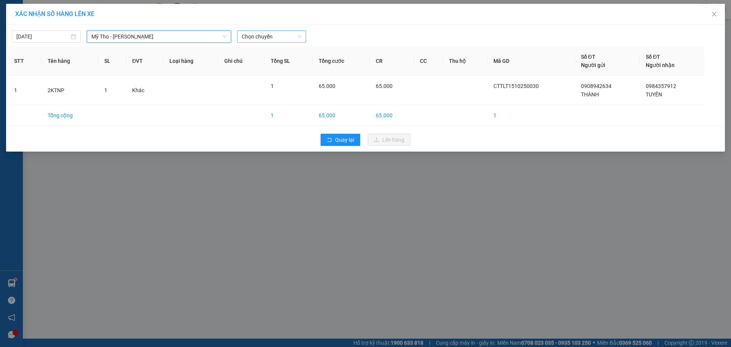
click at [264, 35] on span "Chọn chuyến" at bounding box center [272, 36] width 60 height 11
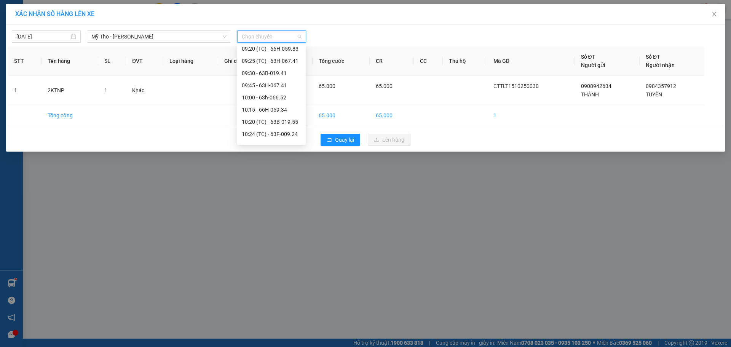
scroll to position [533, 0]
click at [287, 103] on div "11:40 (TC) - 63F-002.12" at bounding box center [271, 103] width 59 height 8
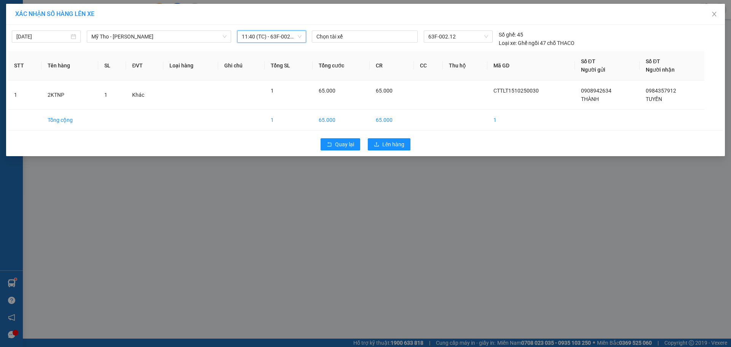
click at [364, 145] on div "Quay lại Lên hàng" at bounding box center [365, 144] width 715 height 20
drag, startPoint x: 379, startPoint y: 142, endPoint x: 376, endPoint y: 131, distance: 12.0
click at [379, 142] on icon "upload" at bounding box center [376, 144] width 5 height 5
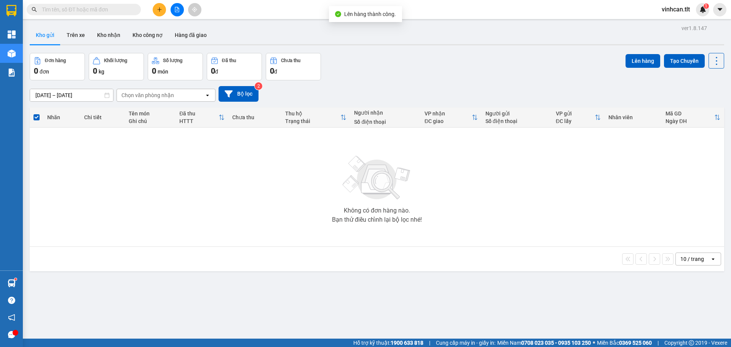
click at [173, 11] on button at bounding box center [177, 9] width 13 height 13
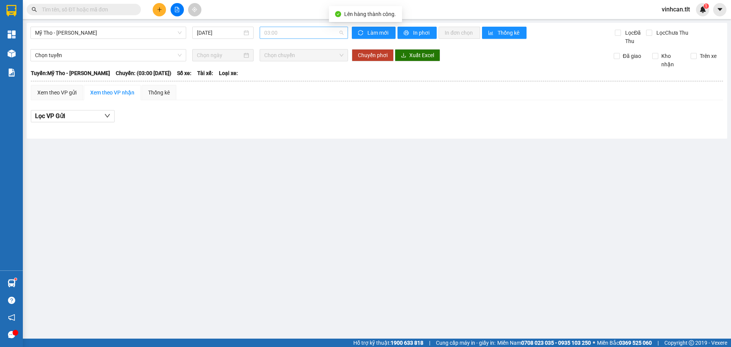
click at [318, 35] on span "03:00" at bounding box center [303, 32] width 79 height 11
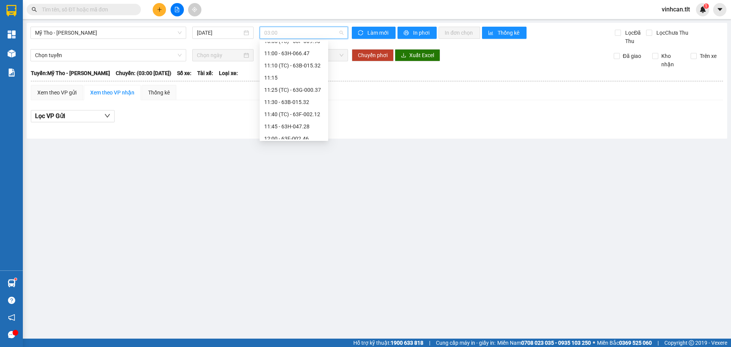
scroll to position [533, 0]
click at [309, 102] on div "11:40 (TC) - 63F-002.12" at bounding box center [293, 100] width 59 height 8
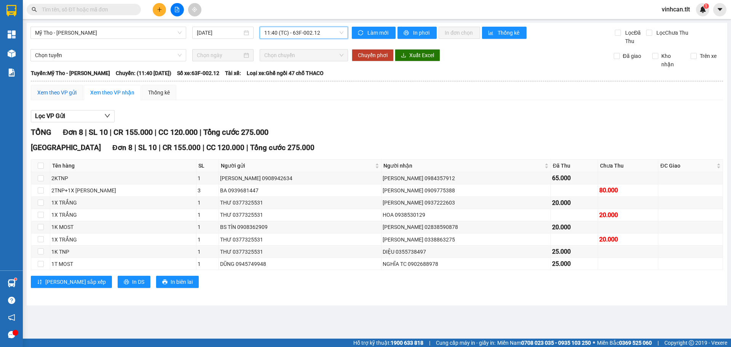
click at [62, 90] on div "Xem theo VP gửi" at bounding box center [56, 92] width 39 height 8
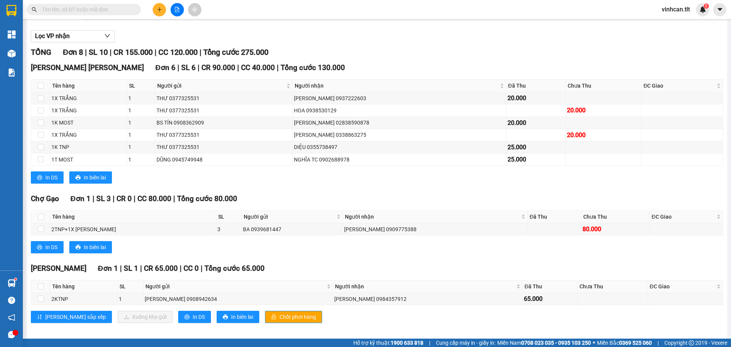
scroll to position [86, 0]
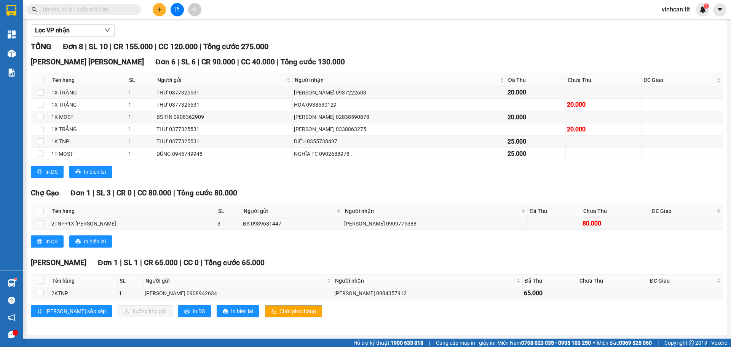
click at [280, 313] on span "Chốt phơi hàng" at bounding box center [298, 311] width 37 height 8
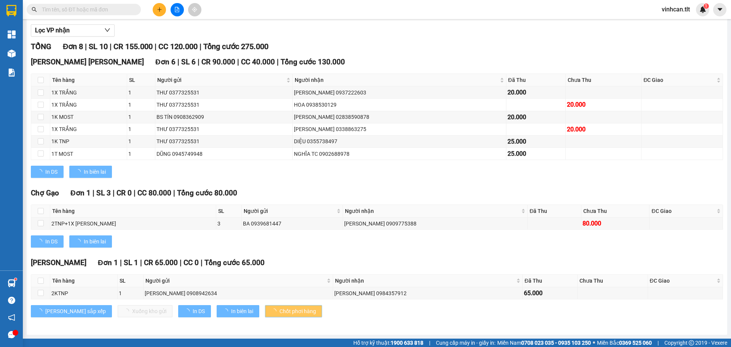
click at [280, 313] on span "Chốt phơi hàng" at bounding box center [298, 311] width 37 height 8
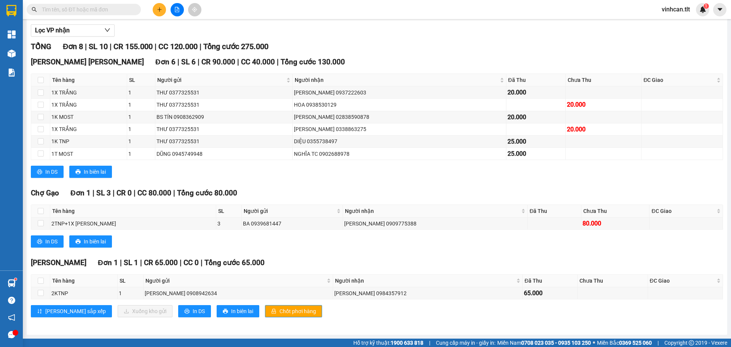
click at [160, 11] on icon "plus" at bounding box center [159, 9] width 5 height 5
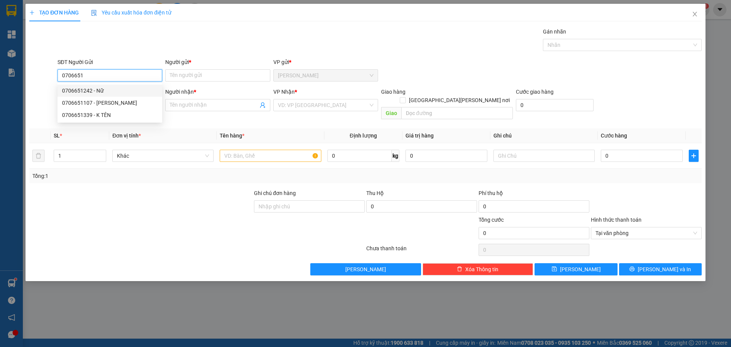
click at [111, 90] on div "0706651242 - Nữ" at bounding box center [110, 90] width 96 height 8
type input "0706651242"
type input "Nữ"
type input "0706651242"
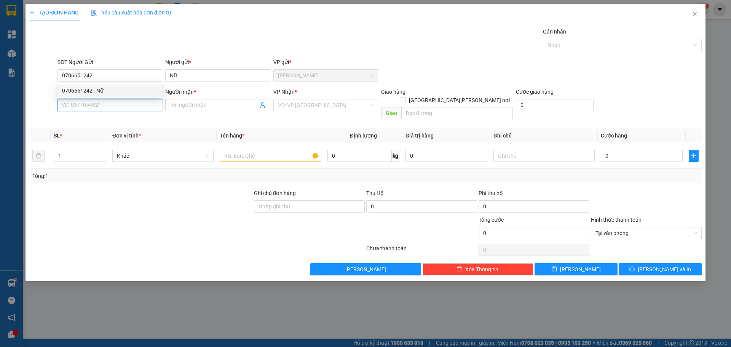
click at [109, 104] on input "SĐT Người Nhận *" at bounding box center [110, 105] width 105 height 12
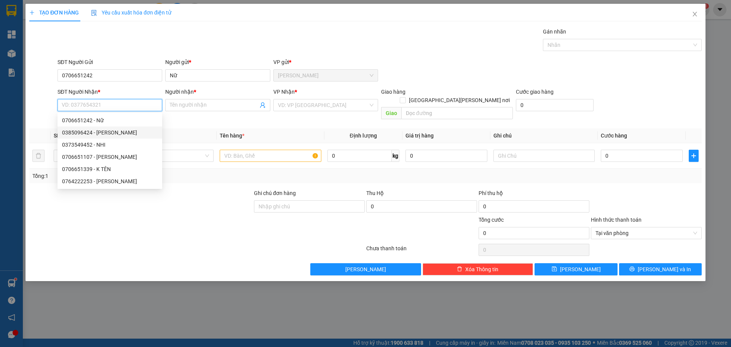
click at [114, 131] on div "0385096424 - NGỌC" at bounding box center [110, 132] width 96 height 8
type input "0385096424"
type input "NGỌC"
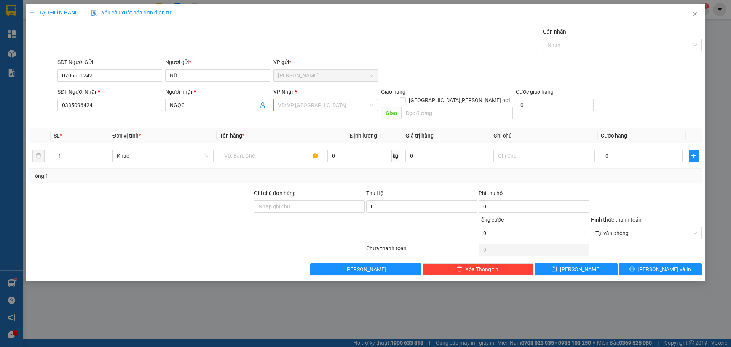
click at [303, 107] on input "search" at bounding box center [323, 104] width 90 height 11
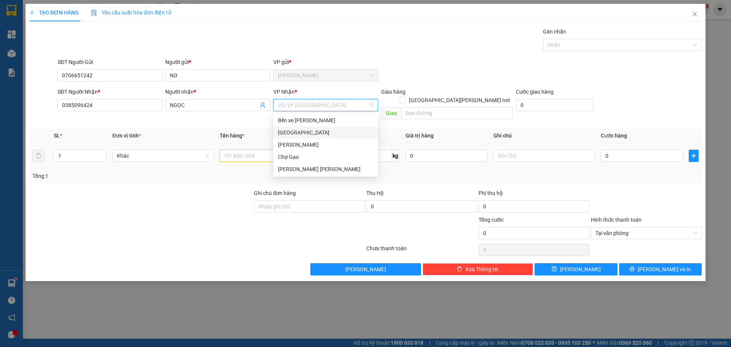
click at [291, 135] on div "[GEOGRAPHIC_DATA]" at bounding box center [326, 132] width 96 height 8
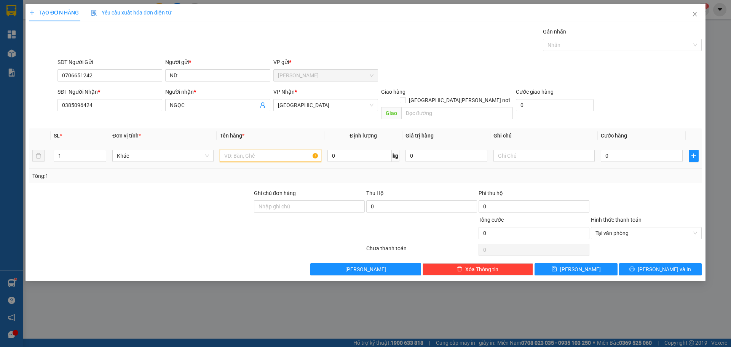
click at [248, 150] on input "text" at bounding box center [270, 156] width 101 height 12
paste input "ĂNG"
paste input "ẮNG"
type input "1B TRẮNG"
click at [664, 150] on input "0" at bounding box center [642, 156] width 82 height 12
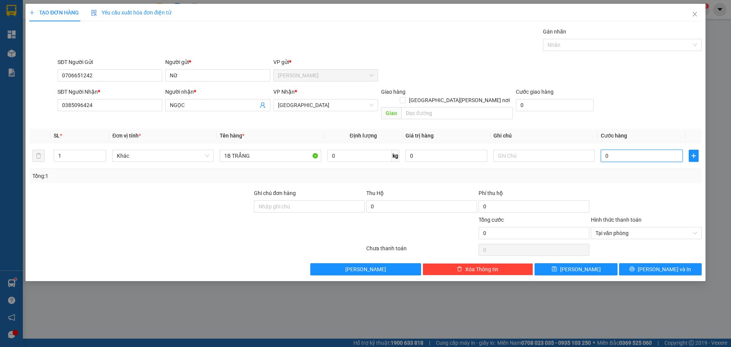
type input "4"
type input "45"
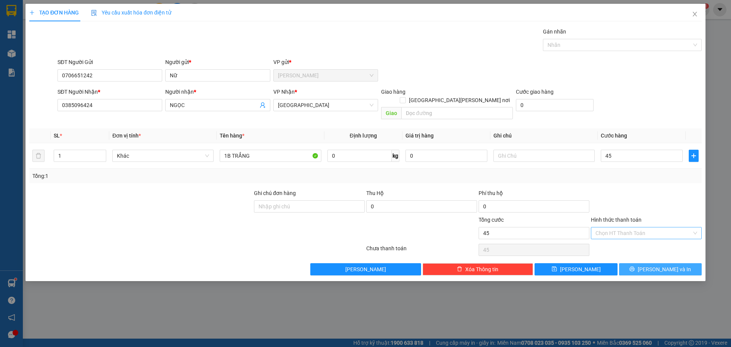
type input "45.000"
click at [684, 266] on button "[PERSON_NAME] và In" at bounding box center [660, 269] width 83 height 12
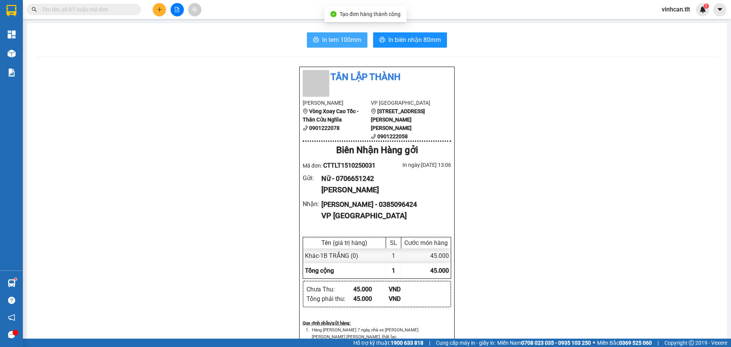
click at [334, 42] on span "In tem 100mm" at bounding box center [341, 40] width 39 height 10
click at [163, 12] on button at bounding box center [159, 9] width 13 height 13
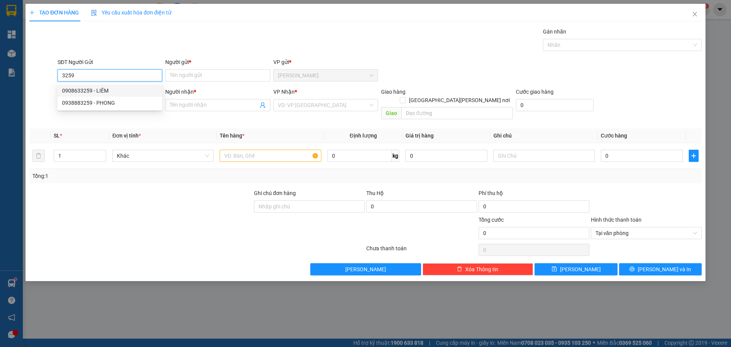
click at [100, 93] on div "0908633259 - LIÊM" at bounding box center [110, 90] width 96 height 8
type input "0908633259"
type input "LIÊM"
type input "0908633259"
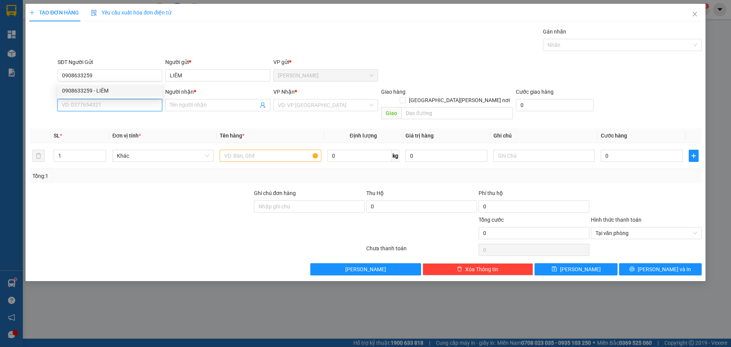
click at [113, 102] on input "SĐT Người Nhận *" at bounding box center [110, 105] width 105 height 12
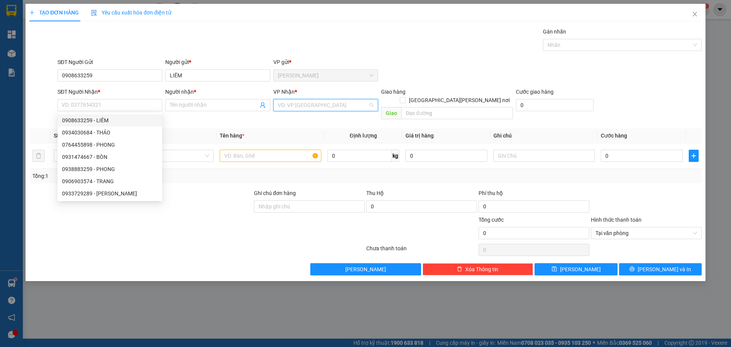
click at [297, 101] on input "search" at bounding box center [323, 104] width 90 height 11
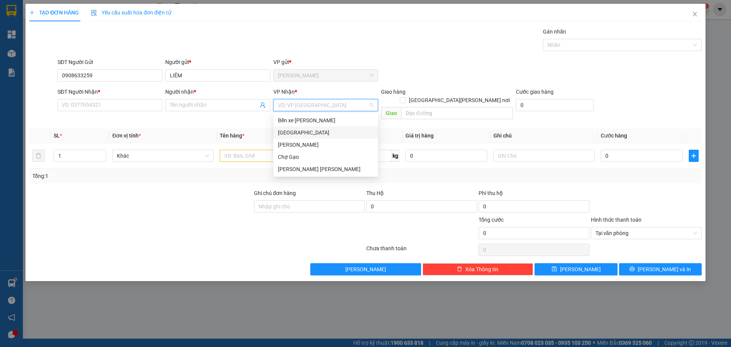
click at [295, 130] on div "[GEOGRAPHIC_DATA]" at bounding box center [326, 132] width 96 height 8
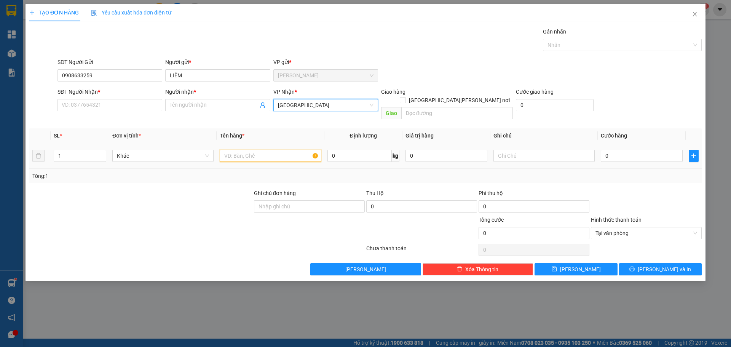
click at [269, 150] on input "text" at bounding box center [270, 156] width 101 height 12
paste input "Ă"
paste input "Ắ"
type input "1B TRẮNG XCVBDF32118"
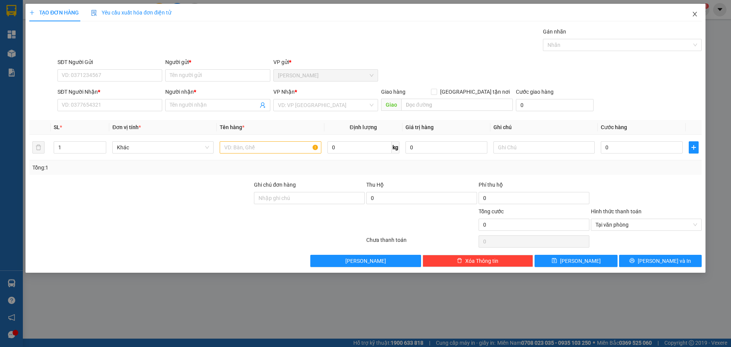
click at [696, 14] on icon "close" at bounding box center [695, 14] width 6 height 6
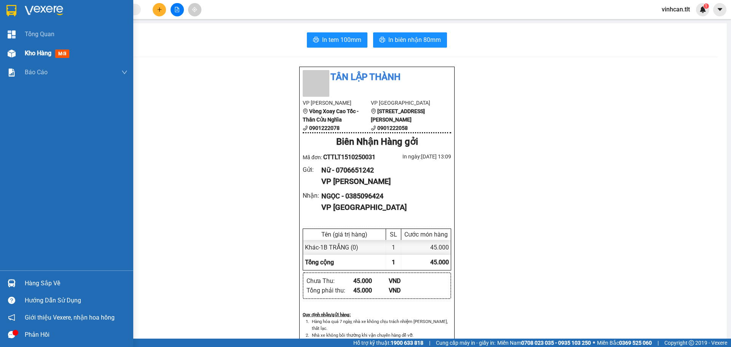
click at [1, 57] on div "Kho hàng mới" at bounding box center [66, 53] width 133 height 19
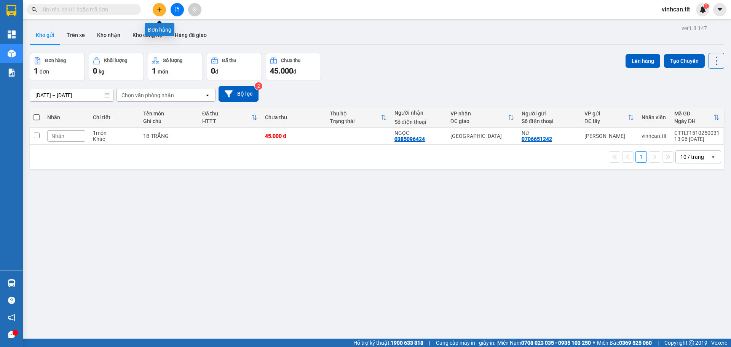
drag, startPoint x: 163, startPoint y: 8, endPoint x: 158, endPoint y: 10, distance: 5.1
click at [158, 10] on button at bounding box center [159, 9] width 13 height 13
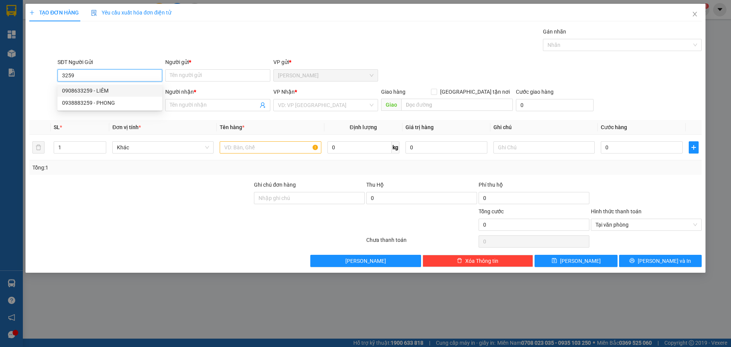
click at [107, 91] on div "0908633259 - LIÊM" at bounding box center [110, 90] width 96 height 8
type input "0908633259"
type input "LIÊM"
type input "0908633259"
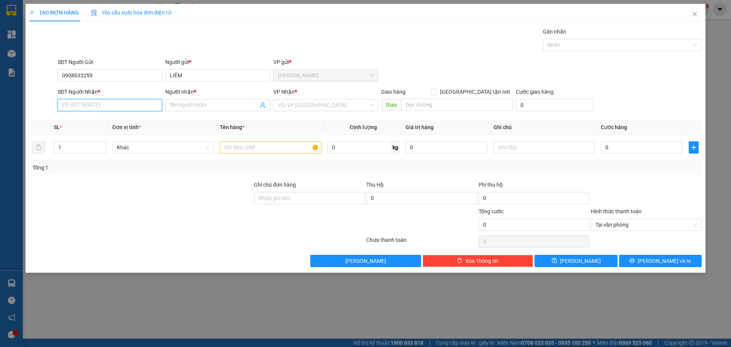
click at [110, 109] on input "SĐT Người Nhận *" at bounding box center [110, 105] width 105 height 12
click at [96, 124] on div "0938993898 - HƯNG" at bounding box center [110, 120] width 96 height 8
type input "0938993898"
type input "HƯNG"
type input "0938993898"
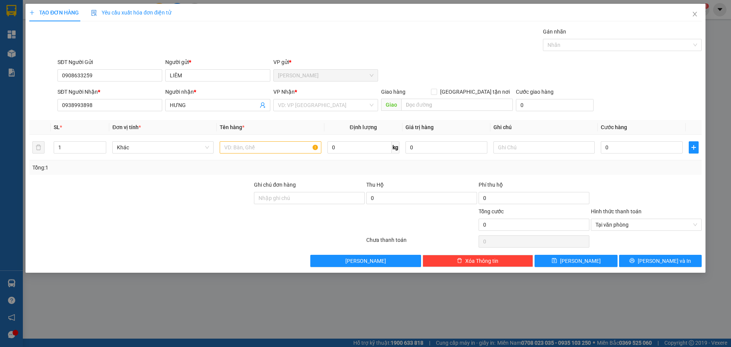
drag, startPoint x: 297, startPoint y: 113, endPoint x: 305, endPoint y: 110, distance: 8.6
click at [297, 113] on div "VP Nhận * VD: VP [GEOGRAPHIC_DATA]" at bounding box center [325, 101] width 105 height 27
click at [305, 110] on input "search" at bounding box center [323, 104] width 90 height 11
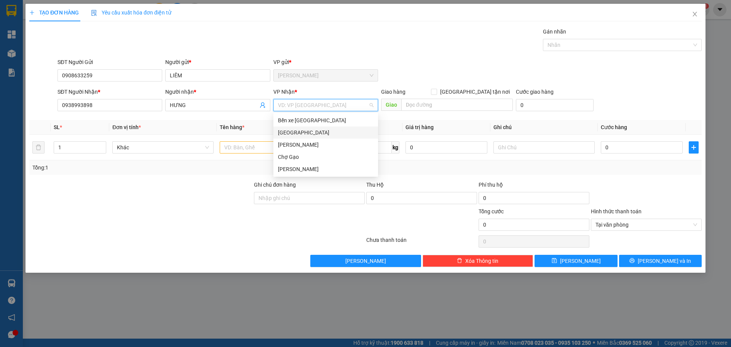
click at [294, 131] on div "[GEOGRAPHIC_DATA]" at bounding box center [326, 132] width 96 height 8
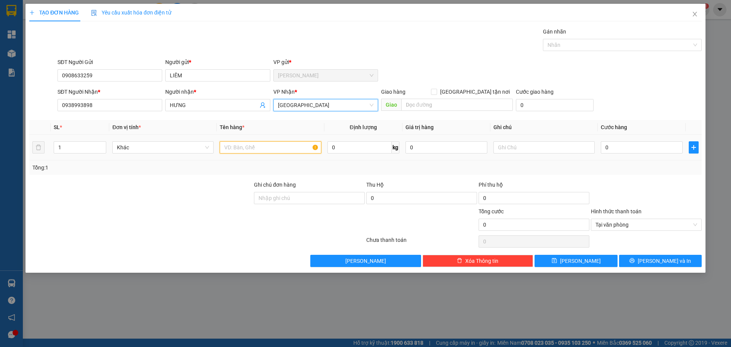
click at [268, 148] on input "text" at bounding box center [270, 147] width 101 height 12
paste input "ĂNG"
paste input "ẮNG"
type input "1B TRẮNG"
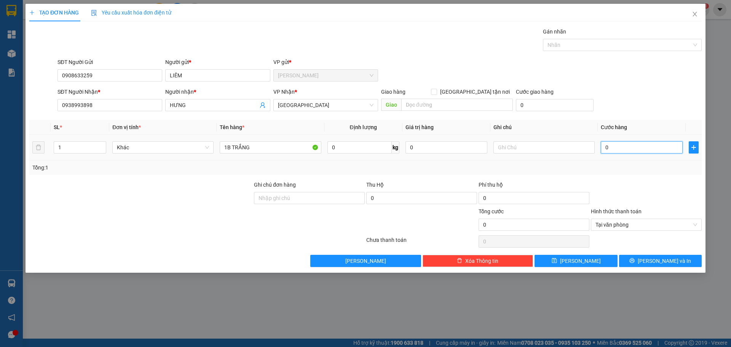
click at [640, 147] on input "0" at bounding box center [642, 147] width 82 height 12
type input "3"
type input "35"
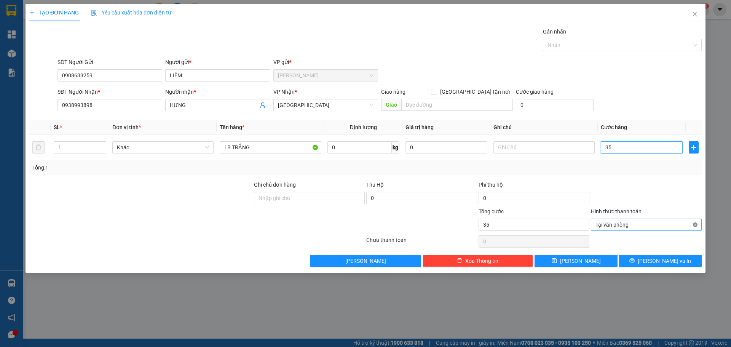
type input "35"
type input "35.000"
click at [688, 257] on button "[PERSON_NAME] và In" at bounding box center [660, 261] width 83 height 12
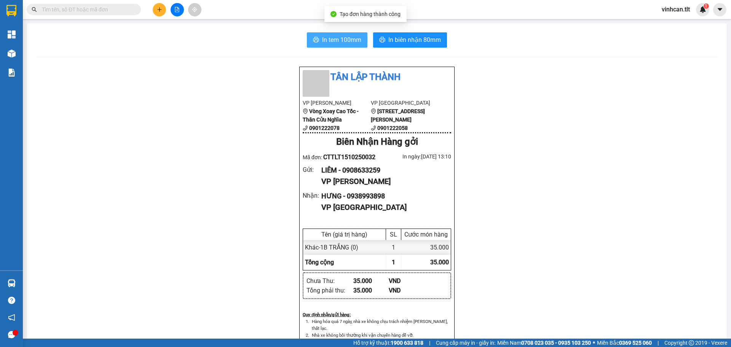
click at [313, 44] on button "In tem 100mm" at bounding box center [337, 39] width 61 height 15
click at [162, 4] on button at bounding box center [159, 9] width 13 height 13
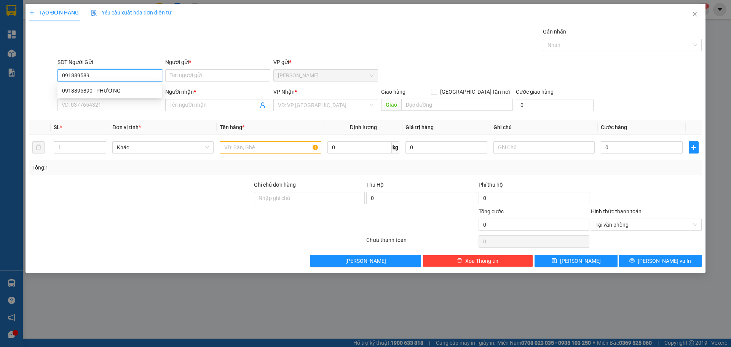
type input "0918895890"
click at [94, 87] on div "0918895890 - PHƯƠNG" at bounding box center [110, 90] width 96 height 8
type input "PHƯƠNG"
type input "0918895890"
click at [95, 106] on input "SĐT Người Nhận *" at bounding box center [110, 105] width 105 height 12
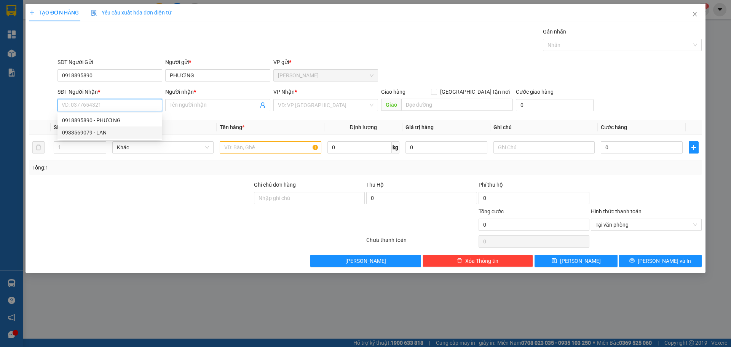
click at [110, 130] on div "0933569079 - LAN" at bounding box center [110, 132] width 96 height 8
type input "0933569079"
type input "LAN"
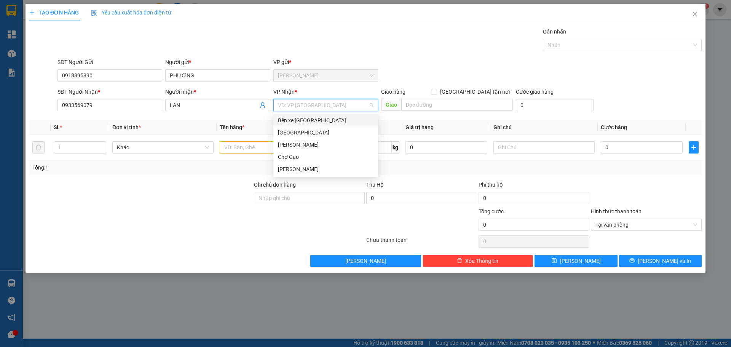
click at [299, 107] on input "search" at bounding box center [323, 104] width 90 height 11
click at [295, 133] on div "[GEOGRAPHIC_DATA]" at bounding box center [326, 132] width 96 height 8
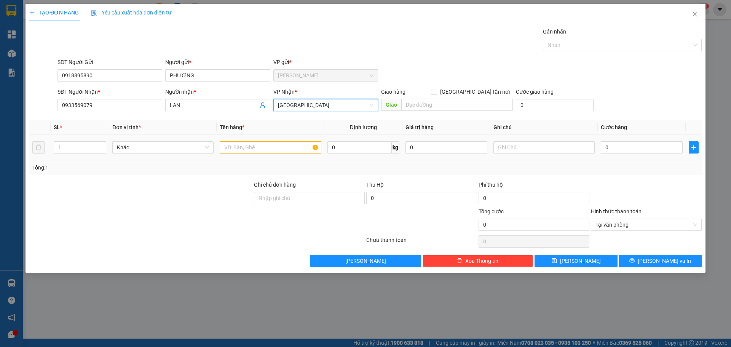
click at [225, 155] on td at bounding box center [270, 148] width 107 height 26
click at [225, 147] on input "text" at bounding box center [270, 147] width 101 height 12
paste input "ẠO"
type input "1B GẠO"
click at [641, 141] on div "0" at bounding box center [642, 147] width 82 height 15
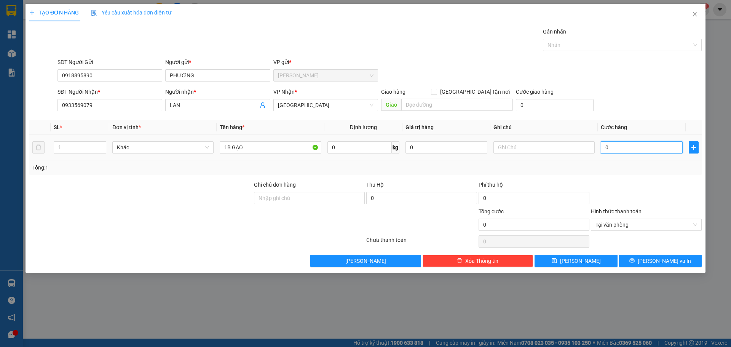
type input "5"
type input "50"
type input "50.000"
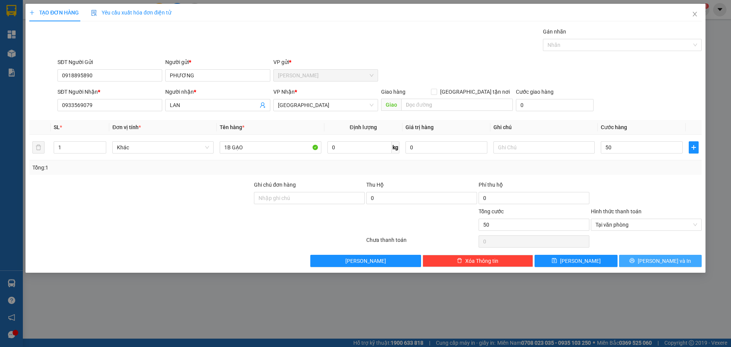
type input "50.000"
click at [662, 257] on span "[PERSON_NAME] và In" at bounding box center [664, 261] width 53 height 8
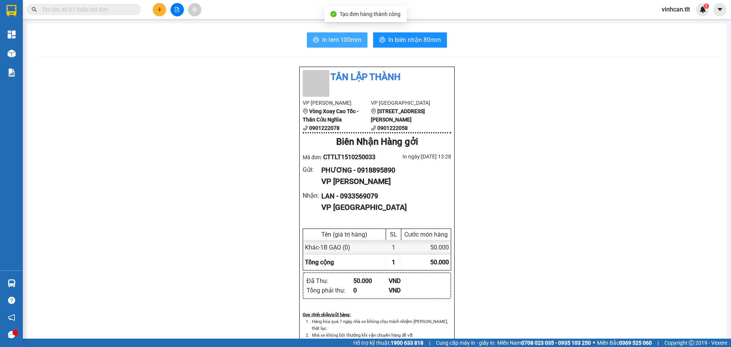
click at [345, 38] on span "In tem 100mm" at bounding box center [341, 40] width 39 height 10
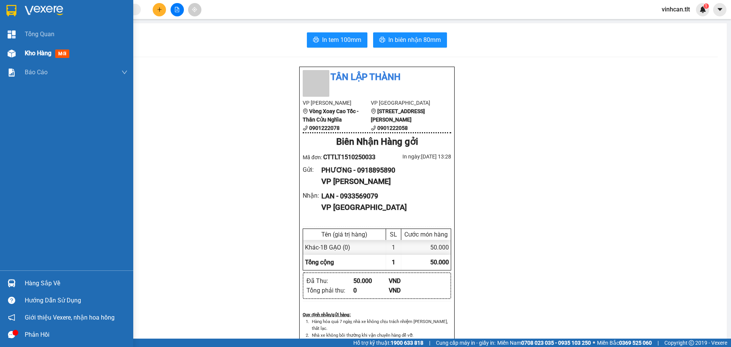
click at [9, 57] on img at bounding box center [12, 54] width 8 height 8
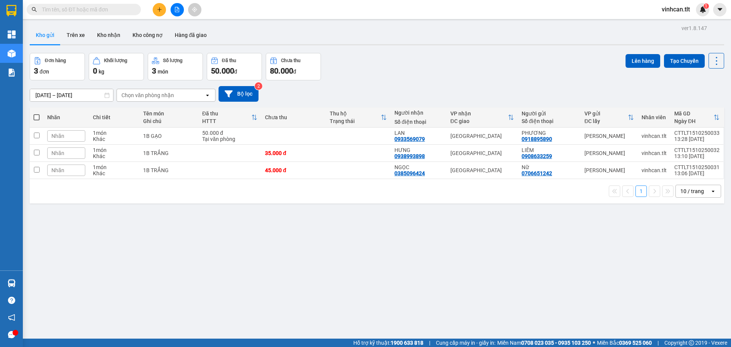
click at [40, 122] on th at bounding box center [37, 117] width 14 height 20
click at [38, 117] on span at bounding box center [37, 117] width 6 height 6
click at [37, 114] on input "checkbox" at bounding box center [37, 114] width 0 height 0
checkbox input "true"
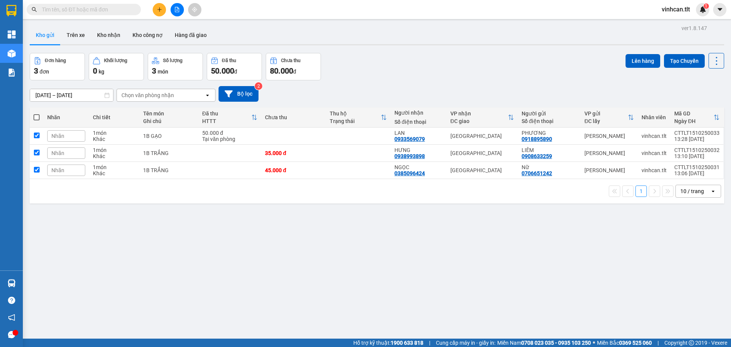
checkbox input "true"
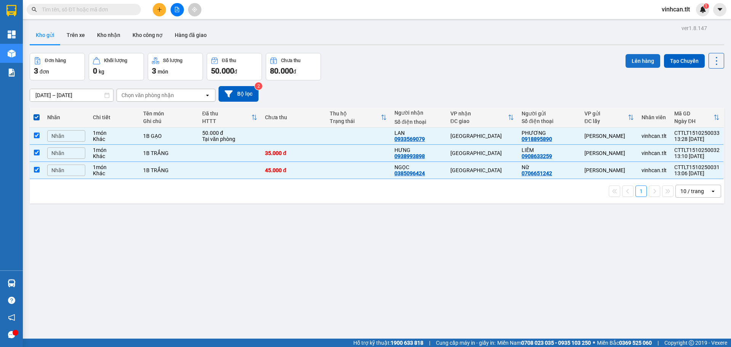
click at [630, 64] on button "Lên hàng" at bounding box center [643, 61] width 35 height 14
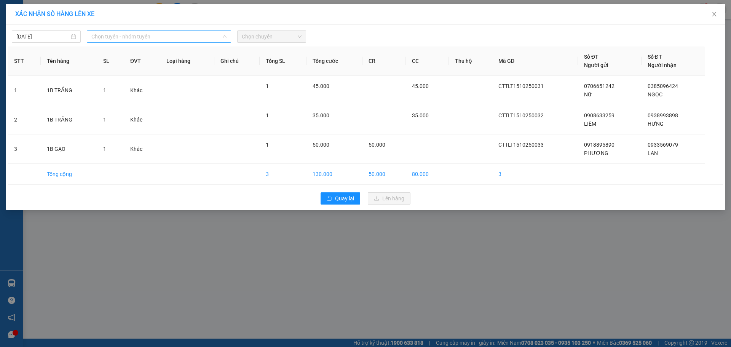
click at [170, 32] on span "Chọn tuyến - nhóm tuyến" at bounding box center [158, 36] width 135 height 11
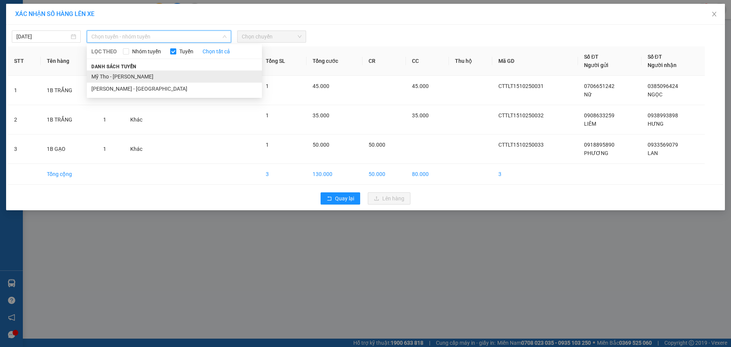
click at [137, 75] on li "Mỹ Tho - [PERSON_NAME]" at bounding box center [174, 76] width 175 height 12
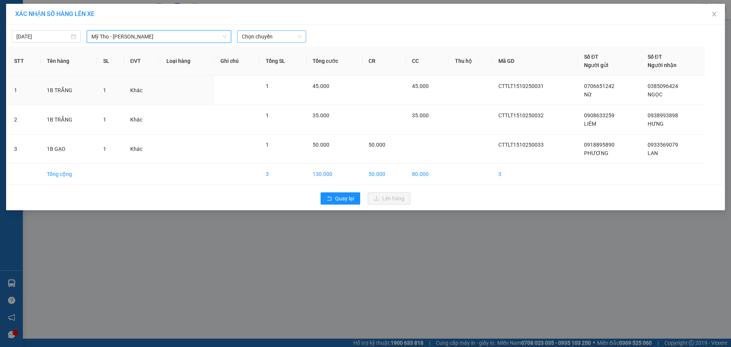
click at [281, 33] on span "Chọn chuyến" at bounding box center [272, 36] width 60 height 11
click at [280, 38] on input "480" at bounding box center [269, 36] width 54 height 11
type input "1305"
click at [273, 63] on div "Thêm chuyến " 13:05 "" at bounding box center [277, 64] width 81 height 13
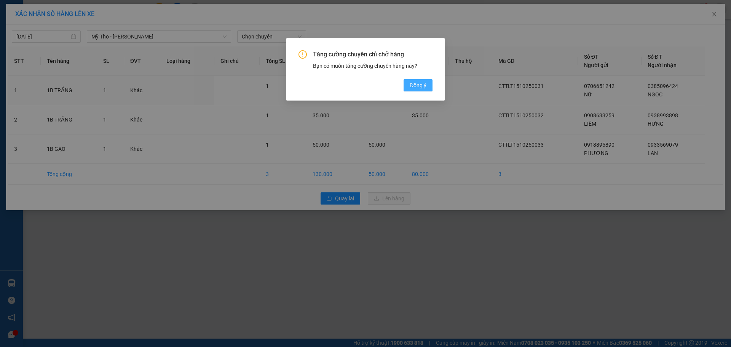
click at [417, 84] on span "Đồng ý" at bounding box center [418, 85] width 17 height 8
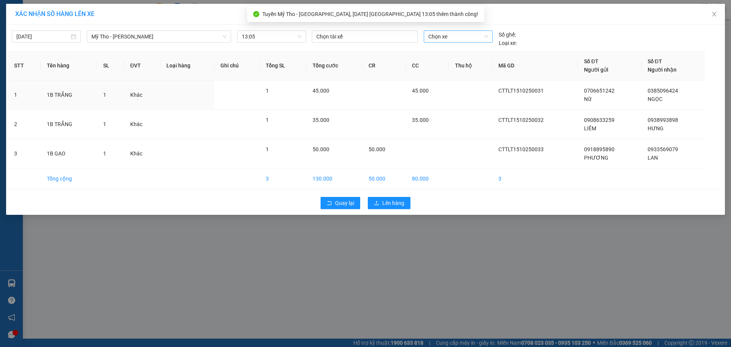
click at [435, 33] on span "Chọn xe" at bounding box center [457, 36] width 59 height 11
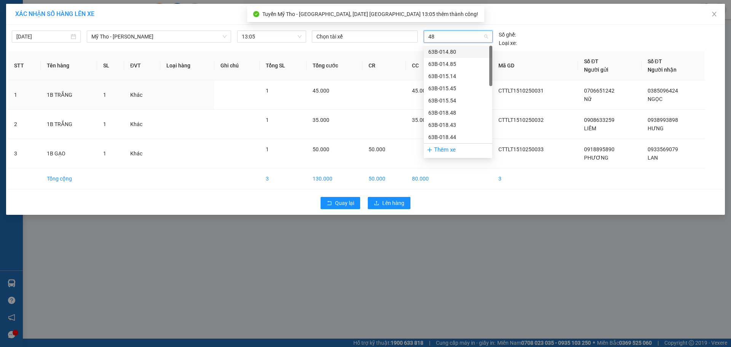
type input "480"
click at [439, 49] on div "63B-014.80" at bounding box center [457, 52] width 59 height 8
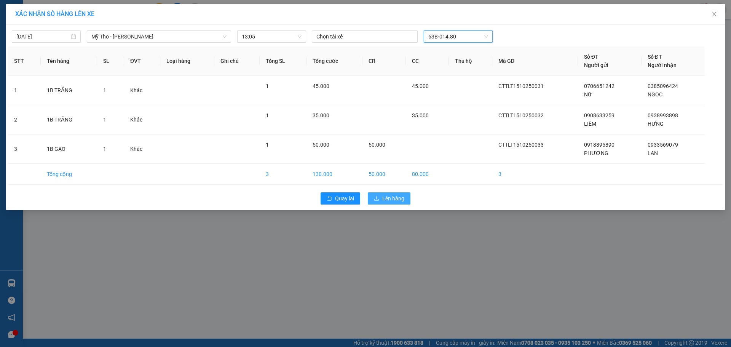
click at [399, 203] on button "Lên hàng" at bounding box center [389, 198] width 43 height 12
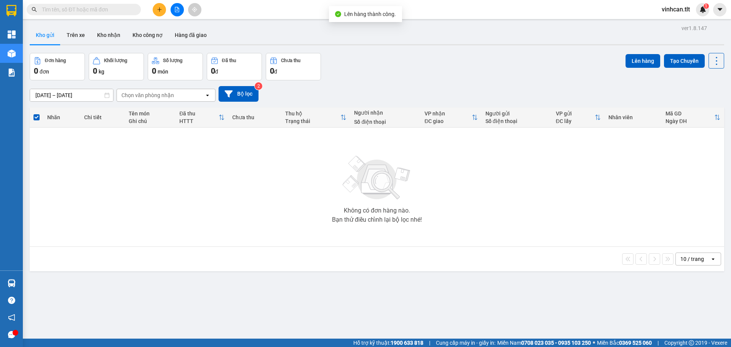
click at [185, 8] on div at bounding box center [177, 9] width 57 height 13
click at [182, 9] on button at bounding box center [177, 9] width 13 height 13
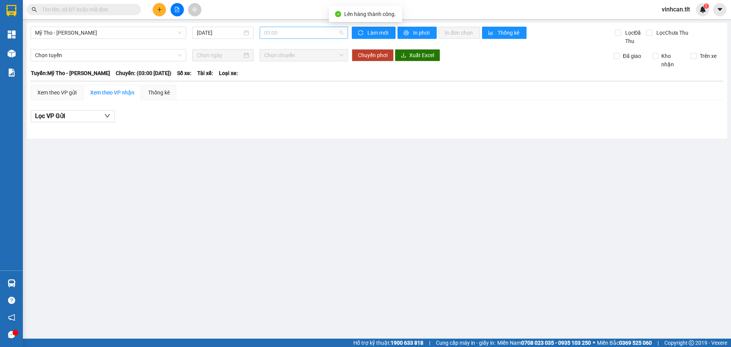
click at [307, 32] on span "03:00" at bounding box center [303, 32] width 79 height 11
type input "1305"
click at [296, 49] on div "13:05 (TC)" at bounding box center [293, 48] width 59 height 8
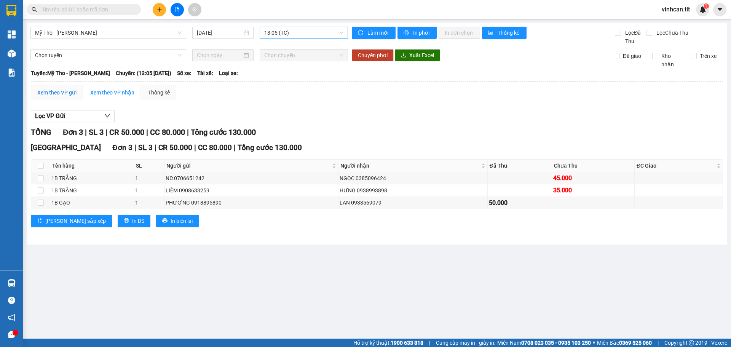
click at [66, 92] on div "Xem theo VP gửi" at bounding box center [56, 92] width 39 height 8
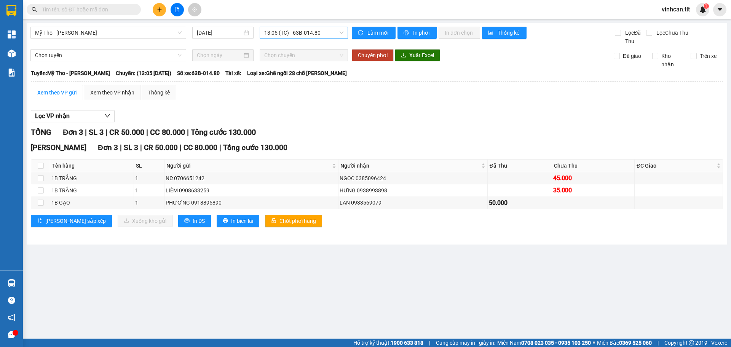
click at [280, 220] on span "Chốt phơi hàng" at bounding box center [298, 221] width 37 height 8
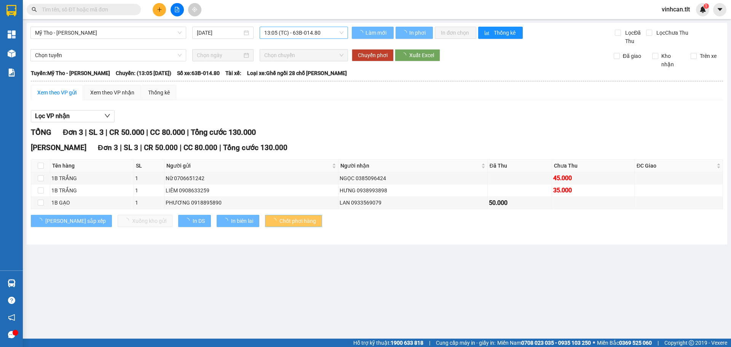
click at [280, 220] on span "Chốt phơi hàng" at bounding box center [298, 221] width 37 height 8
